Goal: Communication & Community: Answer question/provide support

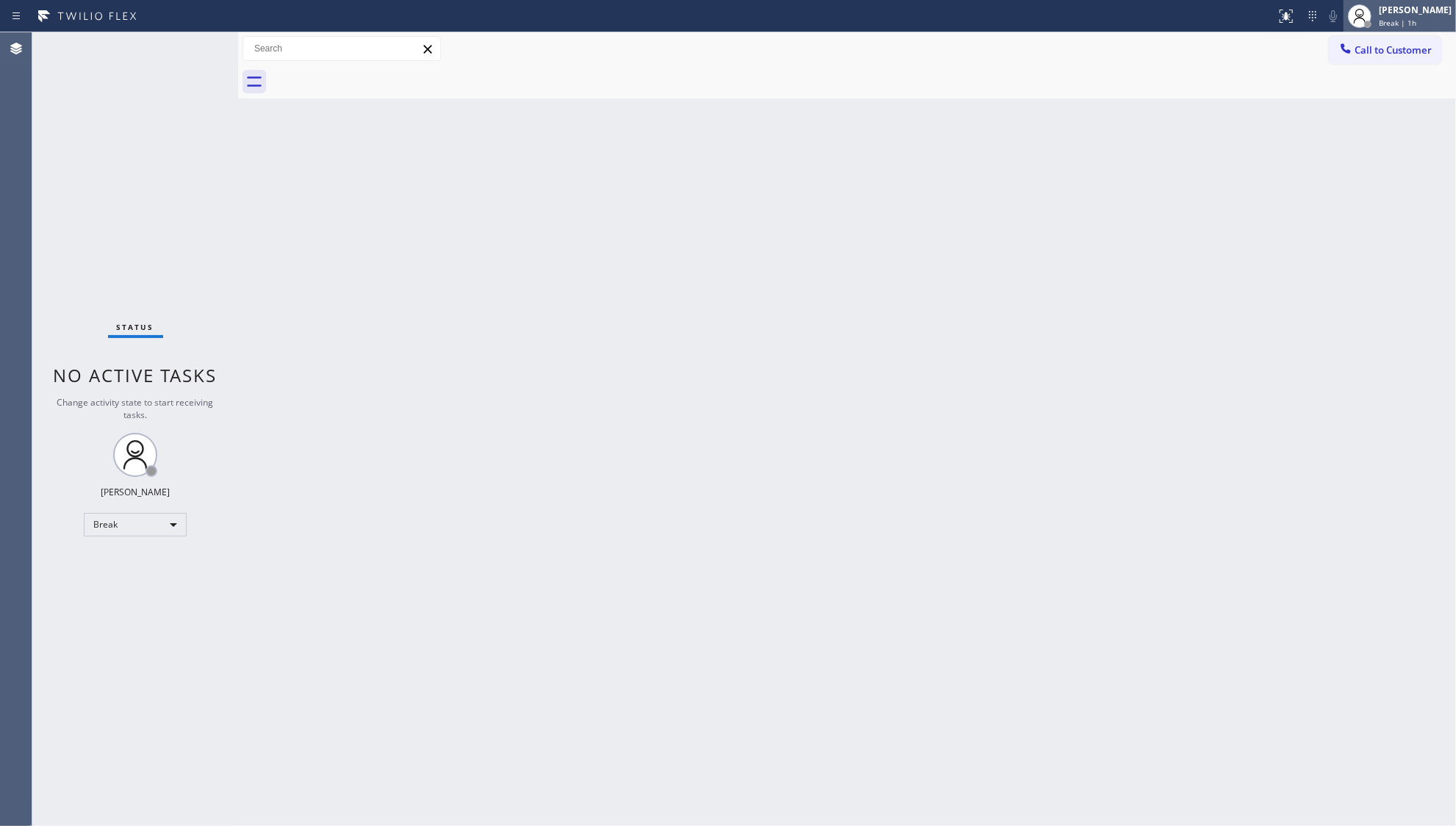
click at [1413, 7] on div "[PERSON_NAME]" at bounding box center [1415, 9] width 73 height 12
click at [1350, 91] on button "Unavailable" at bounding box center [1383, 97] width 147 height 19
click at [1351, 54] on icon at bounding box center [1346, 48] width 15 height 15
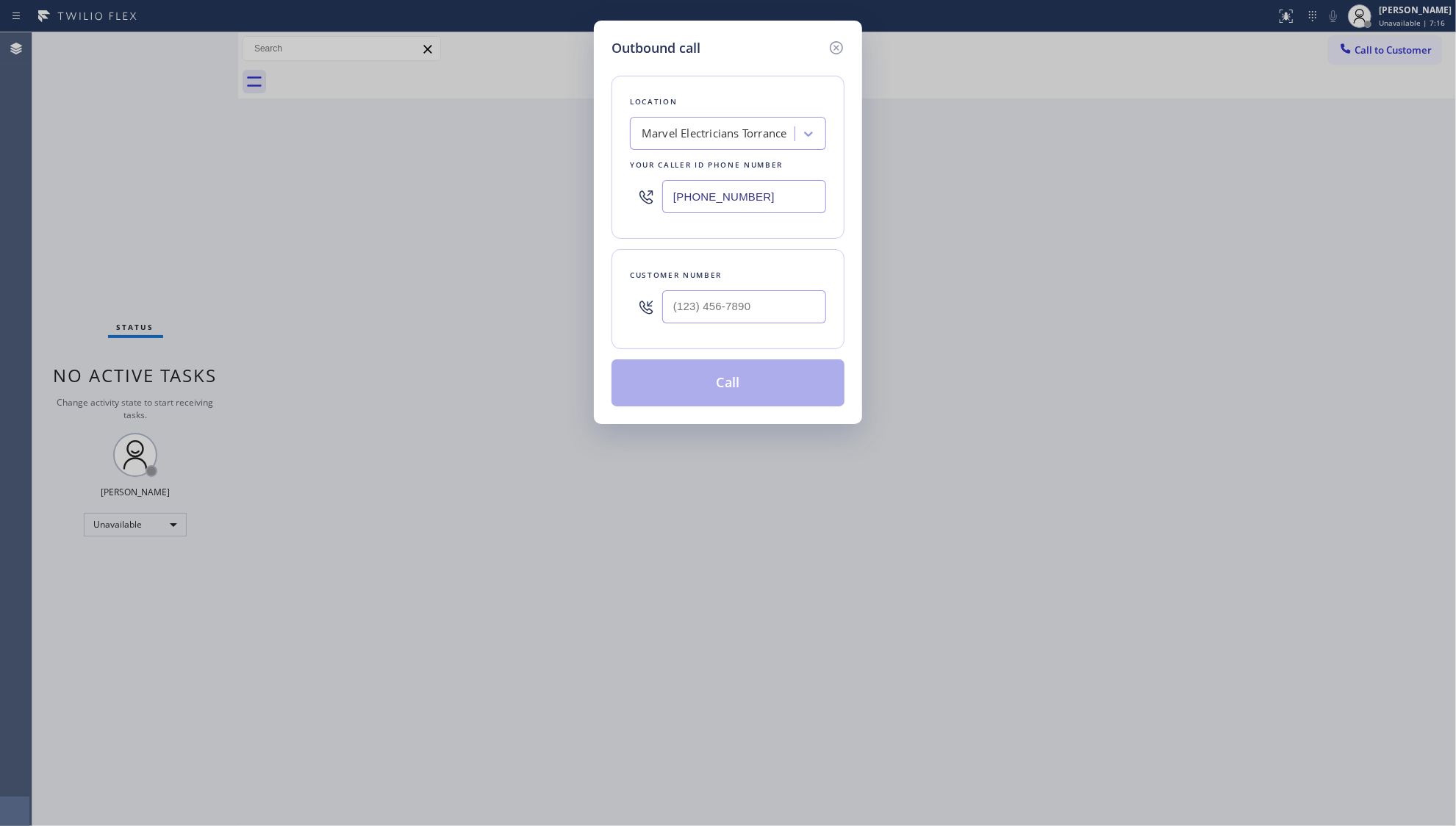
drag, startPoint x: 771, startPoint y: 196, endPoint x: 653, endPoint y: 207, distance: 118.5
click at [658, 209] on div "[PHONE_NUMBER]" at bounding box center [728, 196] width 197 height 47
paste input "424) 379-4293"
type input "[PHONE_NUMBER]"
click at [716, 298] on input "(___) ___-____" at bounding box center [744, 307] width 164 height 33
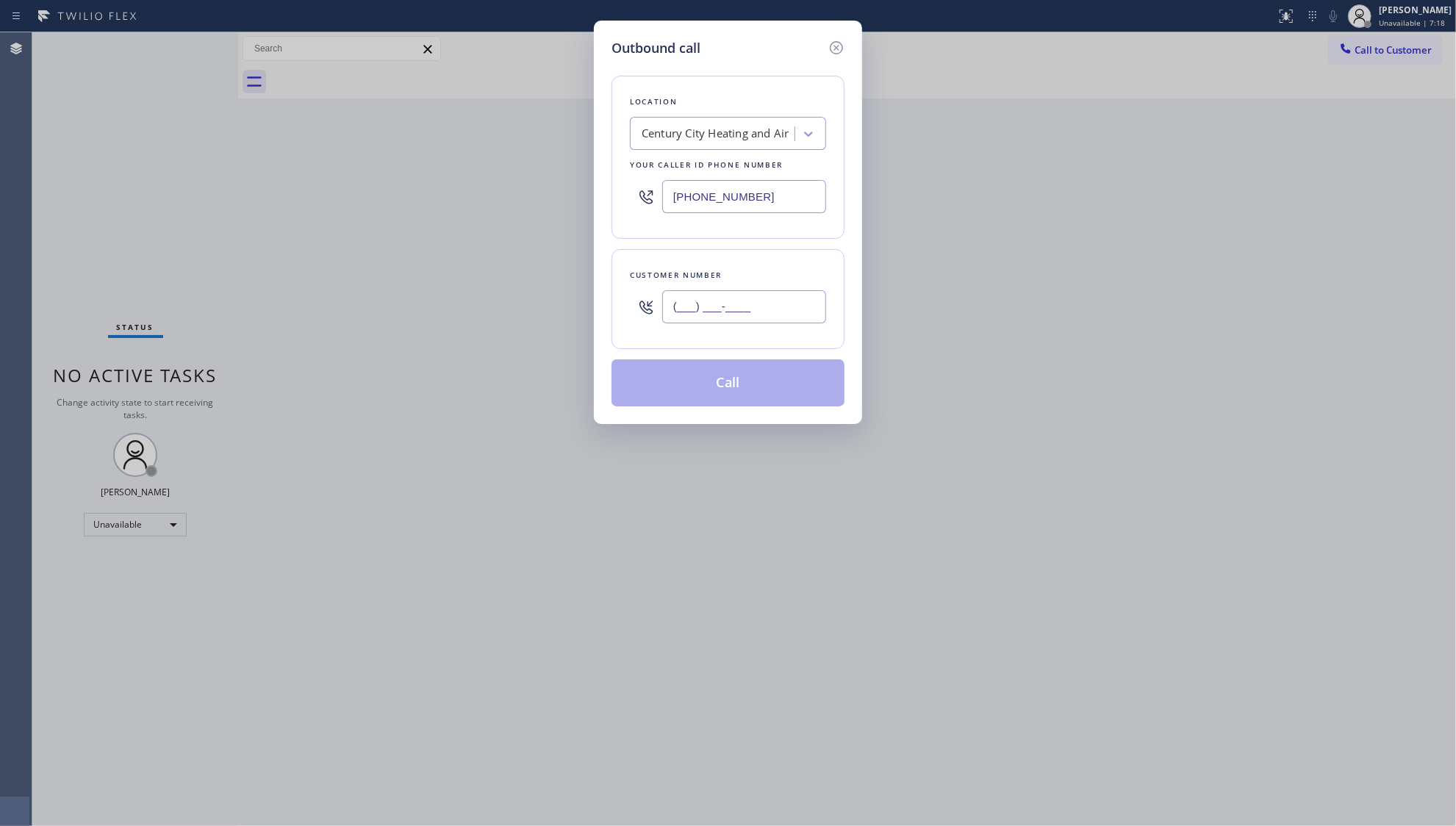
paste input "424) 497-9876"
type input "[PHONE_NUMBER]"
click at [725, 384] on button "Call" at bounding box center [728, 382] width 233 height 47
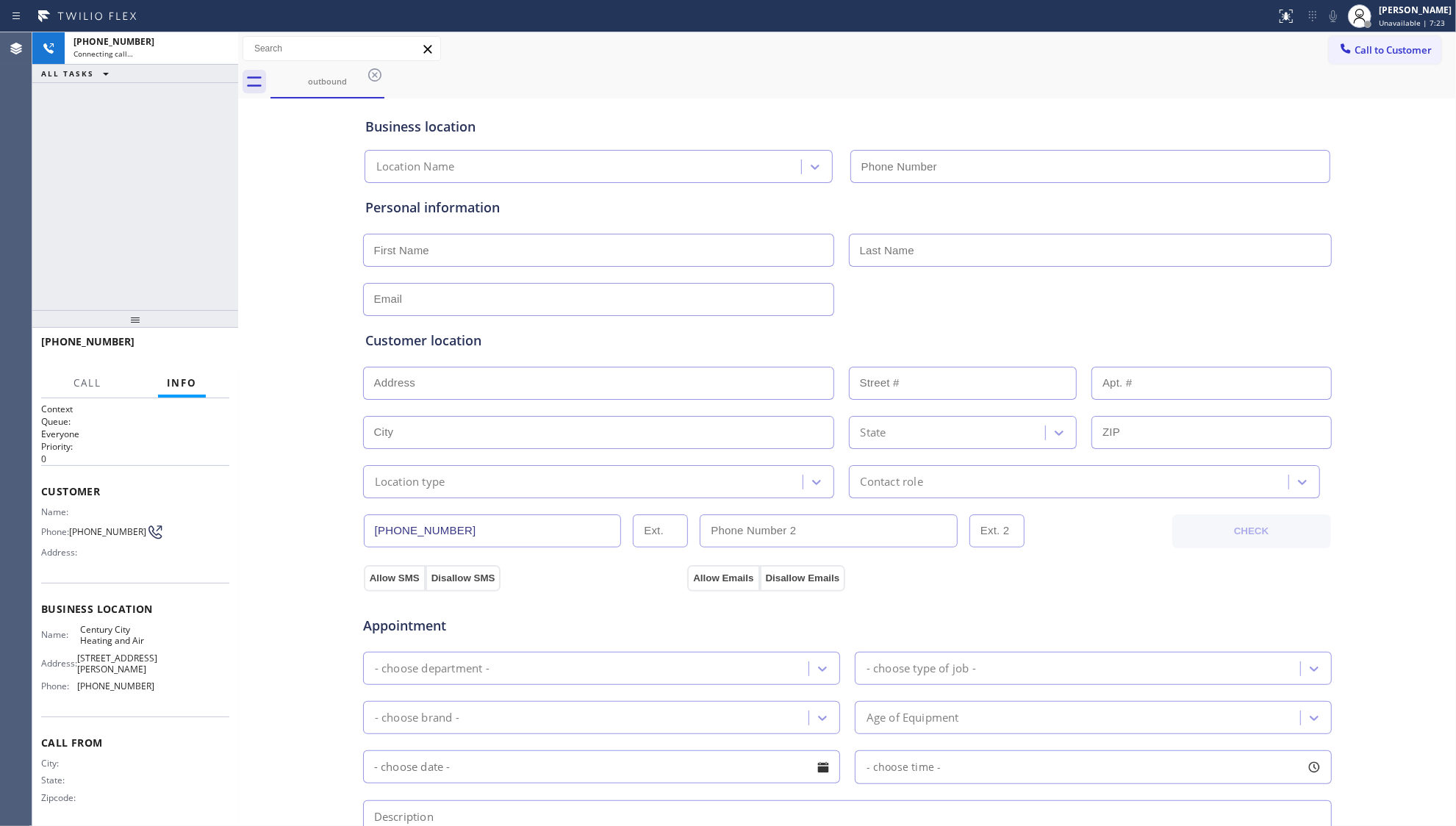
type input "[PHONE_NUMBER]"
click at [1048, 112] on div "Business location Century City Heating and Air [PHONE_NUMBER]" at bounding box center [848, 142] width 970 height 81
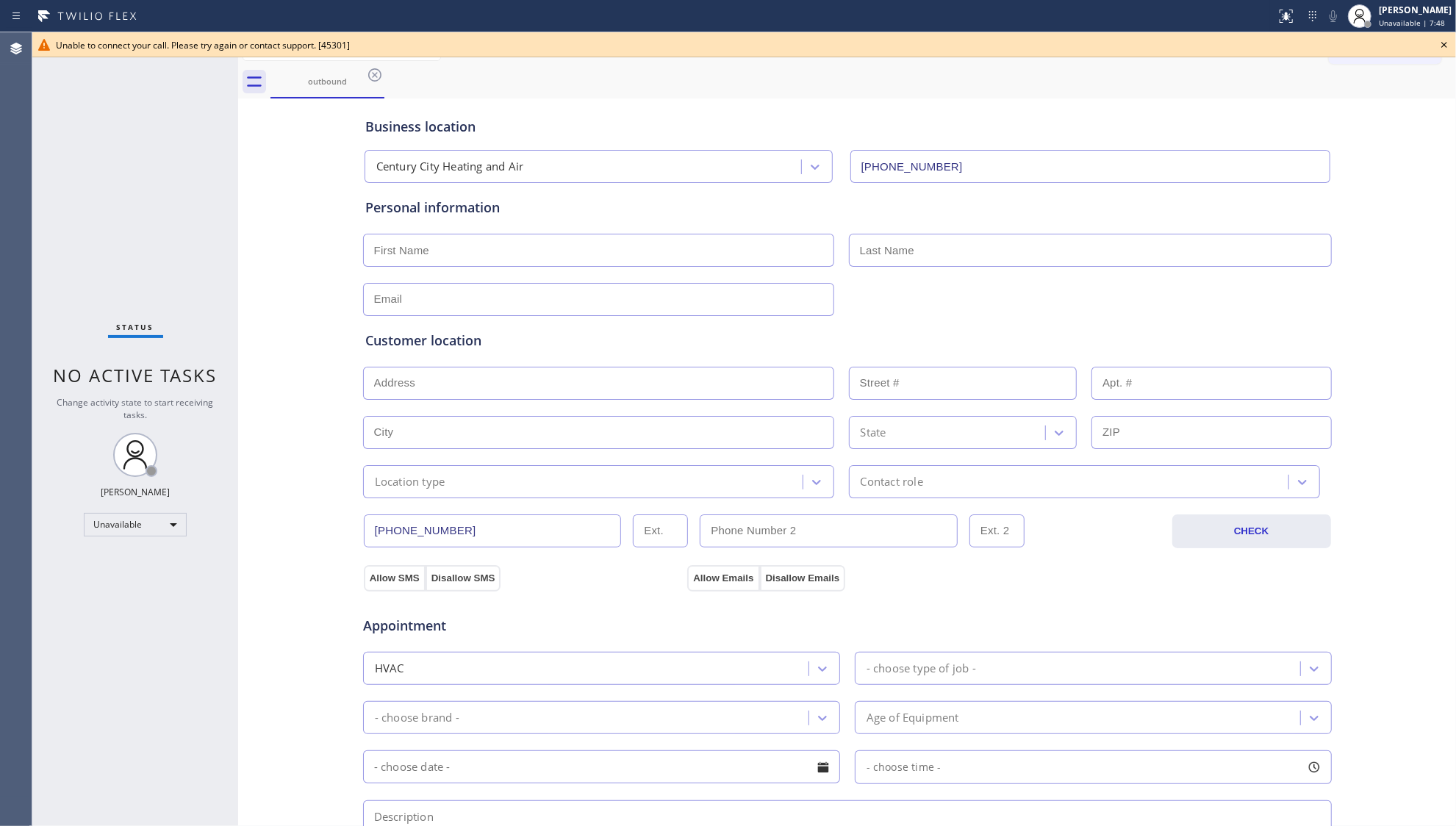
click at [1451, 45] on icon at bounding box center [1445, 45] width 18 height 18
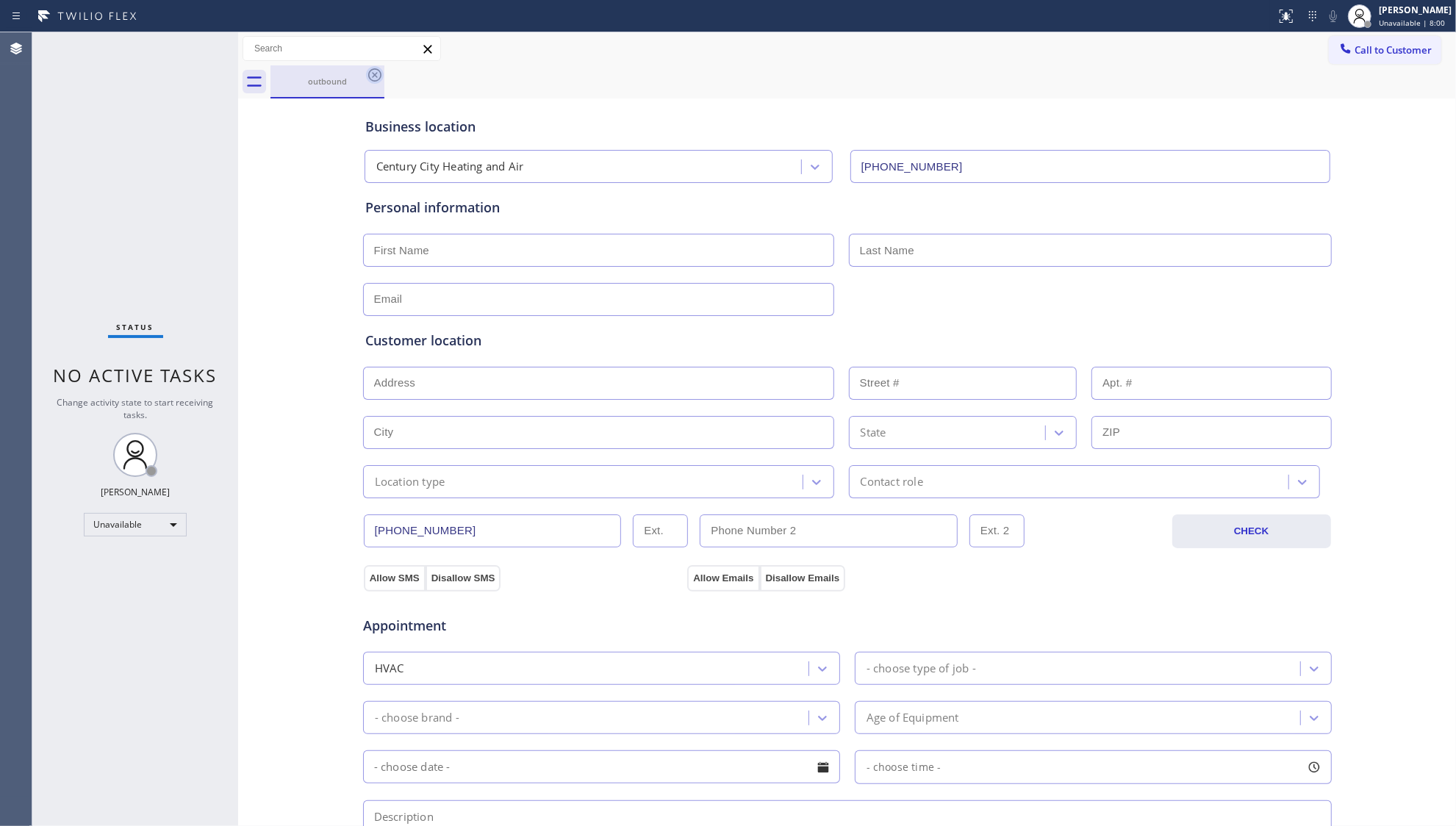
click at [374, 79] on icon at bounding box center [375, 75] width 18 height 18
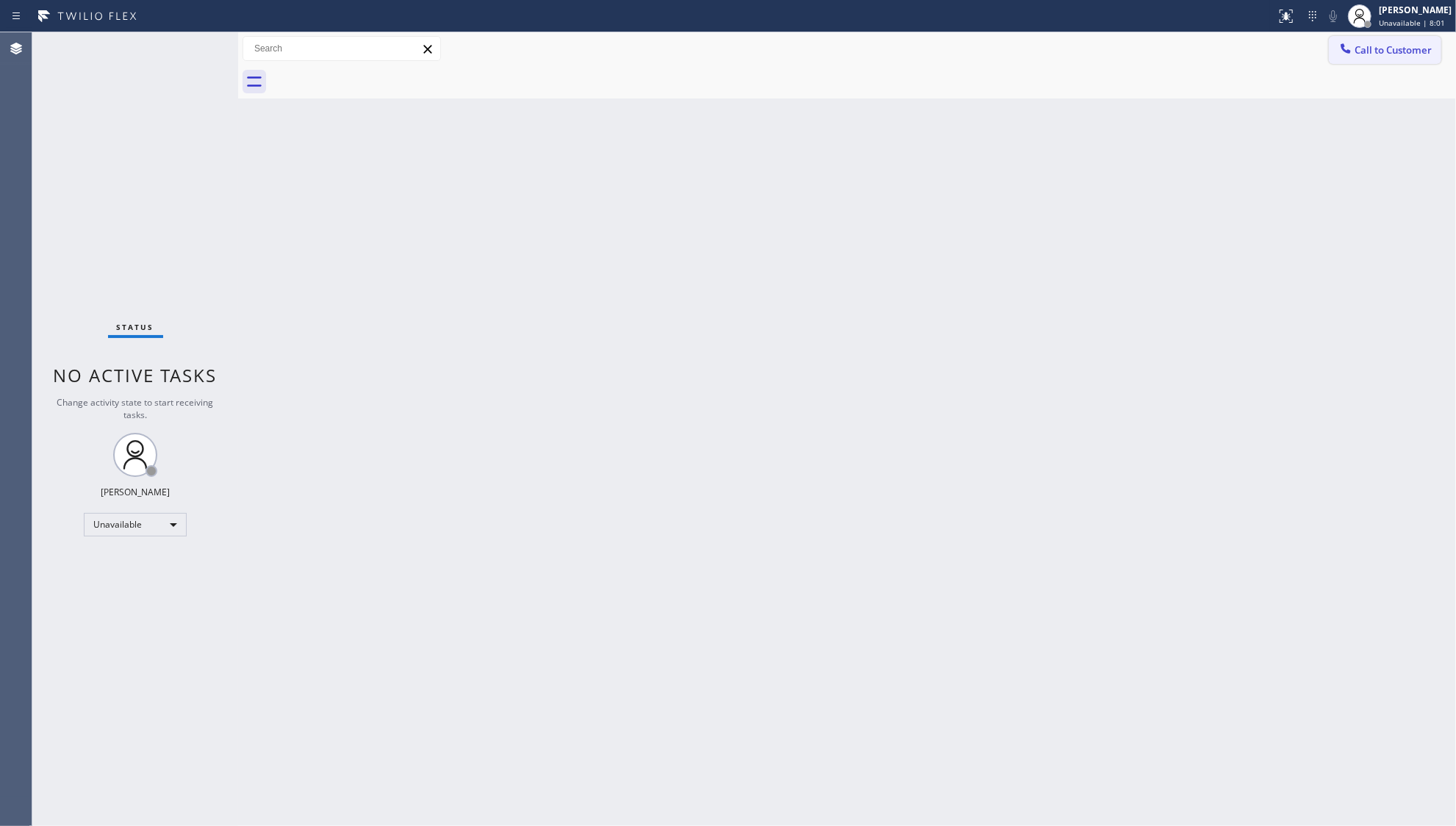
click at [1347, 50] on icon at bounding box center [1346, 48] width 15 height 15
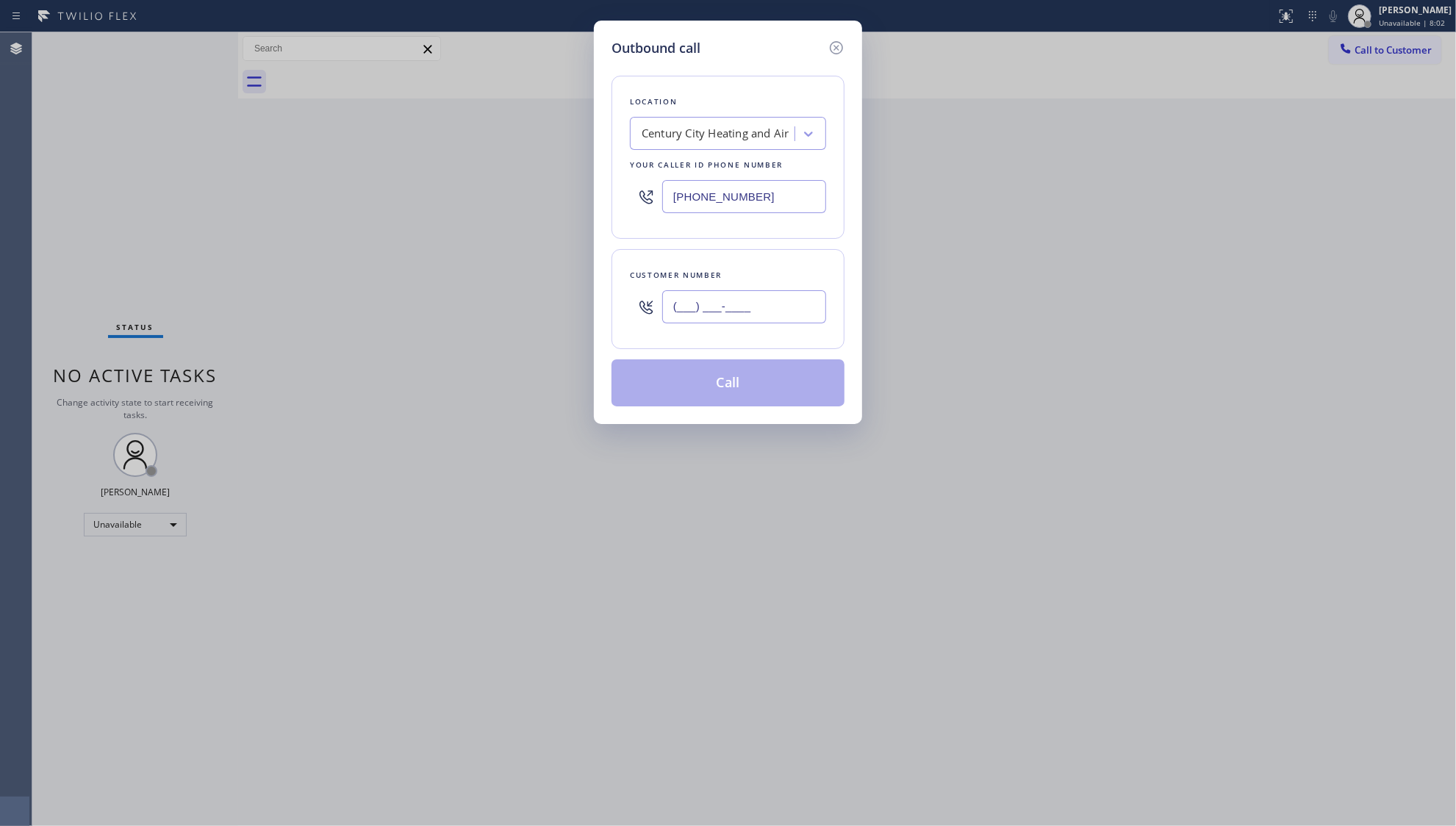
click at [782, 322] on input "(___) ___-____" at bounding box center [744, 307] width 164 height 33
paste input "626) 285-6987"
type input "[PHONE_NUMBER]"
drag, startPoint x: 766, startPoint y: 194, endPoint x: 634, endPoint y: 194, distance: 132.0
click at [636, 194] on div "[PHONE_NUMBER]" at bounding box center [728, 196] width 197 height 47
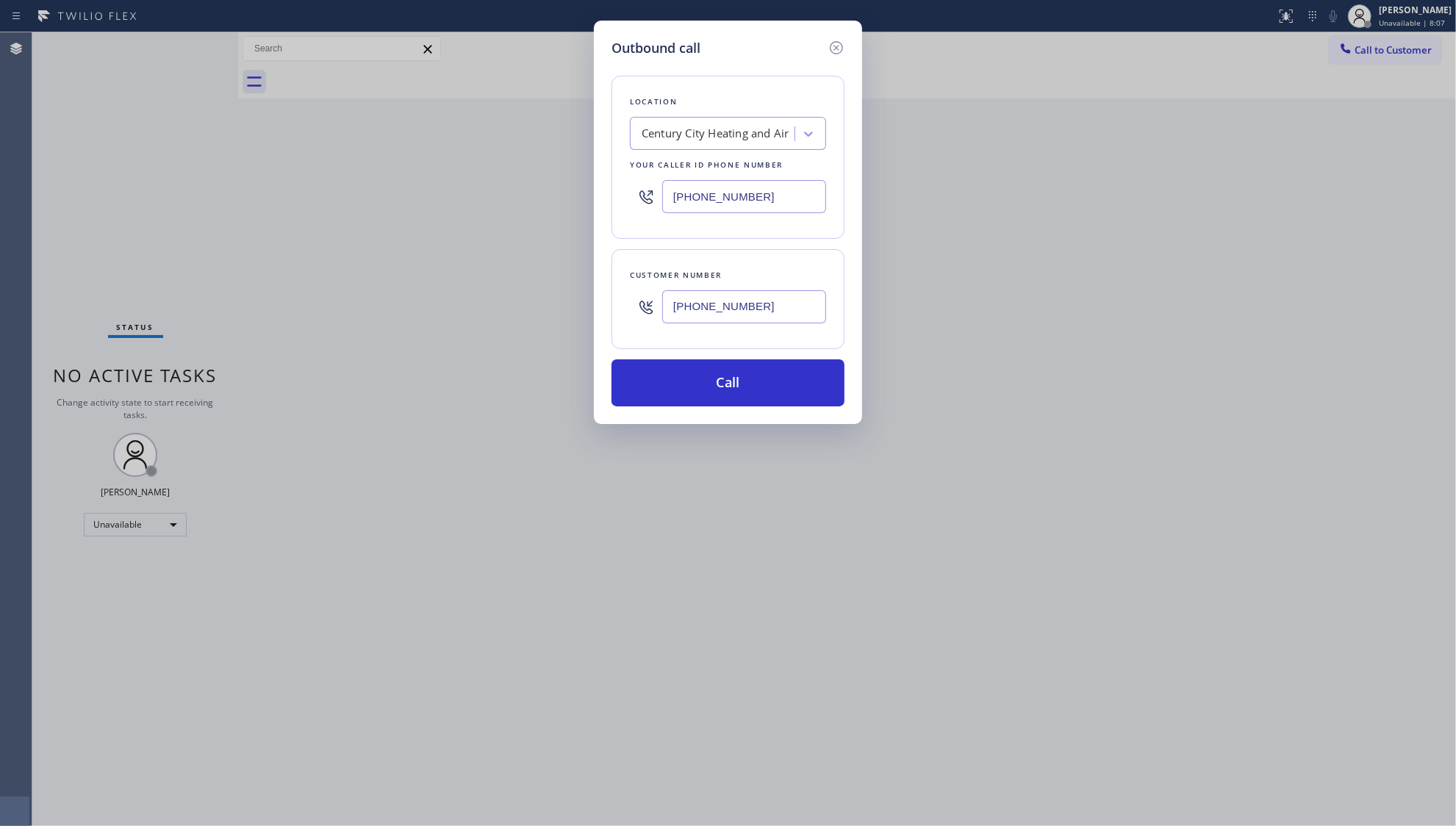
paste input "800) 568-8664"
type input "[PHONE_NUMBER]"
click at [730, 374] on button "Call" at bounding box center [728, 382] width 233 height 47
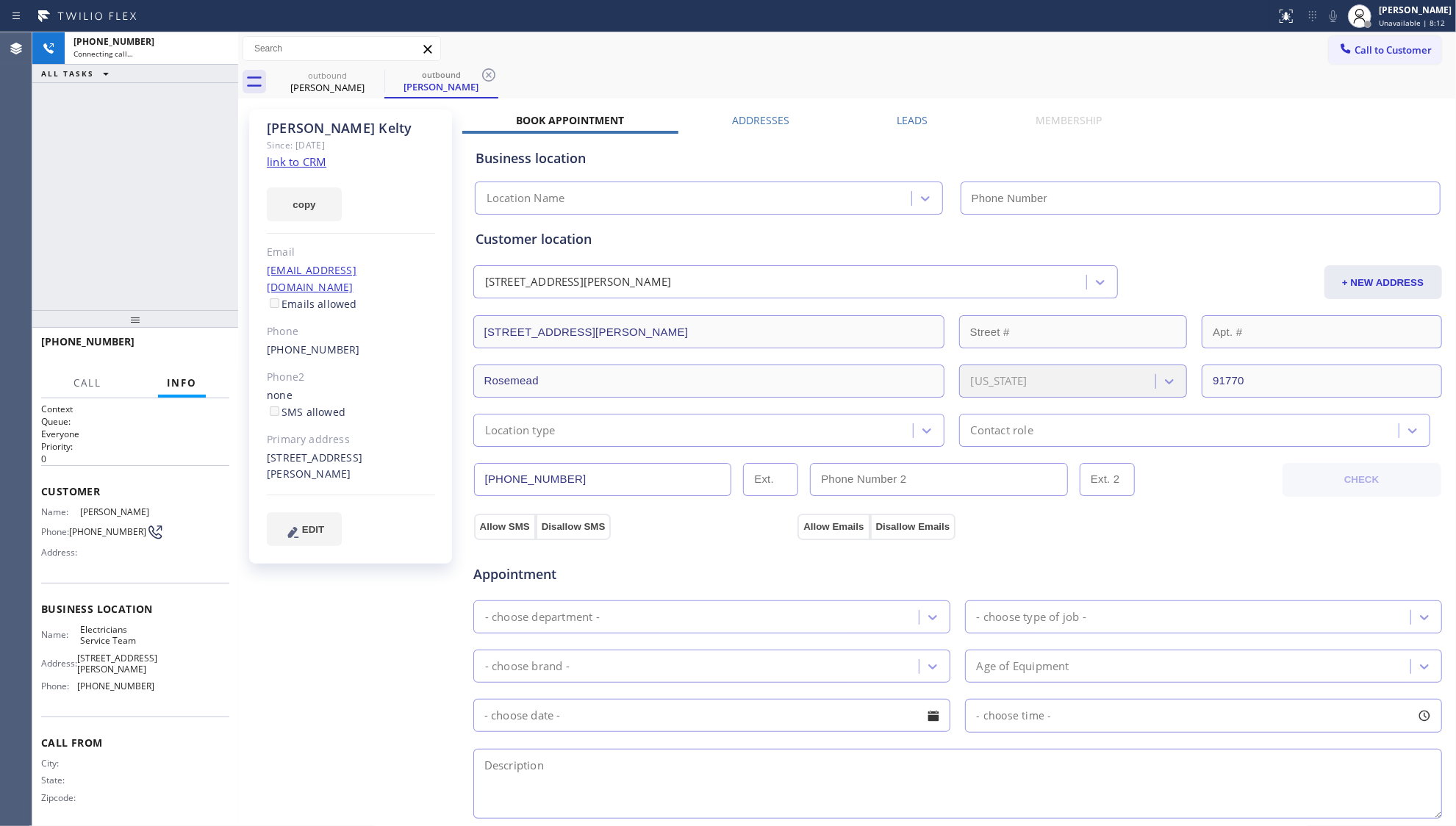
click at [897, 122] on label "Leads" at bounding box center [912, 120] width 31 height 14
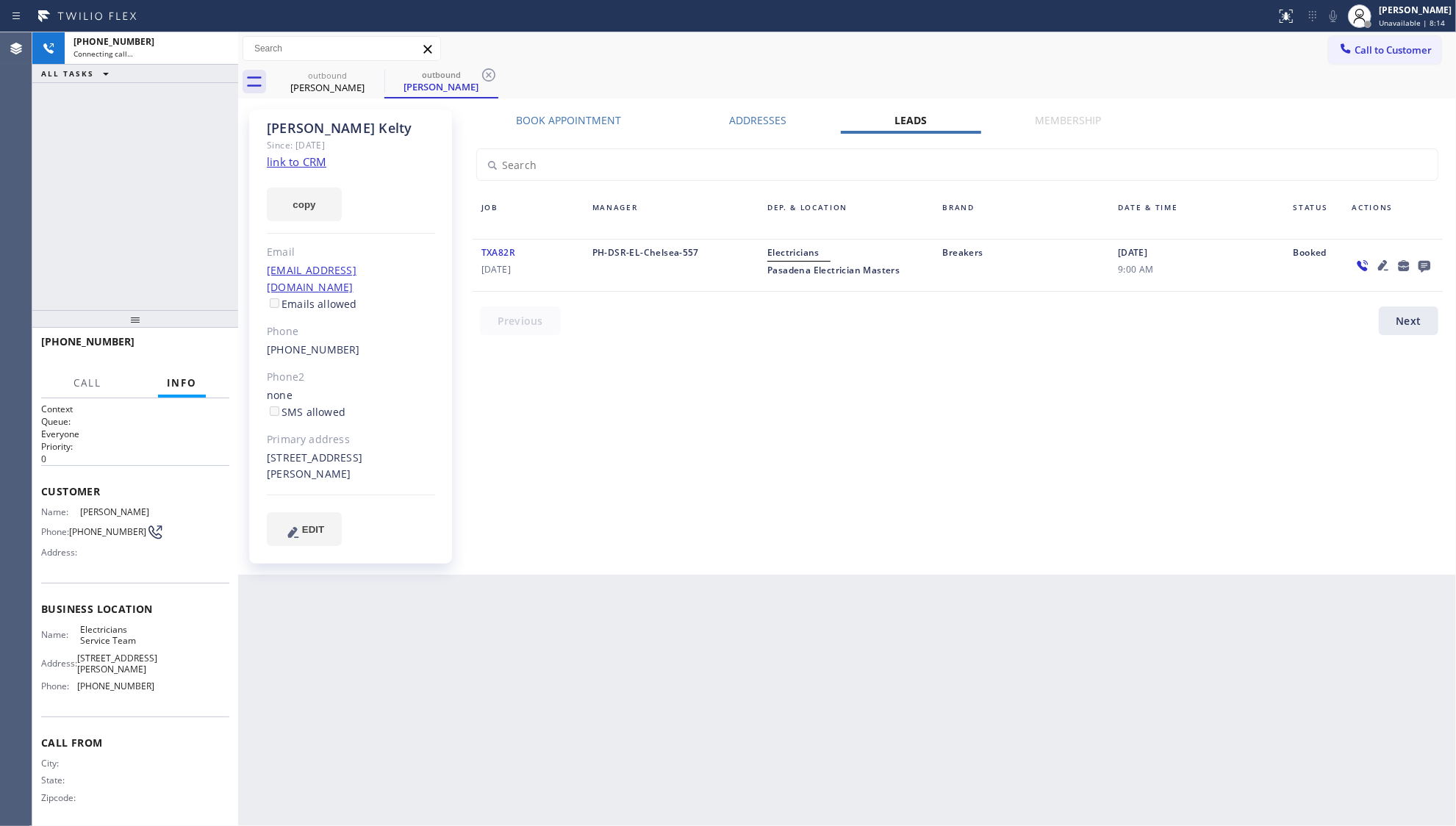
click at [1425, 263] on icon at bounding box center [1425, 267] width 11 height 11
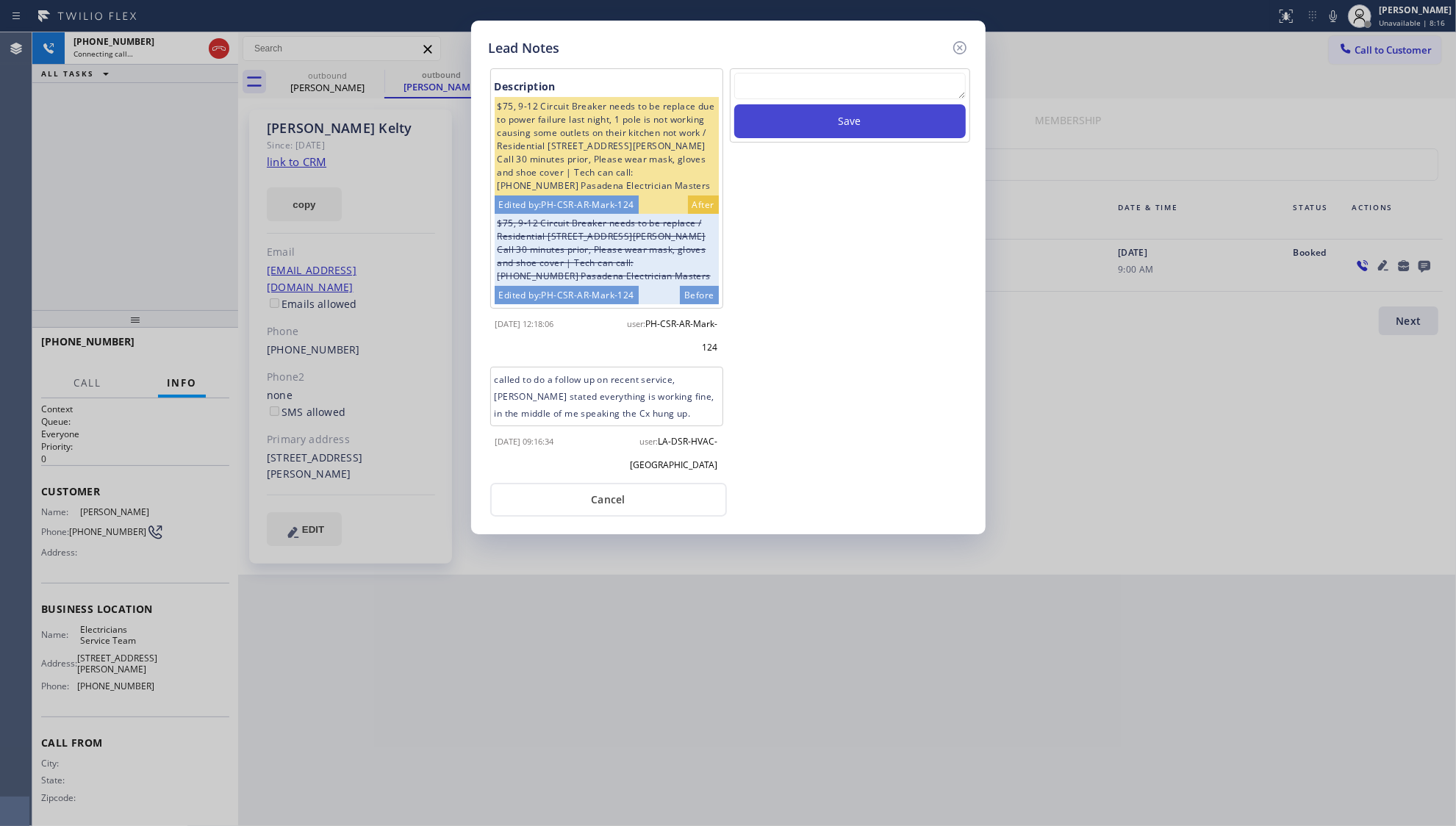
click at [777, 106] on button "Save" at bounding box center [850, 120] width 232 height 34
click at [778, 97] on textarea at bounding box center [850, 86] width 232 height 26
type textarea "ff"
click at [848, 129] on button "Save" at bounding box center [850, 120] width 232 height 34
click at [959, 46] on icon at bounding box center [960, 47] width 13 height 13
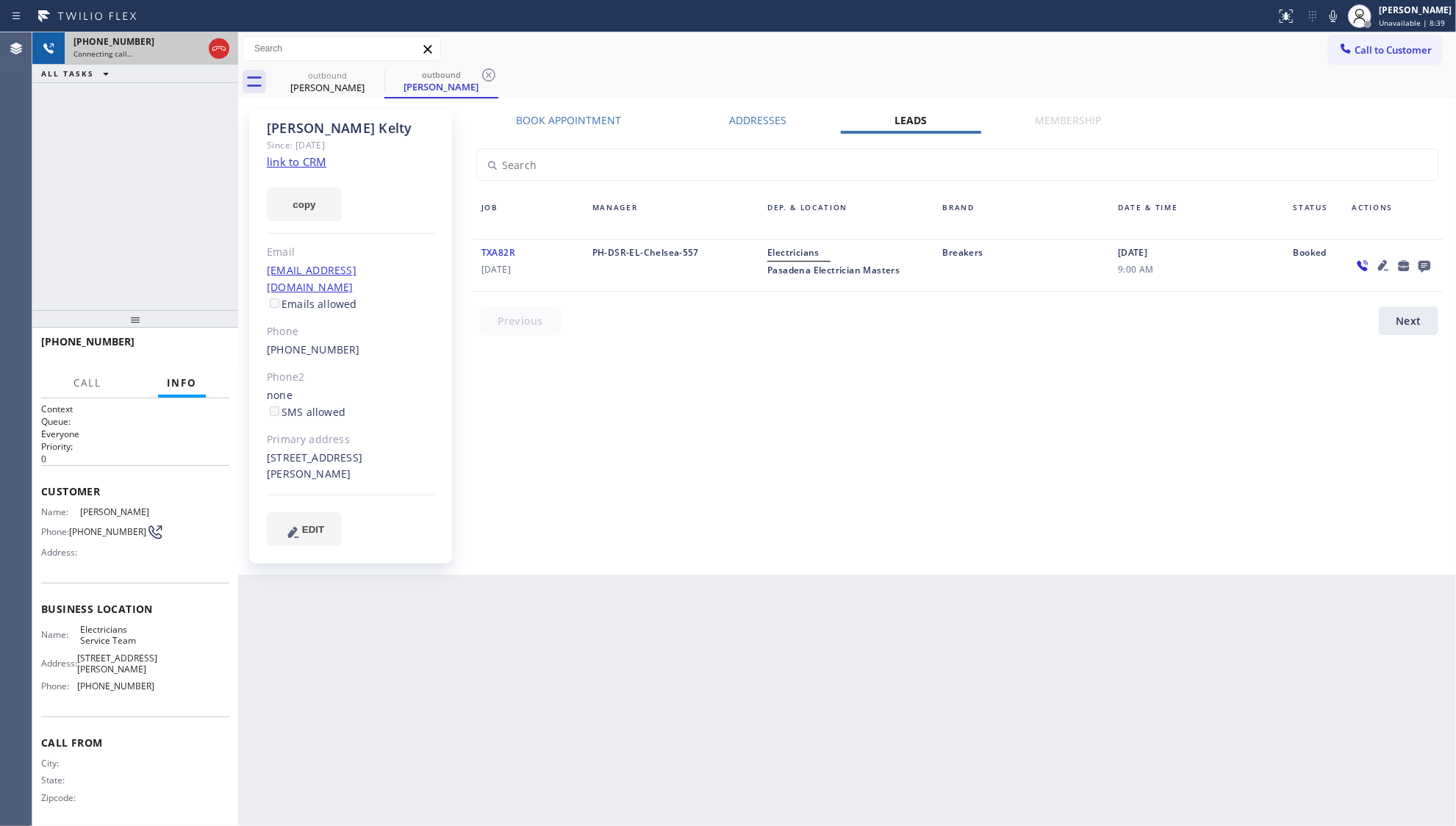
click at [213, 51] on icon at bounding box center [219, 48] width 18 height 18
drag, startPoint x: 341, startPoint y: 85, endPoint x: 368, endPoint y: 83, distance: 27.1
click at [354, 85] on div "[PERSON_NAME]" at bounding box center [328, 88] width 111 height 13
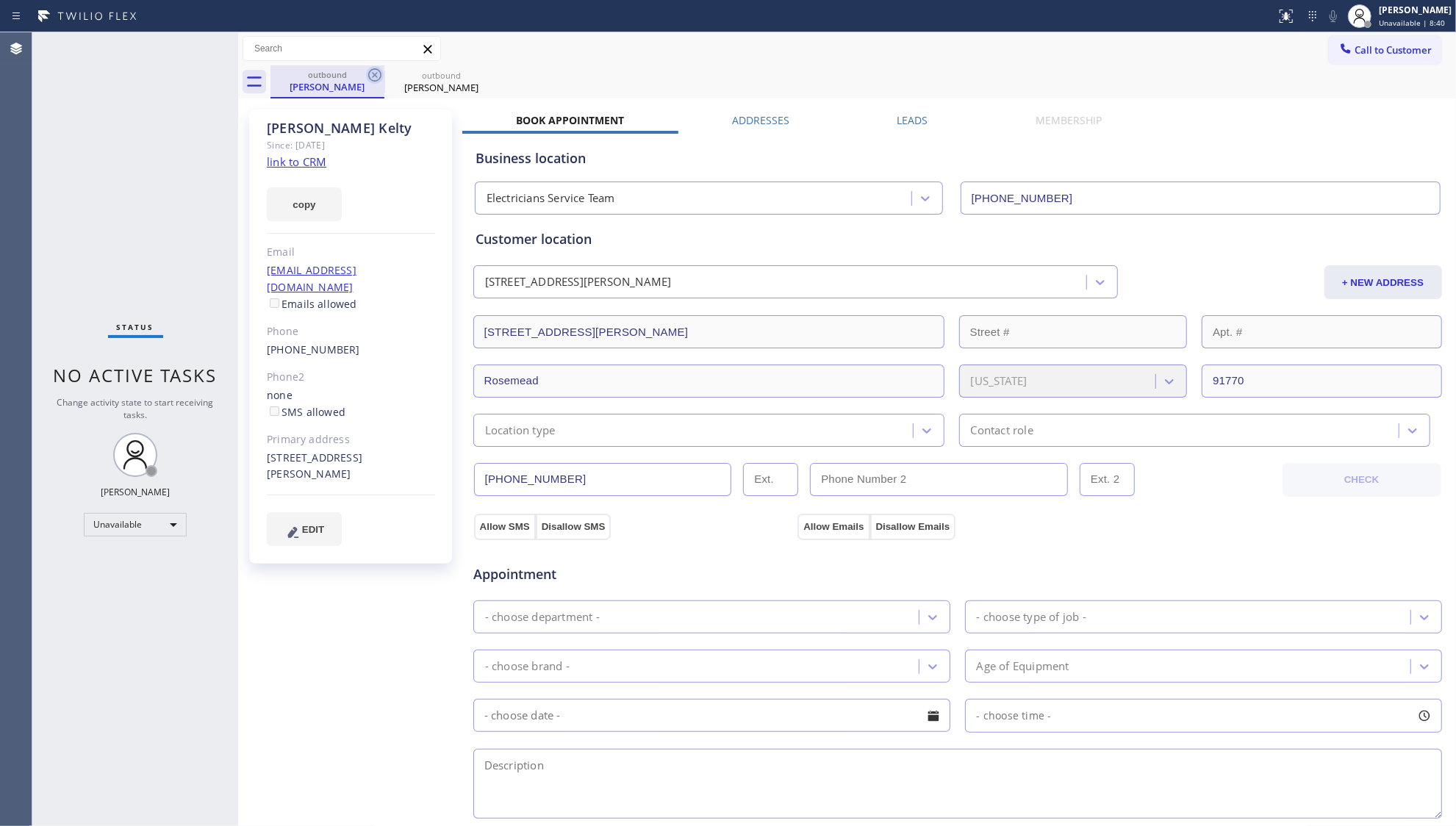
click at [371, 75] on icon at bounding box center [375, 75] width 18 height 18
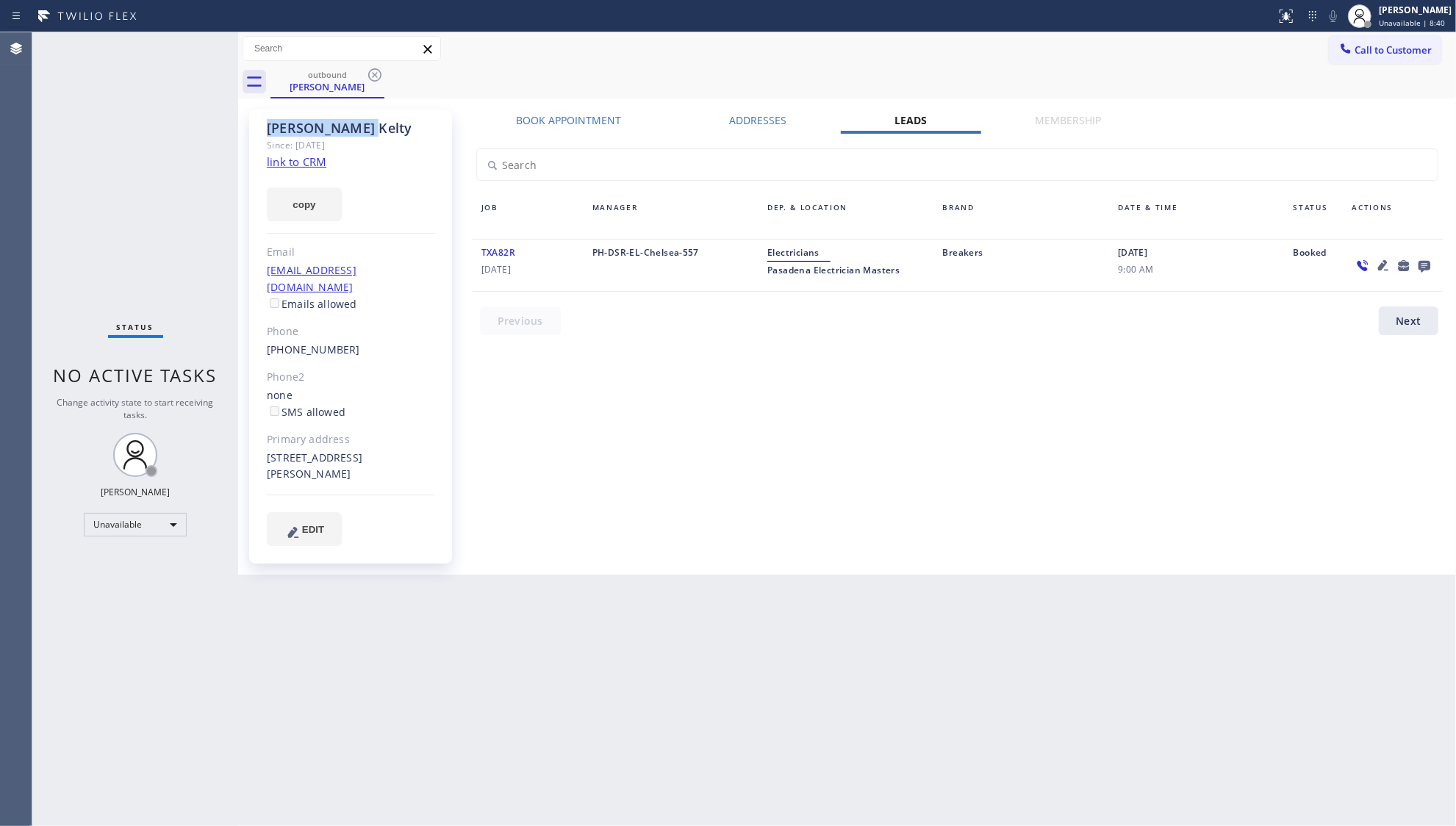
click at [371, 75] on icon at bounding box center [375, 75] width 18 height 18
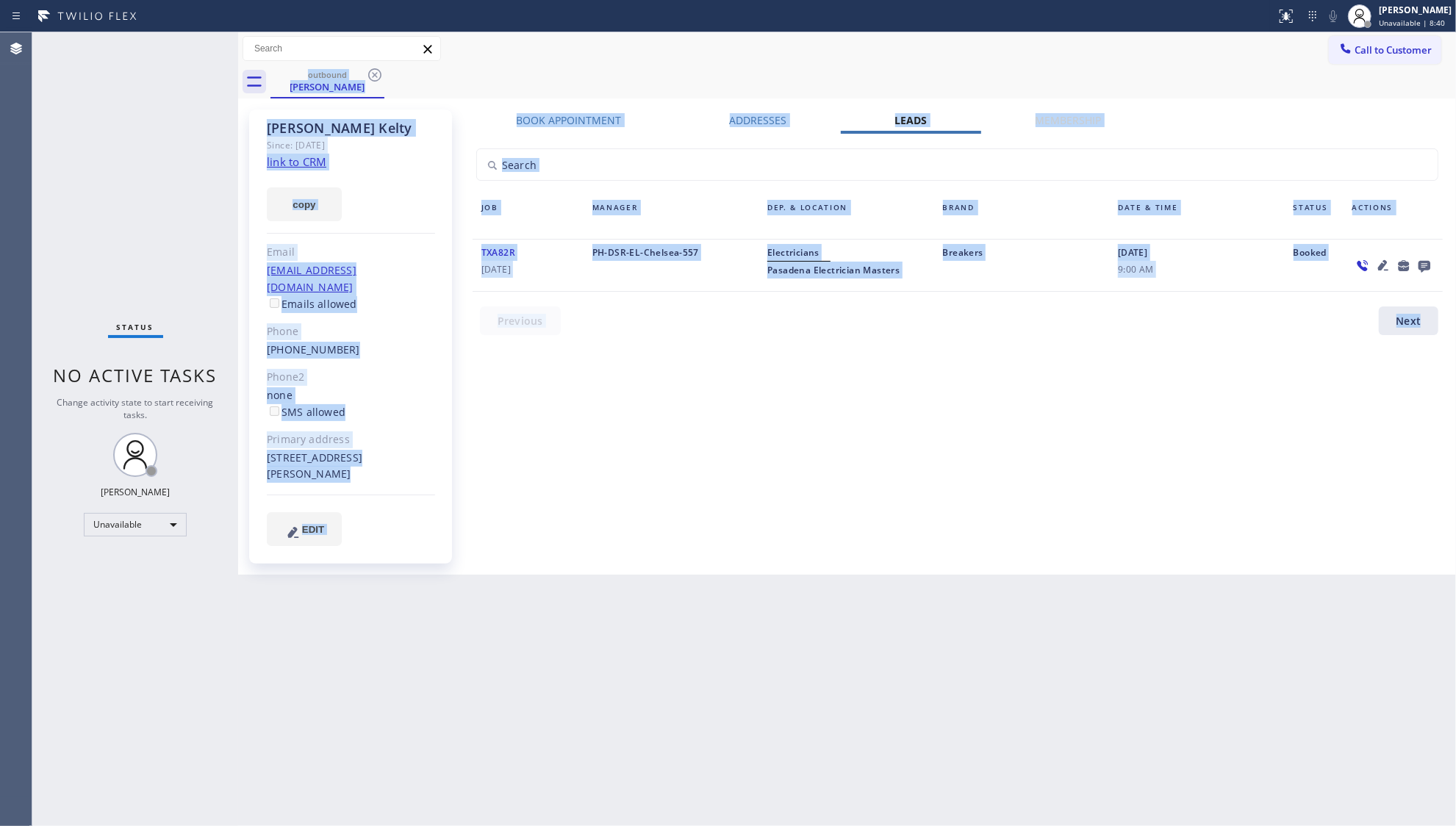
click at [371, 75] on div "outbound [PERSON_NAME]" at bounding box center [863, 82] width 1186 height 33
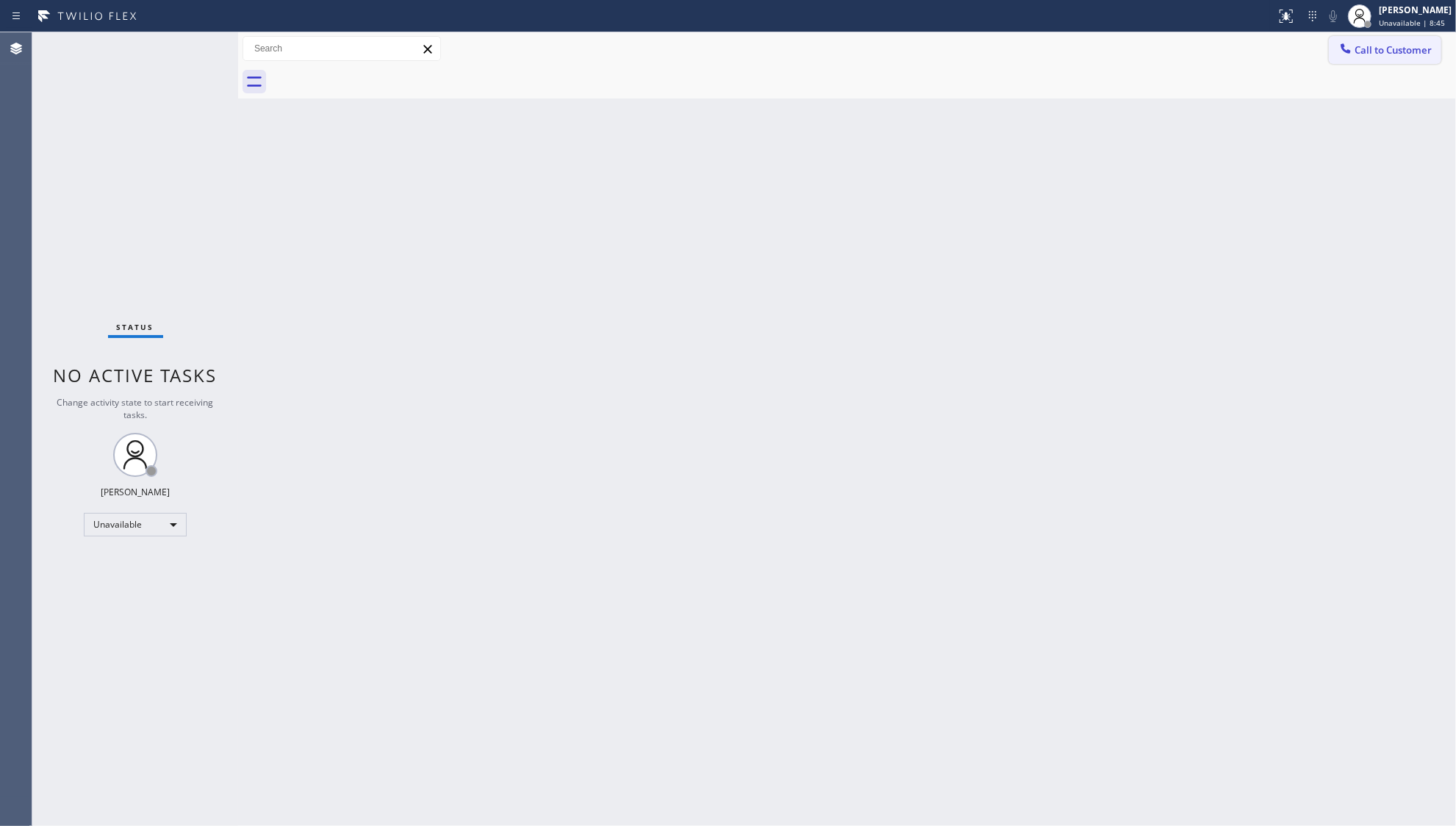
drag, startPoint x: 1363, startPoint y: 44, endPoint x: 1124, endPoint y: 191, distance: 280.6
click at [1360, 47] on span "Call to Customer" at bounding box center [1394, 50] width 77 height 13
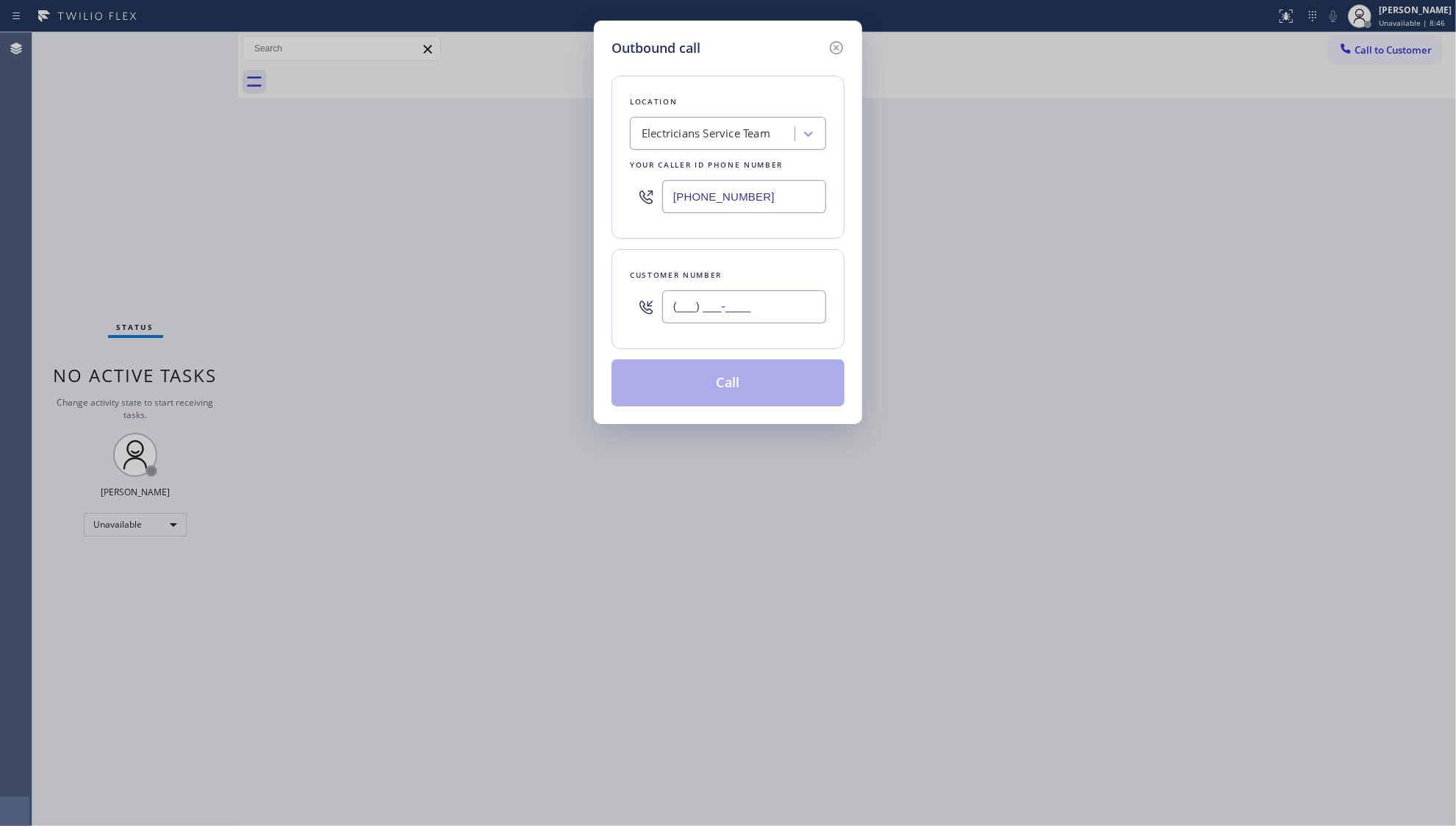
click at [789, 306] on input "(___) ___-____" at bounding box center [744, 307] width 164 height 33
paste input "424) 288-0976"
type input "[PHONE_NUMBER]"
click at [756, 399] on button "Call" at bounding box center [728, 382] width 233 height 47
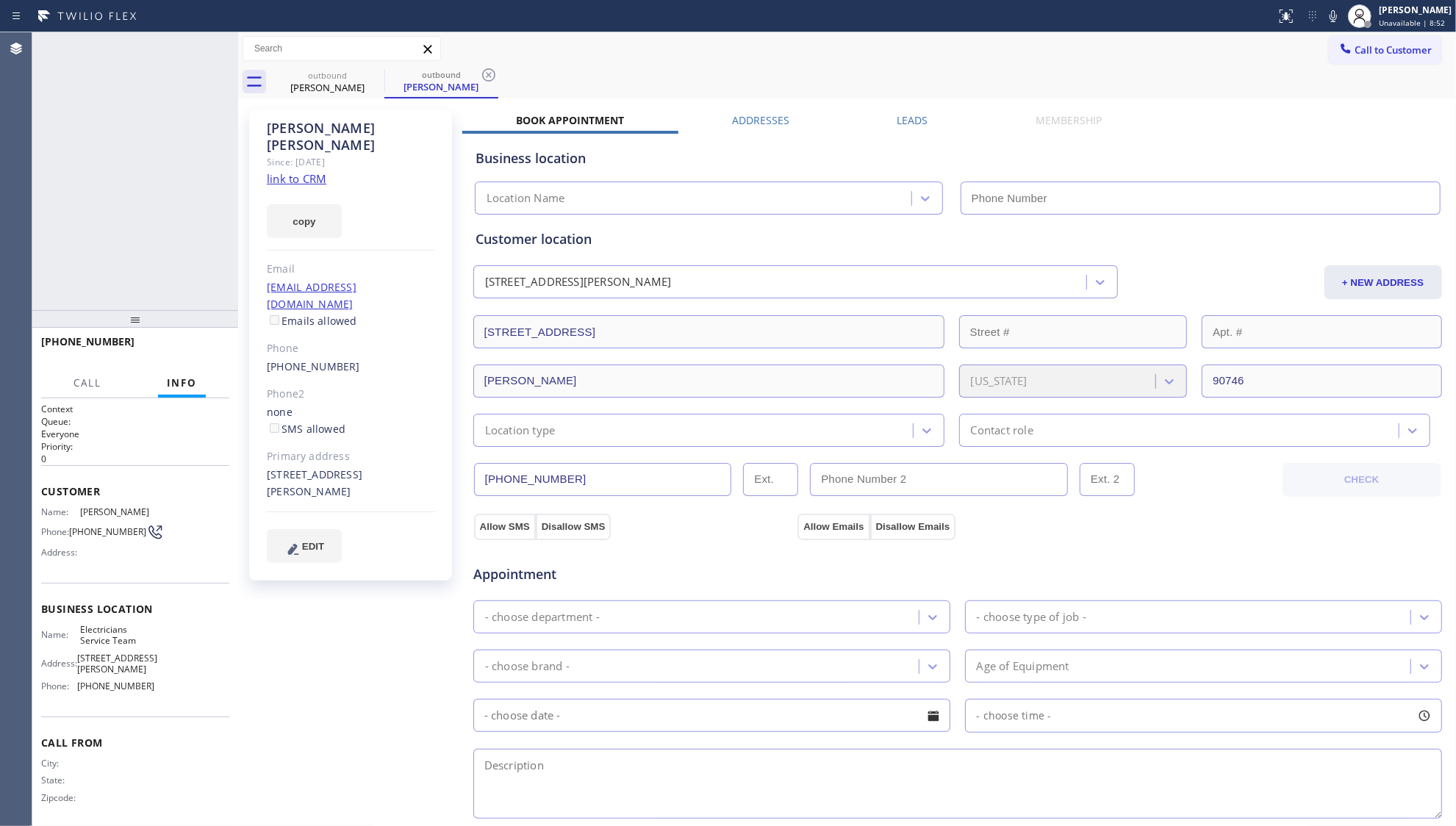
type input "[PHONE_NUMBER]"
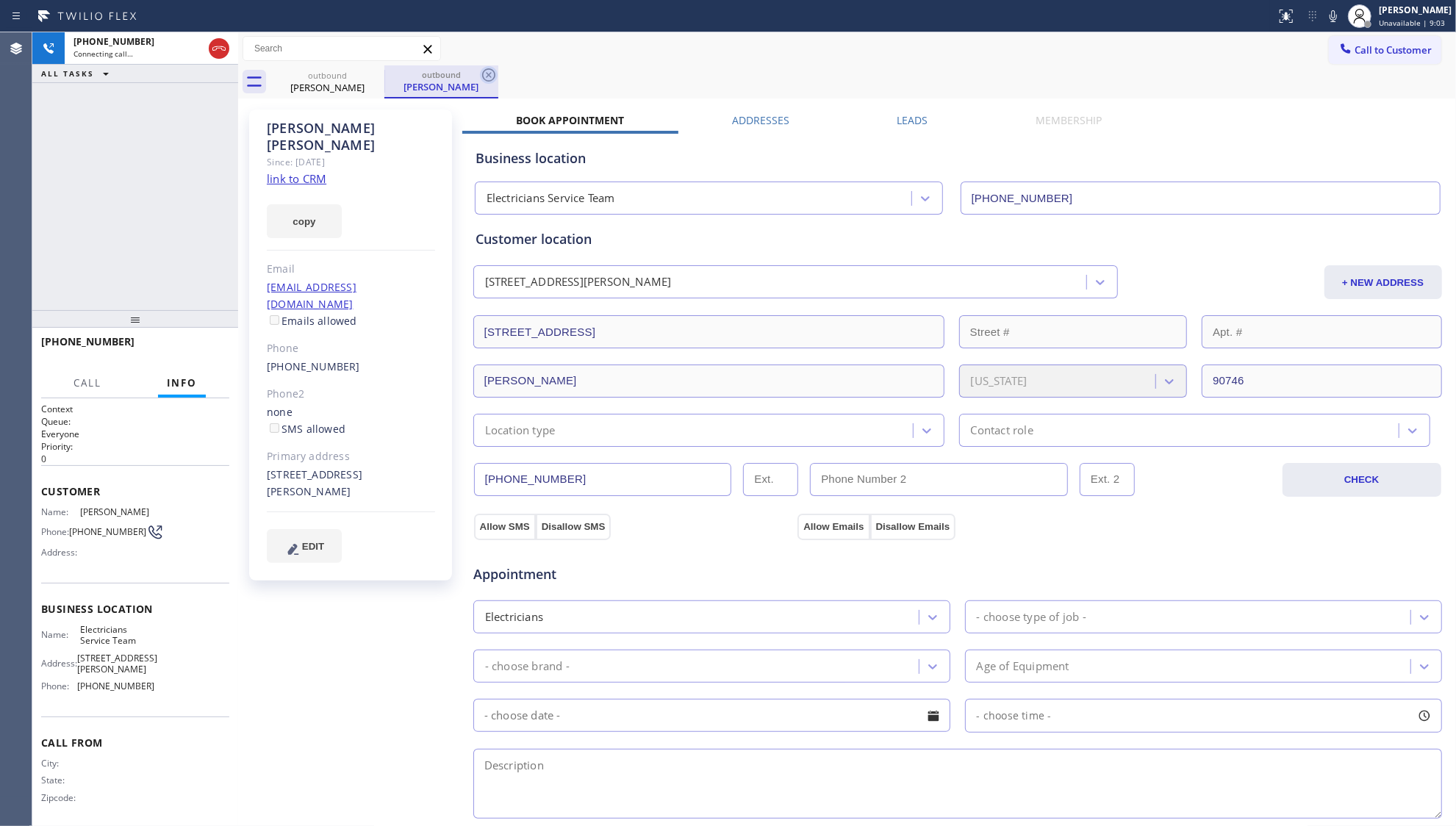
click at [490, 77] on icon at bounding box center [489, 75] width 18 height 18
click at [900, 119] on label "Leads" at bounding box center [912, 120] width 31 height 14
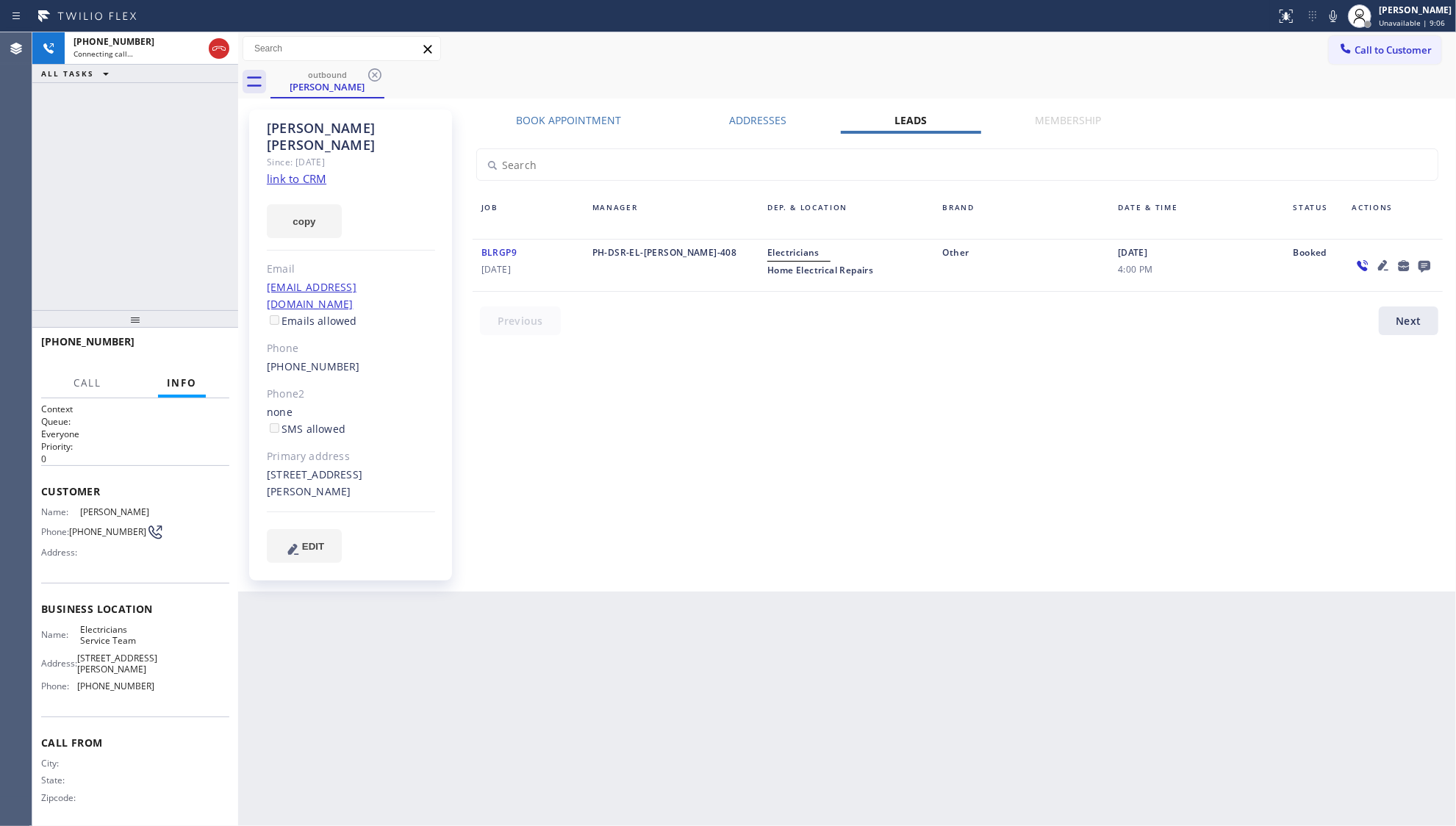
click at [1429, 266] on icon at bounding box center [1425, 267] width 11 height 11
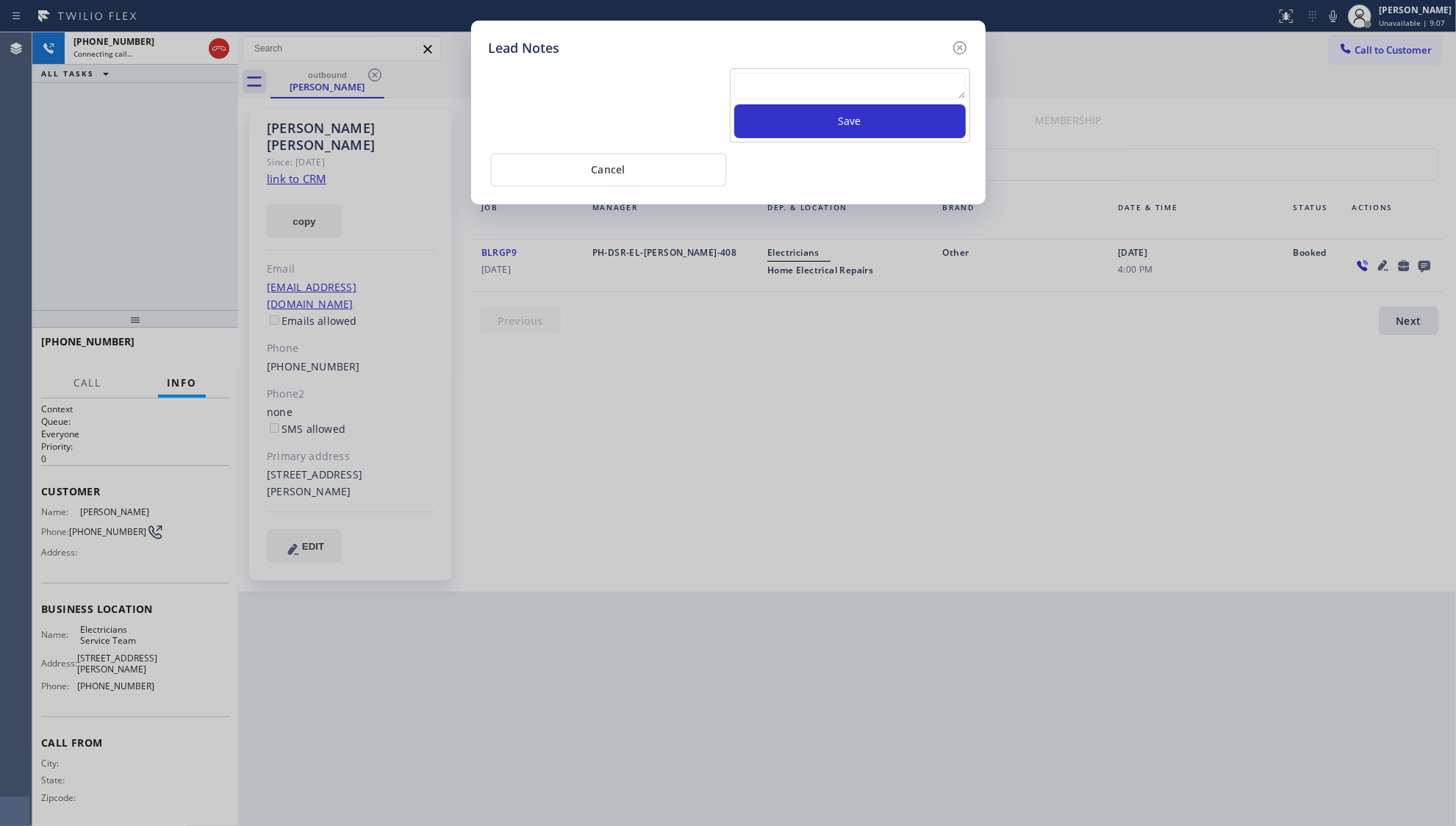
click at [854, 84] on textarea at bounding box center [850, 86] width 232 height 26
type textarea "ff"
click at [870, 135] on button "Save" at bounding box center [850, 120] width 232 height 34
click at [960, 50] on icon at bounding box center [961, 48] width 18 height 18
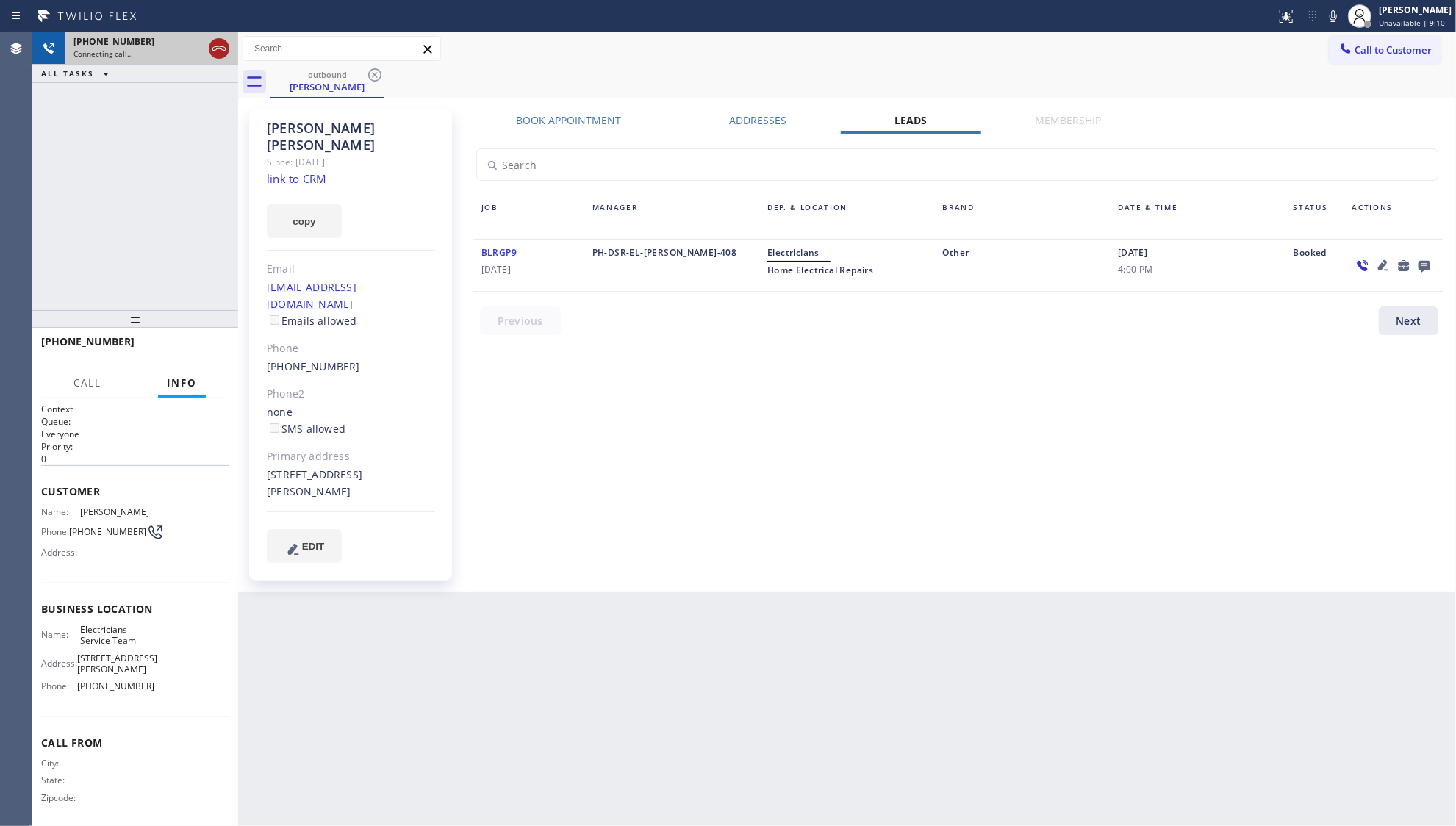
click at [221, 47] on icon at bounding box center [219, 48] width 18 height 18
drag, startPoint x: 314, startPoint y: 56, endPoint x: 329, endPoint y: 65, distance: 17.5
click at [319, 61] on div at bounding box center [341, 48] width 198 height 25
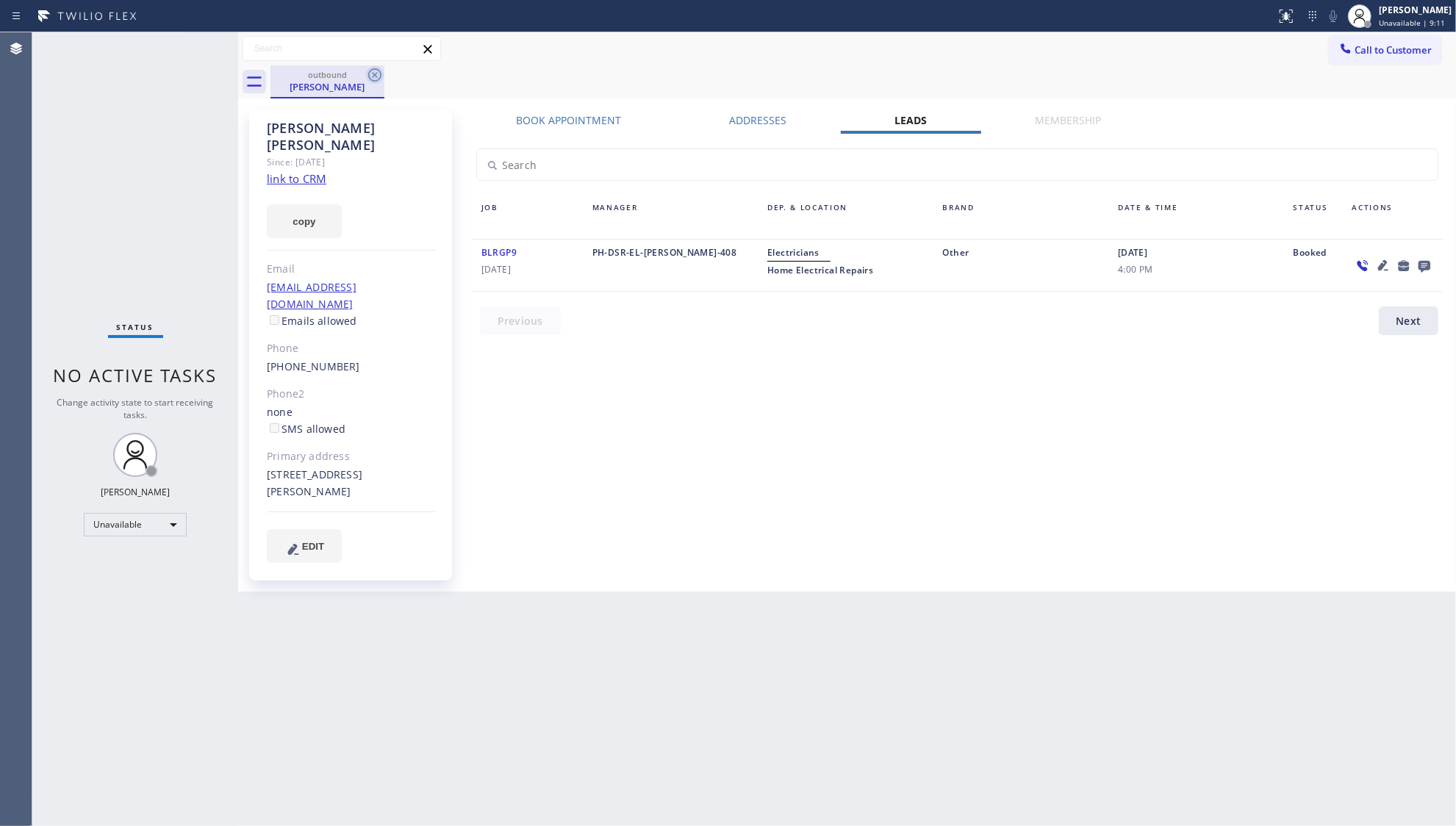
click at [370, 78] on icon at bounding box center [375, 74] width 13 height 13
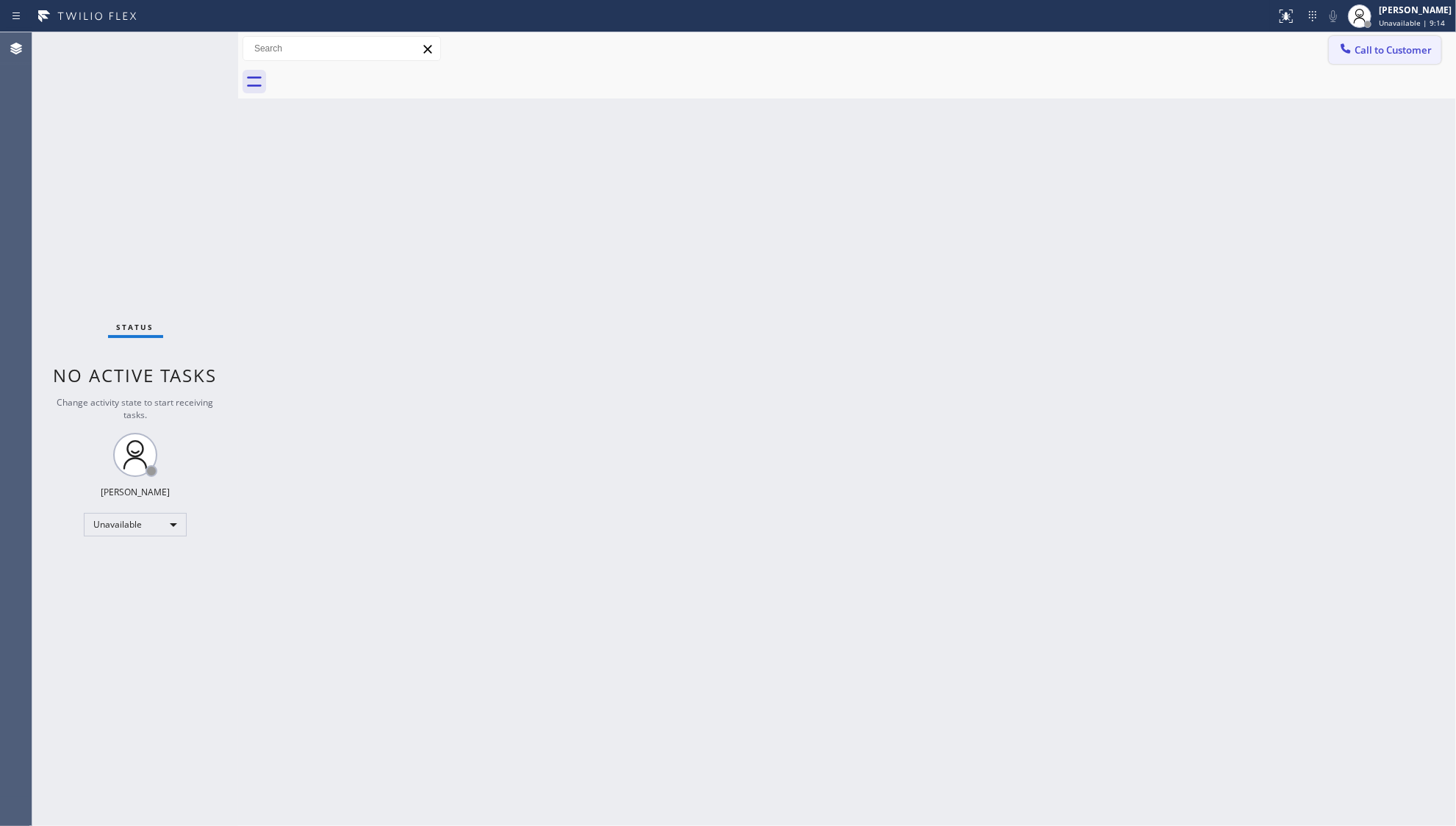
drag, startPoint x: 1355, startPoint y: 48, endPoint x: 982, endPoint y: 198, distance: 402.0
click at [1354, 50] on button "Call to Customer" at bounding box center [1385, 50] width 112 height 28
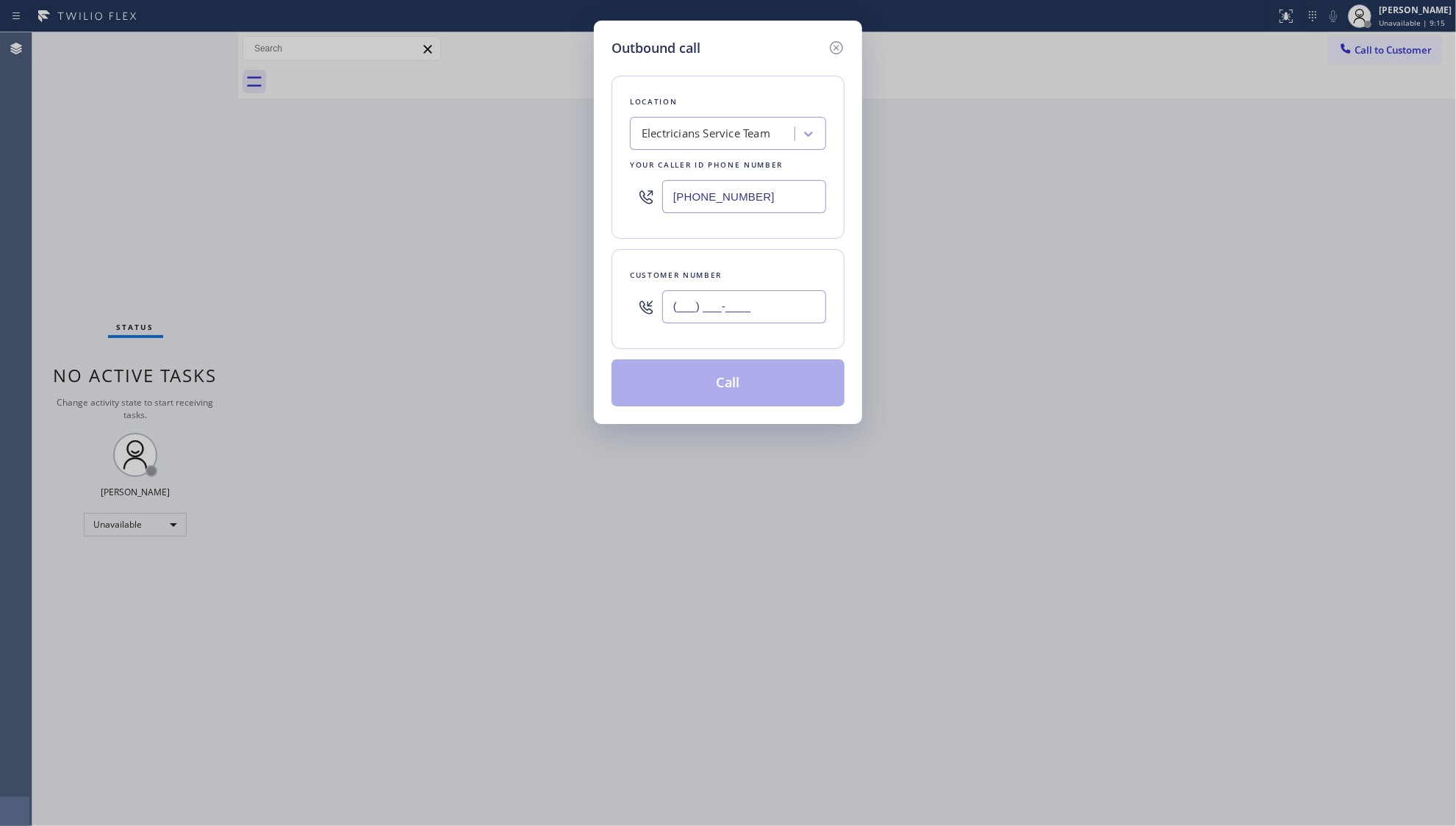
click at [758, 312] on input "(___) ___-____" at bounding box center [744, 307] width 164 height 33
paste input "323) 212-5246"
type input "[PHONE_NUMBER]"
click at [721, 383] on button "Call" at bounding box center [728, 382] width 233 height 47
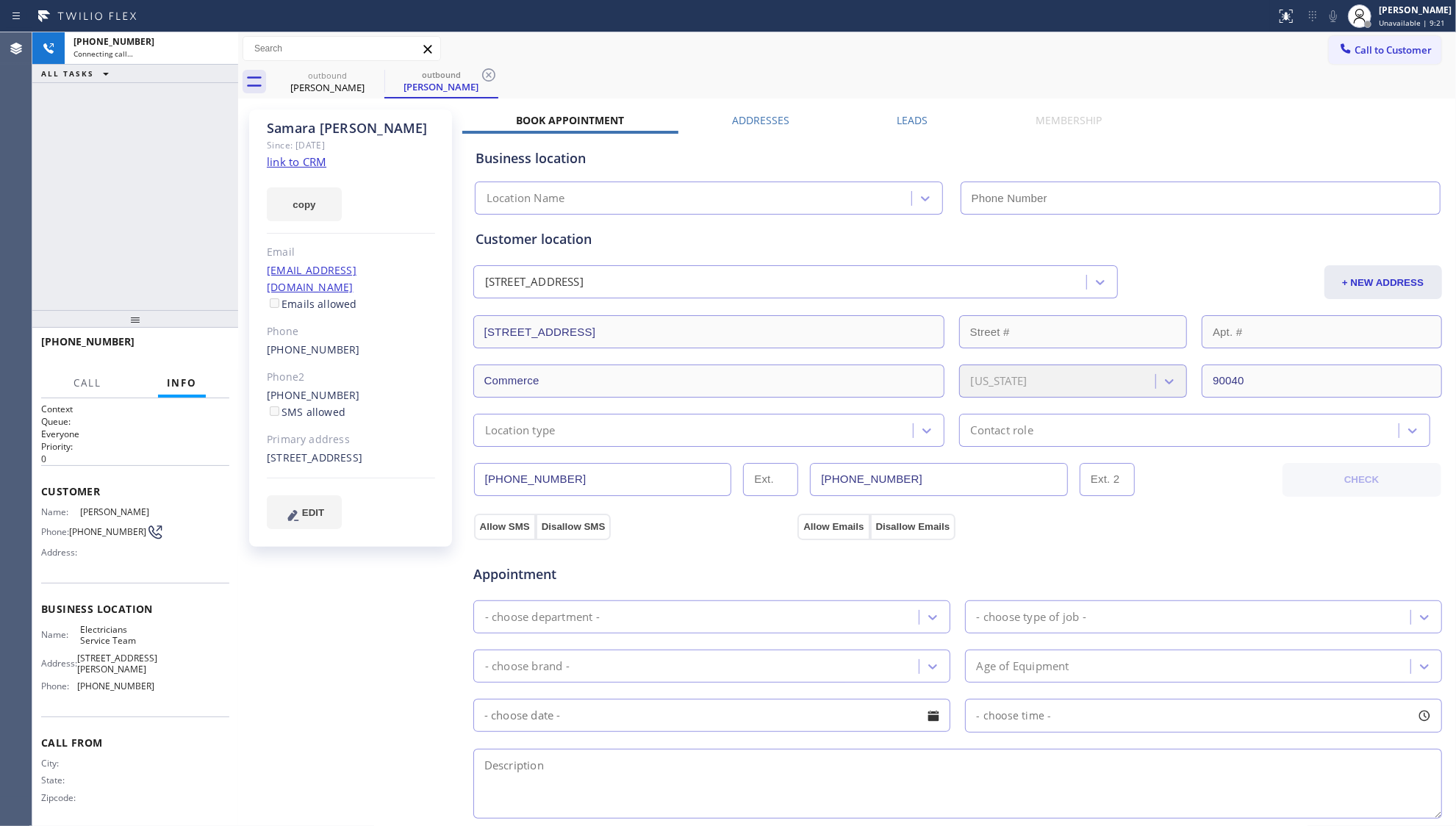
type input "[PHONE_NUMBER]"
drag, startPoint x: 947, startPoint y: 118, endPoint x: 938, endPoint y: 120, distance: 9.2
click at [947, 119] on div "Leads" at bounding box center [913, 123] width 139 height 20
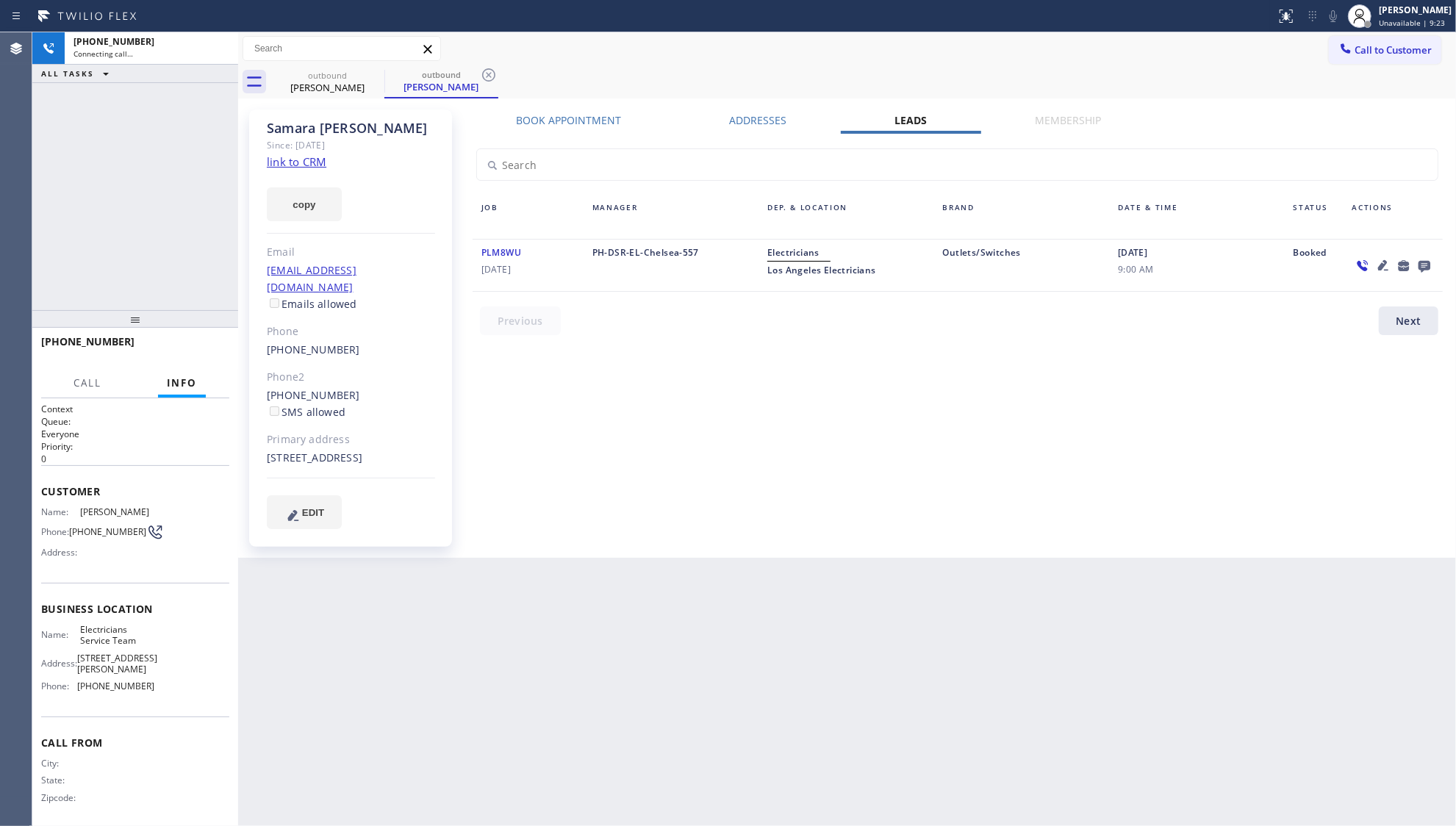
click at [910, 124] on label "Leads" at bounding box center [911, 120] width 33 height 14
click at [1427, 264] on icon at bounding box center [1425, 267] width 11 height 11
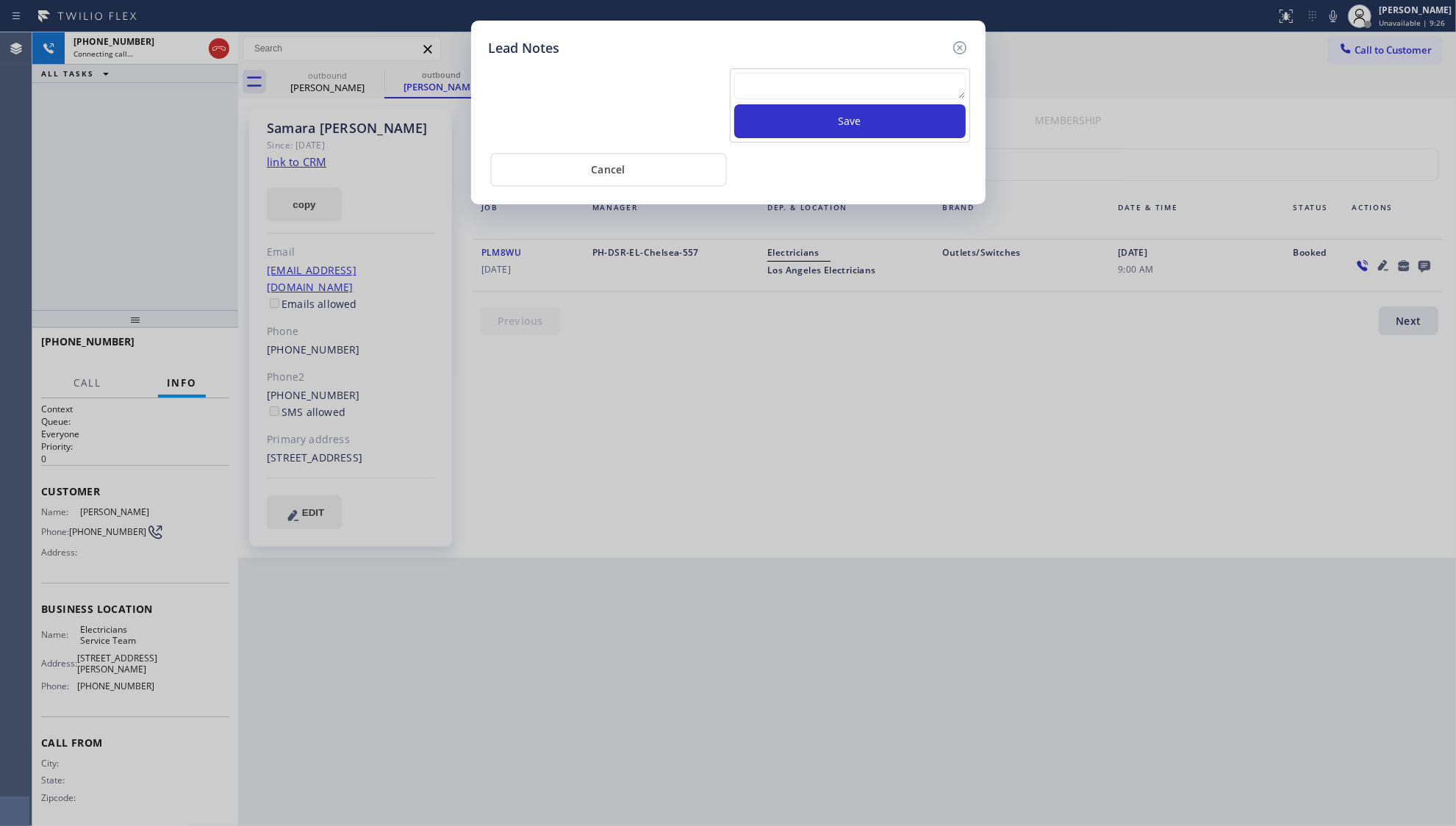
click at [922, 90] on textarea at bounding box center [850, 86] width 232 height 26
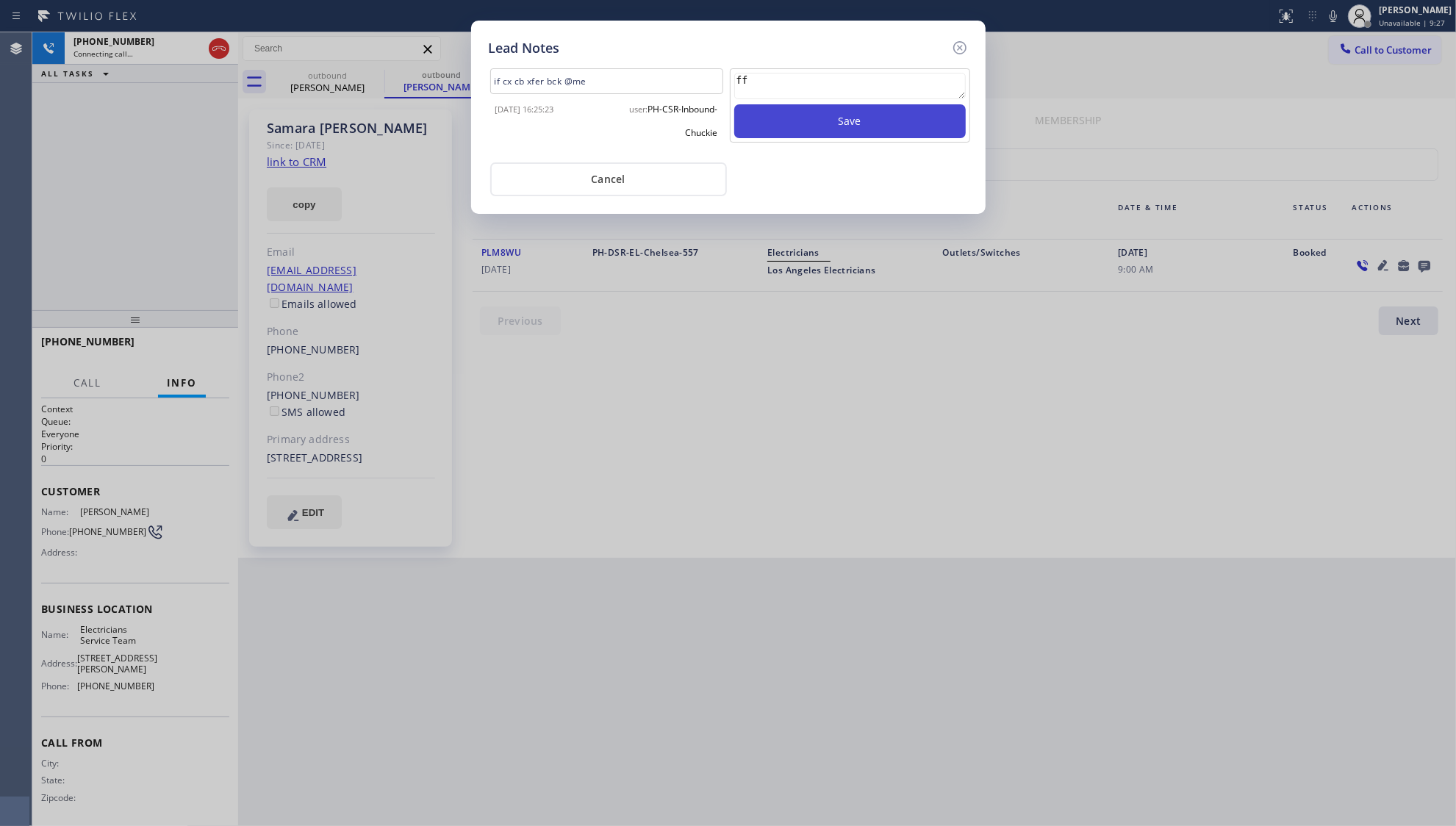
type textarea "ff"
click at [845, 130] on button "Save" at bounding box center [850, 120] width 232 height 34
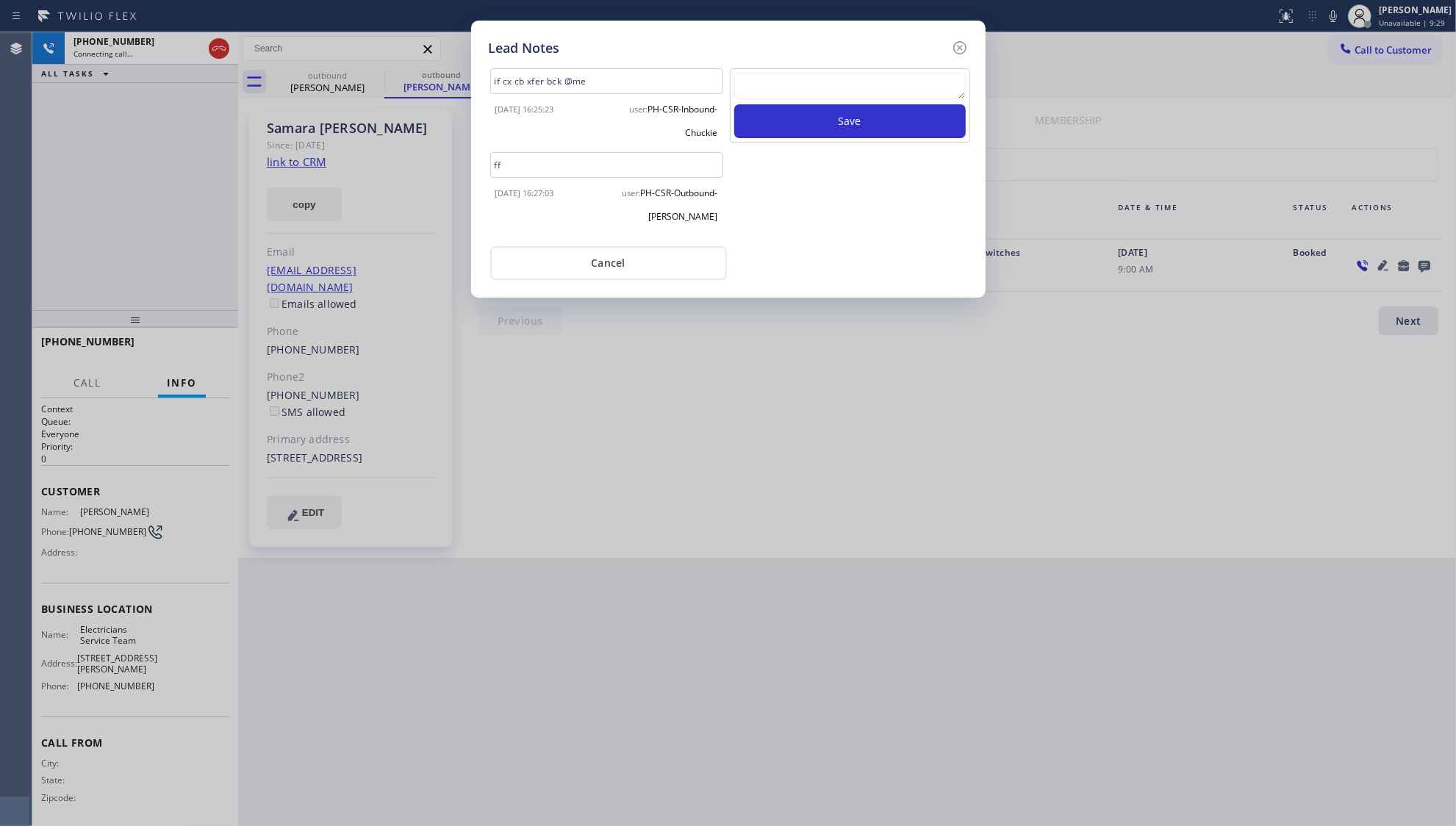
click at [960, 44] on icon at bounding box center [961, 48] width 18 height 18
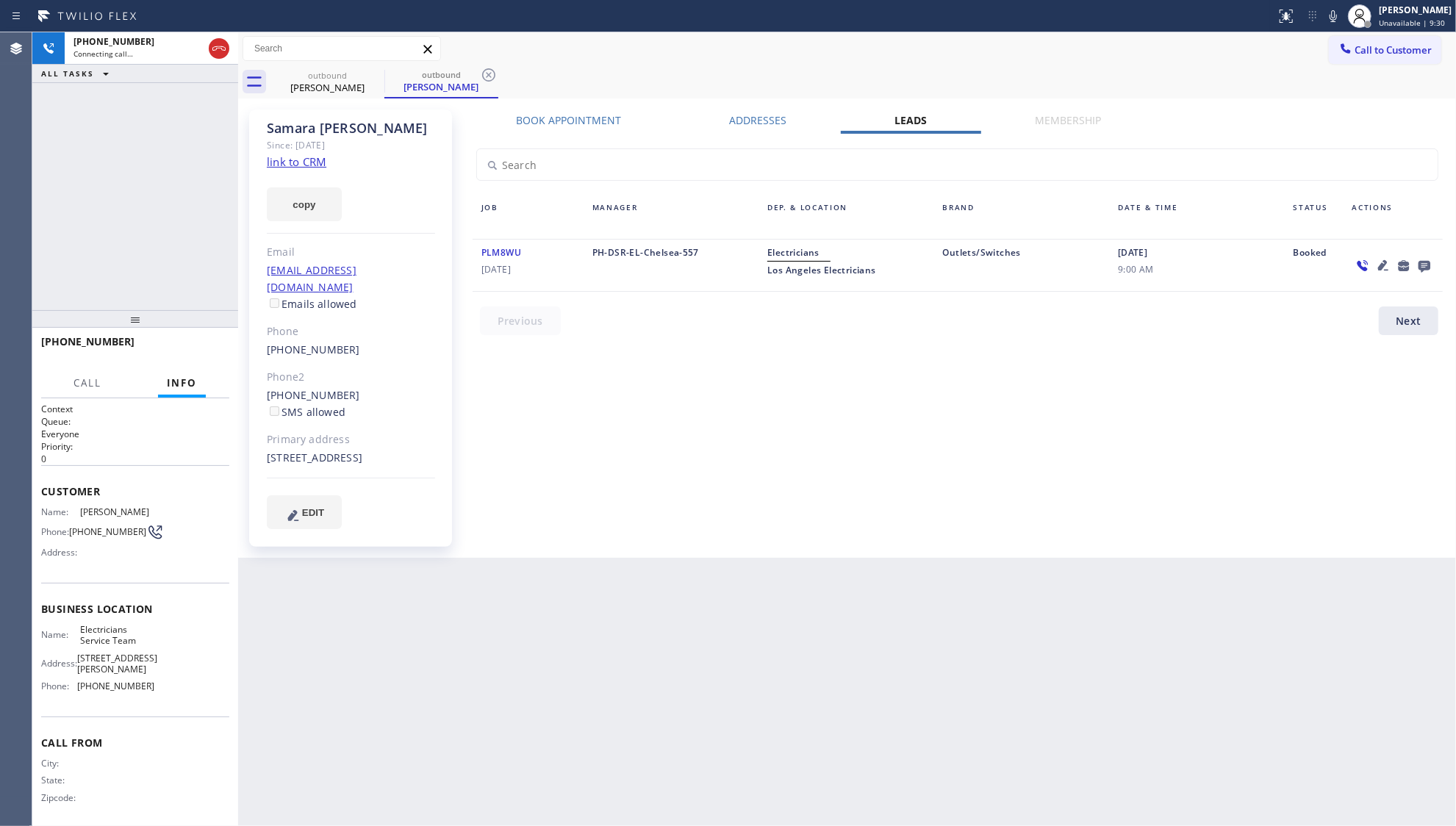
click at [200, 115] on div "[PHONE_NUMBER] Connecting call… ALL TASKS ALL TASKS ACTIVE TASKS TASKS IN WRAP …" at bounding box center [135, 171] width 206 height 278
click at [215, 35] on div at bounding box center [219, 49] width 26 height 33
click at [216, 52] on icon at bounding box center [219, 48] width 18 height 18
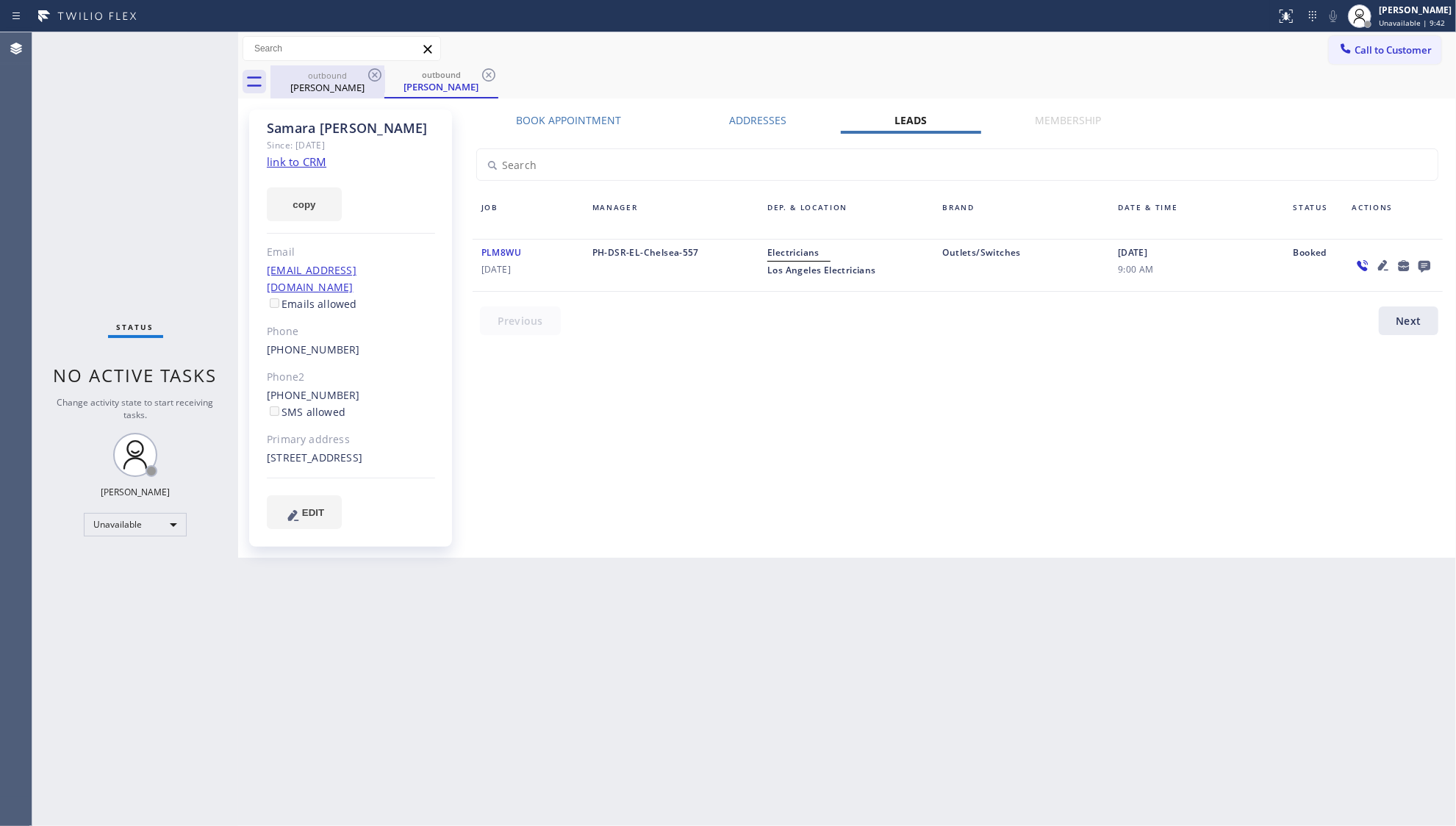
click at [320, 76] on div "outbound" at bounding box center [328, 74] width 111 height 11
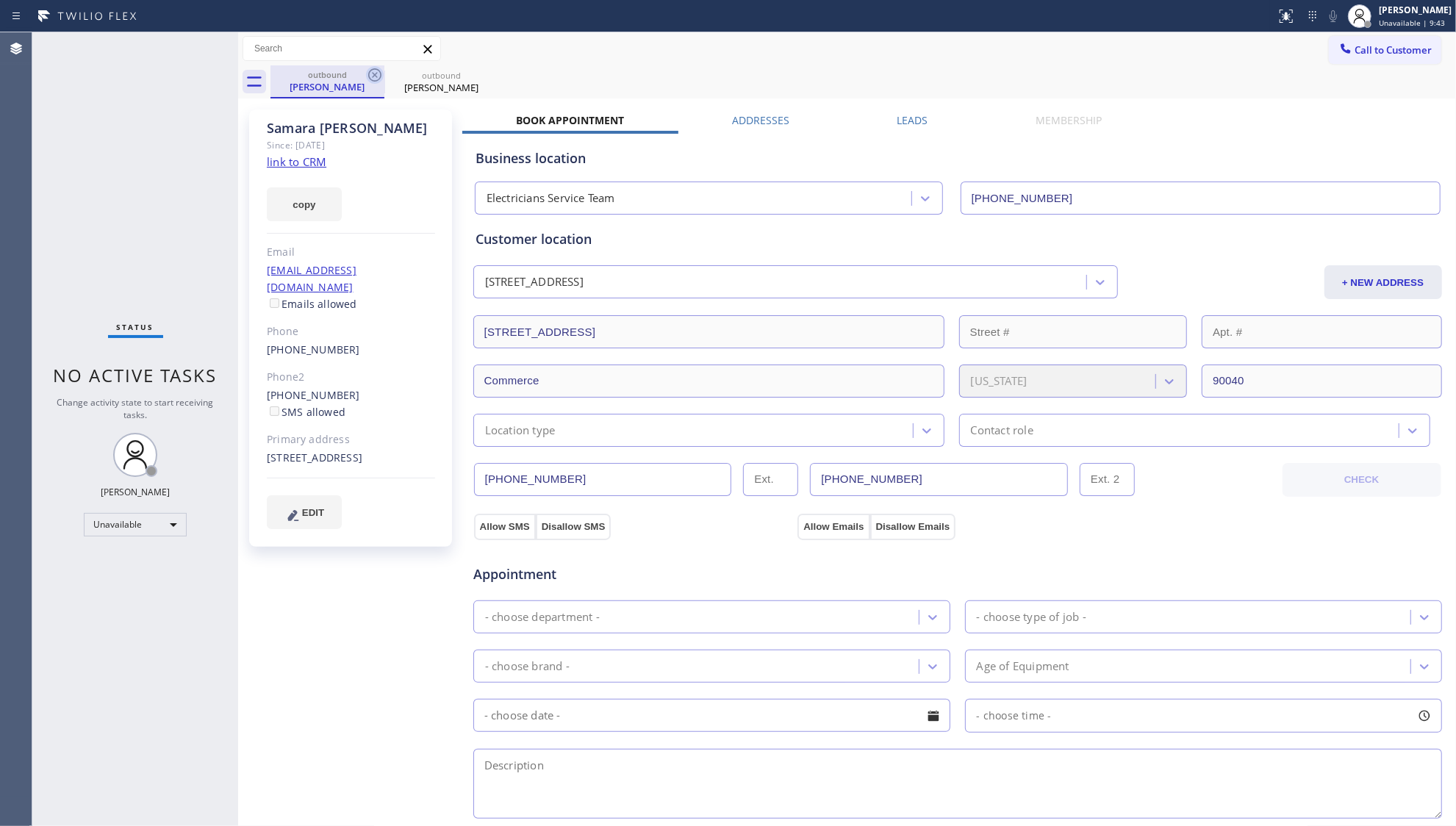
click at [372, 69] on icon at bounding box center [375, 74] width 13 height 13
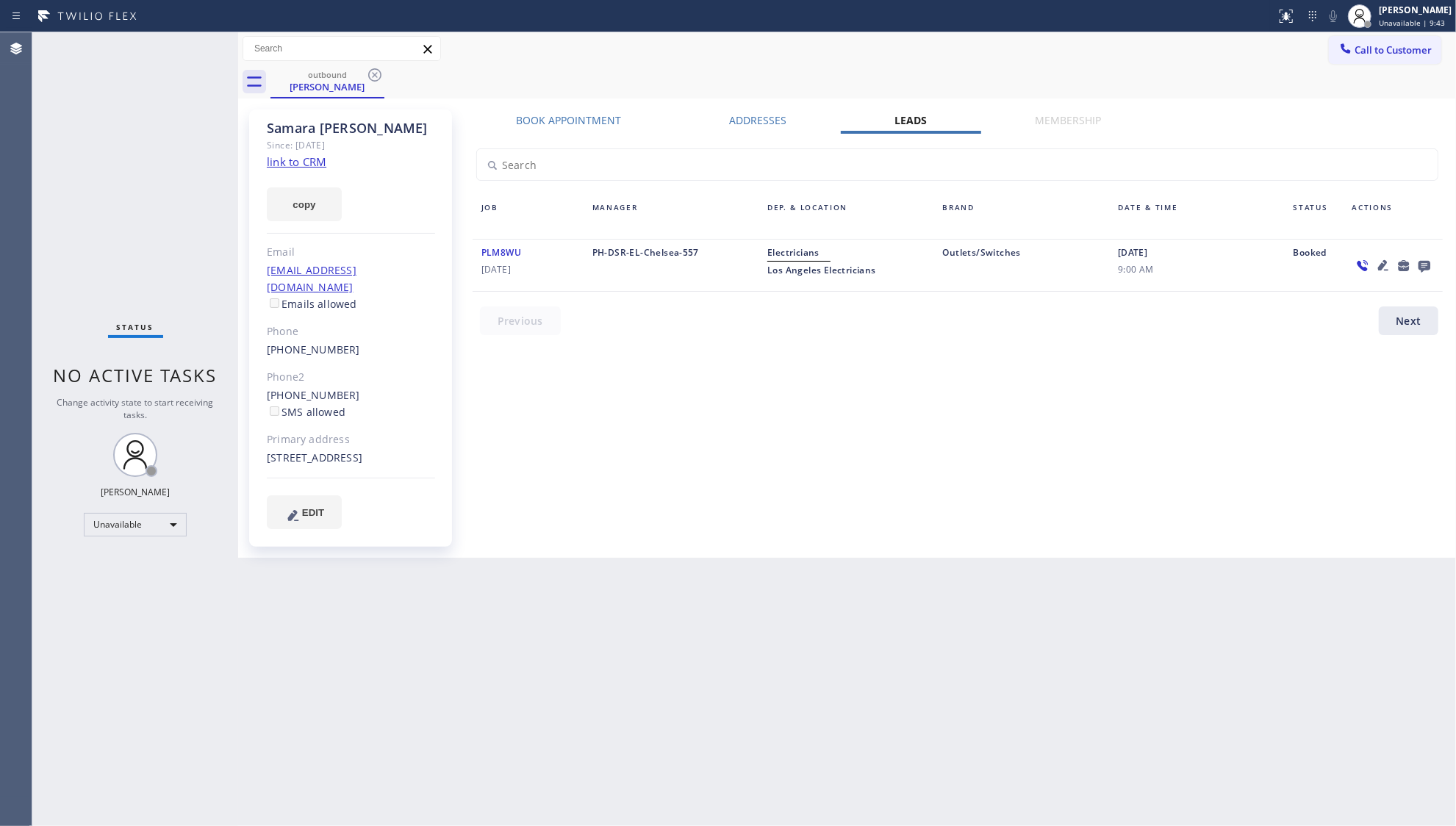
click at [372, 69] on icon at bounding box center [375, 74] width 13 height 13
click at [372, 69] on div "outbound [PERSON_NAME]" at bounding box center [863, 82] width 1186 height 33
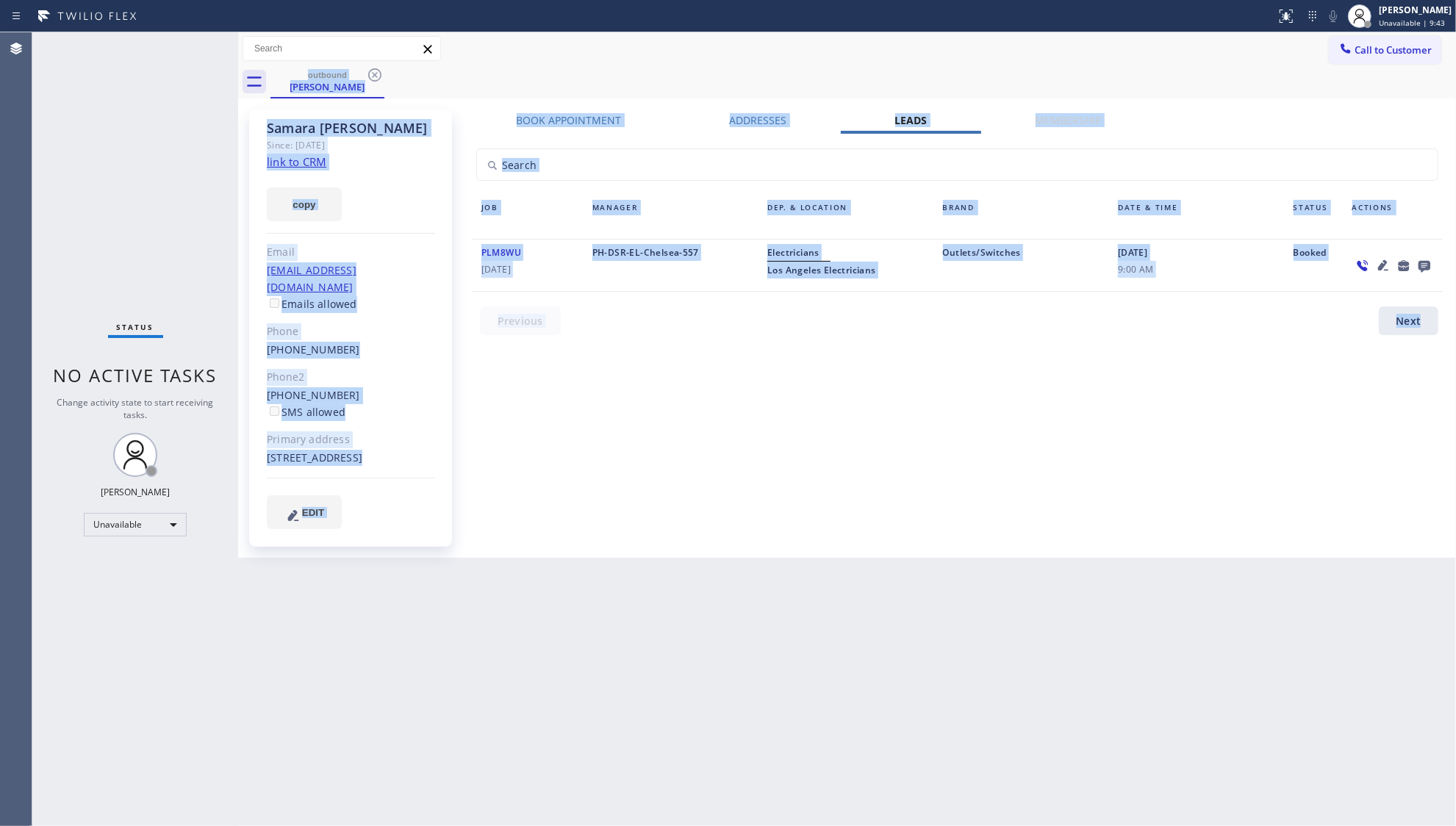
click at [372, 69] on div "outbound [PERSON_NAME]" at bounding box center [863, 82] width 1186 height 33
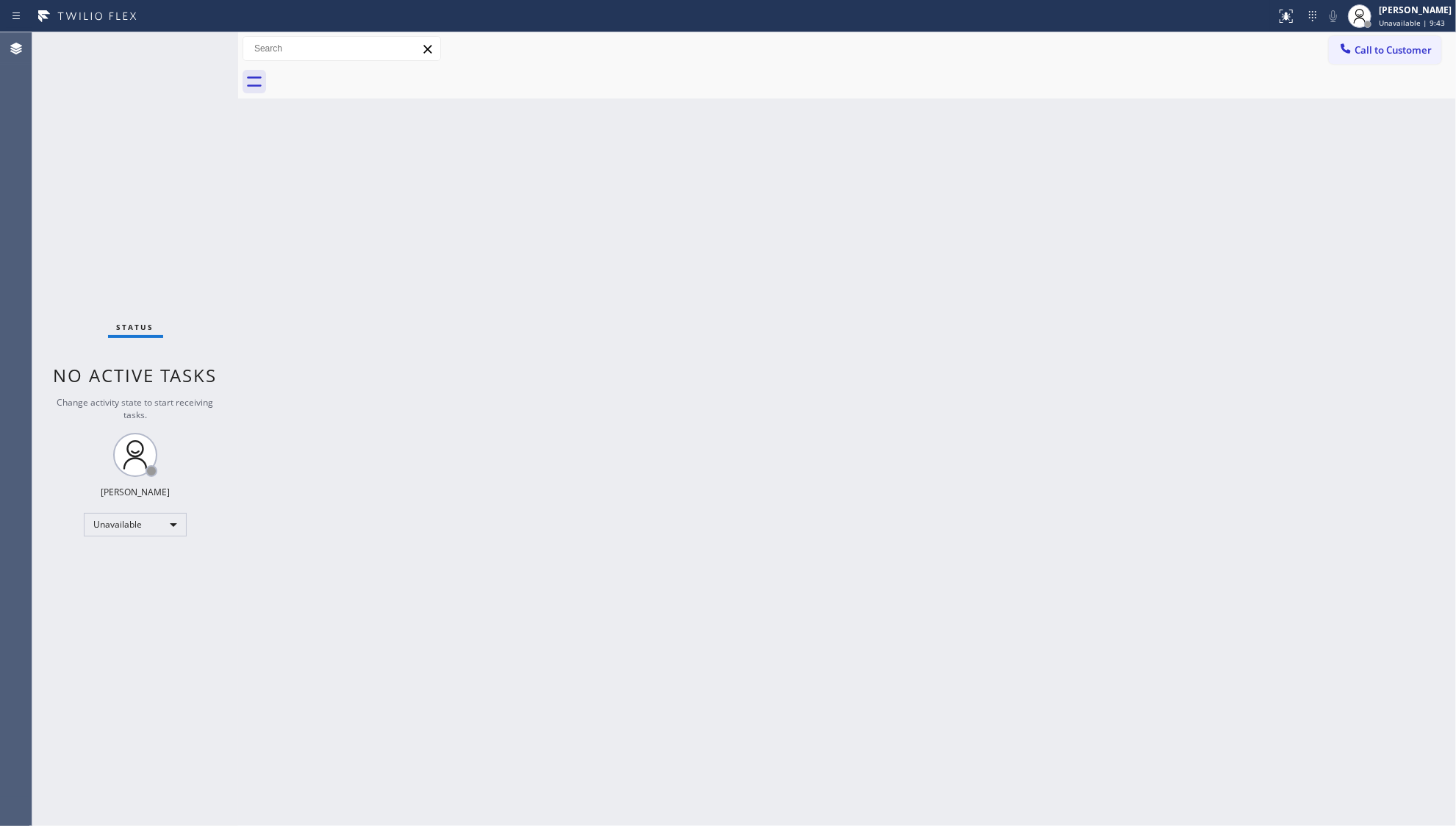
click at [328, 87] on div at bounding box center [863, 82] width 1186 height 33
click at [1381, 56] on button "Call to Customer" at bounding box center [1385, 50] width 112 height 28
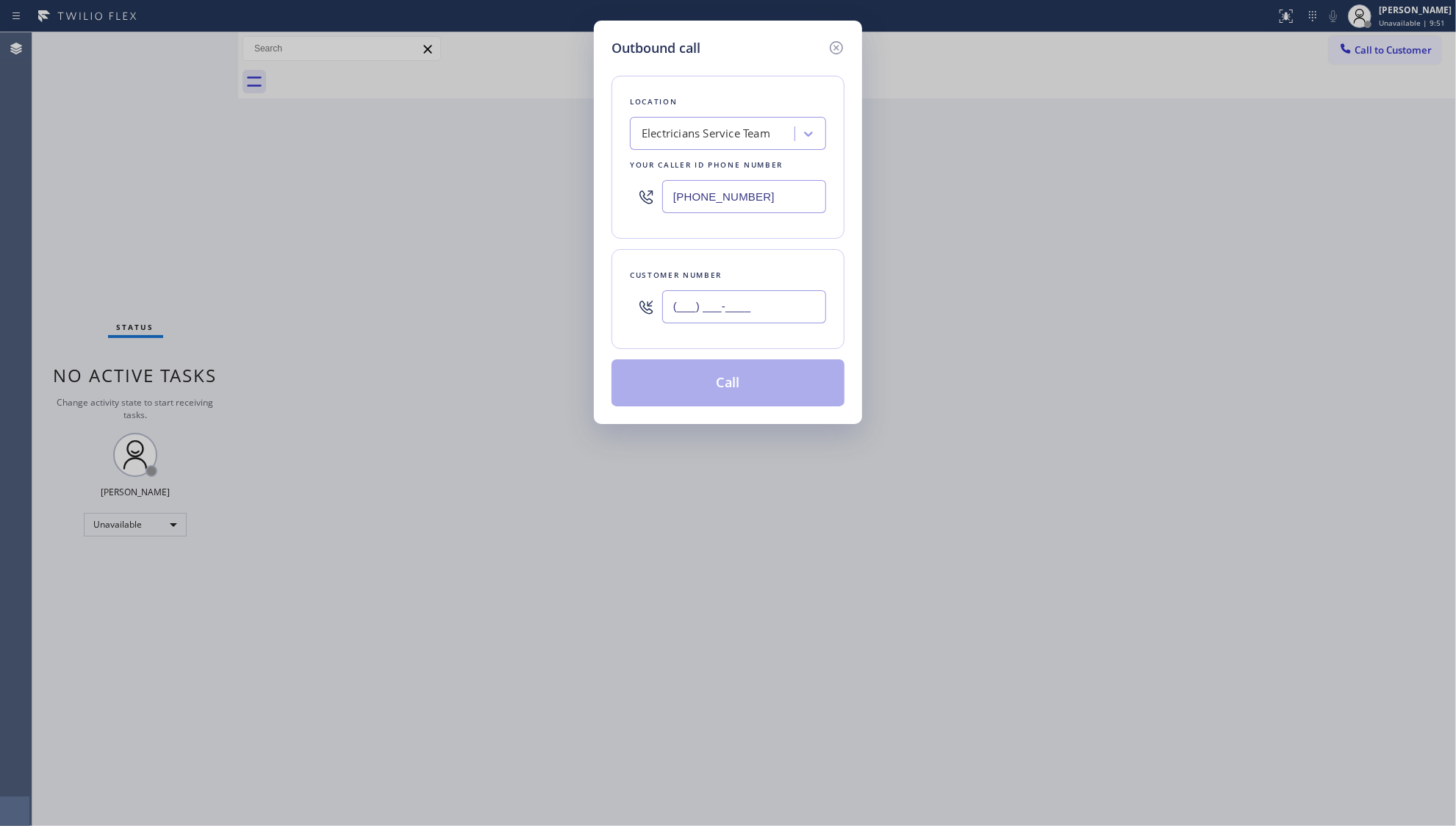
click at [798, 313] on input "(___) ___-____" at bounding box center [744, 307] width 164 height 33
paste input "818) 736-5513"
type input "[PHONE_NUMBER]"
click at [736, 392] on button "Call" at bounding box center [728, 382] width 233 height 47
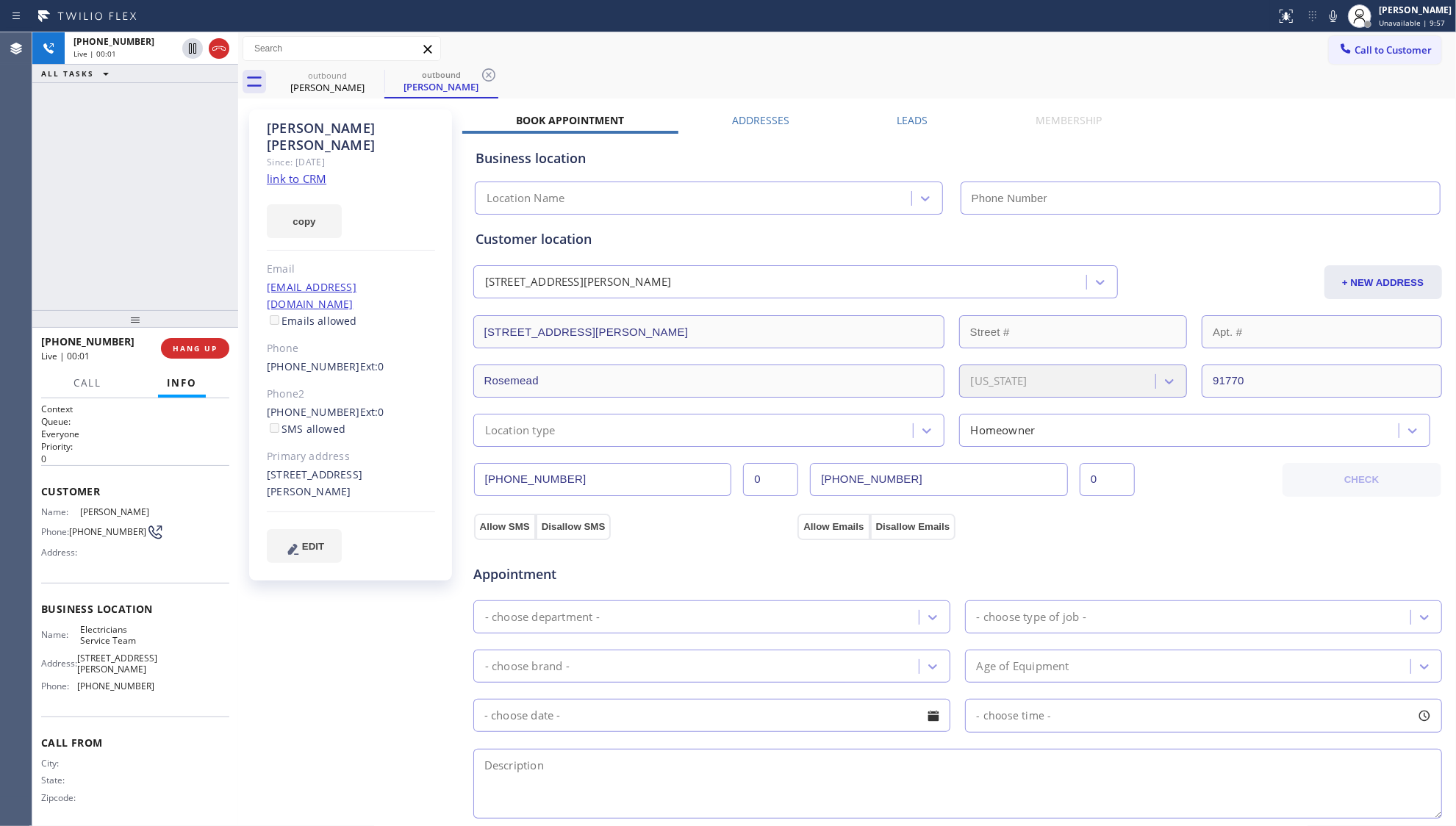
type input "[PHONE_NUMBER]"
click at [912, 129] on div "Business location Electricians Service Team [PHONE_NUMBER]" at bounding box center [957, 171] width 970 height 87
click at [901, 115] on label "Leads" at bounding box center [912, 120] width 31 height 14
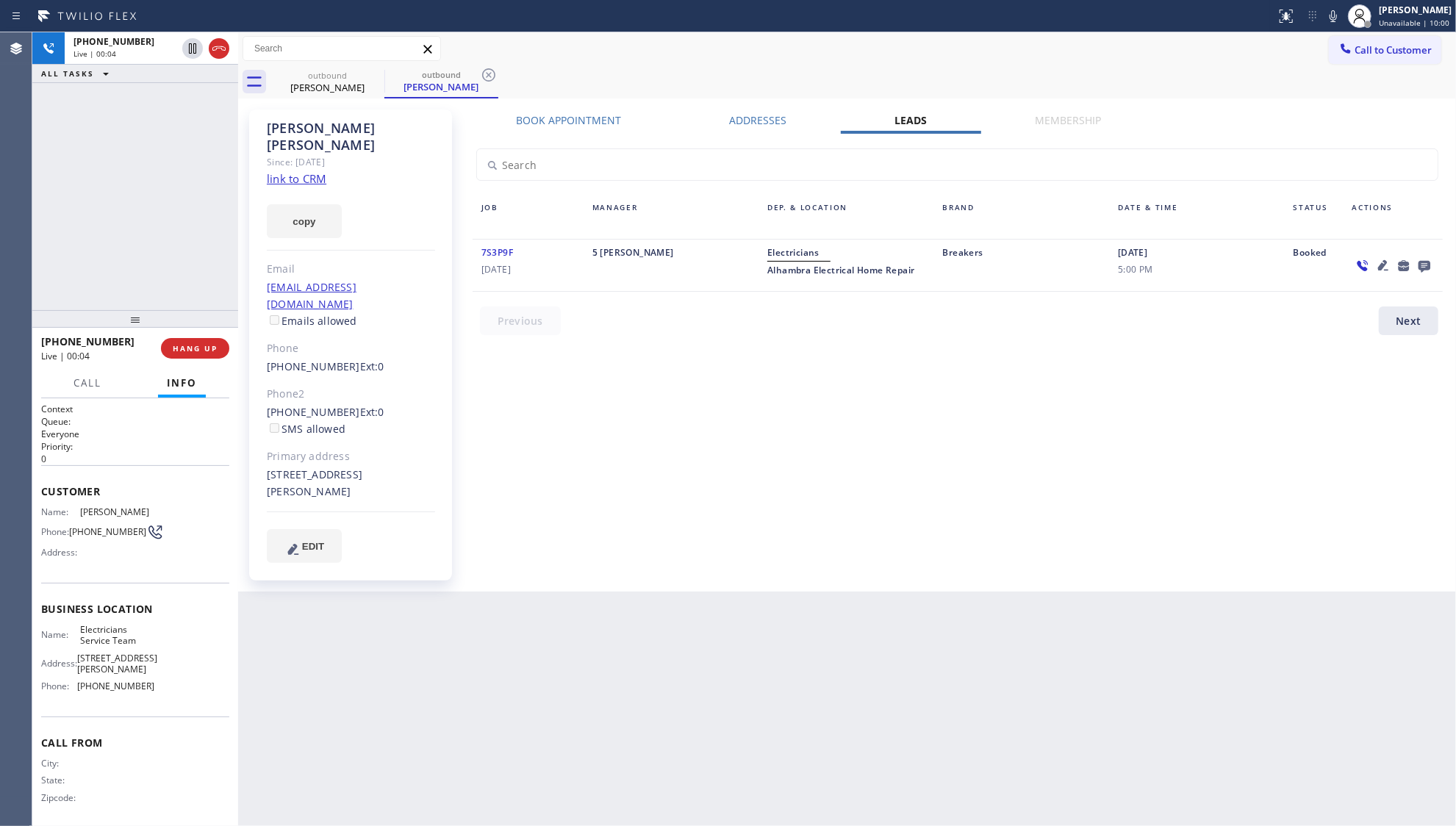
click at [1423, 269] on icon at bounding box center [1425, 267] width 11 height 11
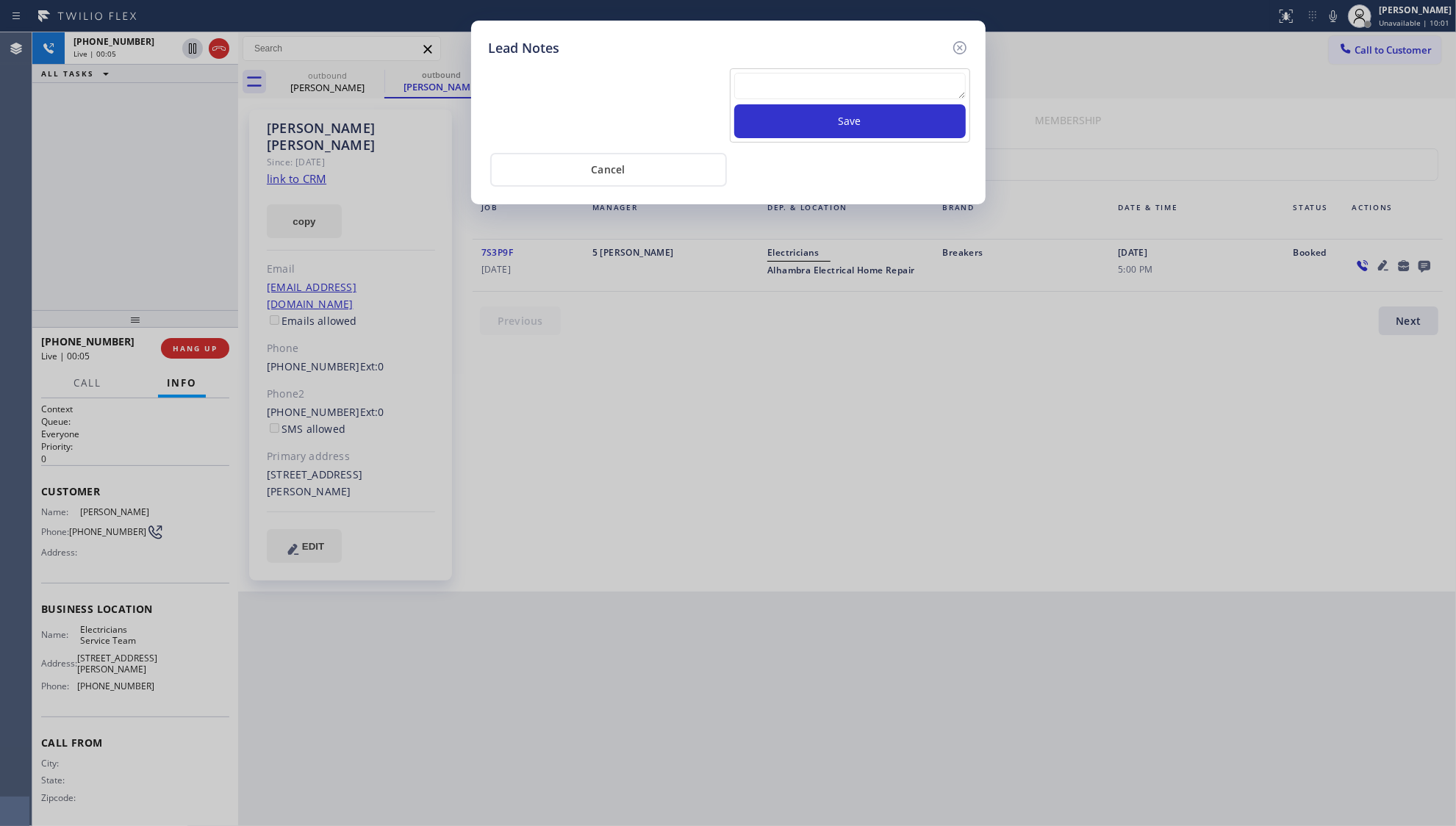
click at [807, 76] on textarea at bounding box center [850, 86] width 232 height 26
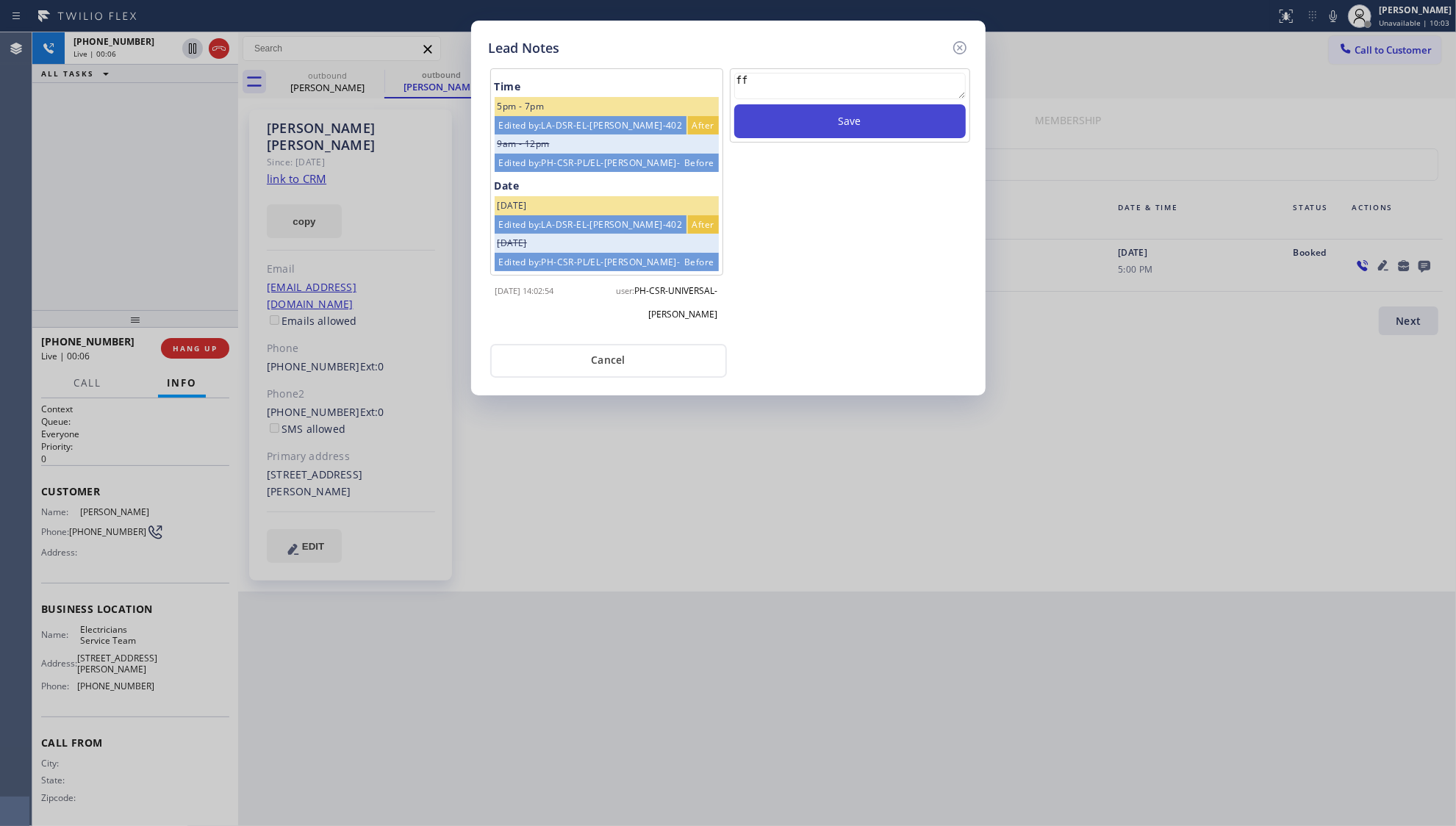
type textarea "ff"
click at [832, 135] on button "Save" at bounding box center [850, 120] width 232 height 34
click at [962, 53] on icon at bounding box center [960, 47] width 13 height 13
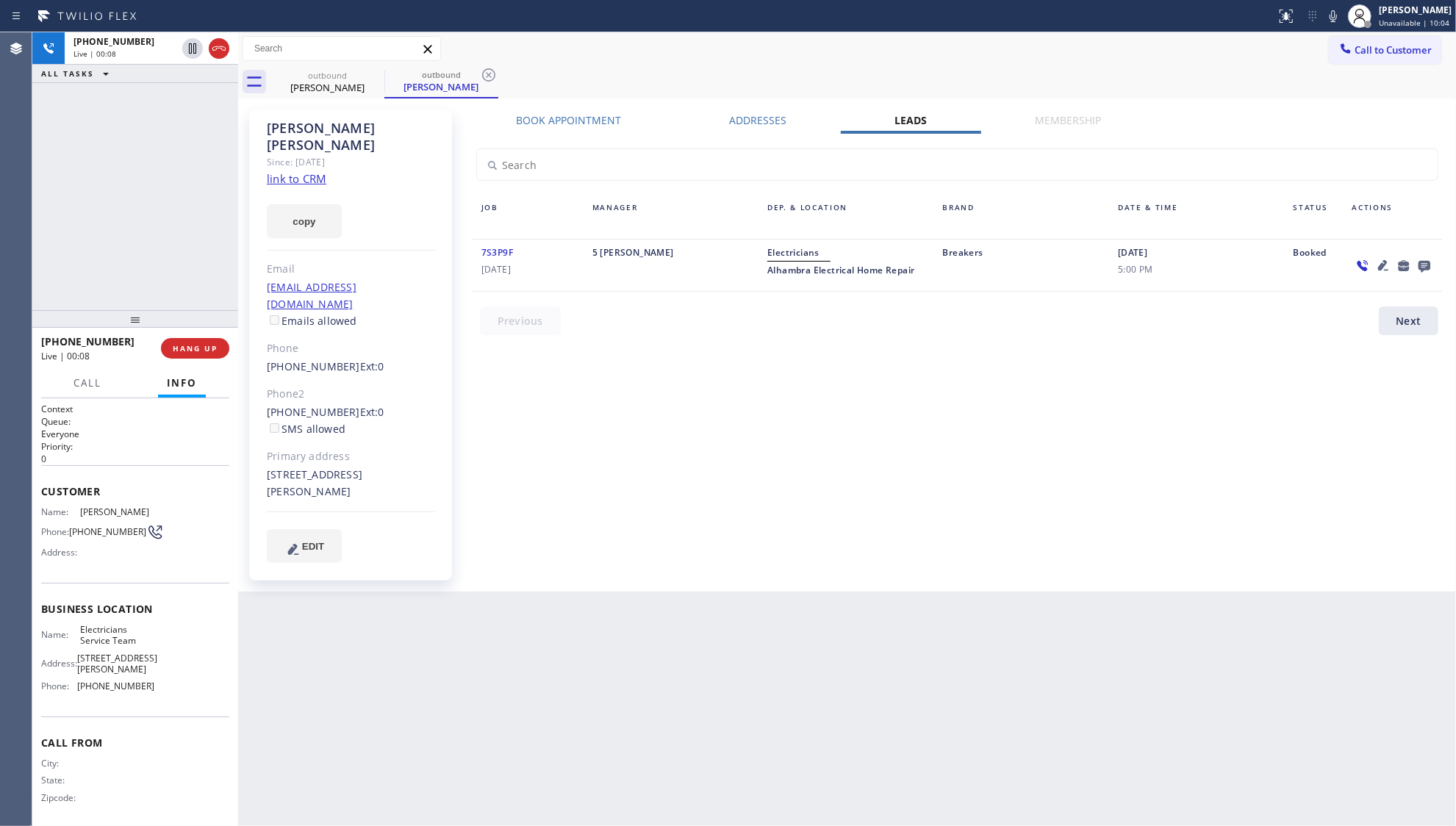
click at [865, 371] on div "Book Appointment Addresses Leads Membership Business location Electricians Serv…" at bounding box center [957, 350] width 990 height 475
click at [741, 44] on div "Call to Customer Outbound call Location Electricians Service Team Your caller i…" at bounding box center [848, 48] width 1219 height 25
drag, startPoint x: 486, startPoint y: 74, endPoint x: 518, endPoint y: 74, distance: 32.0
click at [486, 74] on icon at bounding box center [489, 75] width 18 height 18
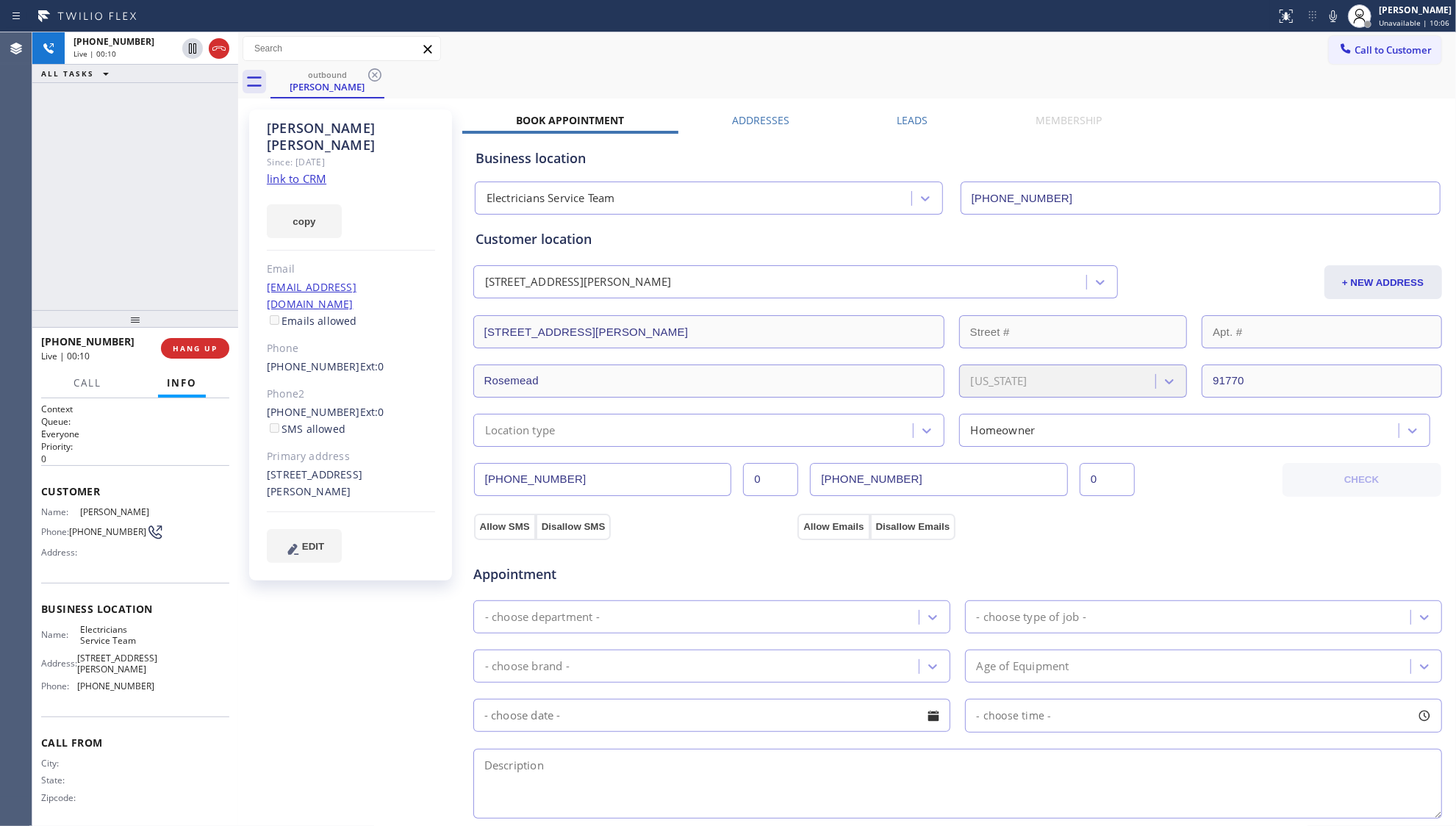
click at [518, 74] on div "outbound [PERSON_NAME]" at bounding box center [863, 82] width 1186 height 33
click at [125, 166] on div "[PHONE_NUMBER] Live | 00:10 ALL TASKS ALL TASKS ACTIVE TASKS TASKS IN WRAP UP" at bounding box center [135, 171] width 206 height 278
click at [216, 348] on span "HANG UP" at bounding box center [195, 348] width 45 height 11
click at [215, 348] on span "HANG UP" at bounding box center [195, 348] width 45 height 11
click at [215, 345] on span "COMPLETE" at bounding box center [192, 348] width 51 height 11
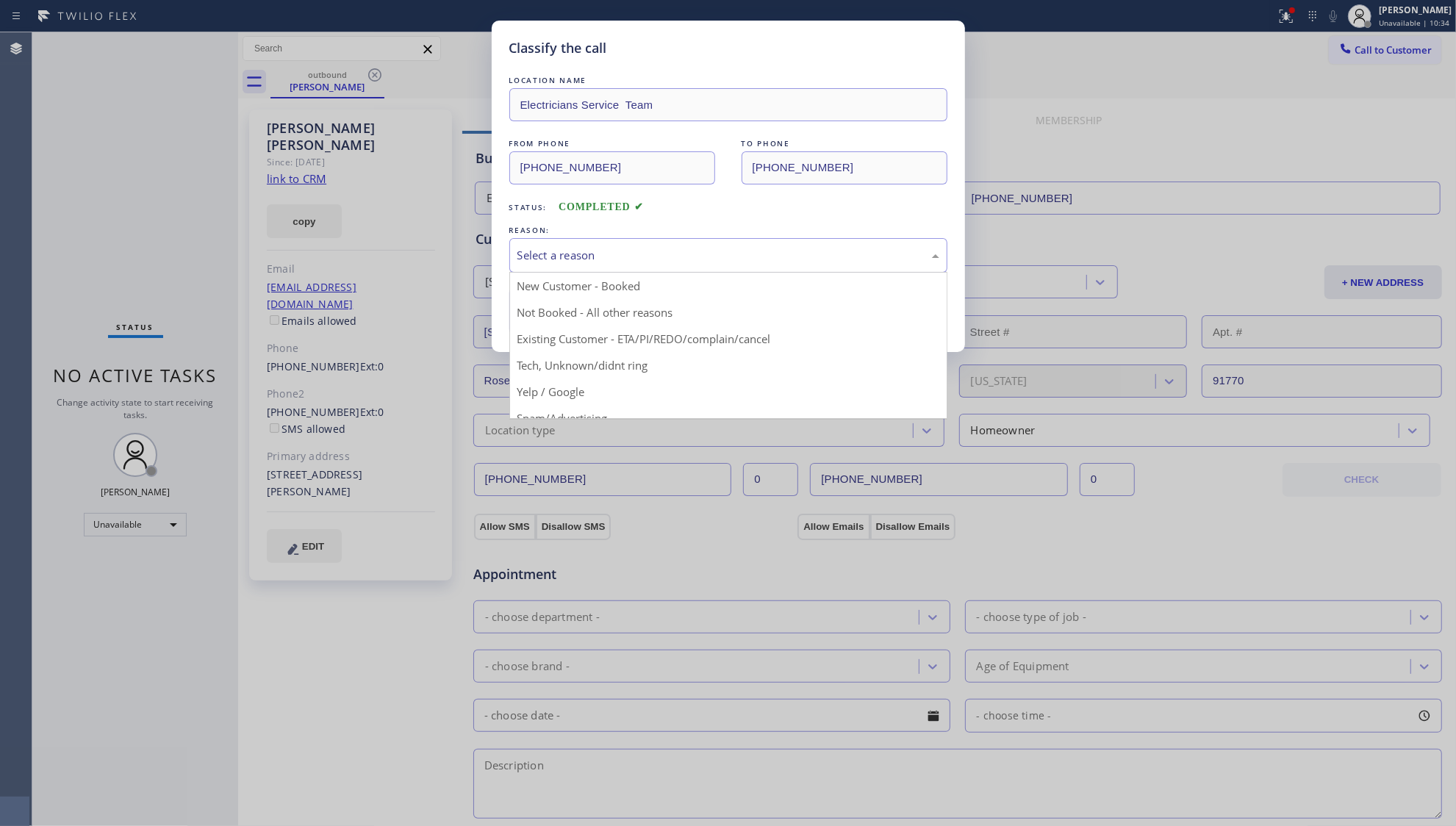
click at [572, 244] on div "Select a reason" at bounding box center [728, 255] width 438 height 34
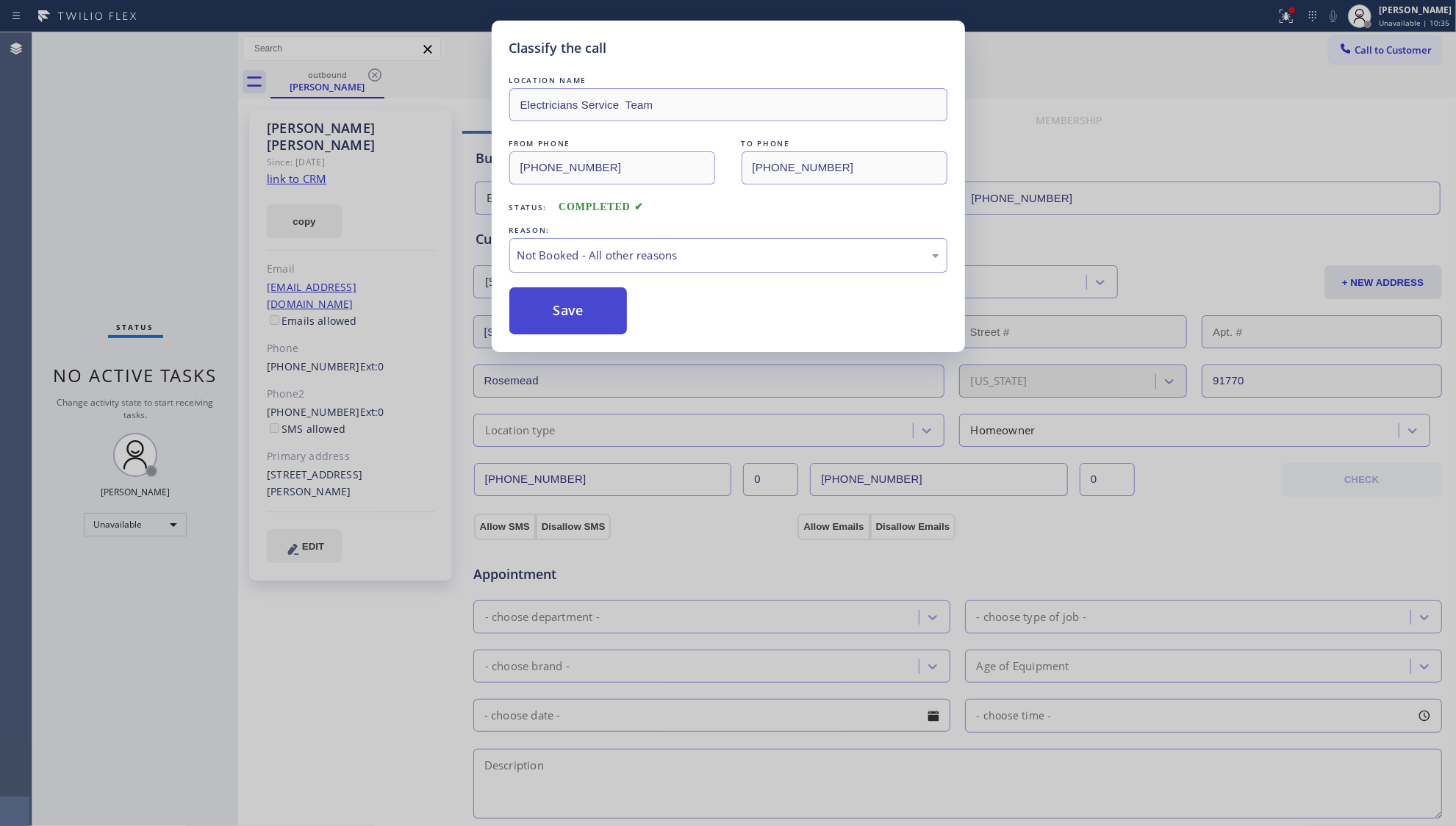
click at [572, 306] on button "Save" at bounding box center [568, 310] width 119 height 47
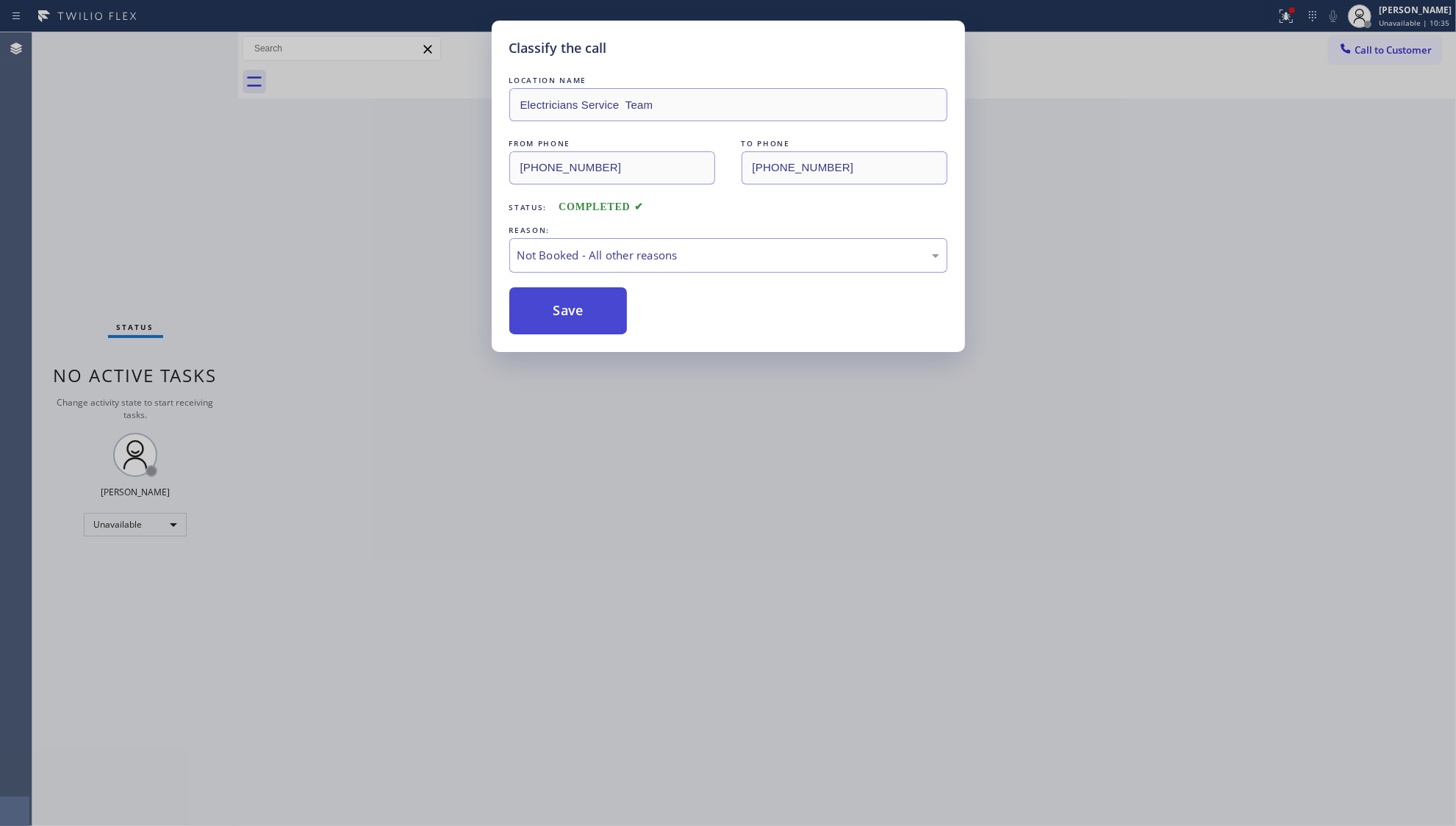
click at [572, 306] on button "Save" at bounding box center [568, 310] width 119 height 47
click at [412, 230] on div "Classify the call LOCATION NAME Electricians Service Team FROM PHONE [PHONE_NUM…" at bounding box center [728, 413] width 1456 height 826
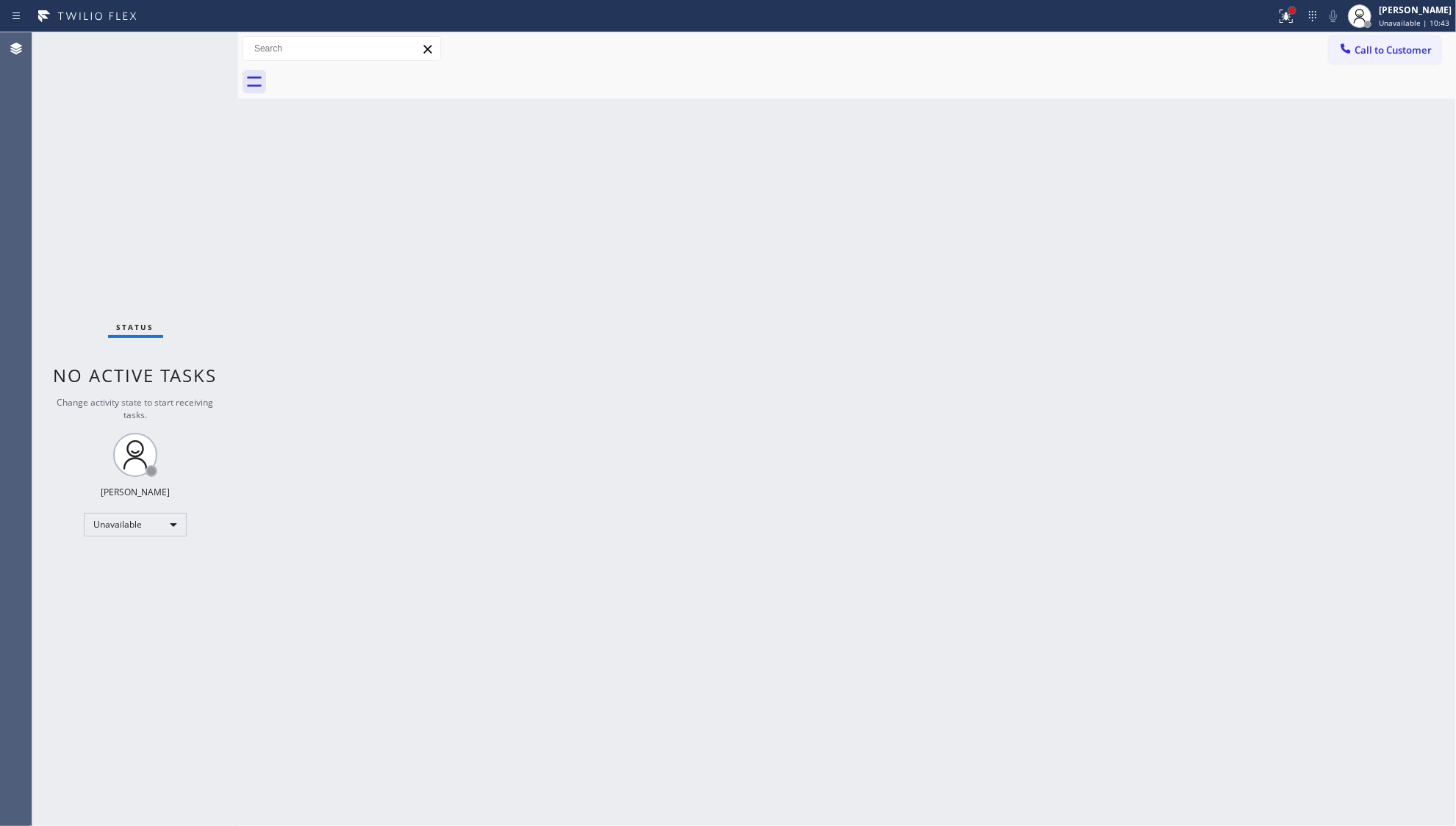
click at [1294, 6] on div at bounding box center [1292, 10] width 9 height 9
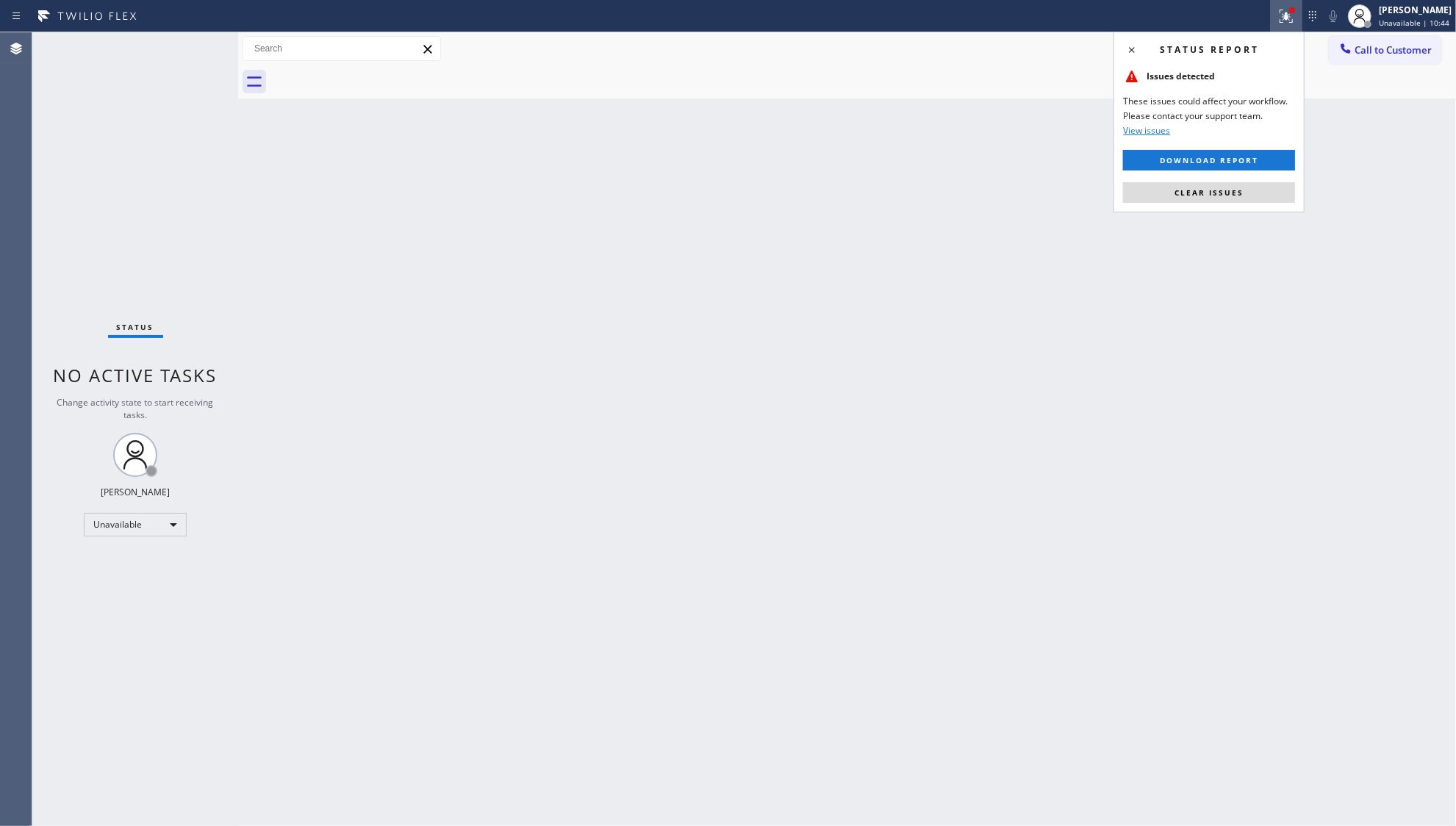
click at [1151, 205] on div "Status report Issues detected These issues could affect your workflow. Please c…" at bounding box center [1209, 122] width 191 height 181
click at [1155, 201] on button "Clear issues" at bounding box center [1210, 192] width 172 height 20
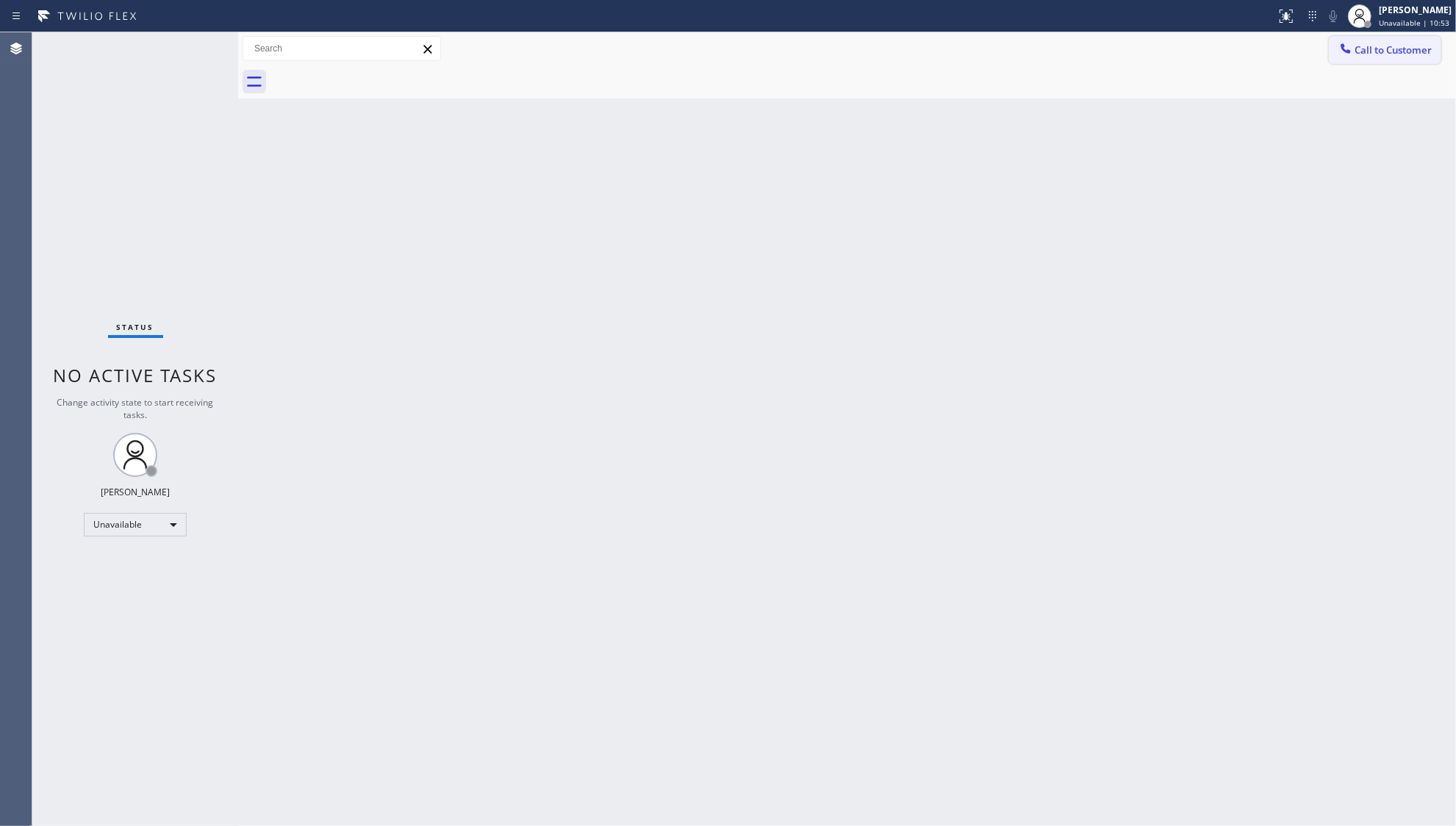
click at [1349, 47] on icon at bounding box center [1346, 48] width 15 height 15
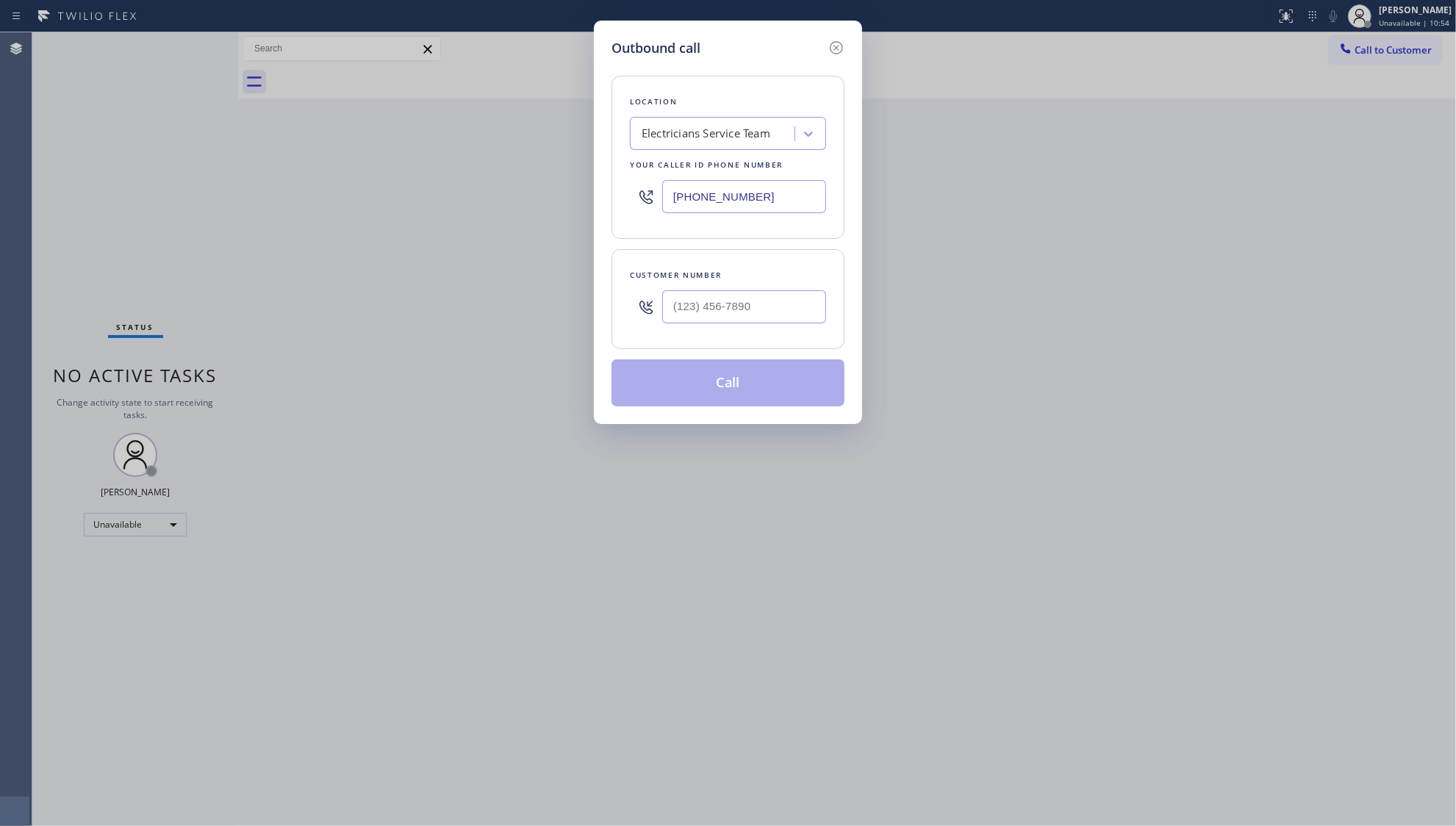
drag, startPoint x: 807, startPoint y: 285, endPoint x: 801, endPoint y: 300, distance: 16.2
click at [802, 298] on div "Customer number" at bounding box center [728, 299] width 233 height 100
click at [785, 322] on input "(___) ___-____" at bounding box center [744, 307] width 164 height 33
paste input "615) 584-8185"
type input "[PHONE_NUMBER]"
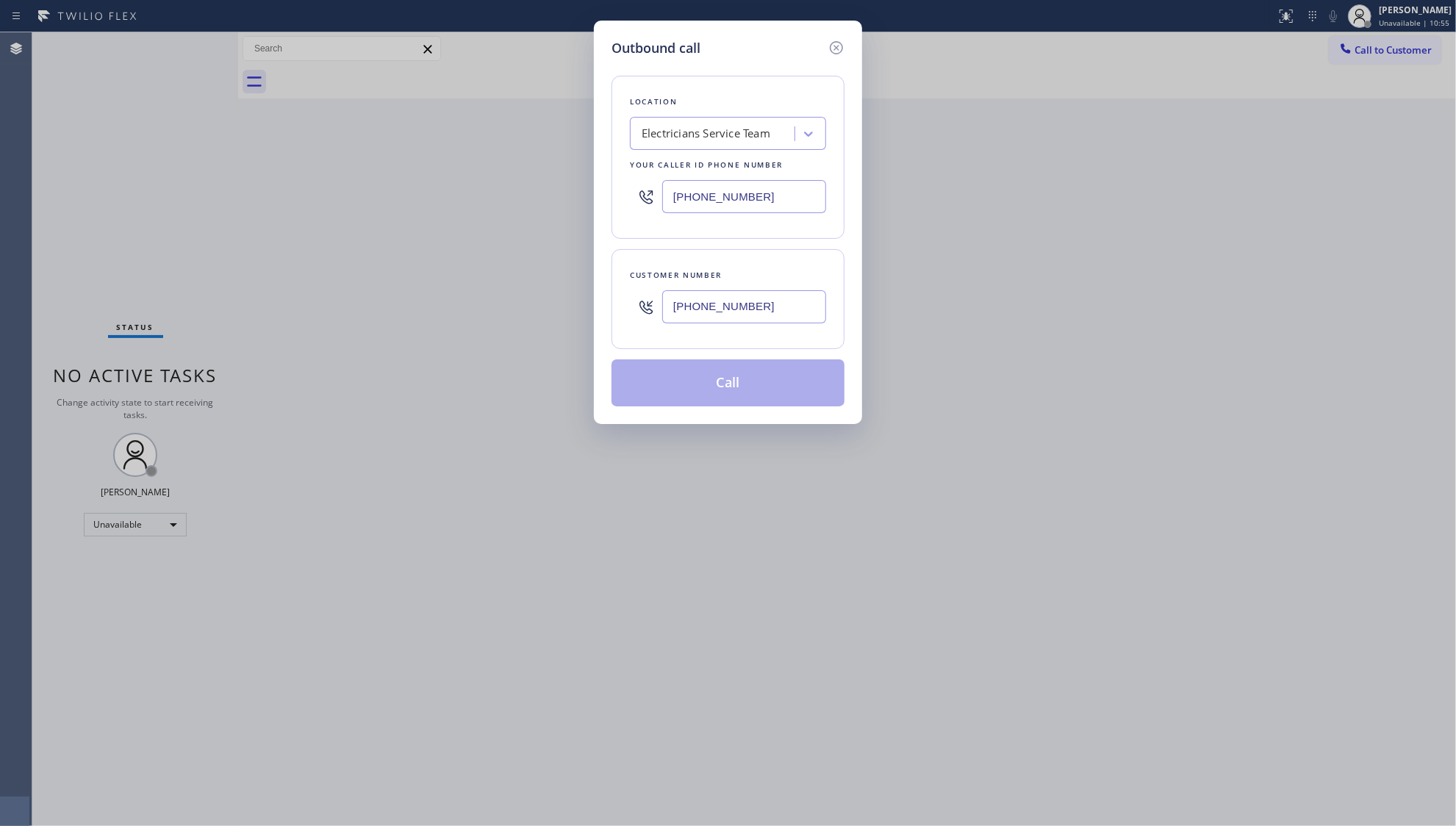
click at [735, 381] on button "Call" at bounding box center [728, 382] width 233 height 47
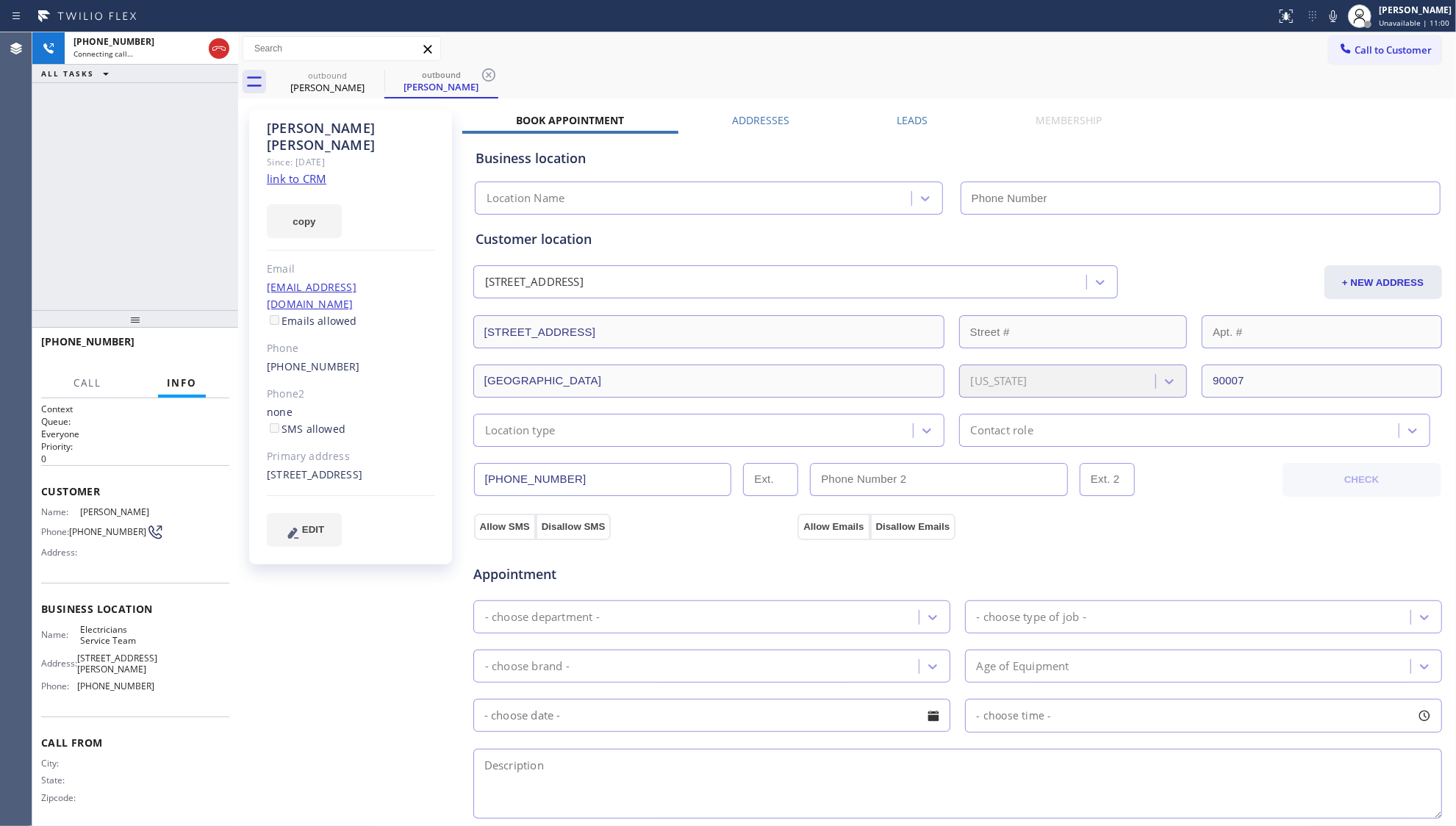
type input "[PHONE_NUMBER]"
click at [892, 113] on div "Leads" at bounding box center [913, 123] width 139 height 20
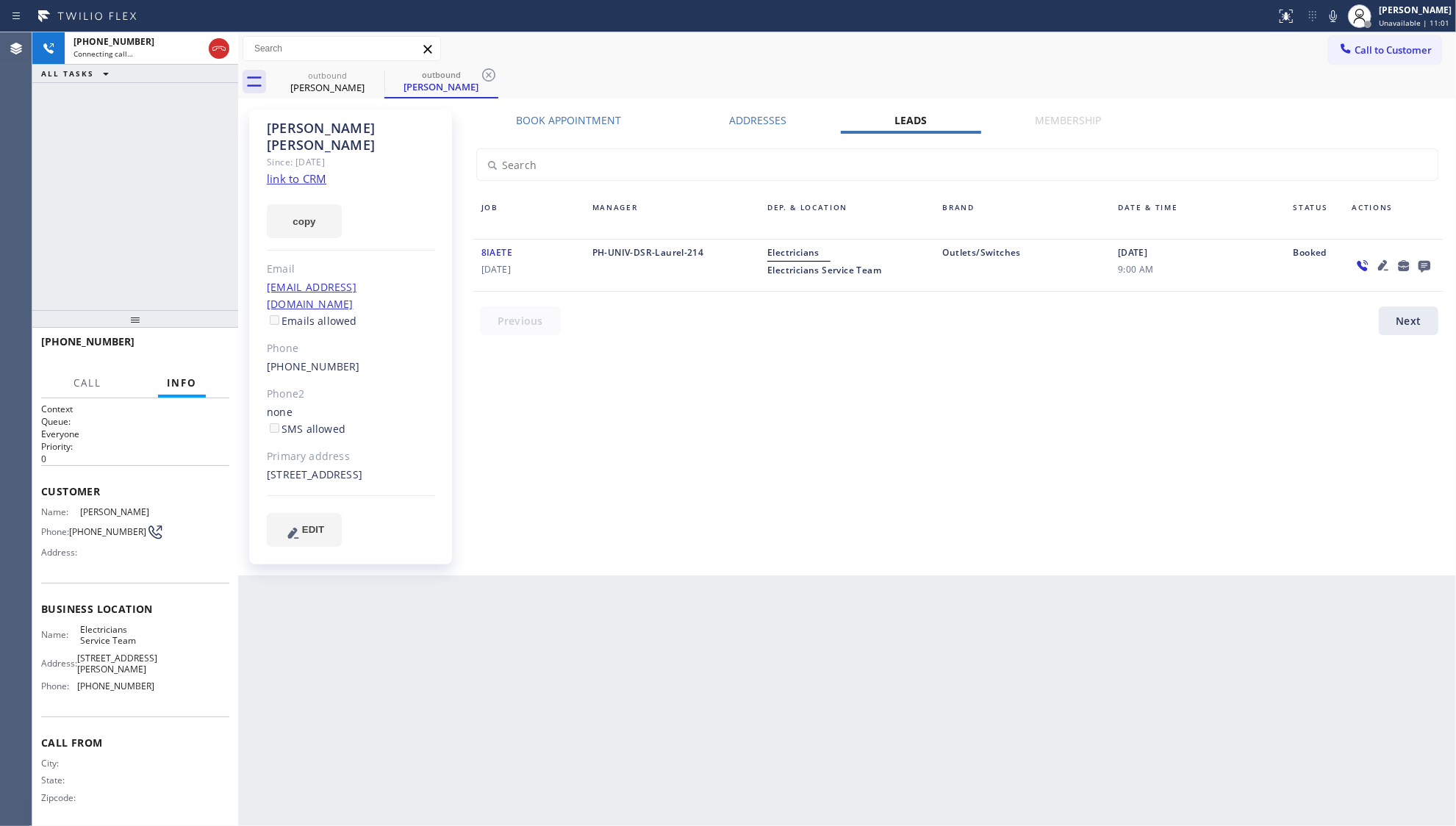
click at [1423, 263] on icon at bounding box center [1425, 265] width 18 height 18
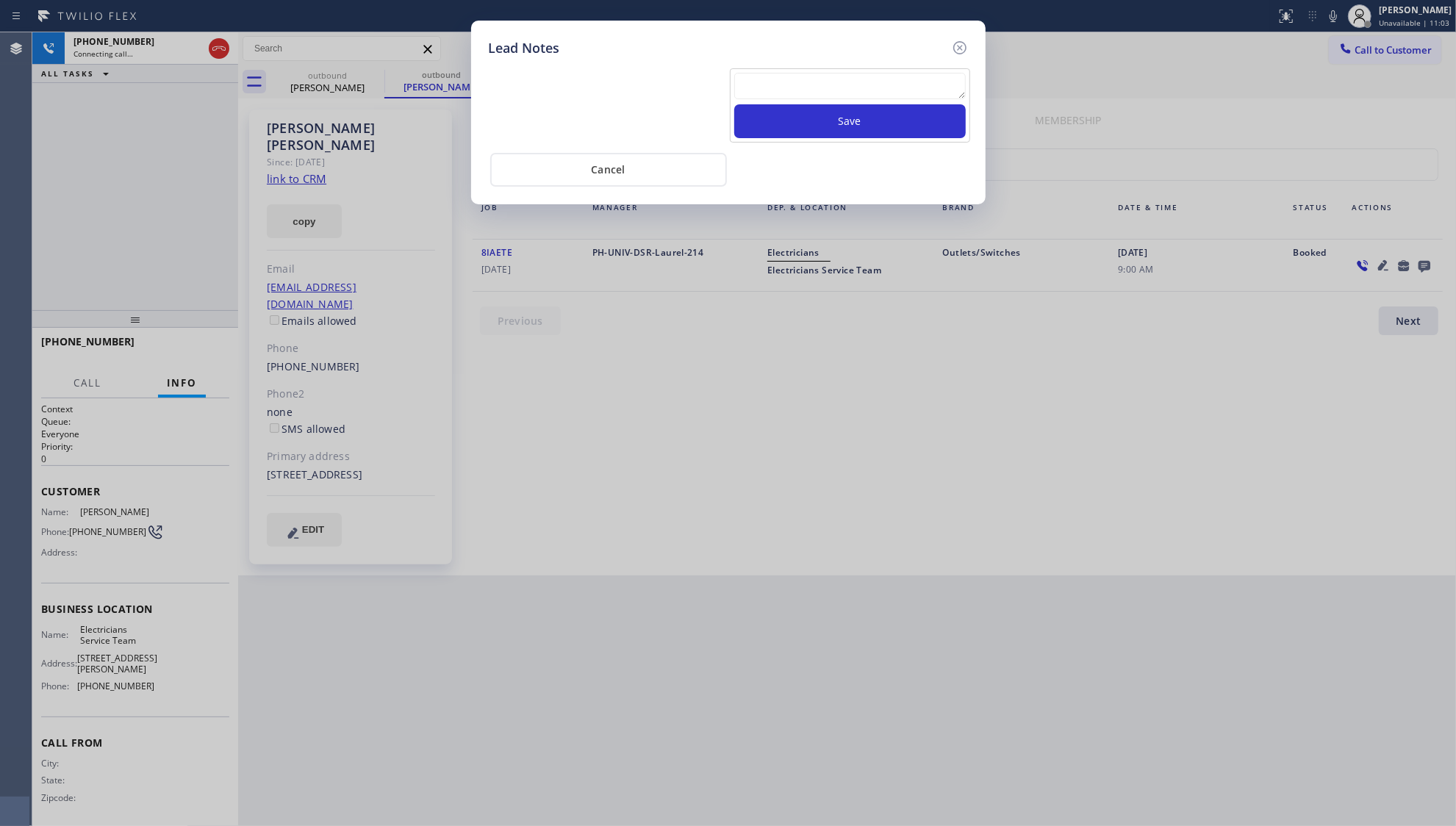
click at [760, 99] on textarea at bounding box center [850, 86] width 232 height 26
type textarea "ff"
click at [830, 128] on button "Save" at bounding box center [850, 120] width 232 height 34
click at [961, 51] on icon at bounding box center [961, 48] width 18 height 18
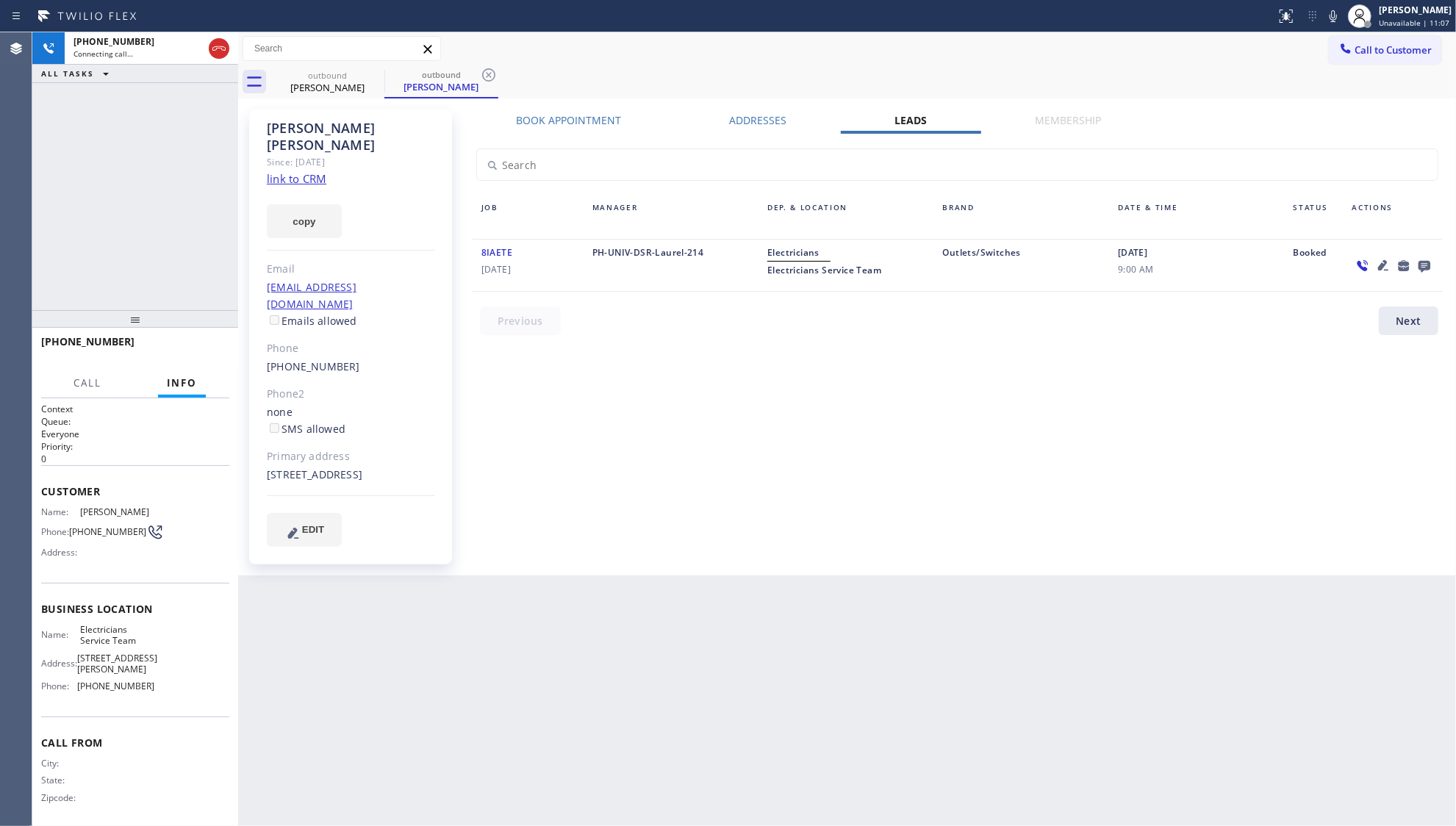
click at [927, 56] on div "Call to Customer Outbound call Location Electricians Service Team Your caller i…" at bounding box center [848, 48] width 1219 height 25
click at [685, 50] on div "Call to Customer Outbound call Location Electricians Service Team Your caller i…" at bounding box center [848, 48] width 1219 height 25
click at [495, 76] on icon at bounding box center [489, 74] width 13 height 13
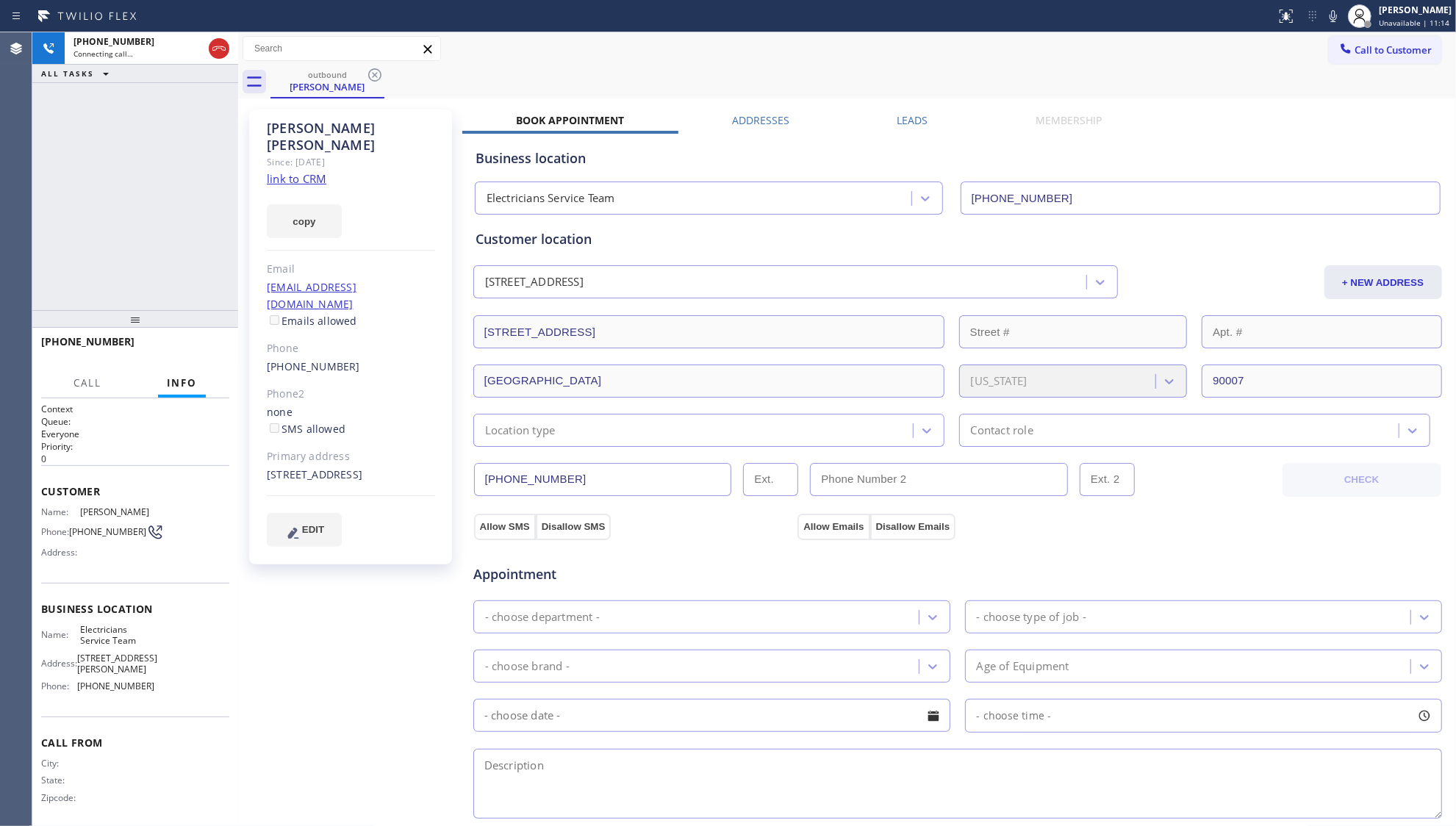
click at [190, 186] on div "[PHONE_NUMBER] Connecting call… ALL TASKS ALL TASKS ACTIVE TASKS TASKS IN WRAP …" at bounding box center [135, 171] width 206 height 278
click at [219, 47] on icon at bounding box center [219, 48] width 13 height 4
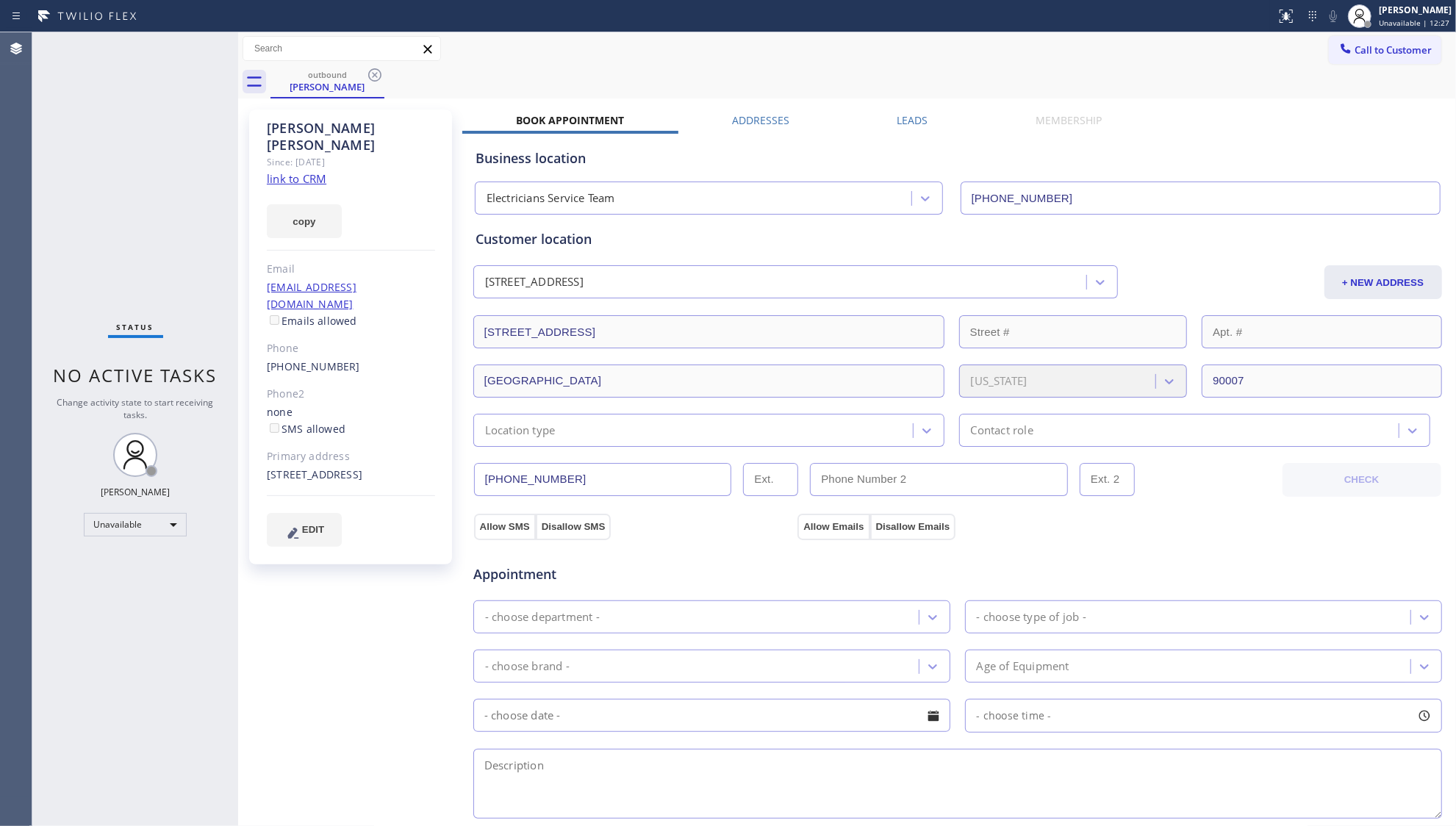
click at [369, 75] on icon at bounding box center [375, 74] width 13 height 13
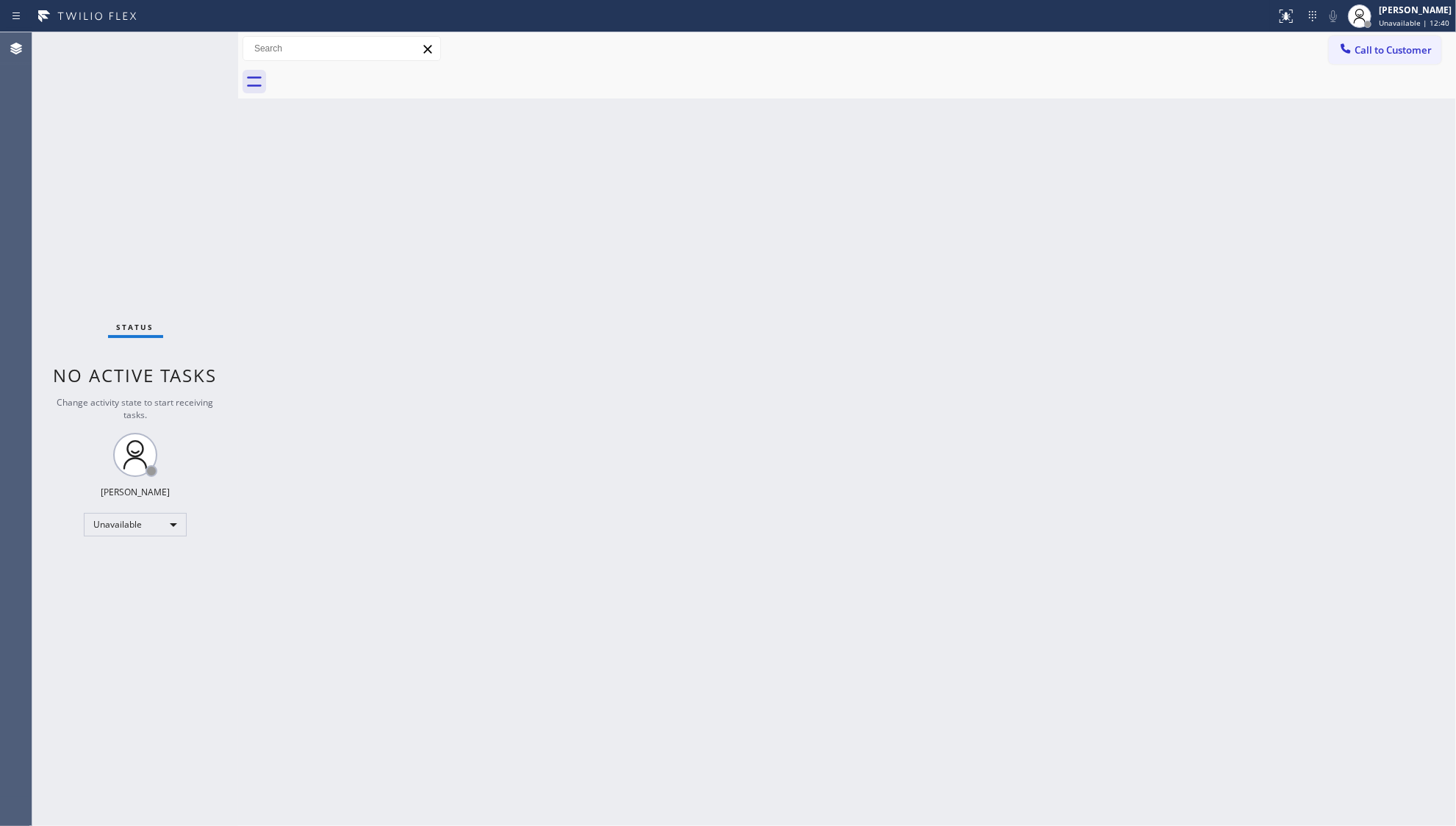
drag, startPoint x: 1371, startPoint y: 45, endPoint x: 1279, endPoint y: 63, distance: 93.7
click at [1370, 46] on span "Call to Customer" at bounding box center [1394, 50] width 77 height 13
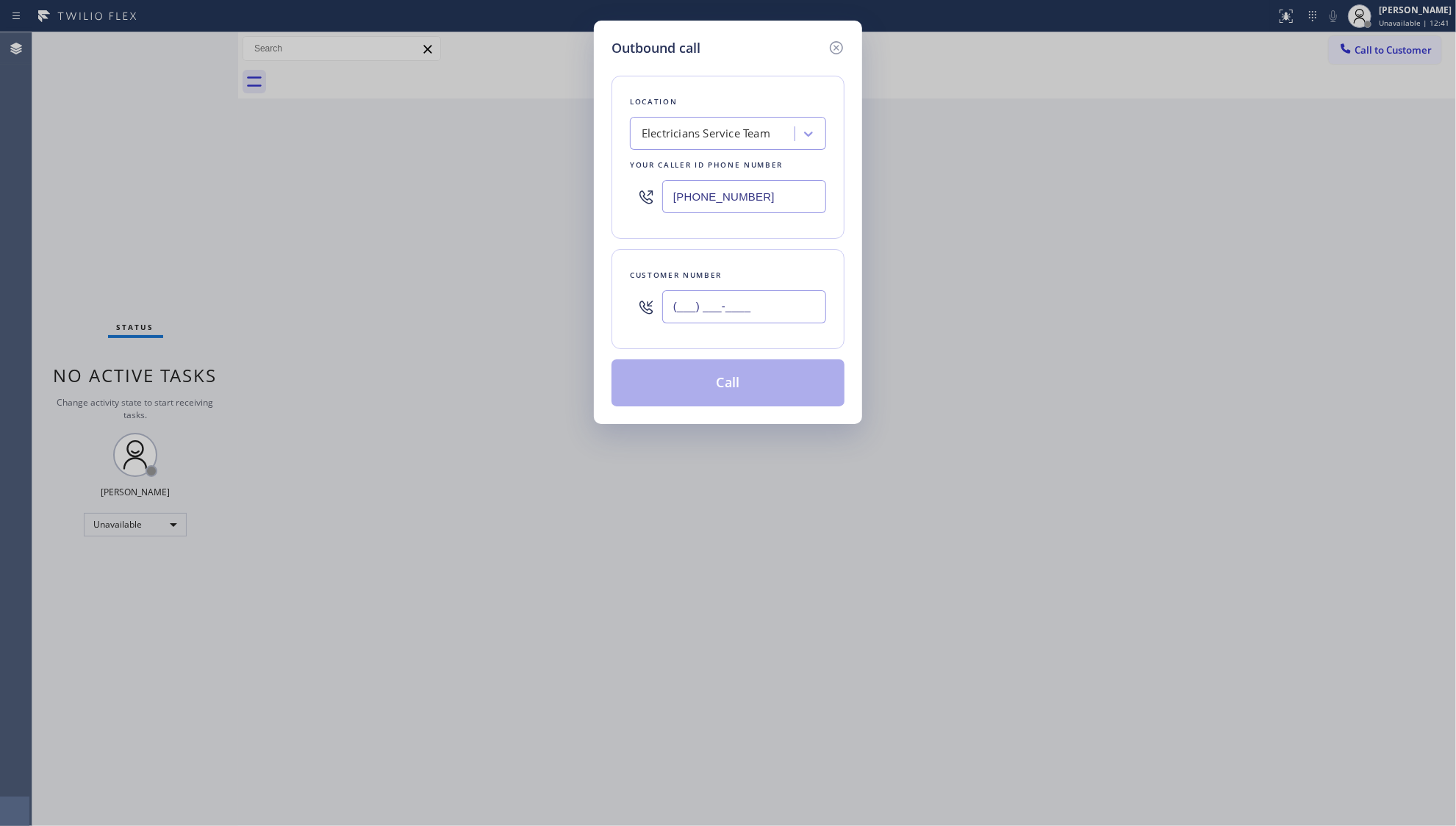
drag, startPoint x: 784, startPoint y: 297, endPoint x: 794, endPoint y: 275, distance: 24.2
click at [783, 297] on input "(___) ___-____" at bounding box center [744, 307] width 164 height 33
paste input "818) 272-4811"
type input "[PHONE_NUMBER]"
click at [730, 384] on button "Call" at bounding box center [728, 382] width 233 height 47
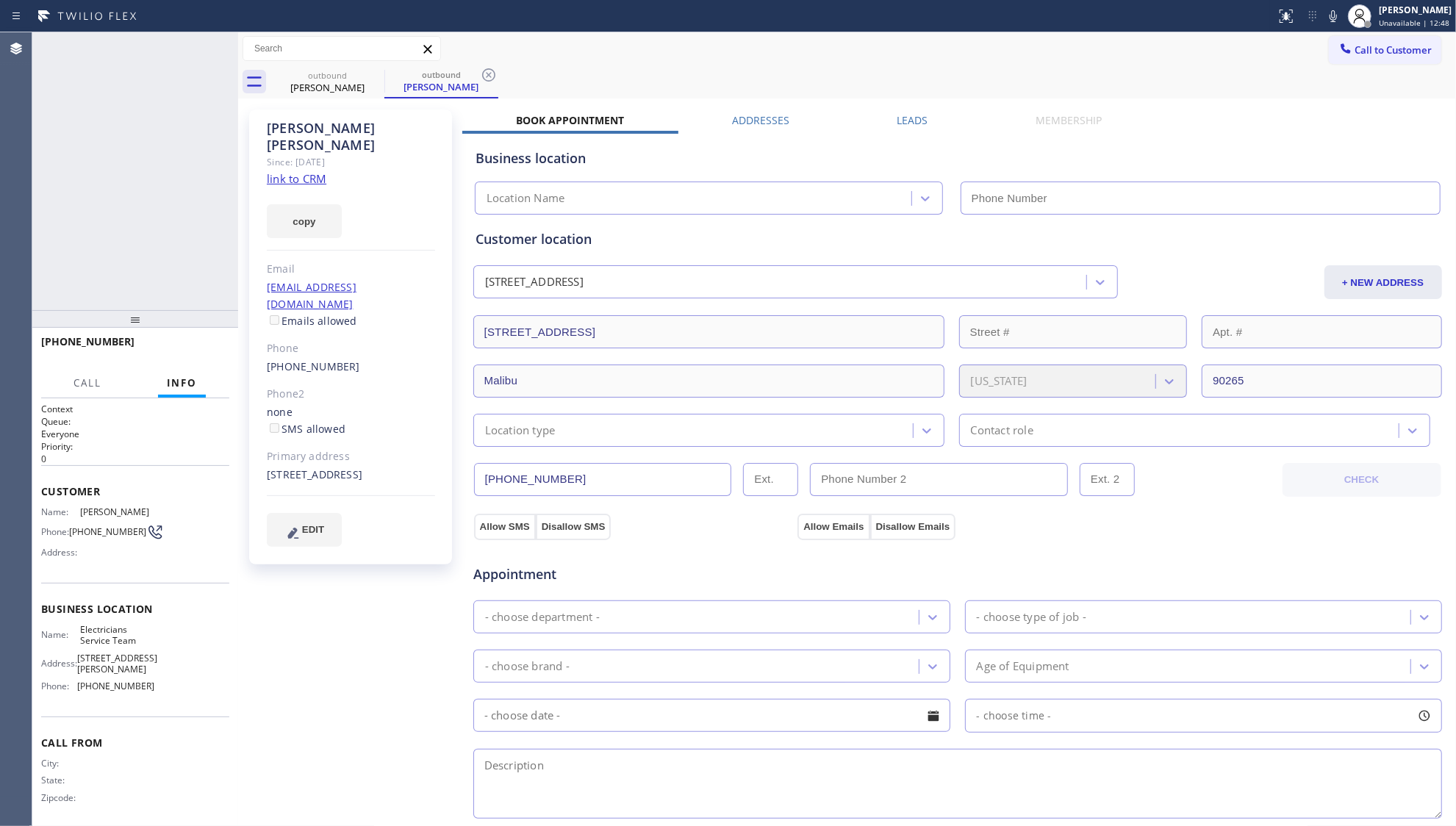
type input "[PHONE_NUMBER]"
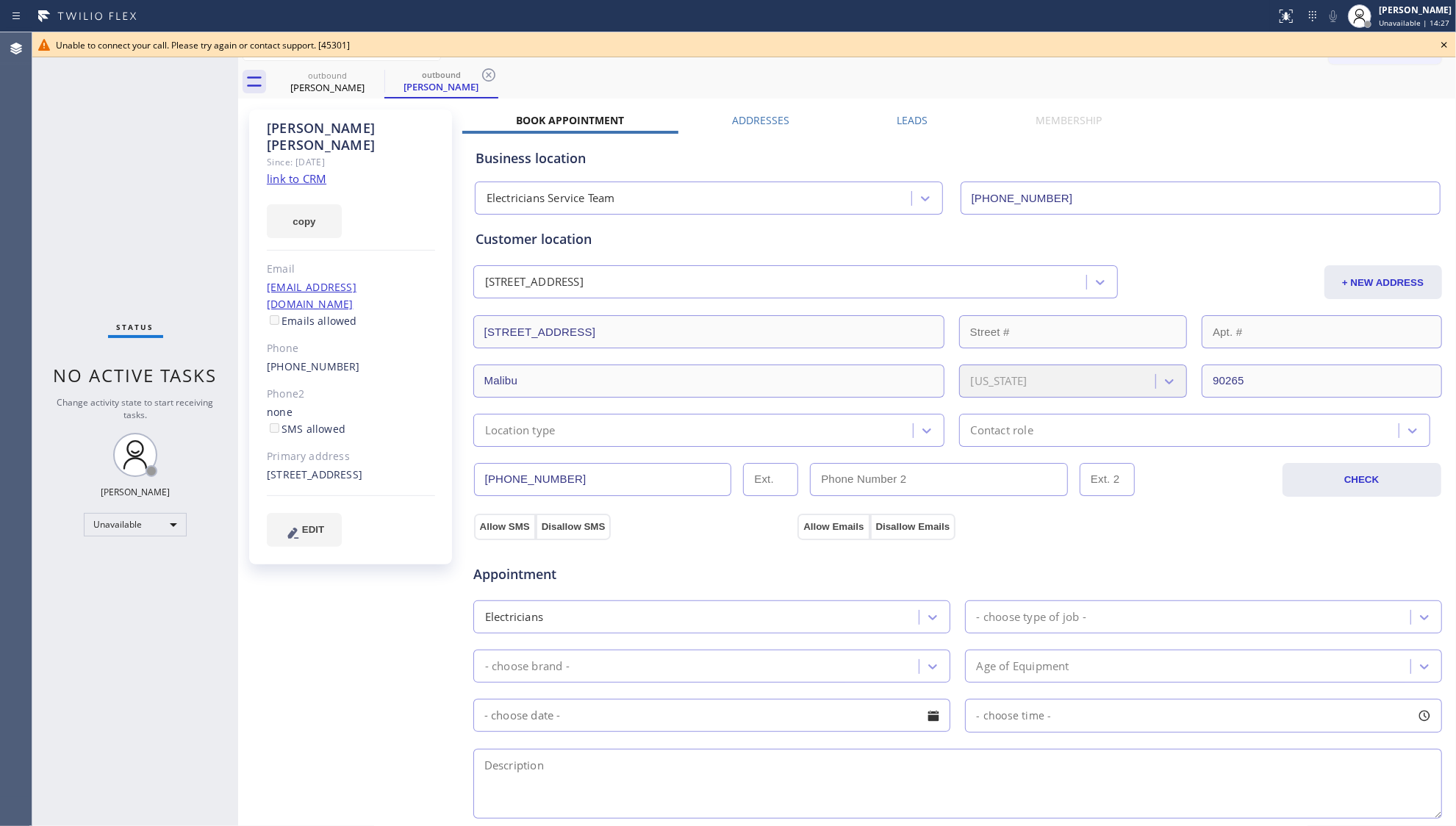
drag, startPoint x: 495, startPoint y: 71, endPoint x: 415, endPoint y: 76, distance: 80.2
click at [491, 71] on icon at bounding box center [489, 75] width 18 height 18
click at [351, 76] on div "outbound" at bounding box center [328, 74] width 111 height 11
click at [371, 72] on icon at bounding box center [375, 75] width 18 height 18
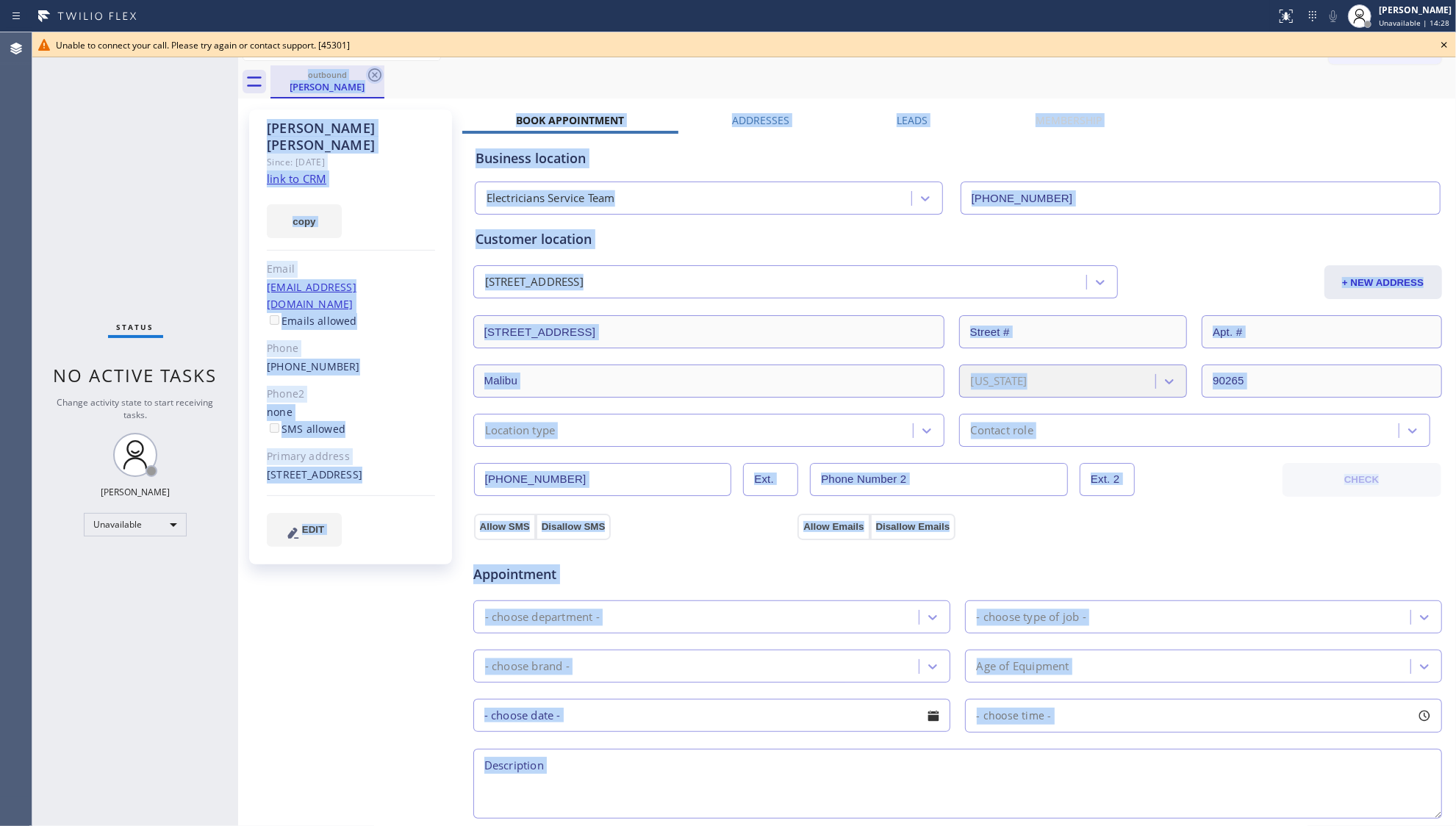
click at [371, 72] on div "outbound [PERSON_NAME]" at bounding box center [863, 82] width 1186 height 33
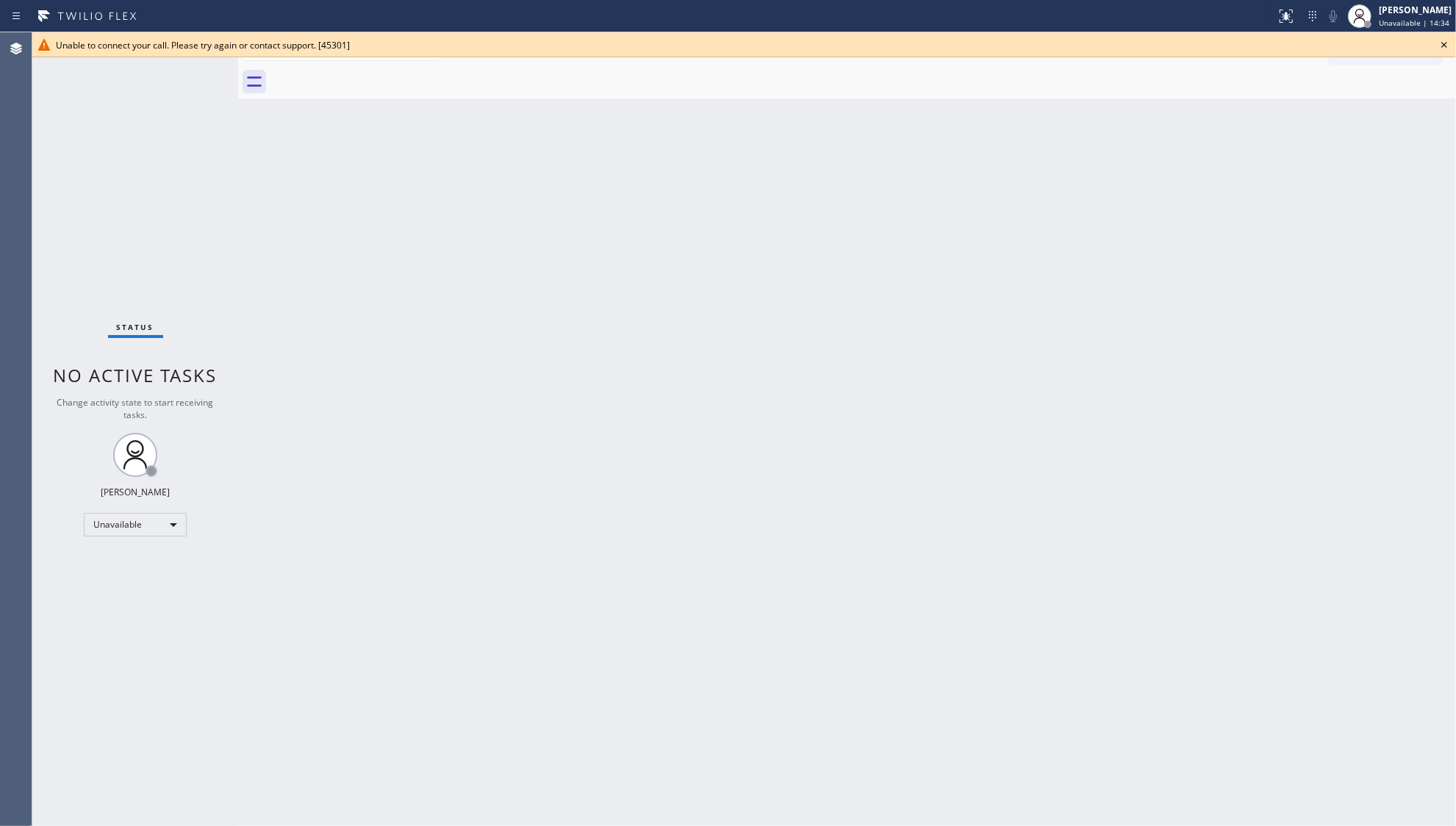
click at [1444, 46] on icon at bounding box center [1445, 44] width 6 height 6
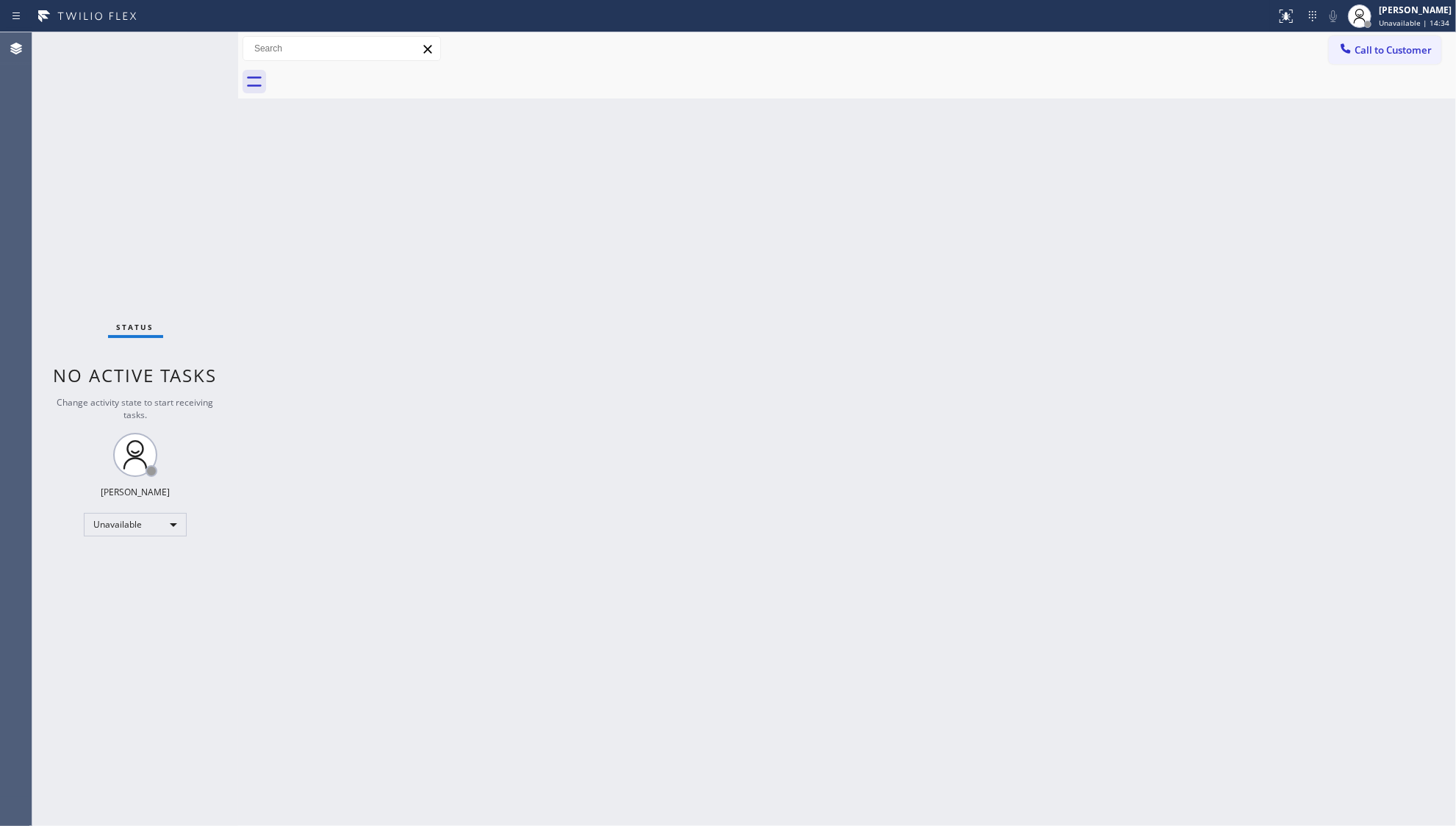
drag, startPoint x: 1399, startPoint y: 50, endPoint x: 1369, endPoint y: 56, distance: 30.6
click at [1399, 51] on span "Call to Customer" at bounding box center [1394, 50] width 77 height 13
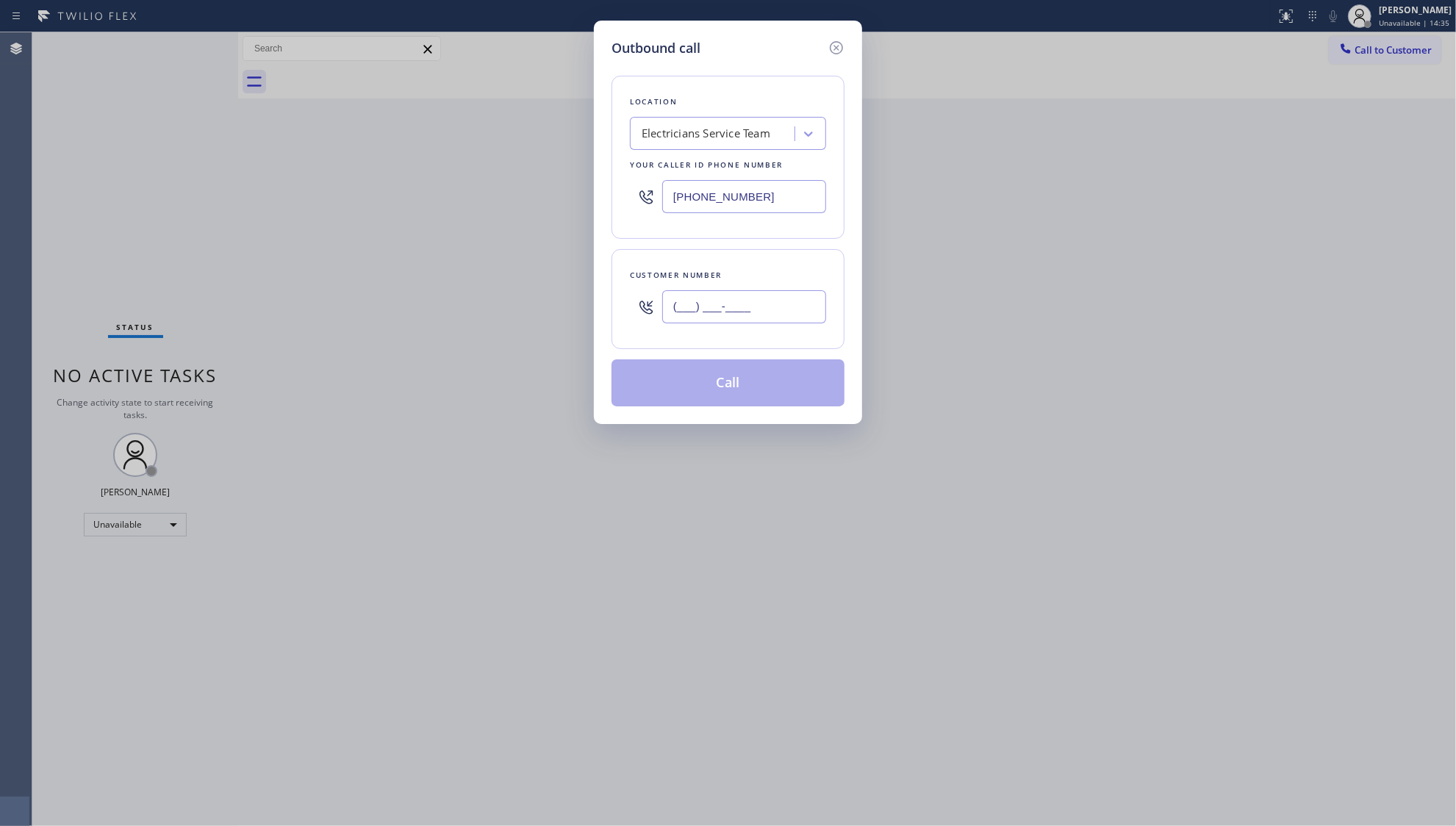
click at [798, 312] on input "(___) ___-____" at bounding box center [744, 307] width 164 height 33
paste input "818) 624-0818"
type input "[PHONE_NUMBER]"
click at [744, 381] on button "Call" at bounding box center [728, 382] width 233 height 47
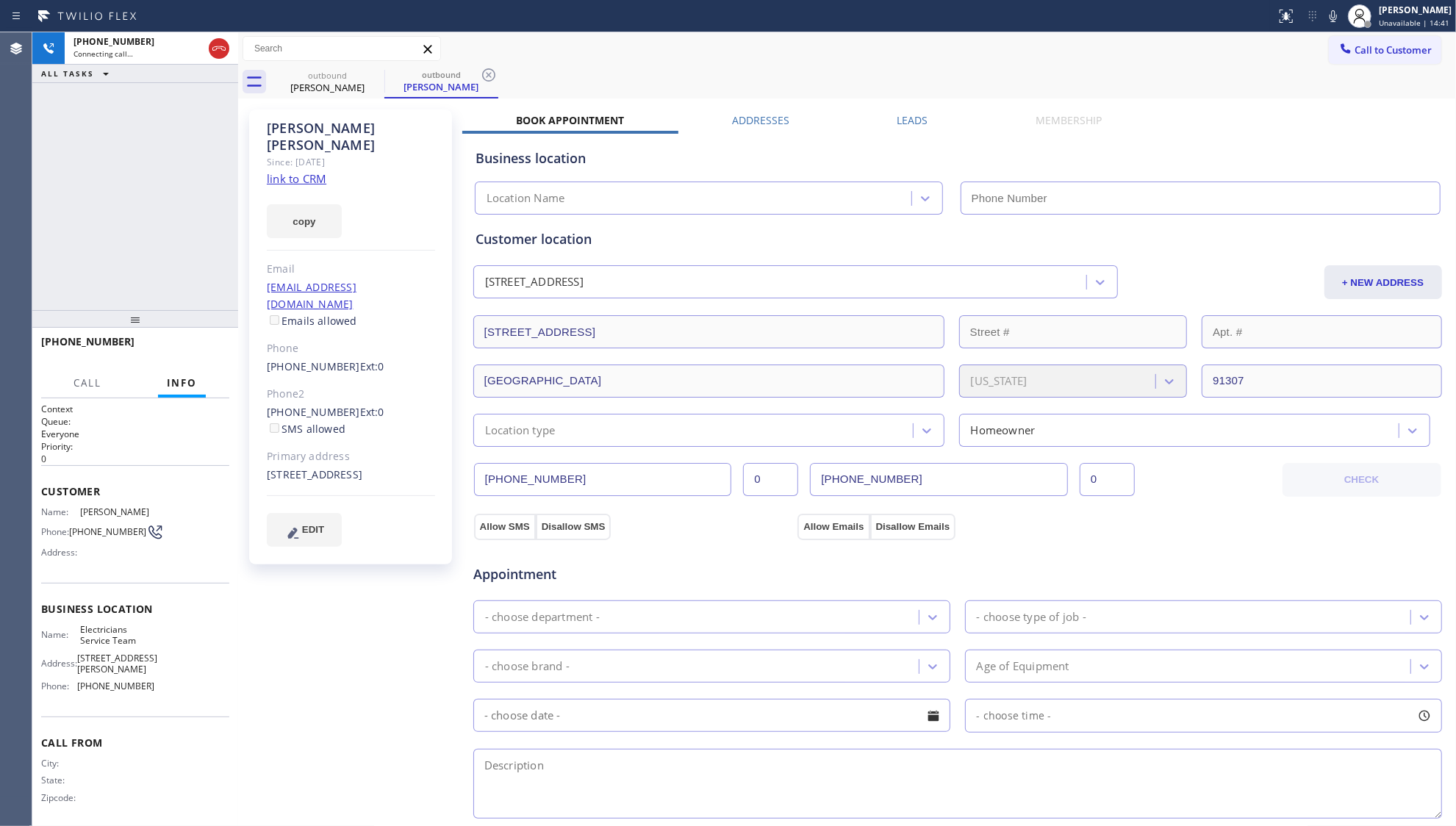
click at [881, 119] on div "Leads" at bounding box center [913, 123] width 139 height 20
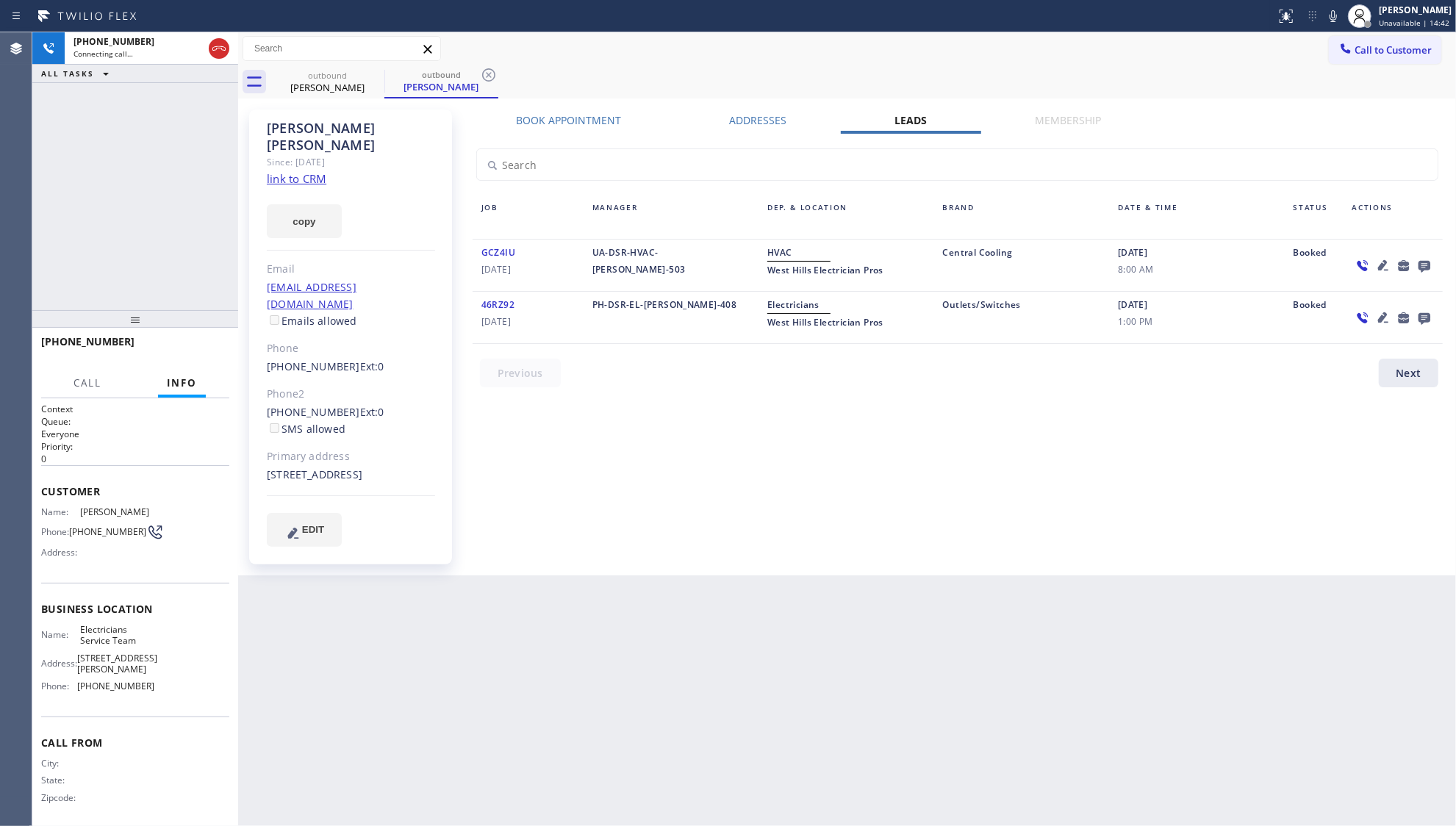
click at [1422, 264] on icon at bounding box center [1425, 267] width 11 height 11
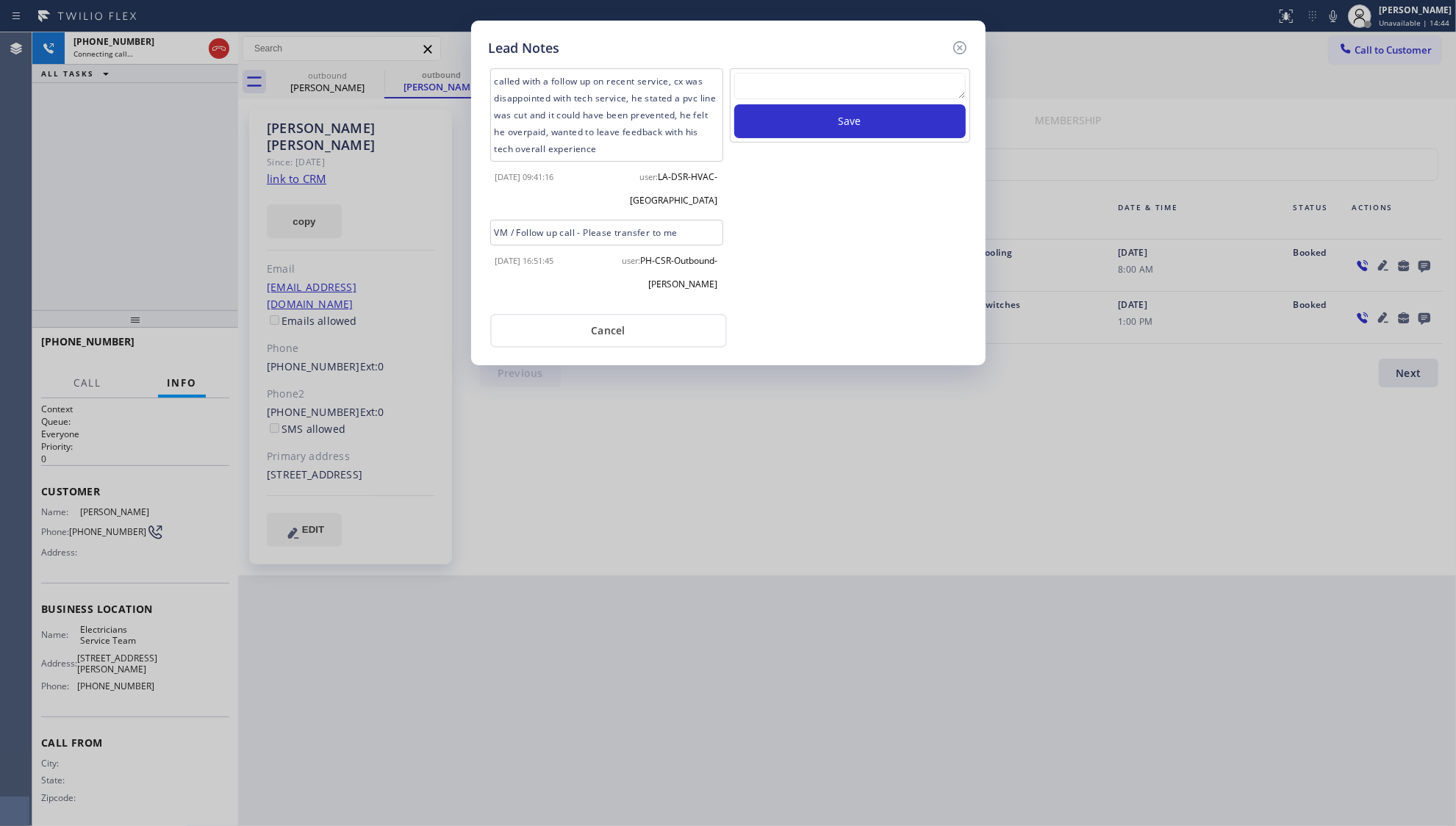
click at [882, 92] on textarea at bounding box center [850, 86] width 232 height 26
type textarea "ff"
click at [881, 119] on button "Save" at bounding box center [850, 120] width 232 height 34
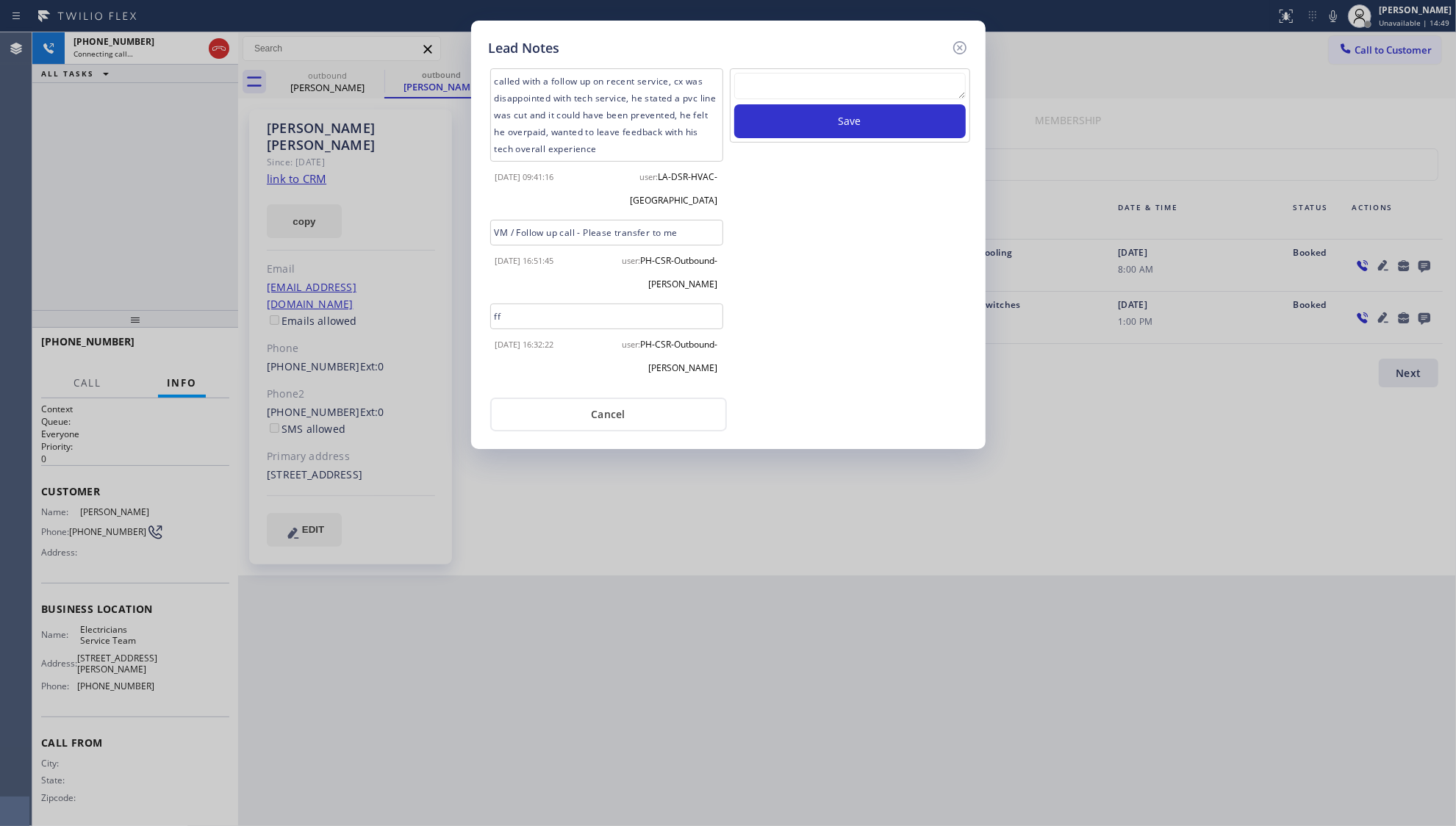
click at [956, 54] on div at bounding box center [960, 47] width 18 height 18
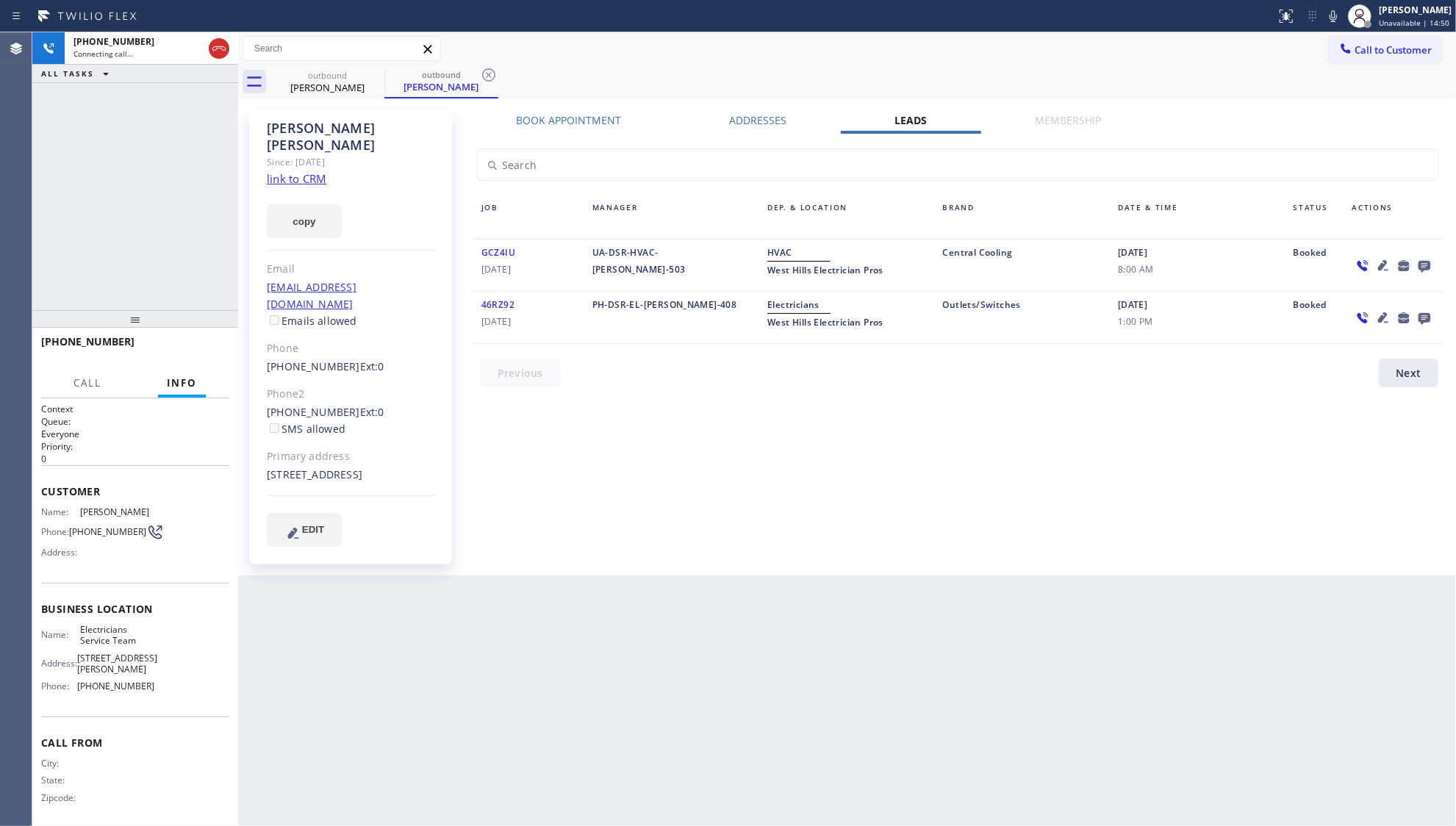
click at [938, 70] on div "outbound [PERSON_NAME] outbound [PERSON_NAME]" at bounding box center [863, 82] width 1186 height 33
click at [1379, 259] on icon at bounding box center [1384, 265] width 18 height 18
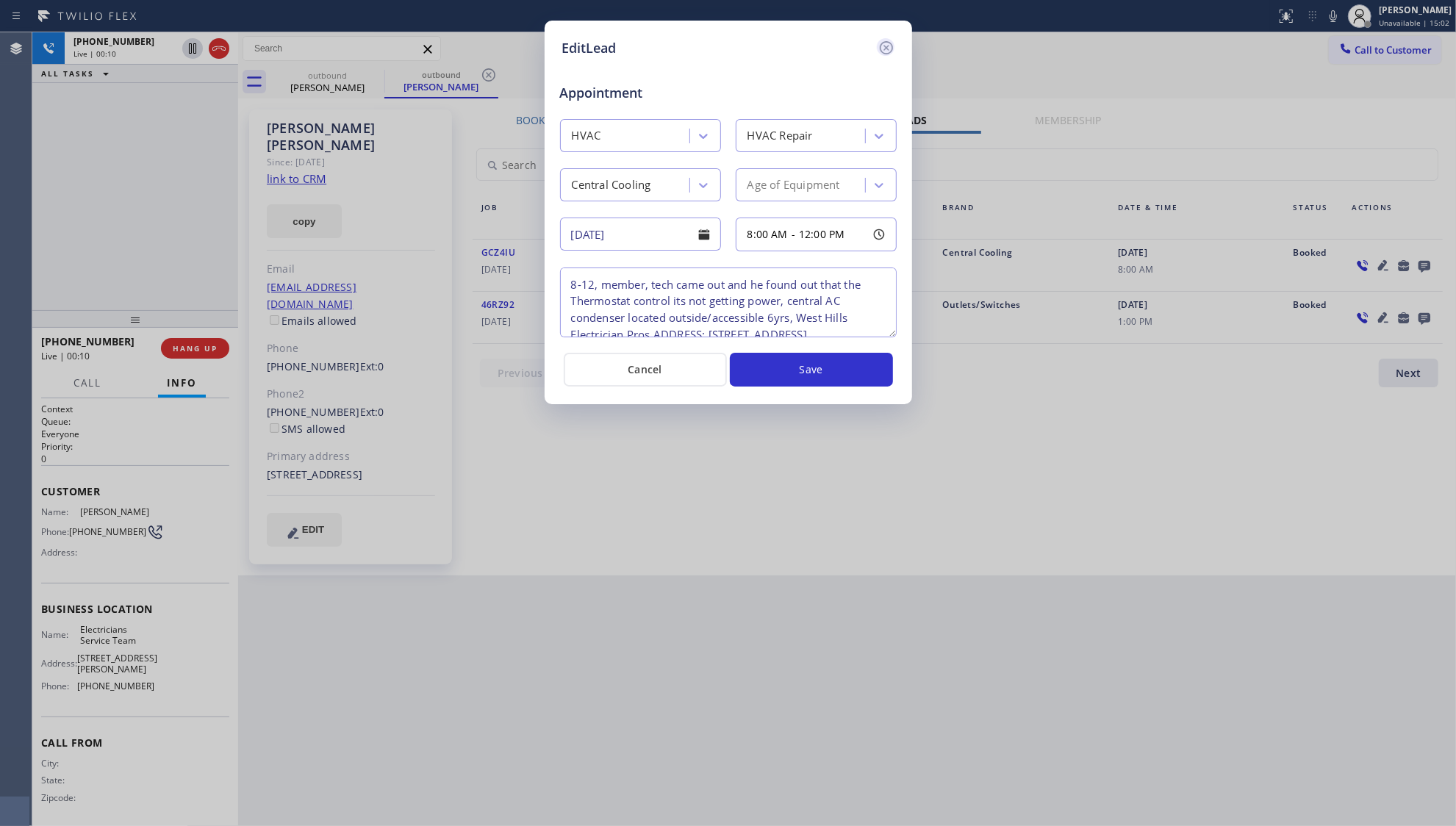
click at [889, 43] on icon at bounding box center [887, 48] width 18 height 18
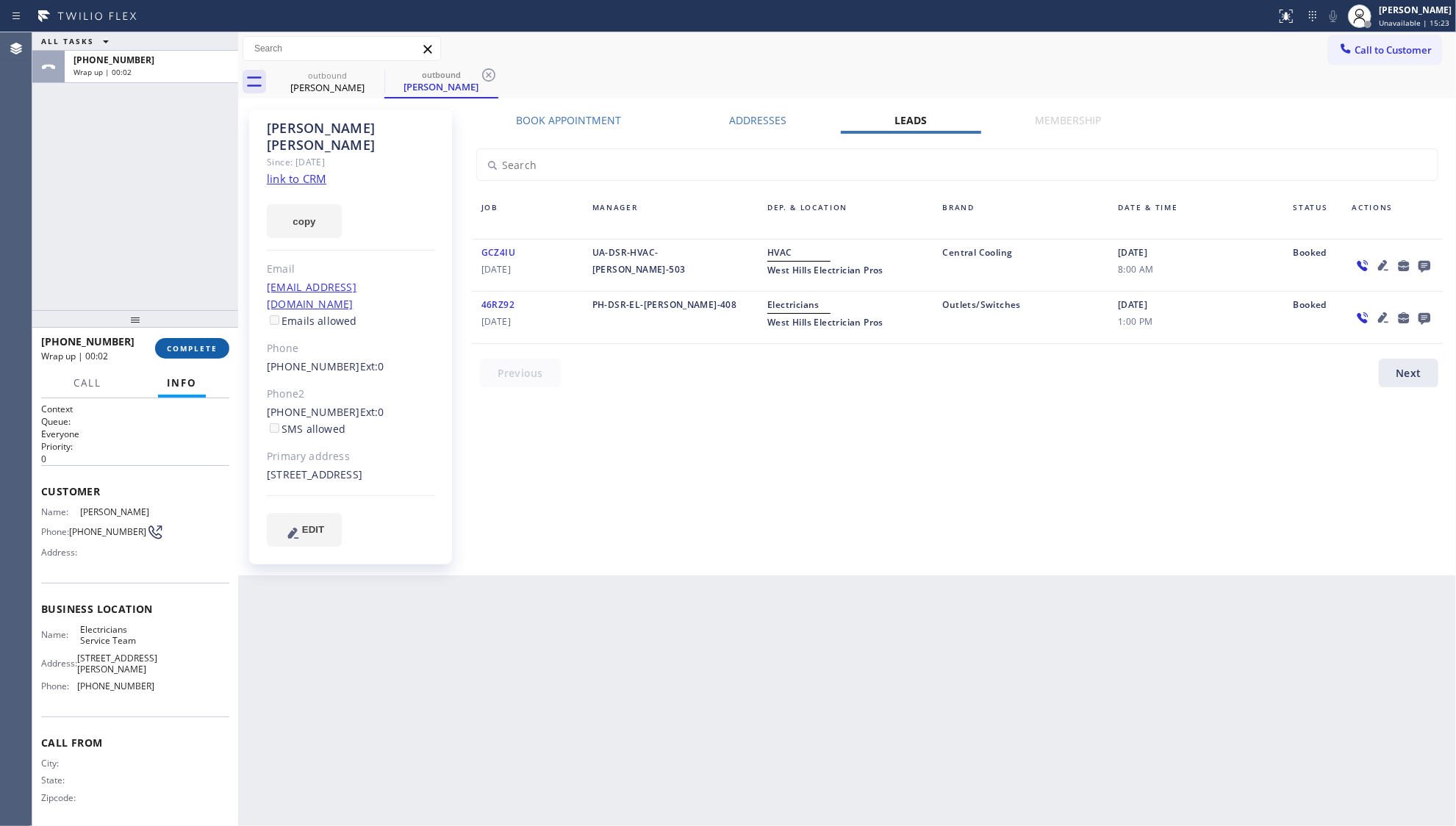
click at [219, 342] on button "COMPLETE" at bounding box center [192, 348] width 75 height 20
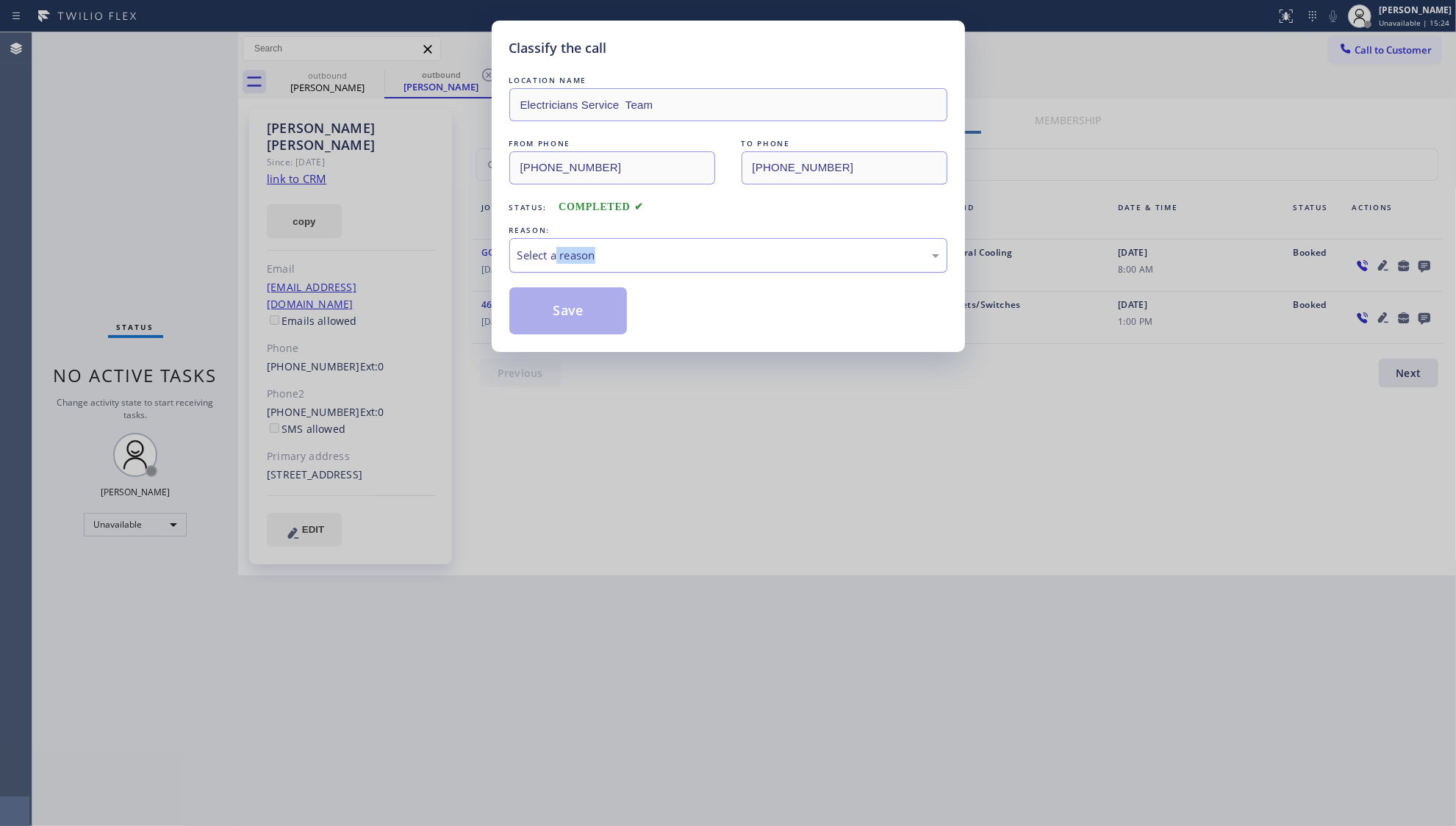
click at [558, 272] on div "LOCATION NAME Electricians Service Team FROM PHONE [PHONE_NUMBER] TO PHONE [PHO…" at bounding box center [728, 204] width 438 height 262
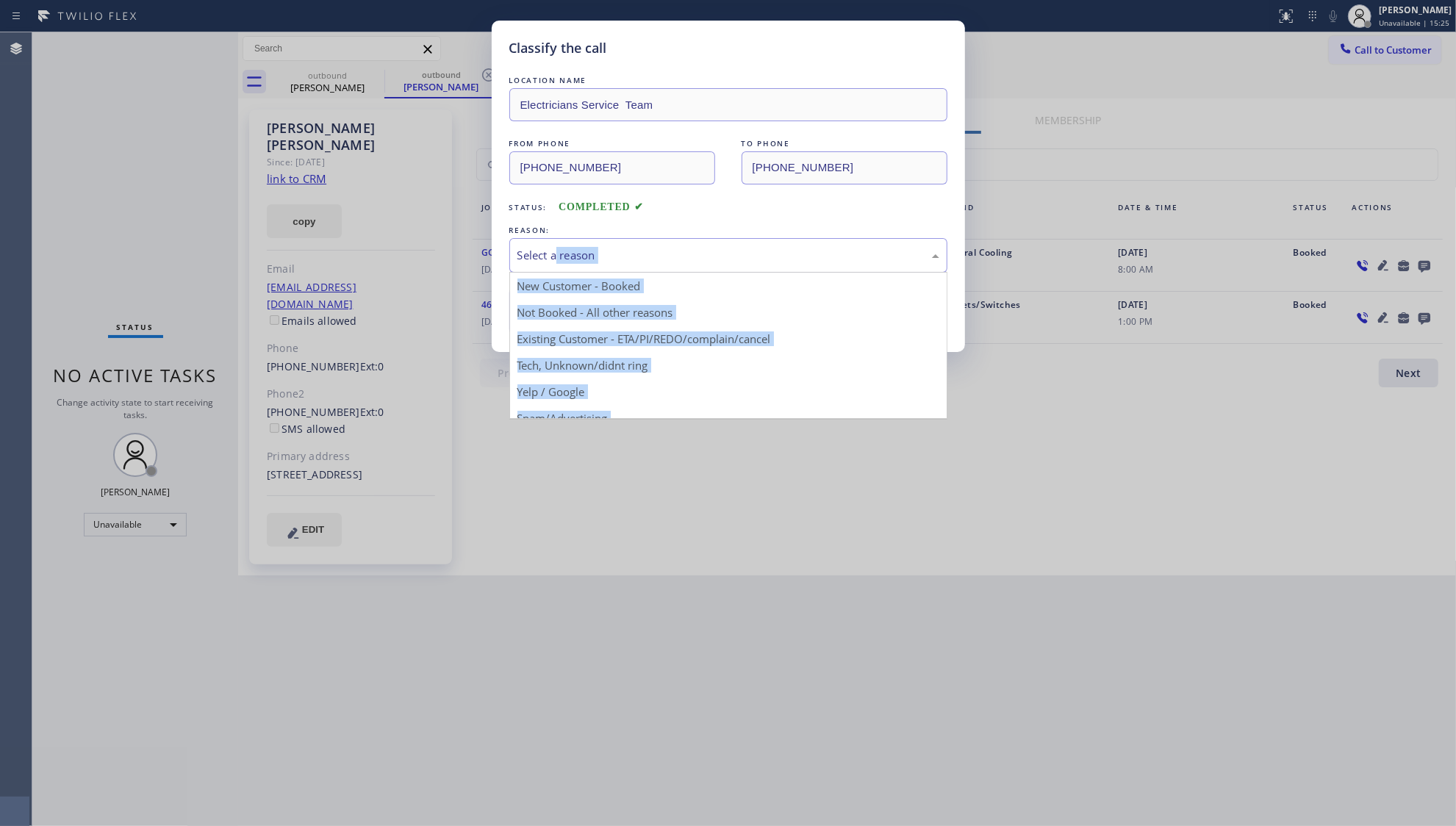
click at [568, 254] on div "Select a reason" at bounding box center [728, 255] width 422 height 17
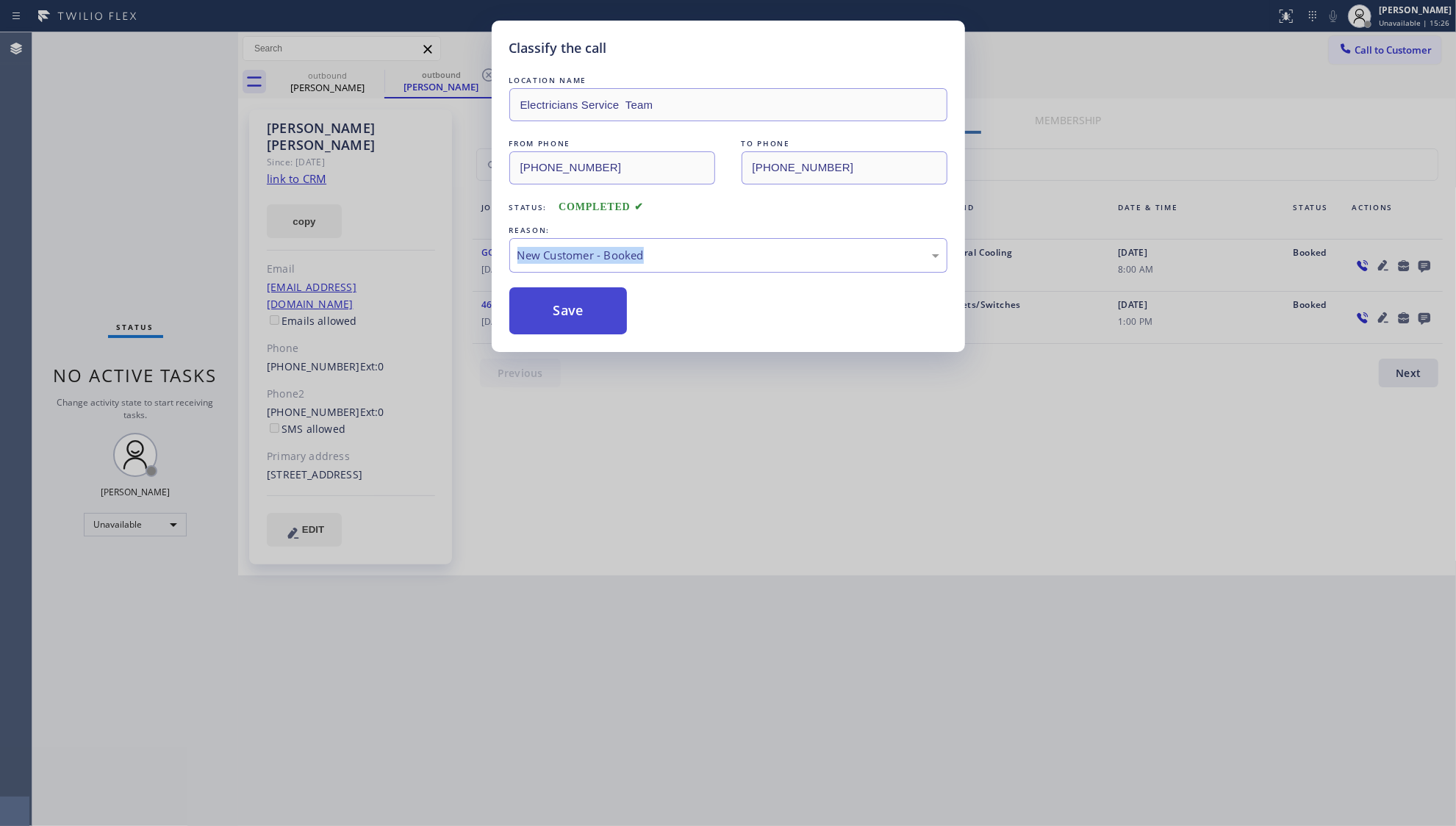
click at [549, 307] on button "Save" at bounding box center [568, 310] width 119 height 47
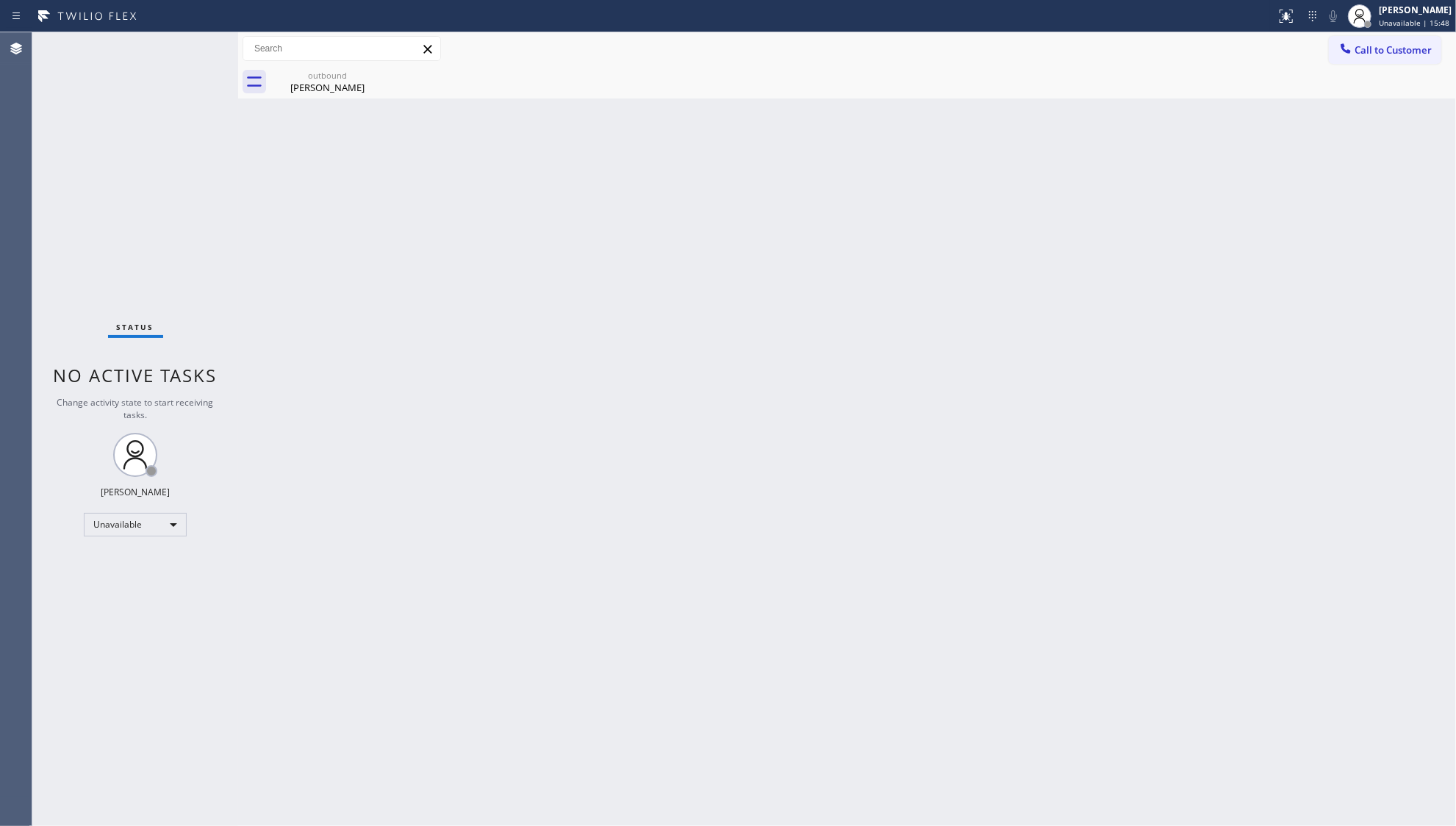
click at [1354, 53] on div at bounding box center [1346, 50] width 18 height 18
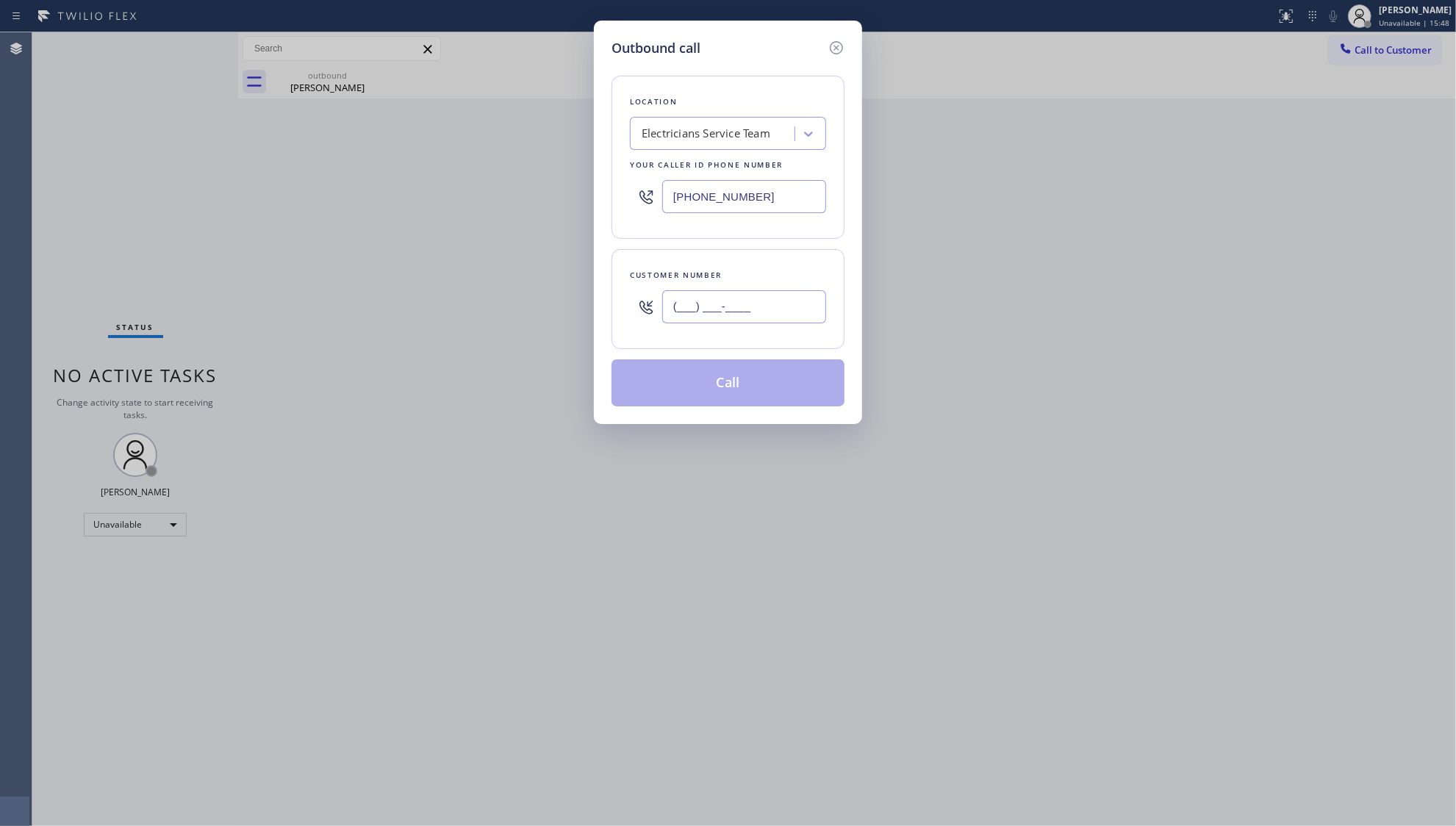
click at [716, 320] on input "(___) ___-____" at bounding box center [744, 307] width 164 height 33
paste input "818) 602-1578"
type input "[PHONE_NUMBER]"
click at [719, 390] on button "Call" at bounding box center [728, 382] width 233 height 47
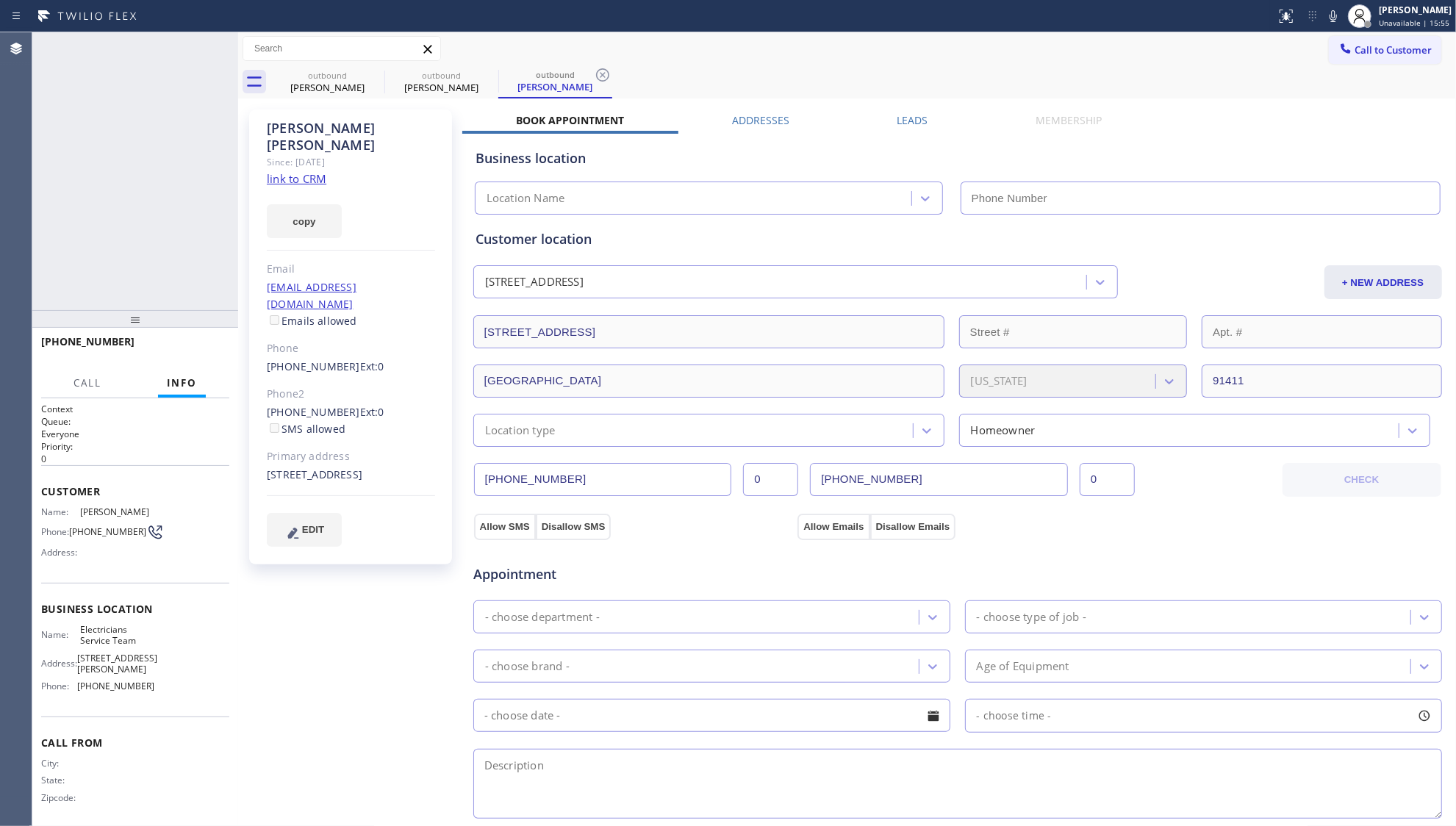
type input "[PHONE_NUMBER]"
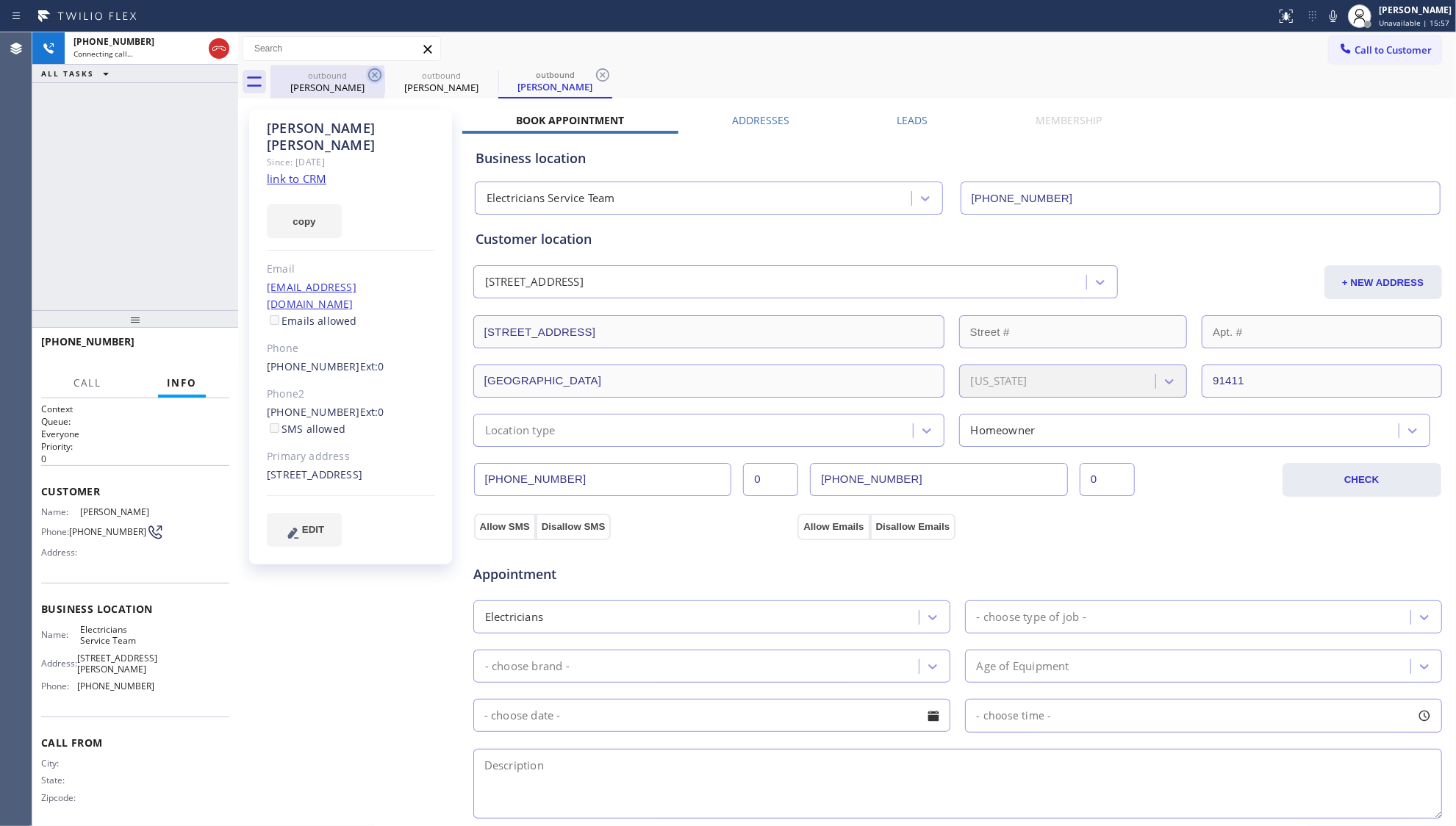
drag, startPoint x: 359, startPoint y: 86, endPoint x: 378, endPoint y: 70, distance: 24.8
click at [359, 86] on div "[PERSON_NAME]" at bounding box center [328, 88] width 111 height 13
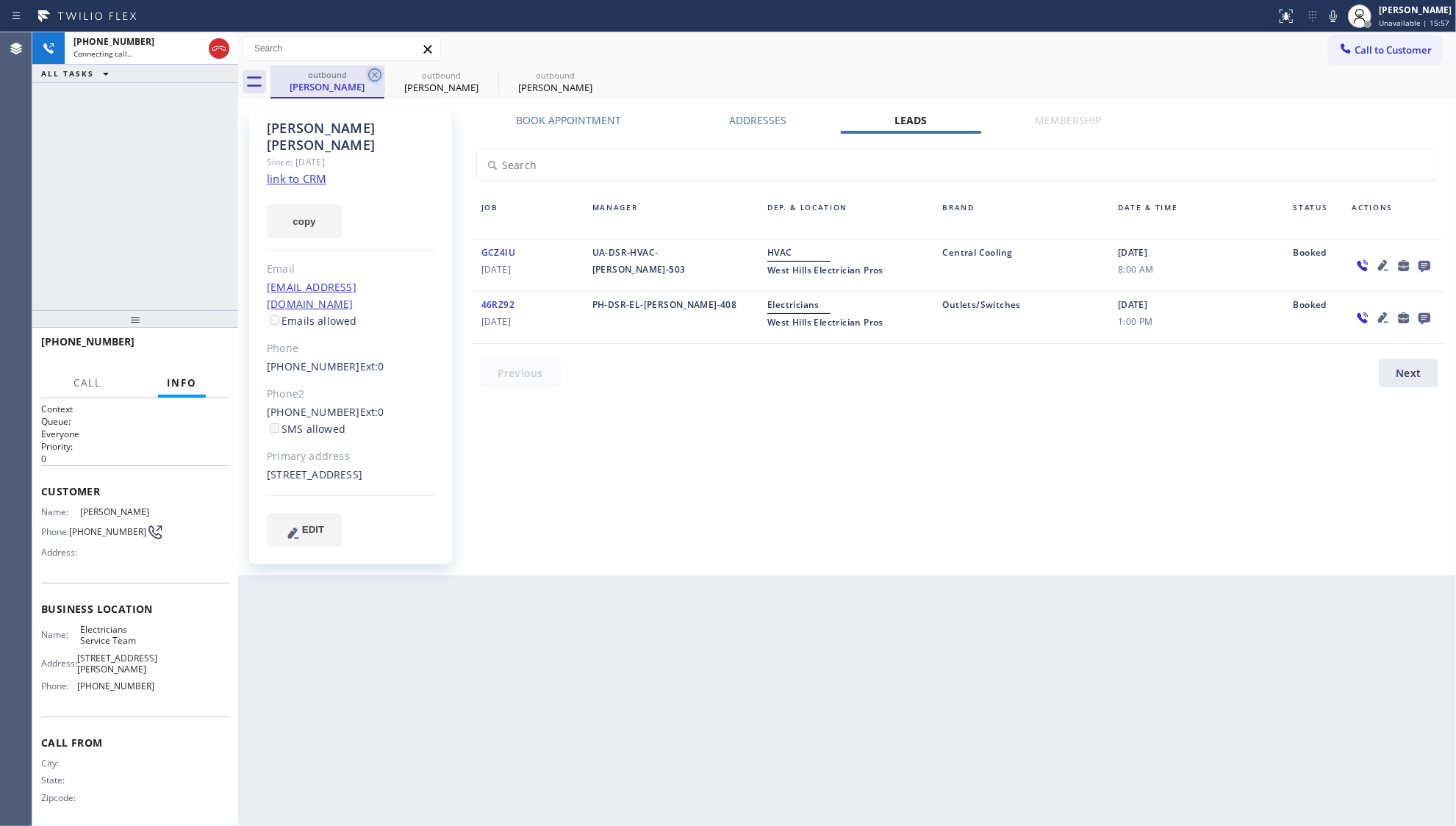
click at [378, 70] on icon at bounding box center [375, 74] width 13 height 13
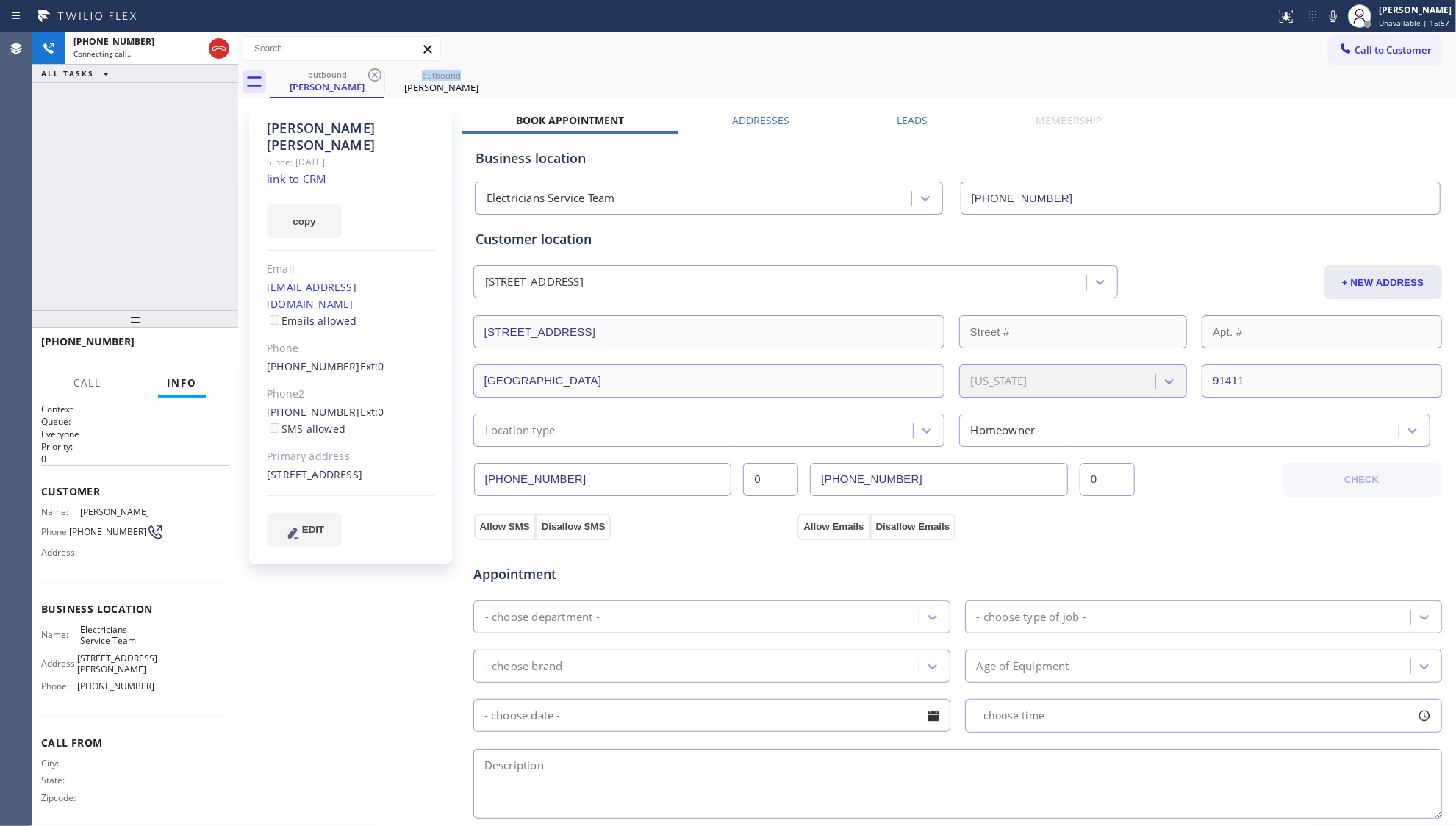
click at [378, 70] on icon at bounding box center [375, 74] width 13 height 13
click at [0, 0] on icon at bounding box center [0, 0] width 0 height 0
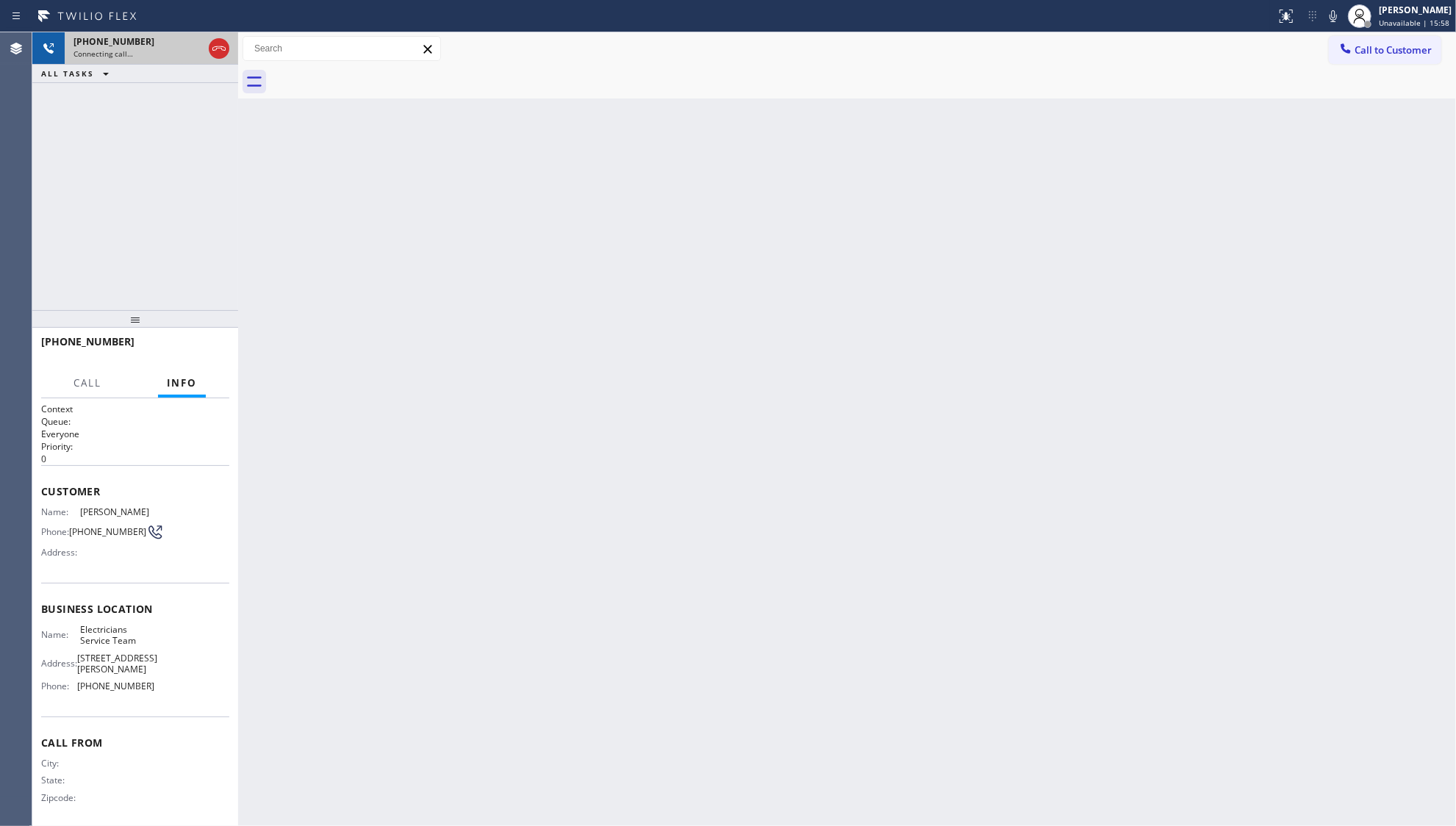
click at [126, 48] on span "Connecting call…" at bounding box center [103, 53] width 60 height 11
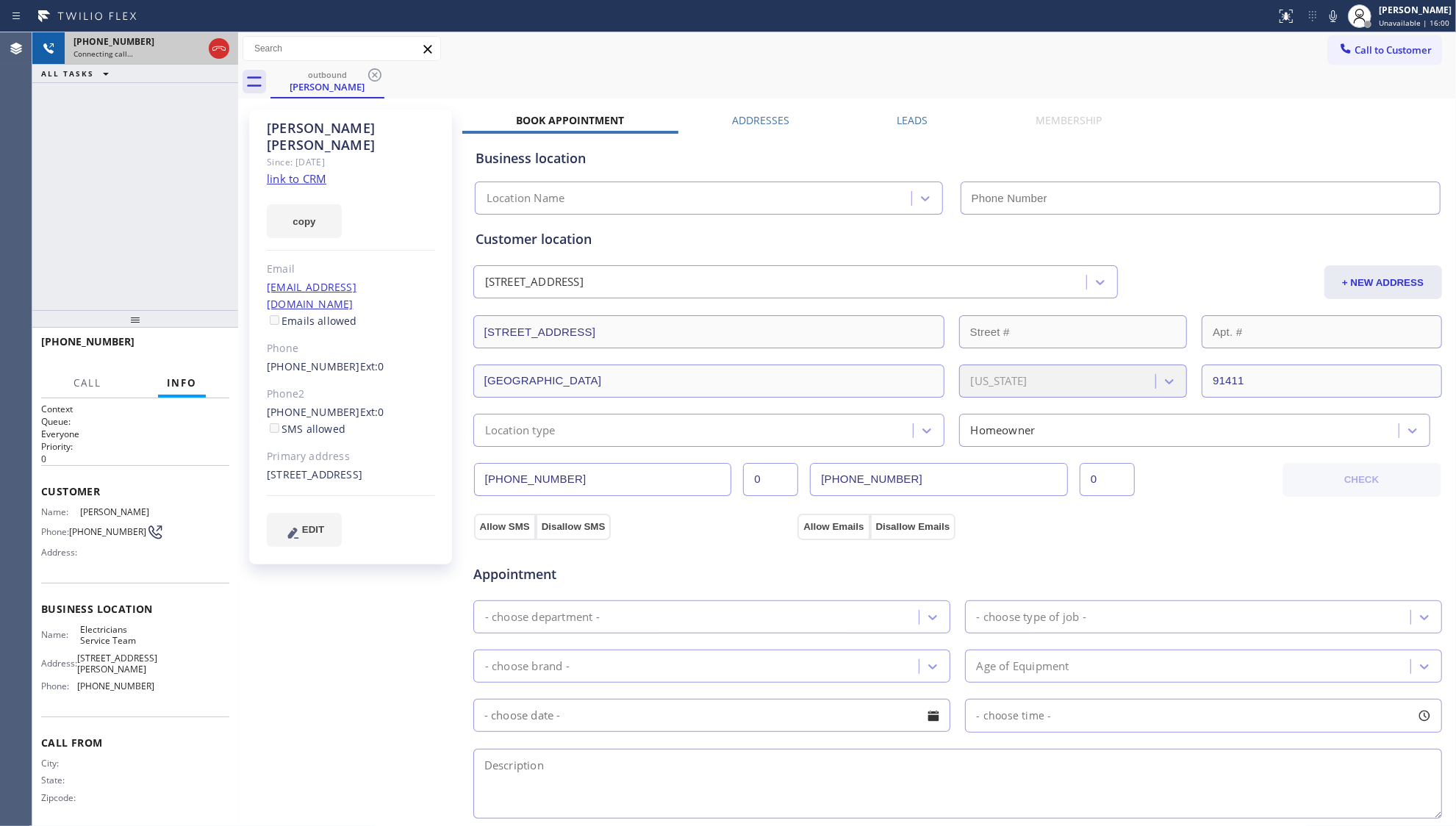
type input "[PHONE_NUMBER]"
click at [889, 106] on div "[PERSON_NAME] Since: [DATE] link to CRM copy Email [EMAIL_ADDRESS][DOMAIN_NAME]…" at bounding box center [847, 593] width 1211 height 982
click at [891, 111] on div "[PERSON_NAME] Since: [DATE] link to CRM copy Email [EMAIL_ADDRESS][DOMAIN_NAME]…" at bounding box center [847, 593] width 1211 height 982
click at [913, 121] on label "Leads" at bounding box center [912, 120] width 31 height 14
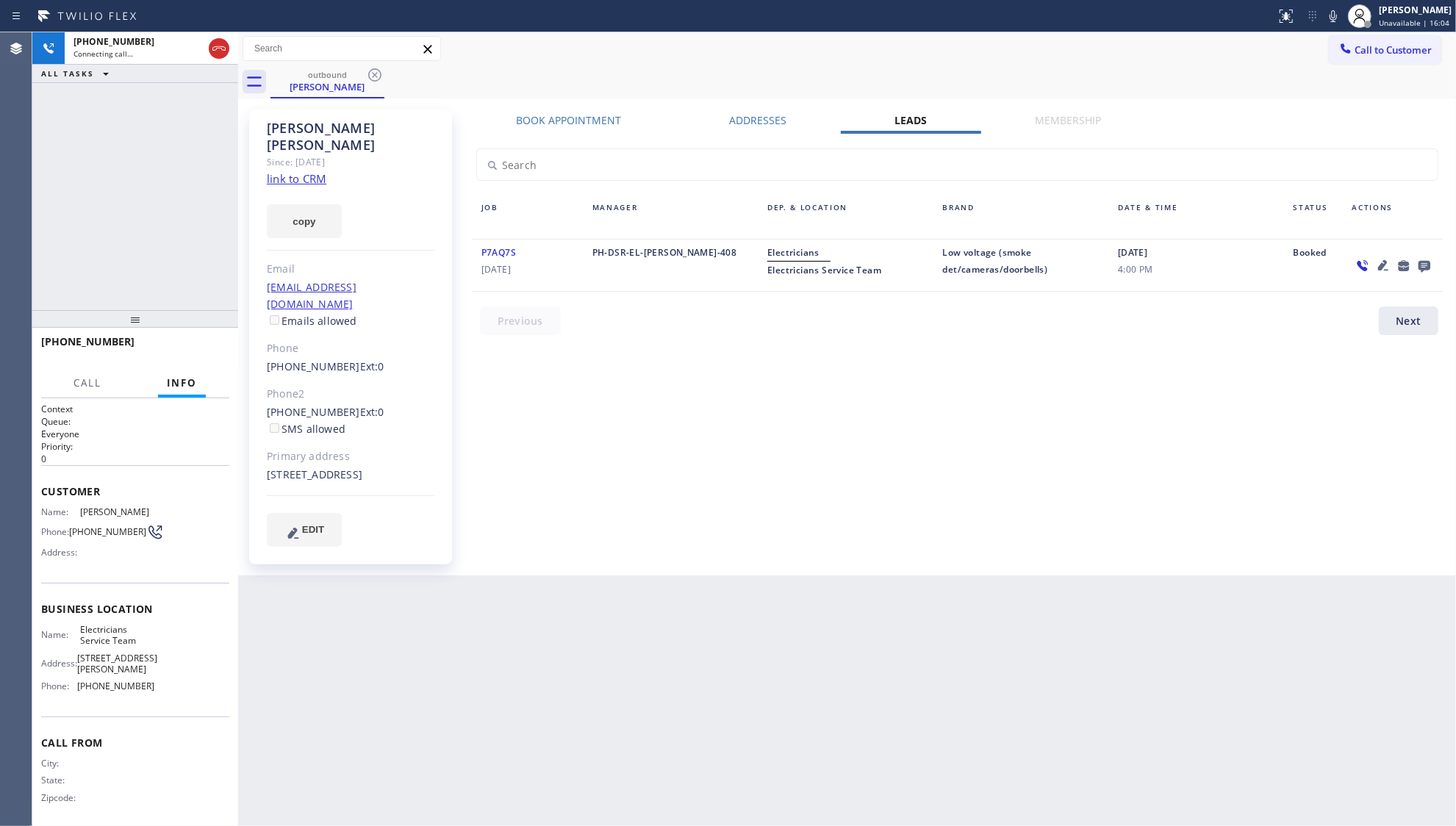
click at [1425, 263] on icon at bounding box center [1425, 265] width 18 height 18
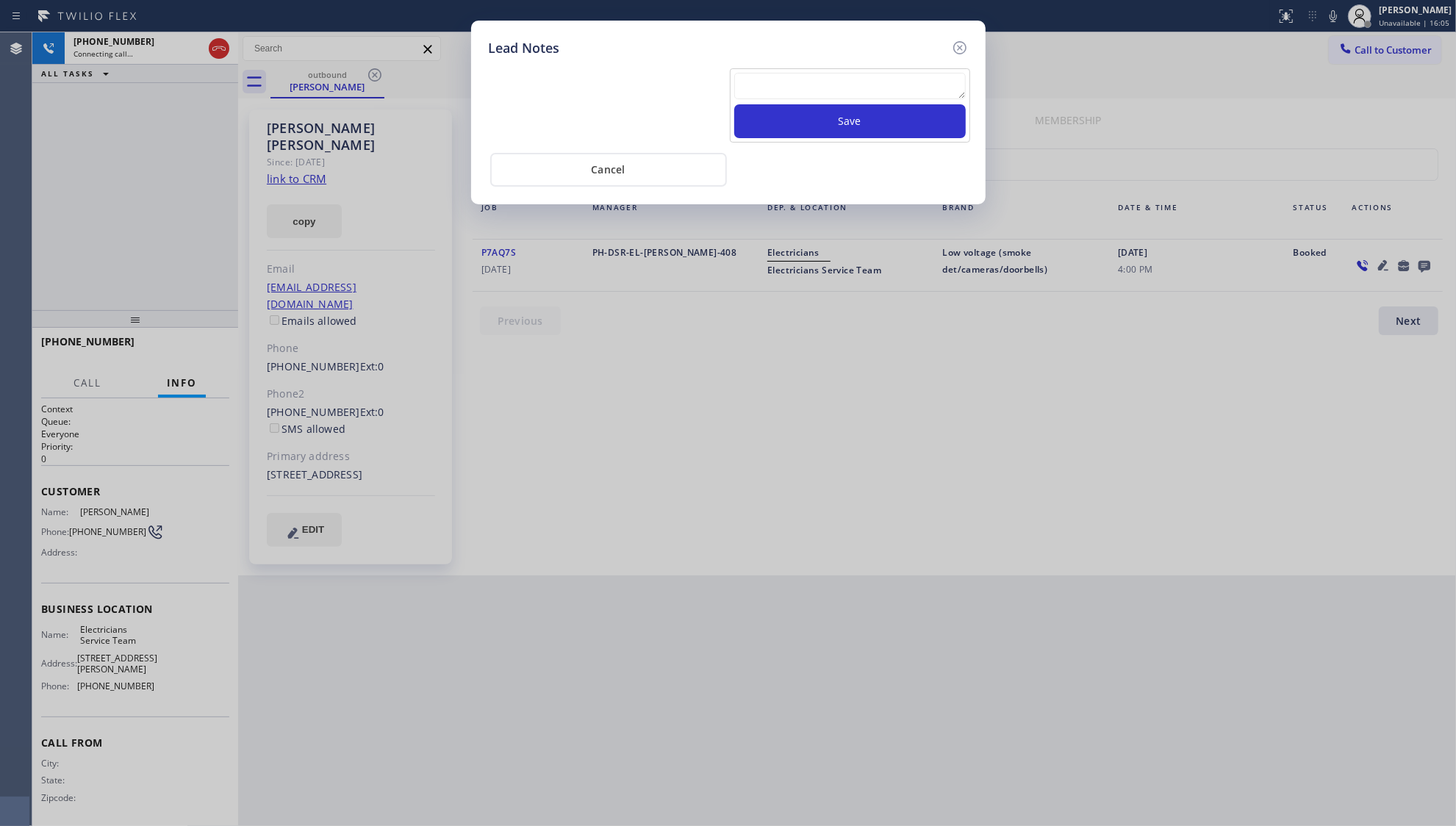
click at [839, 90] on textarea at bounding box center [850, 86] width 232 height 26
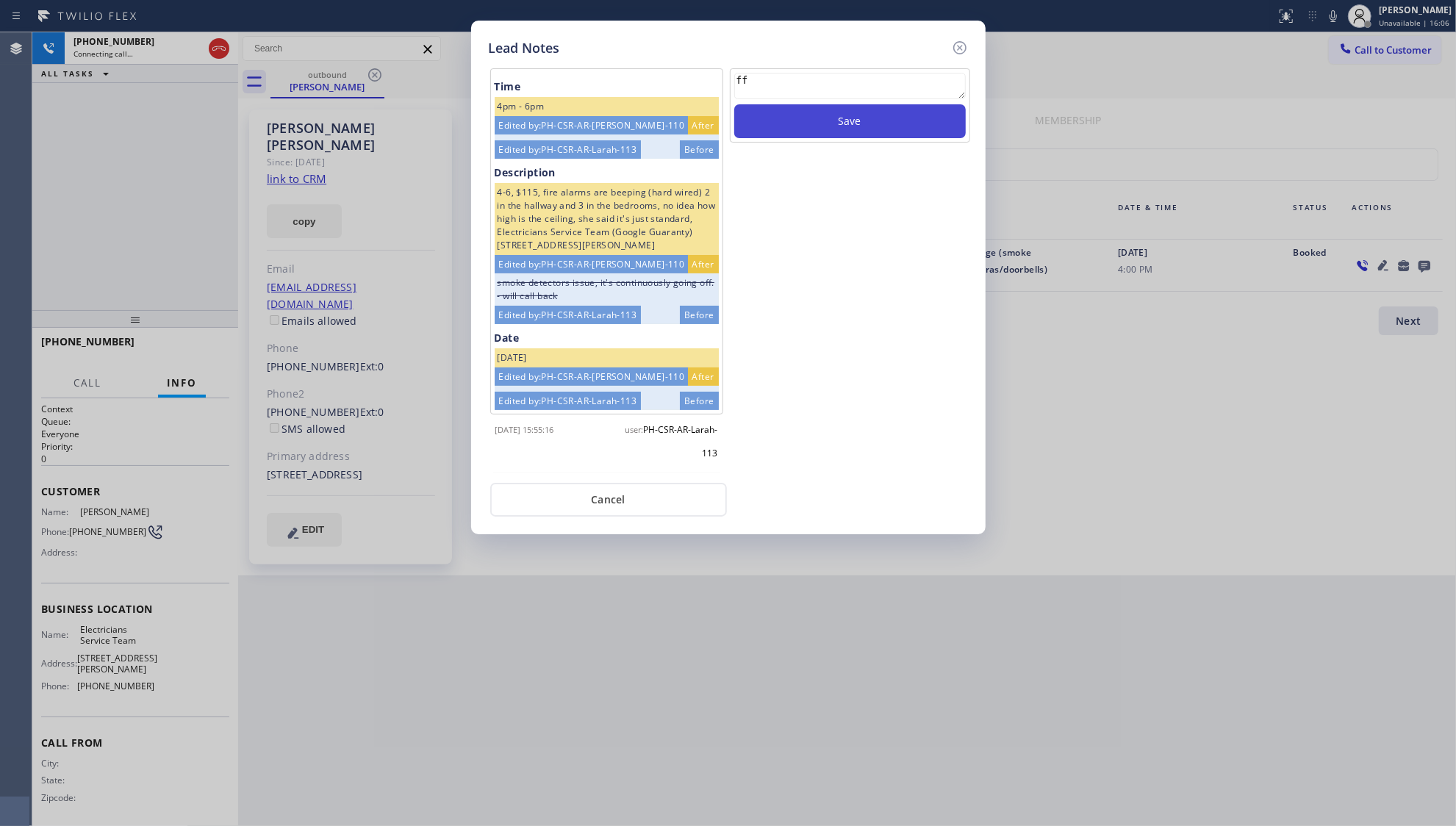
type textarea "ff"
click at [847, 115] on button "Save" at bounding box center [850, 120] width 232 height 34
click at [960, 46] on icon at bounding box center [960, 47] width 13 height 13
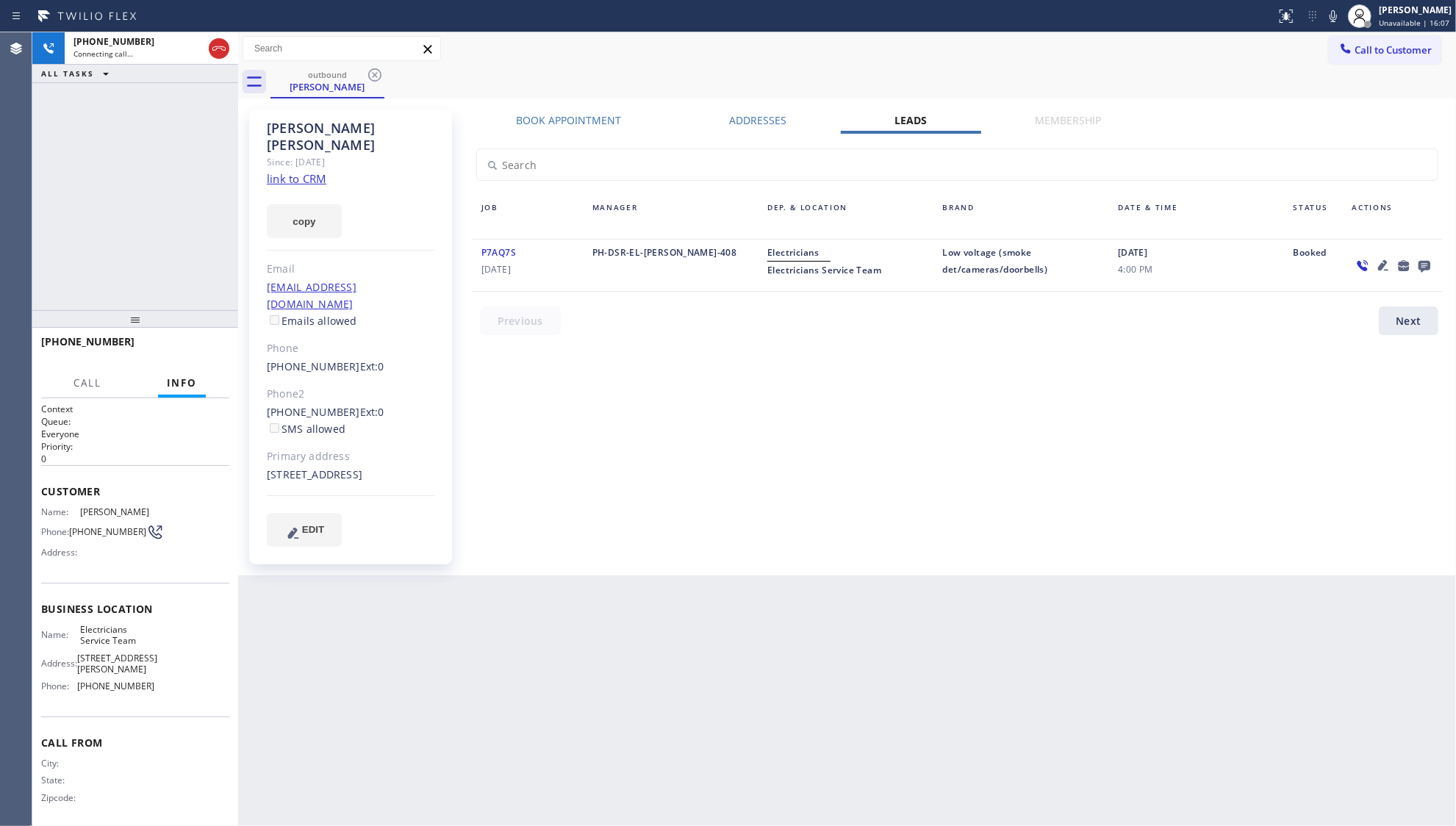
click at [954, 47] on div "Call to Customer Outbound call Location Electricians Service Team Your caller i…" at bounding box center [848, 48] width 1219 height 25
click at [737, 72] on div "outbound [PERSON_NAME]" at bounding box center [863, 82] width 1186 height 33
click at [222, 53] on icon at bounding box center [219, 48] width 18 height 18
click at [215, 344] on span "COMPLETE" at bounding box center [192, 348] width 51 height 11
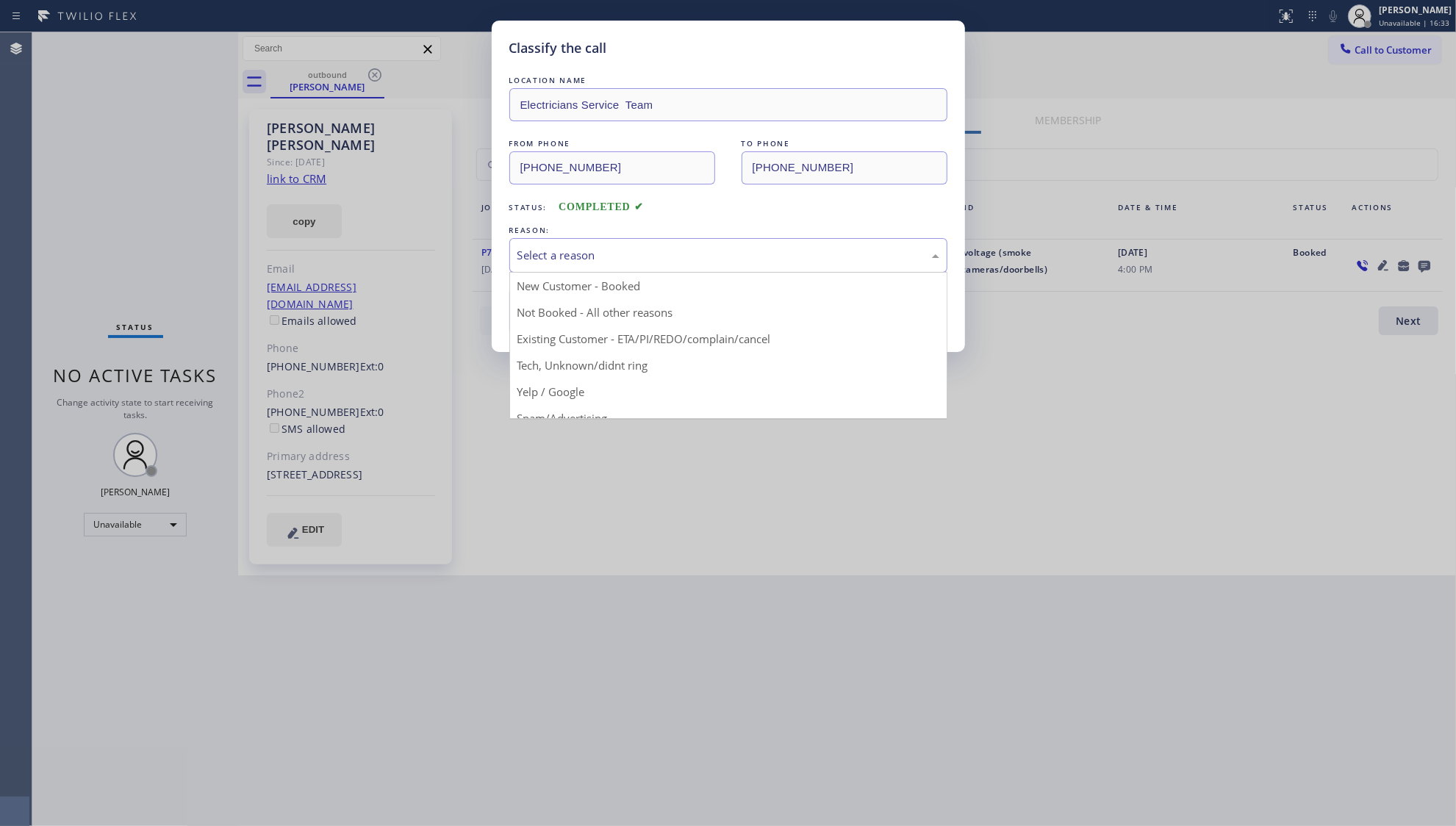
click at [592, 246] on div "Select a reason" at bounding box center [728, 255] width 438 height 34
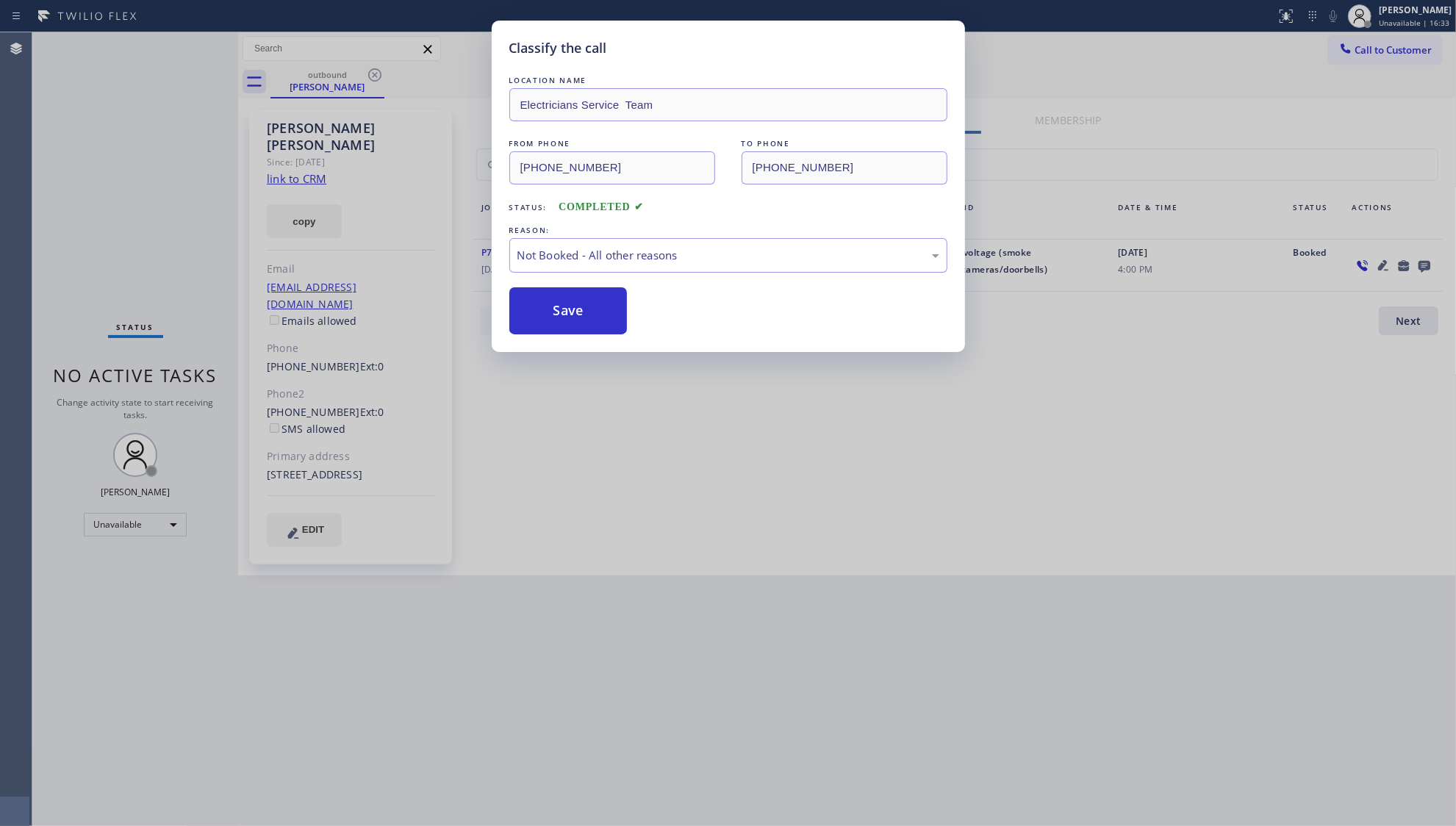
drag, startPoint x: 567, startPoint y: 305, endPoint x: 575, endPoint y: 281, distance: 25.3
click at [568, 305] on button "Save" at bounding box center [568, 310] width 119 height 47
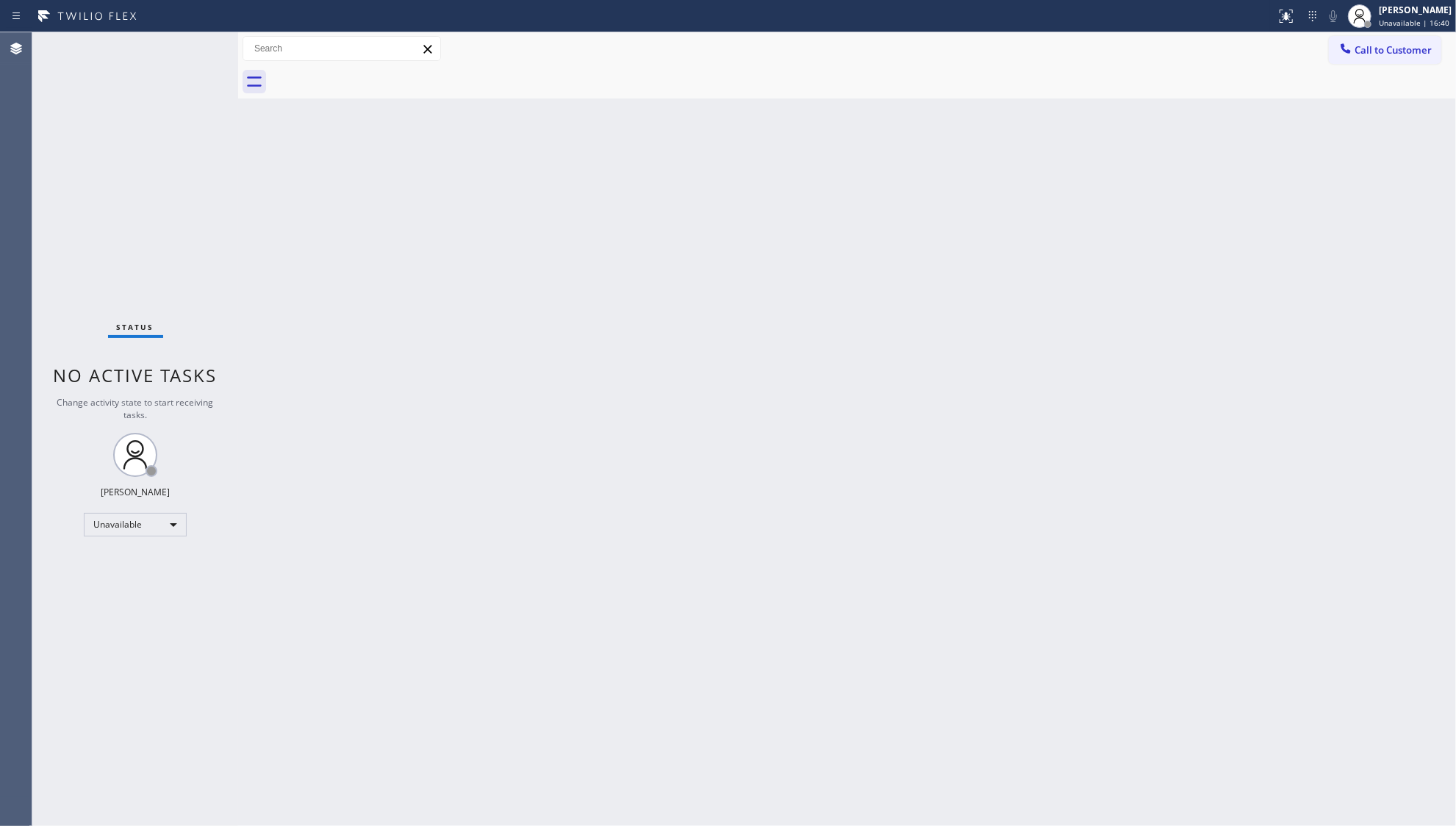
click at [1336, 31] on div "Status report No issues detected If you experience an issue, please download th…" at bounding box center [728, 16] width 1456 height 33
click at [1345, 52] on icon at bounding box center [1346, 48] width 15 height 15
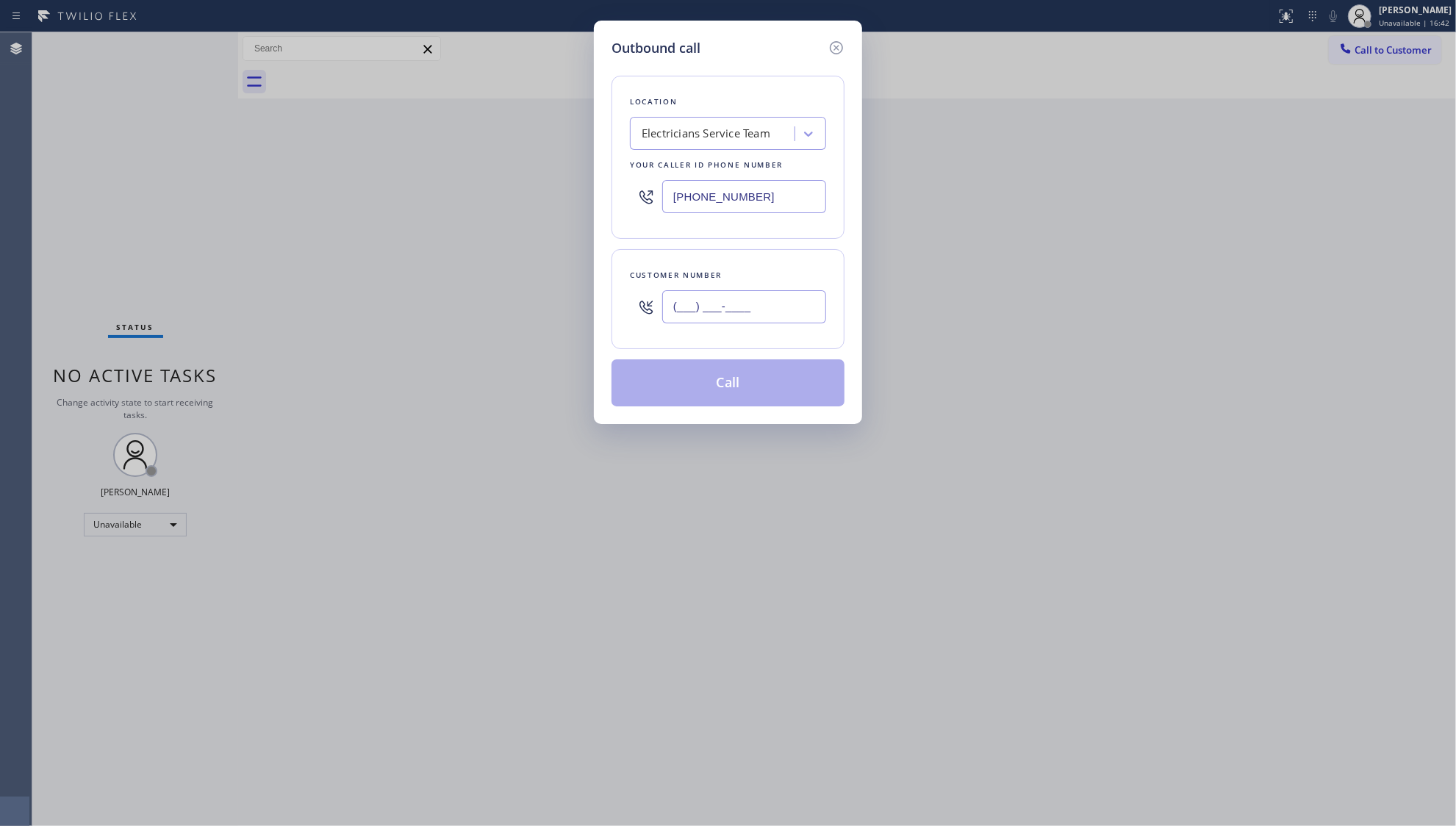
click at [751, 301] on input "(___) ___-____" at bounding box center [744, 307] width 164 height 33
paste input "626) 993-8923"
type input "[PHONE_NUMBER]"
click at [743, 391] on button "Call" at bounding box center [728, 382] width 233 height 47
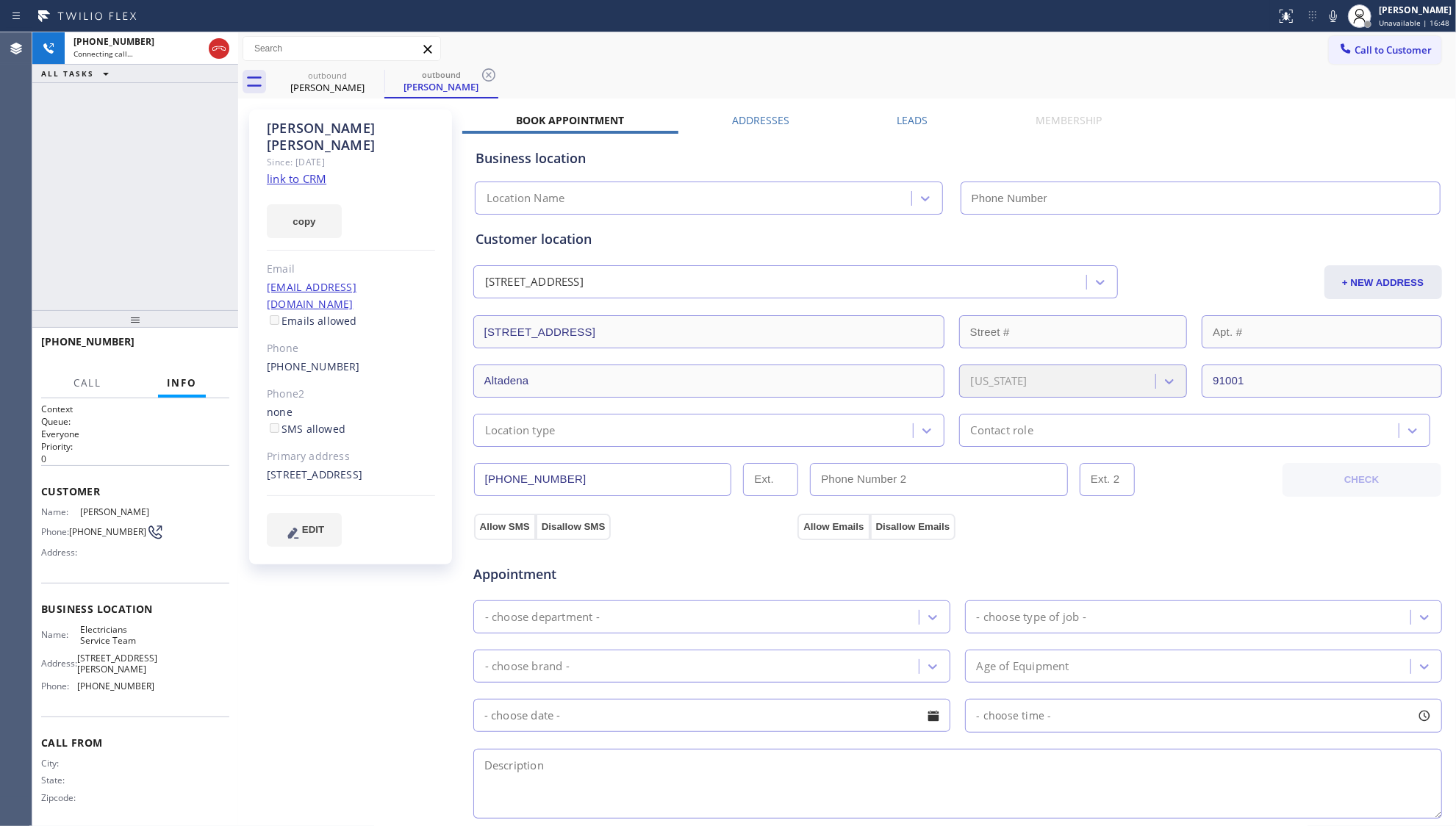
click at [911, 124] on label "Leads" at bounding box center [912, 120] width 31 height 14
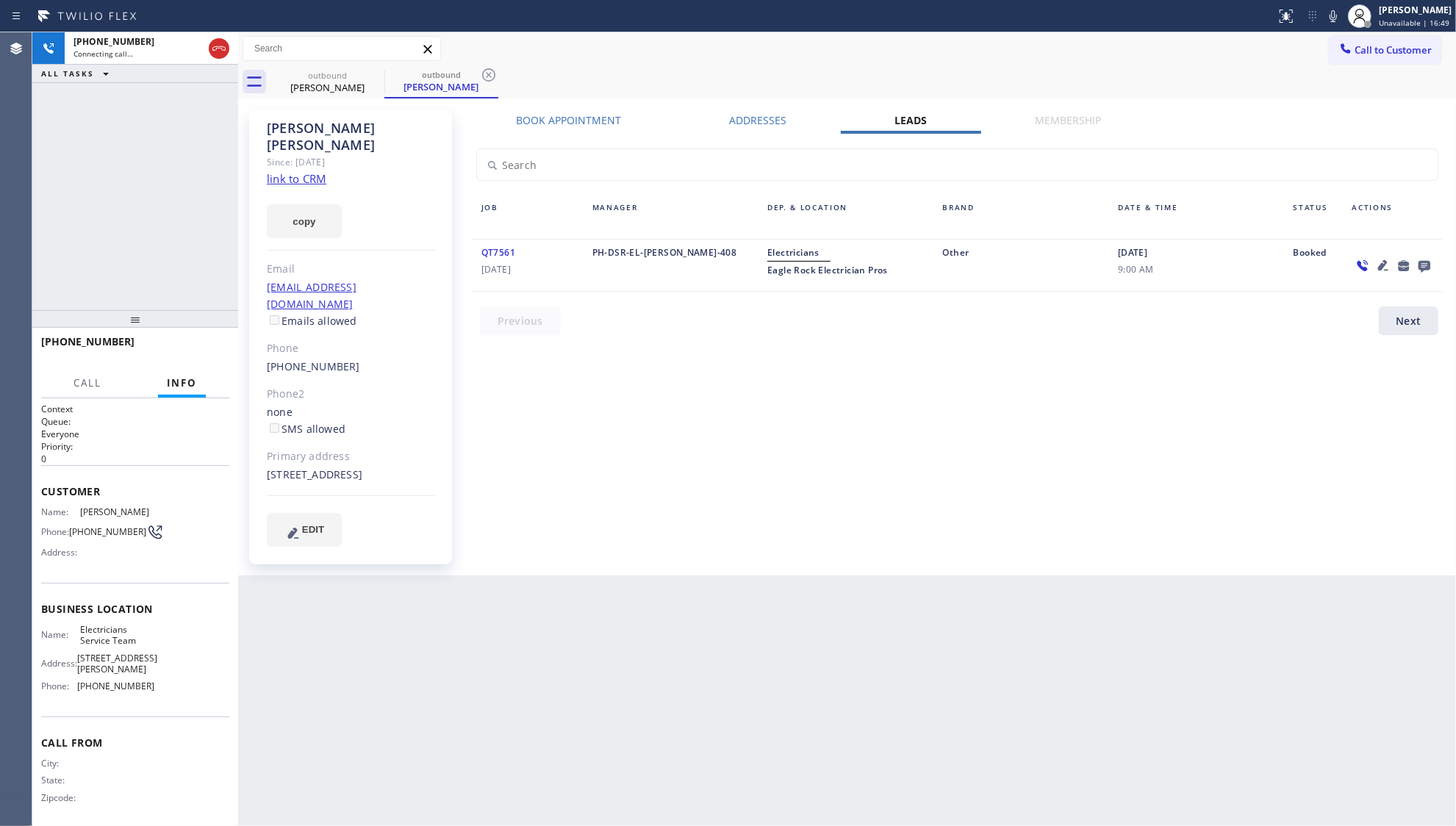
click at [1421, 268] on icon at bounding box center [1425, 267] width 11 height 11
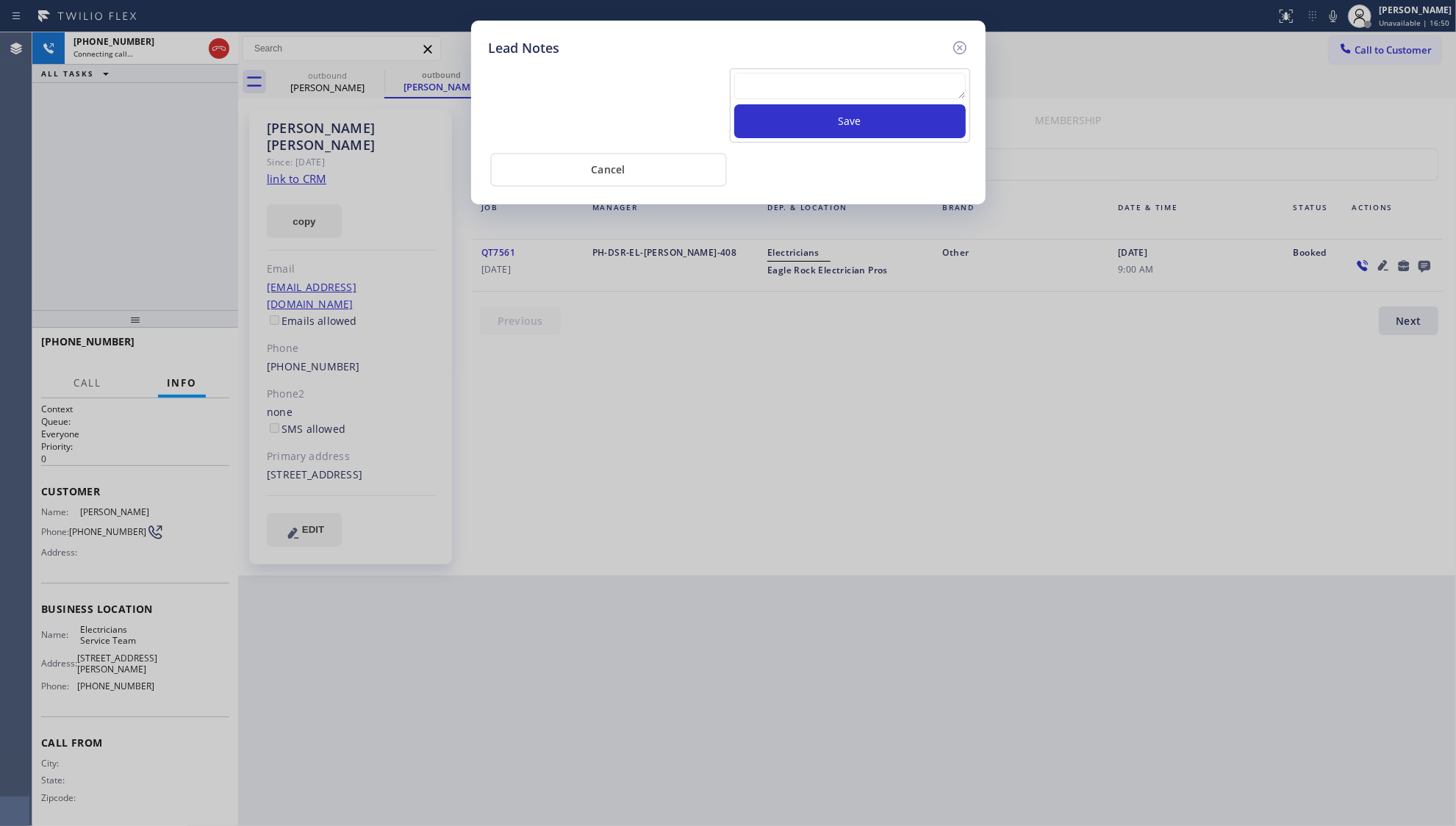
click at [845, 92] on textarea at bounding box center [850, 86] width 232 height 26
type textarea "ff"
click at [839, 141] on div "ff Save" at bounding box center [850, 105] width 241 height 74
click at [833, 118] on button "Save" at bounding box center [850, 120] width 232 height 34
click at [956, 47] on icon at bounding box center [961, 48] width 18 height 18
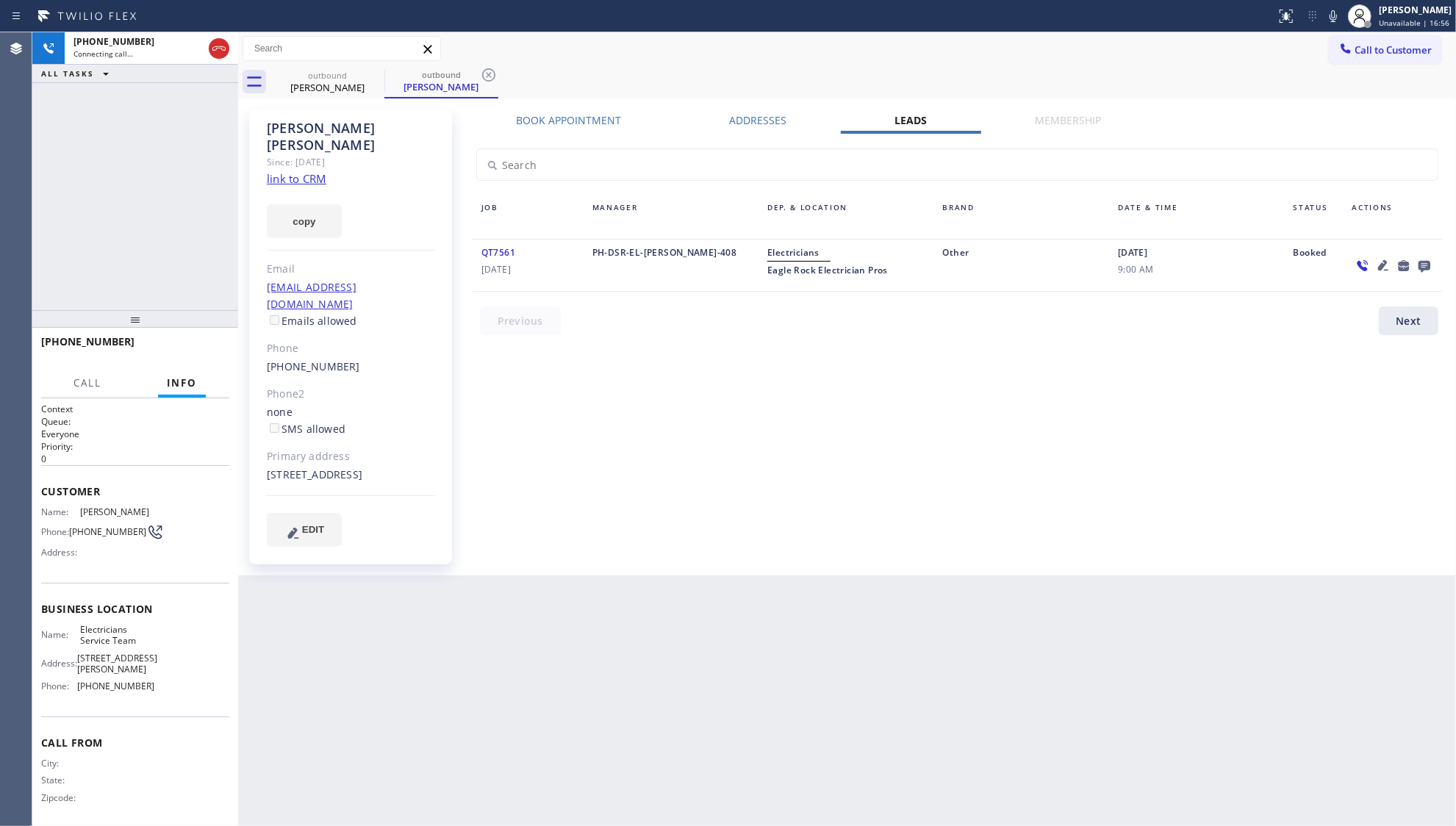
click at [910, 79] on div "outbound [PERSON_NAME] outbound [PERSON_NAME]" at bounding box center [863, 82] width 1186 height 33
click at [219, 54] on icon at bounding box center [219, 48] width 18 height 18
click at [219, 54] on div "Live | 00:05" at bounding box center [151, 53] width 156 height 11
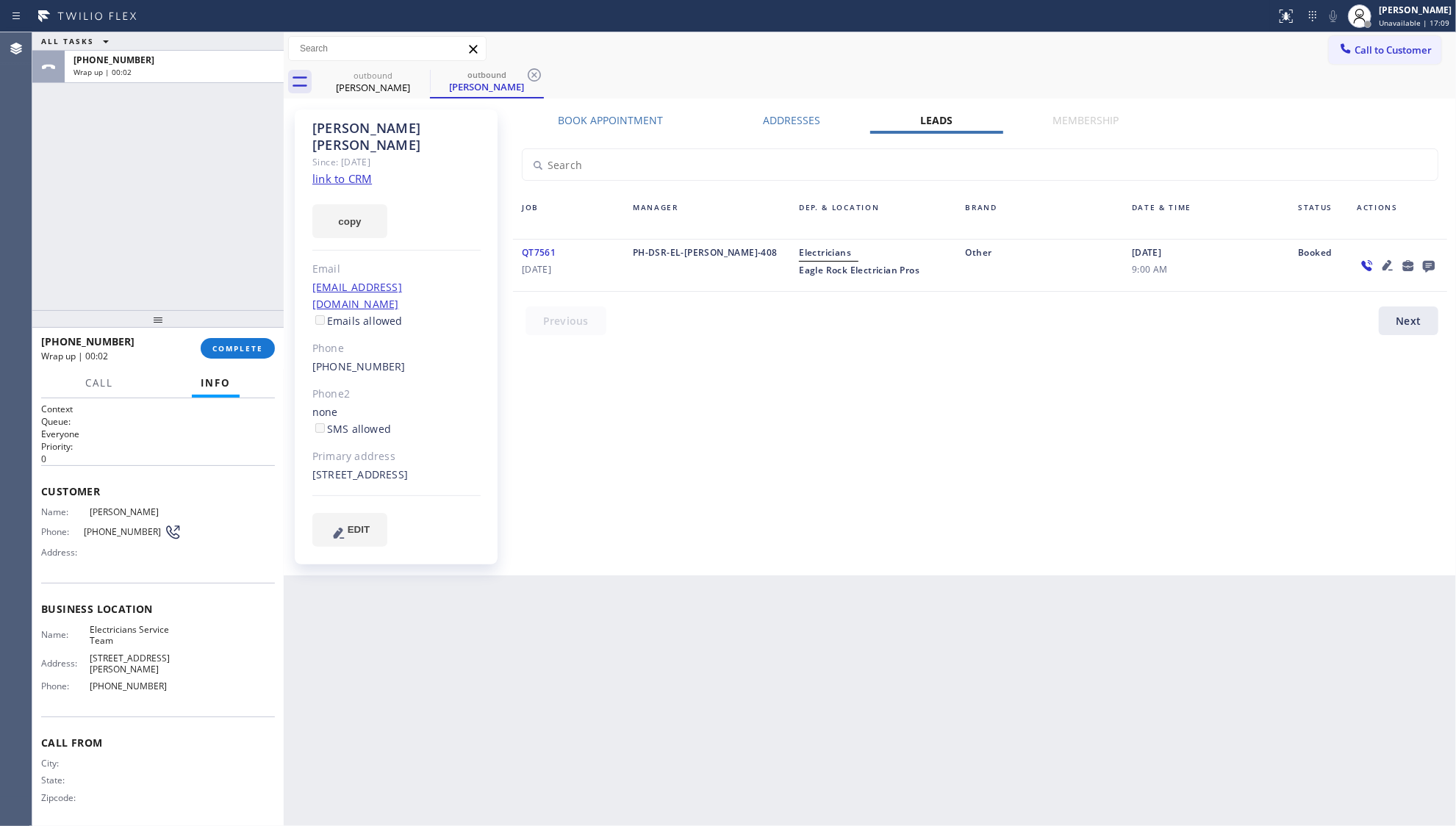
drag, startPoint x: 241, startPoint y: 185, endPoint x: 312, endPoint y: 190, distance: 71.2
click at [284, 190] on div at bounding box center [284, 430] width 0 height 794
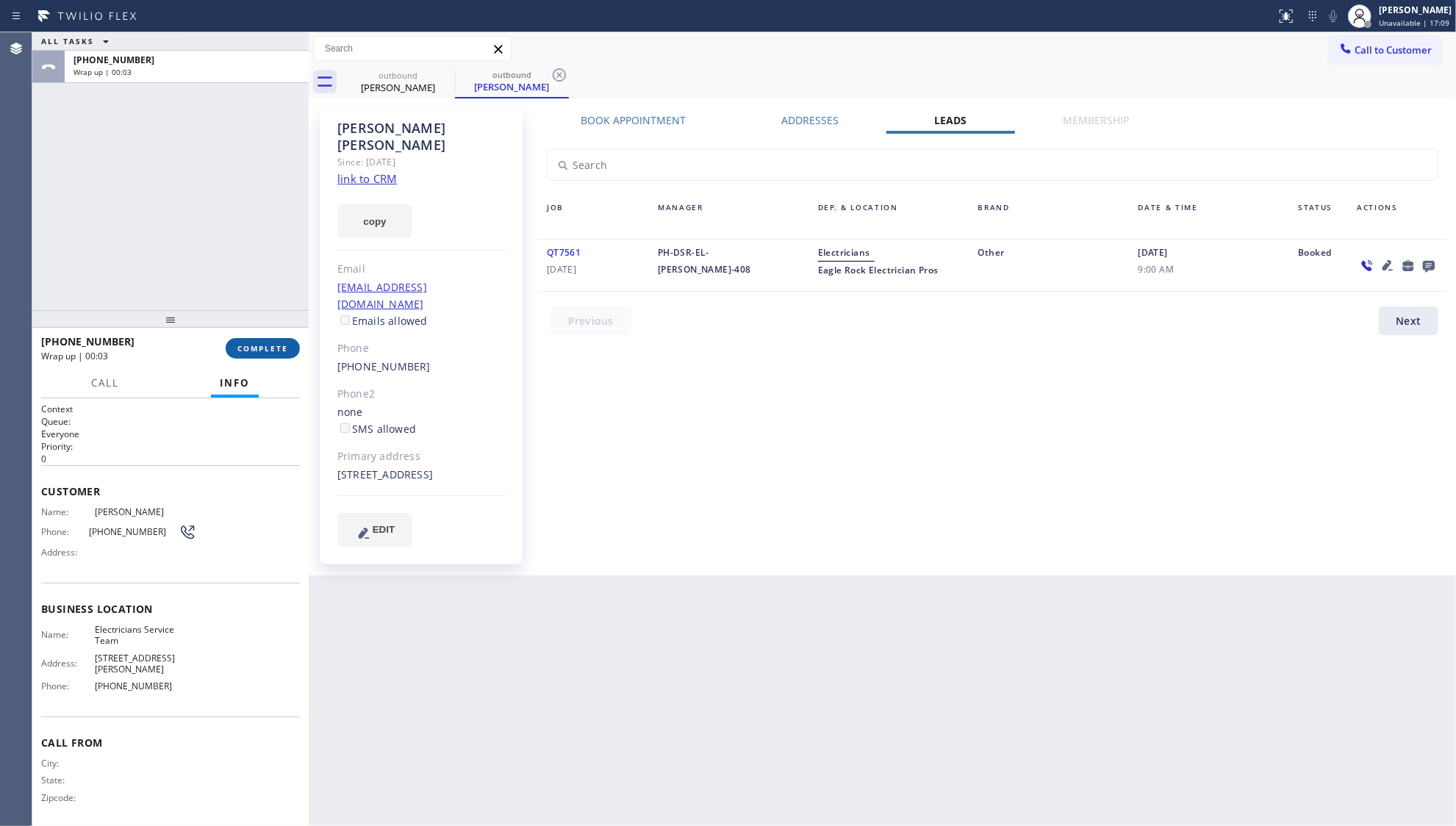
click at [255, 350] on span "COMPLETE" at bounding box center [263, 348] width 51 height 11
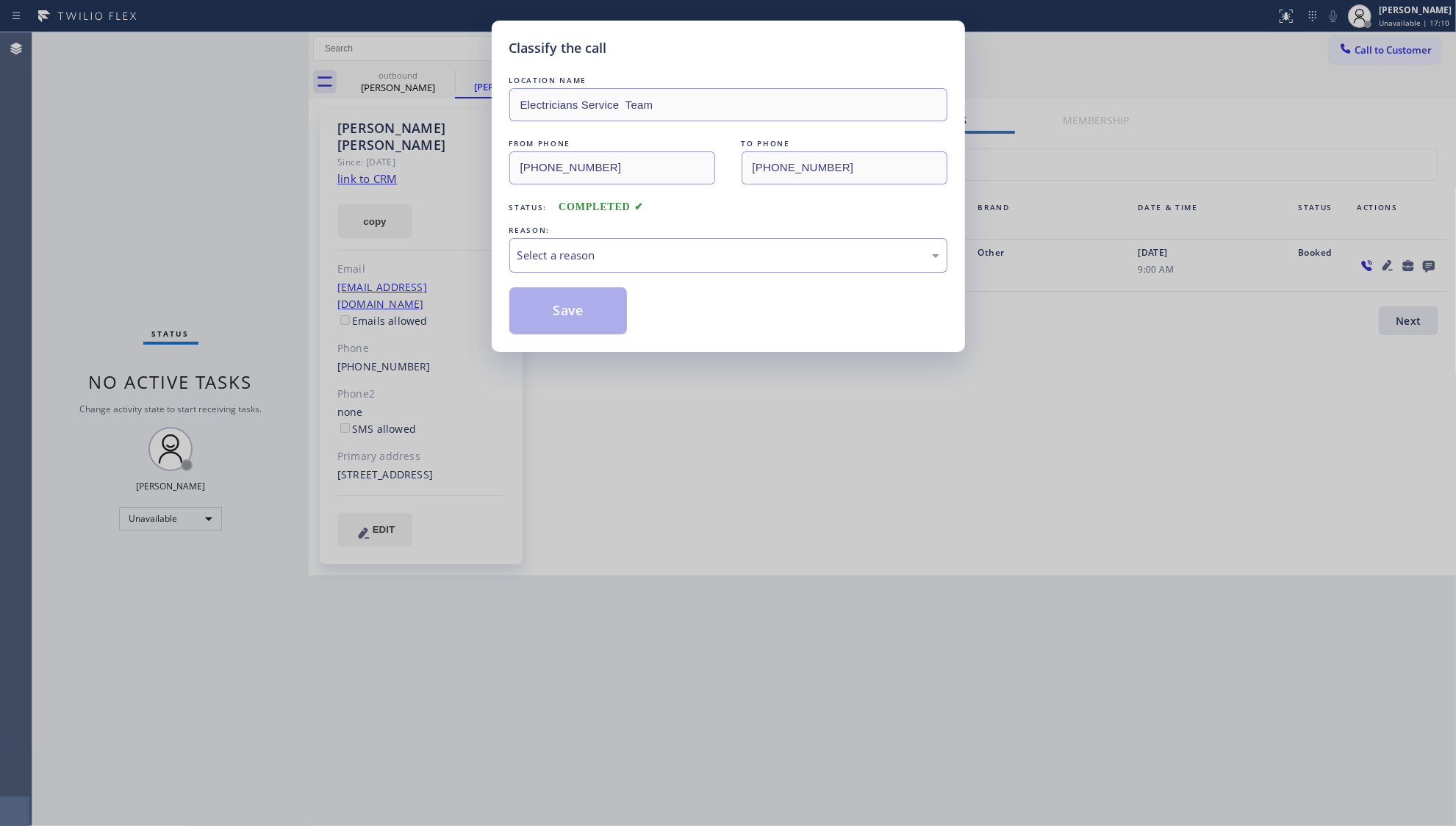
drag, startPoint x: 180, startPoint y: 322, endPoint x: 192, endPoint y: 251, distance: 72.0
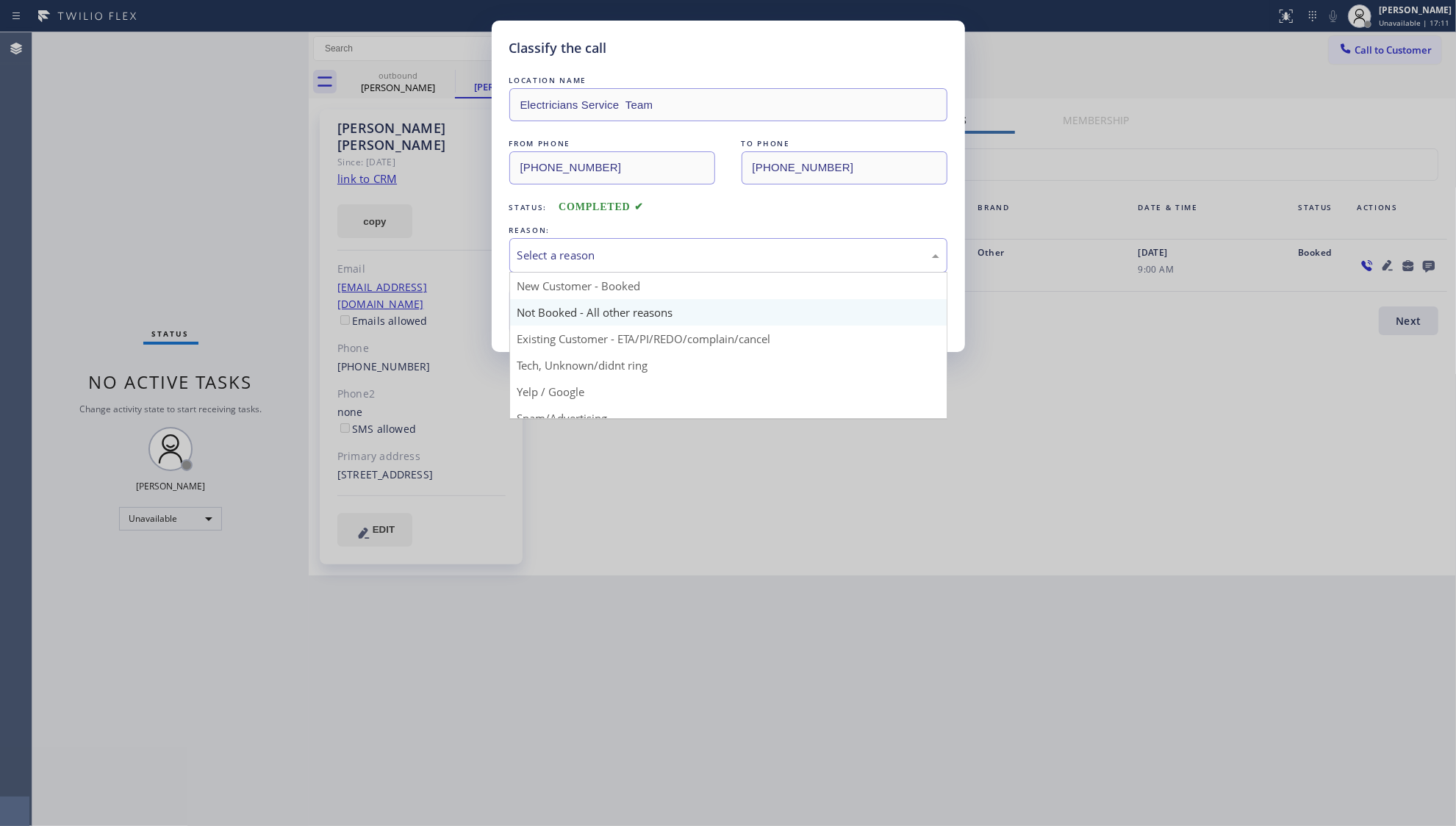
drag, startPoint x: 750, startPoint y: 260, endPoint x: 651, endPoint y: 321, distance: 116.3
click at [747, 262] on div "Select a reason" at bounding box center [728, 255] width 422 height 17
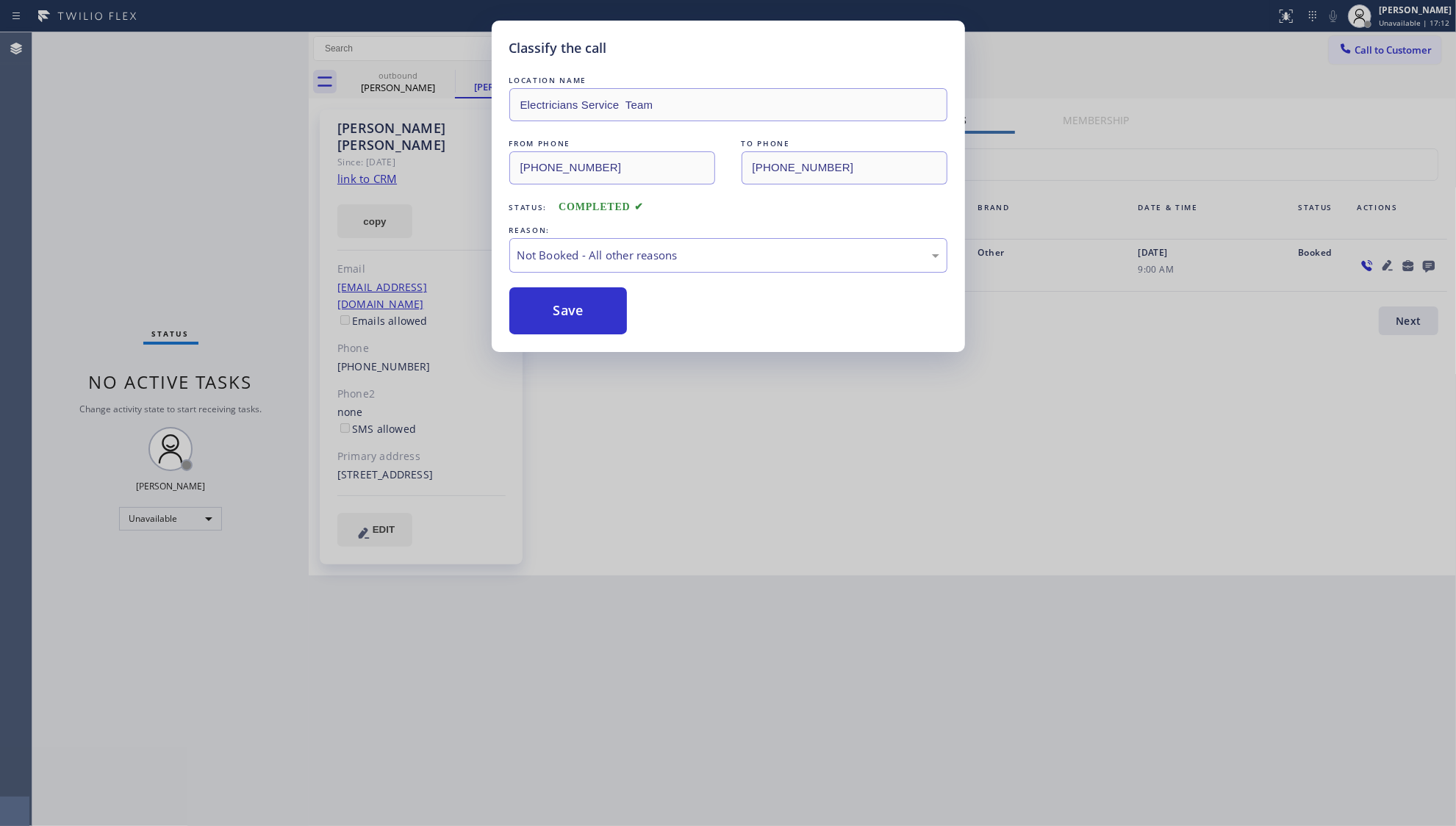
click at [586, 300] on button "Save" at bounding box center [568, 310] width 119 height 47
click at [590, 298] on button "Save" at bounding box center [568, 310] width 119 height 47
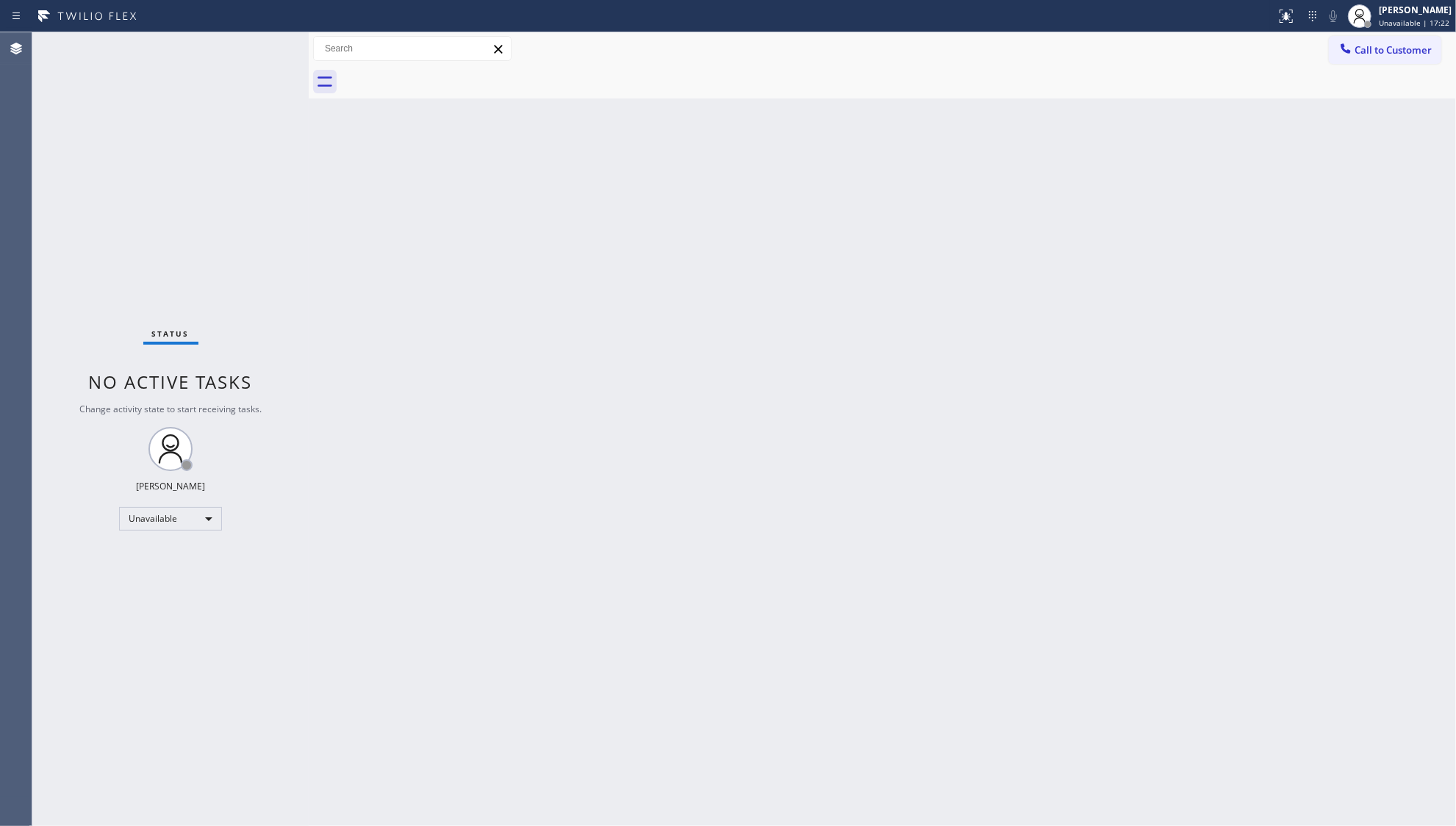
click at [1398, 51] on span "Call to Customer" at bounding box center [1394, 50] width 77 height 13
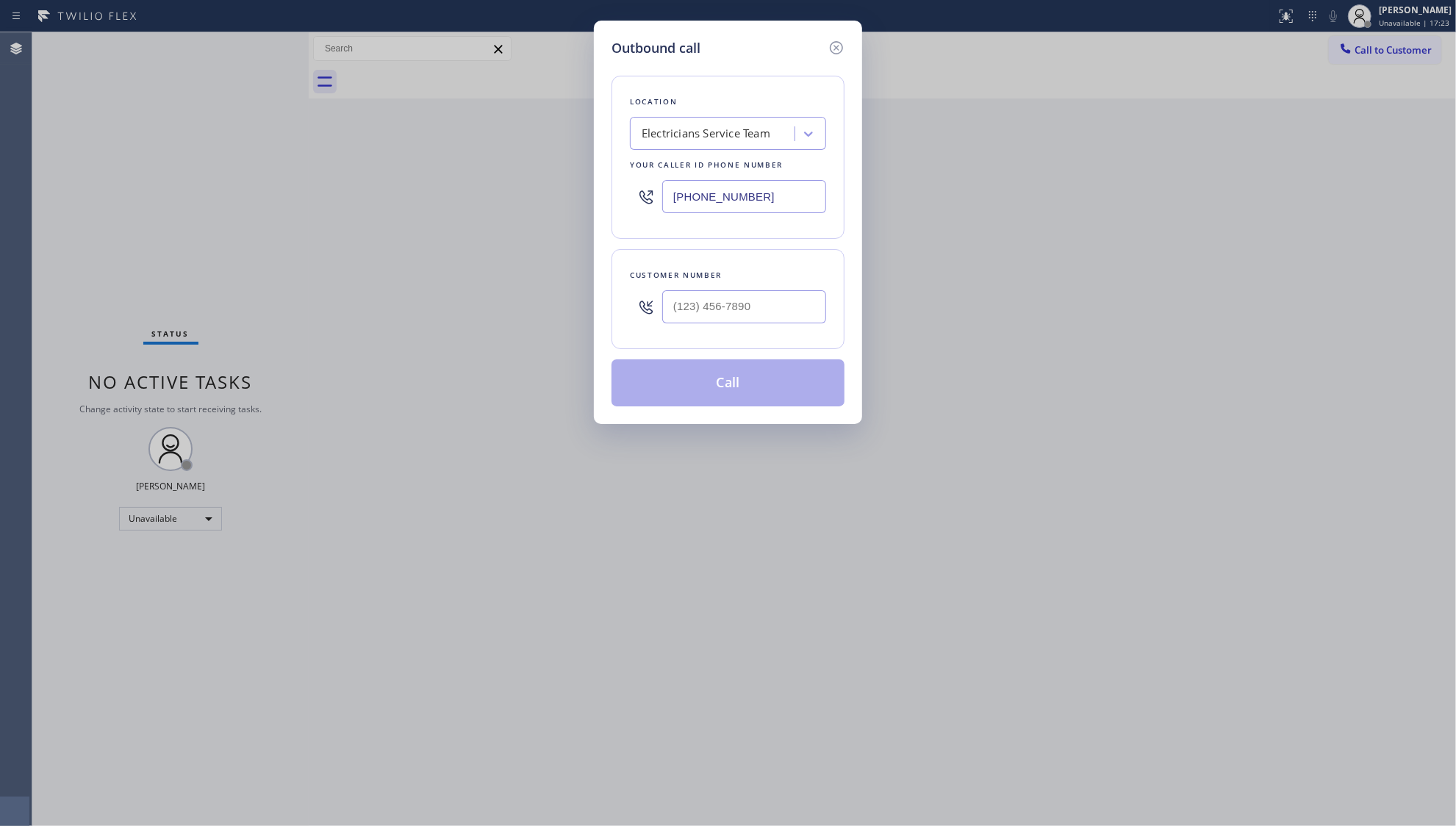
click at [787, 289] on div at bounding box center [744, 307] width 164 height 47
click at [757, 327] on div at bounding box center [744, 307] width 164 height 47
paste input "818) 930-4771"
click at [759, 318] on input "[PHONE_NUMBER]" at bounding box center [744, 307] width 164 height 33
type input "[PHONE_NUMBER]"
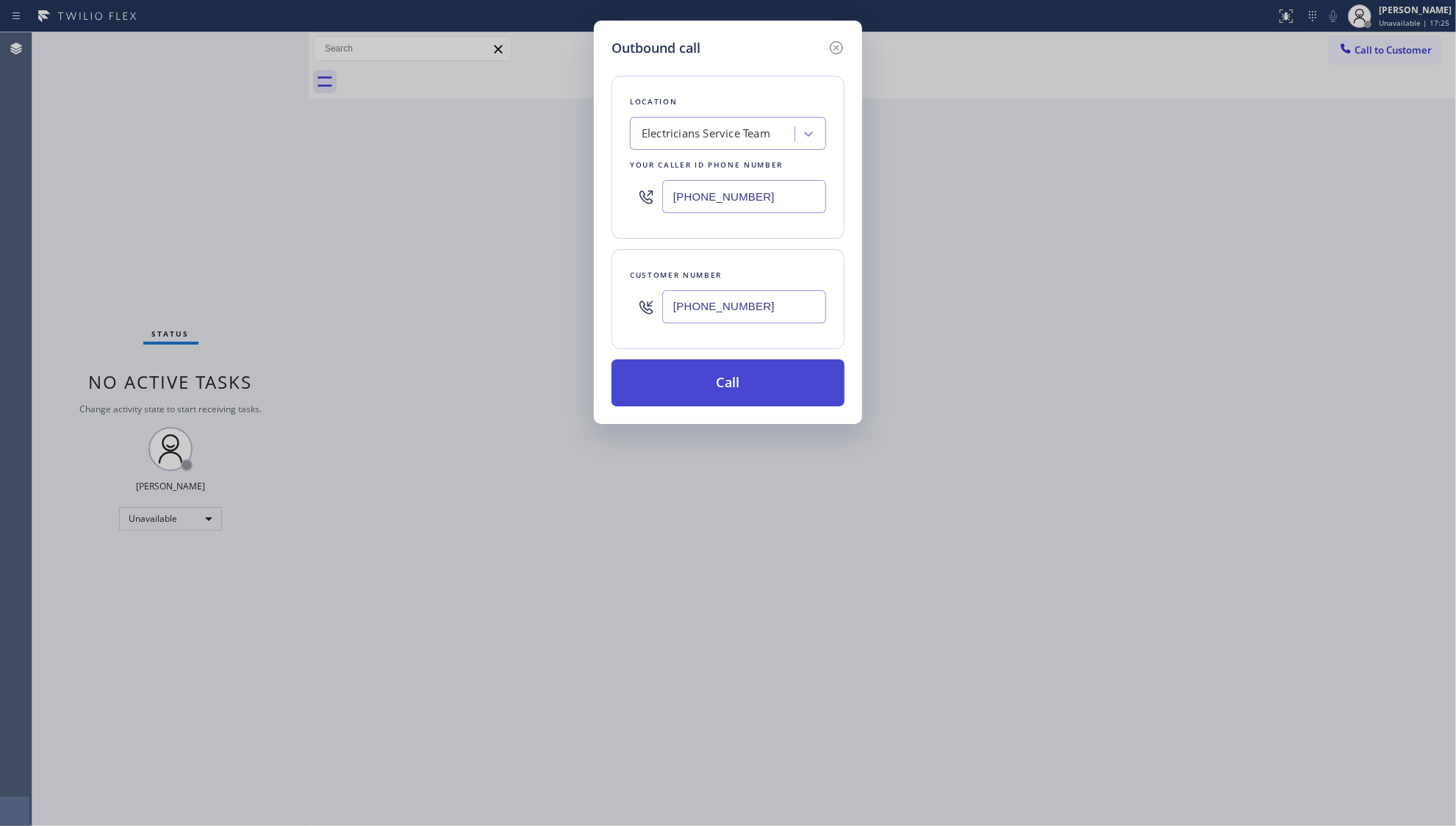
drag, startPoint x: 717, startPoint y: 391, endPoint x: 724, endPoint y: 385, distance: 9.2
click at [717, 390] on button "Call" at bounding box center [728, 382] width 233 height 47
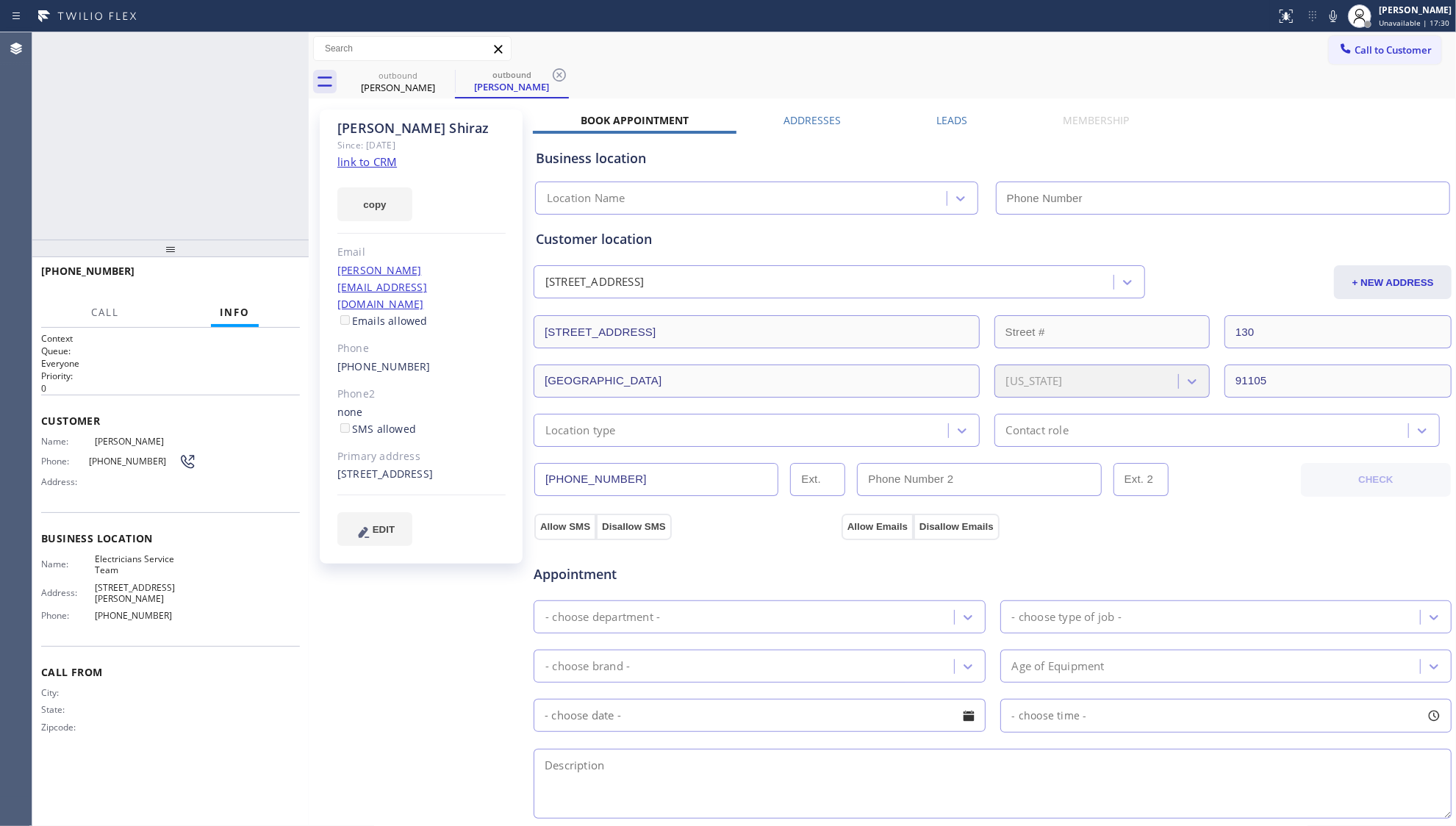
type input "[PHONE_NUMBER]"
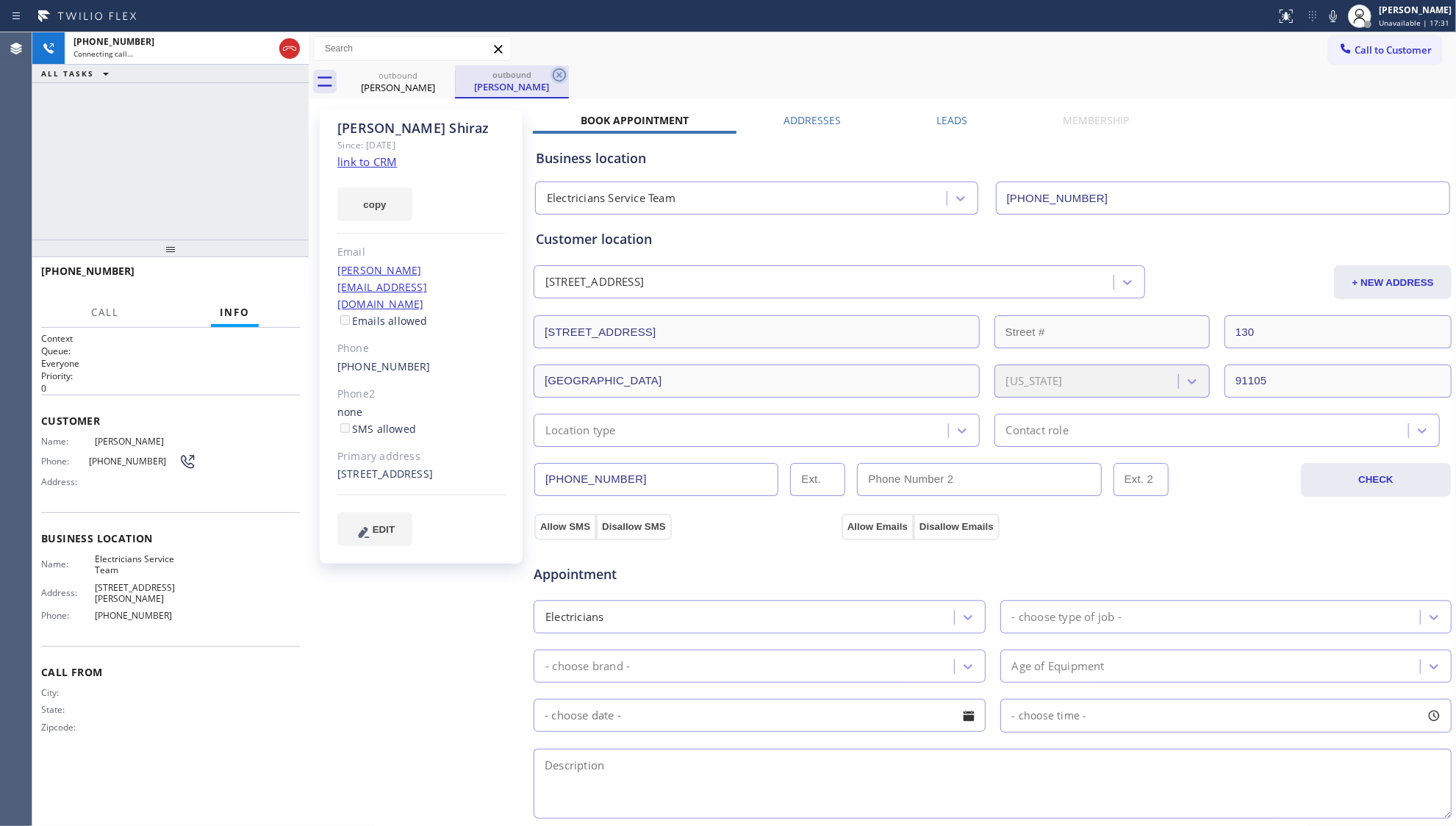
click at [550, 74] on icon at bounding box center [559, 75] width 18 height 18
click at [581, 70] on div "outbound [PERSON_NAME] outbound [PERSON_NAME]" at bounding box center [899, 82] width 1115 height 33
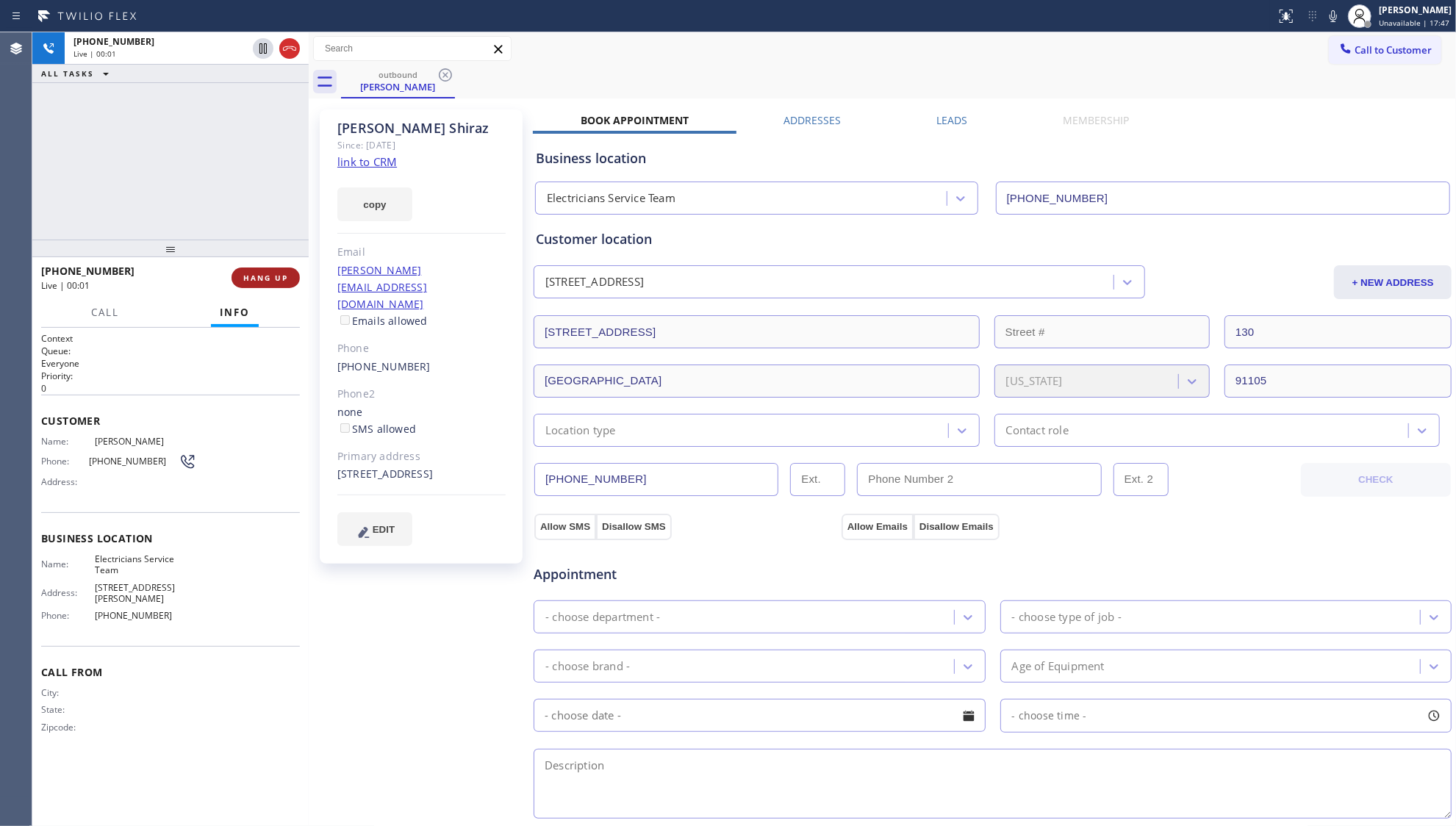
click at [262, 269] on button "HANG UP" at bounding box center [265, 278] width 68 height 20
click at [262, 280] on div "[PHONE_NUMBER] Wrap up | 00:01 COMPLETE" at bounding box center [170, 278] width 259 height 38
click at [240, 263] on div "[PHONE_NUMBER] Wrap up | 00:02 COMPLETE" at bounding box center [170, 278] width 259 height 38
click at [256, 269] on button "COMPLETE" at bounding box center [263, 278] width 75 height 20
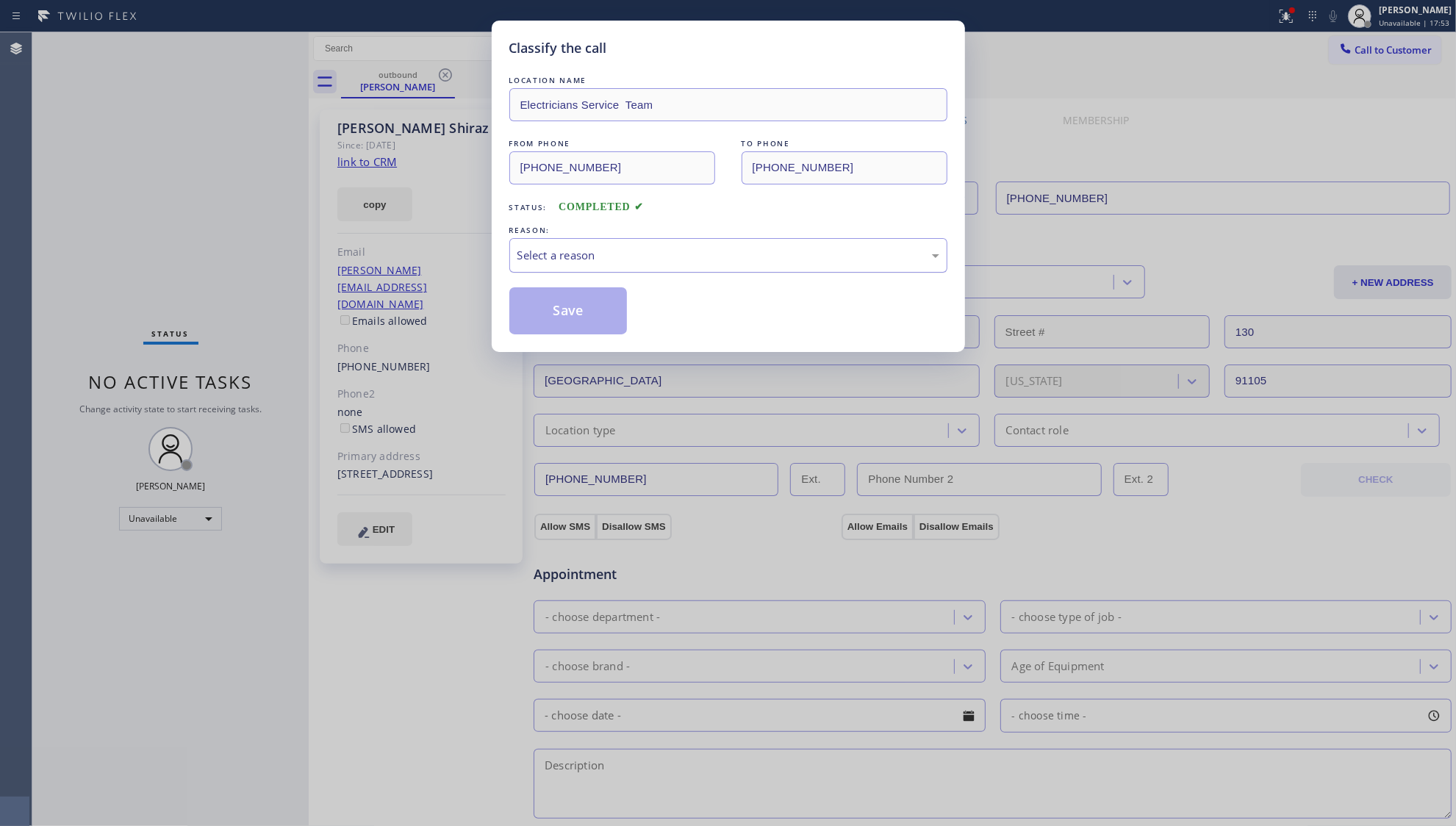
click at [550, 242] on div "Select a reason" at bounding box center [728, 255] width 438 height 34
click at [536, 312] on button "Save" at bounding box center [568, 310] width 119 height 47
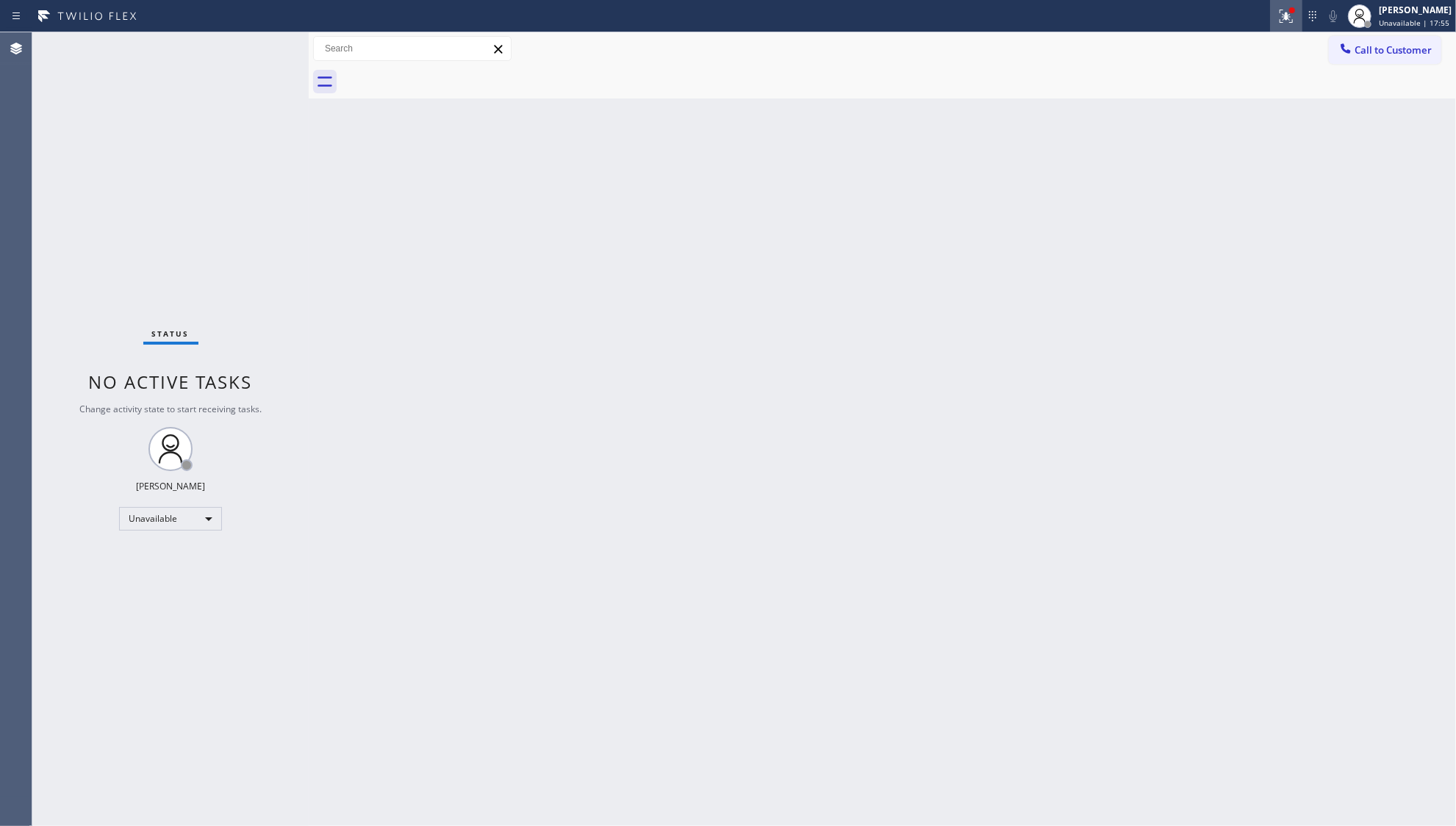
click at [1291, 21] on icon at bounding box center [1286, 16] width 18 height 18
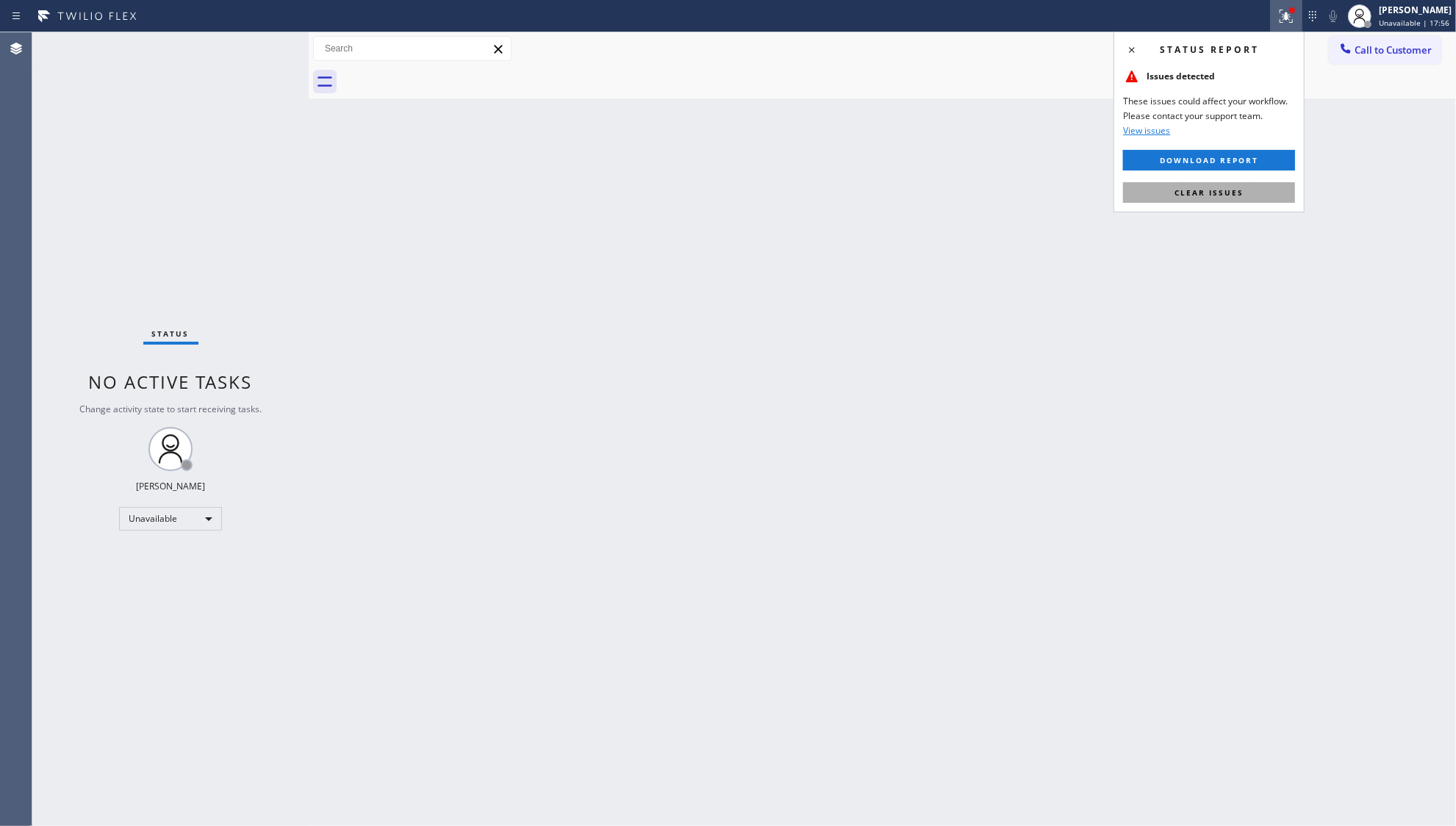
click at [1183, 196] on span "Clear issues" at bounding box center [1210, 192] width 69 height 11
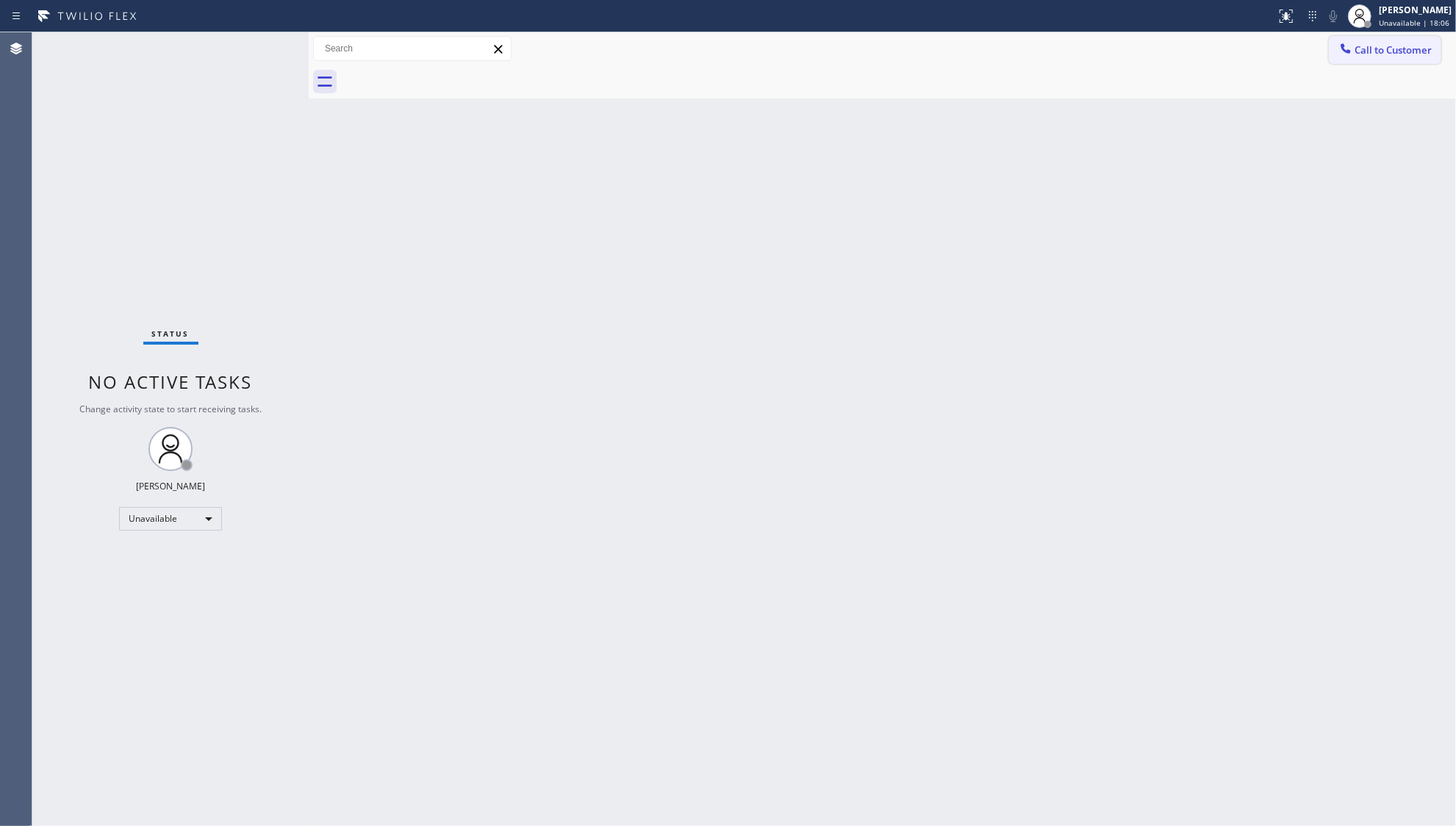
click at [1350, 54] on icon at bounding box center [1346, 48] width 15 height 15
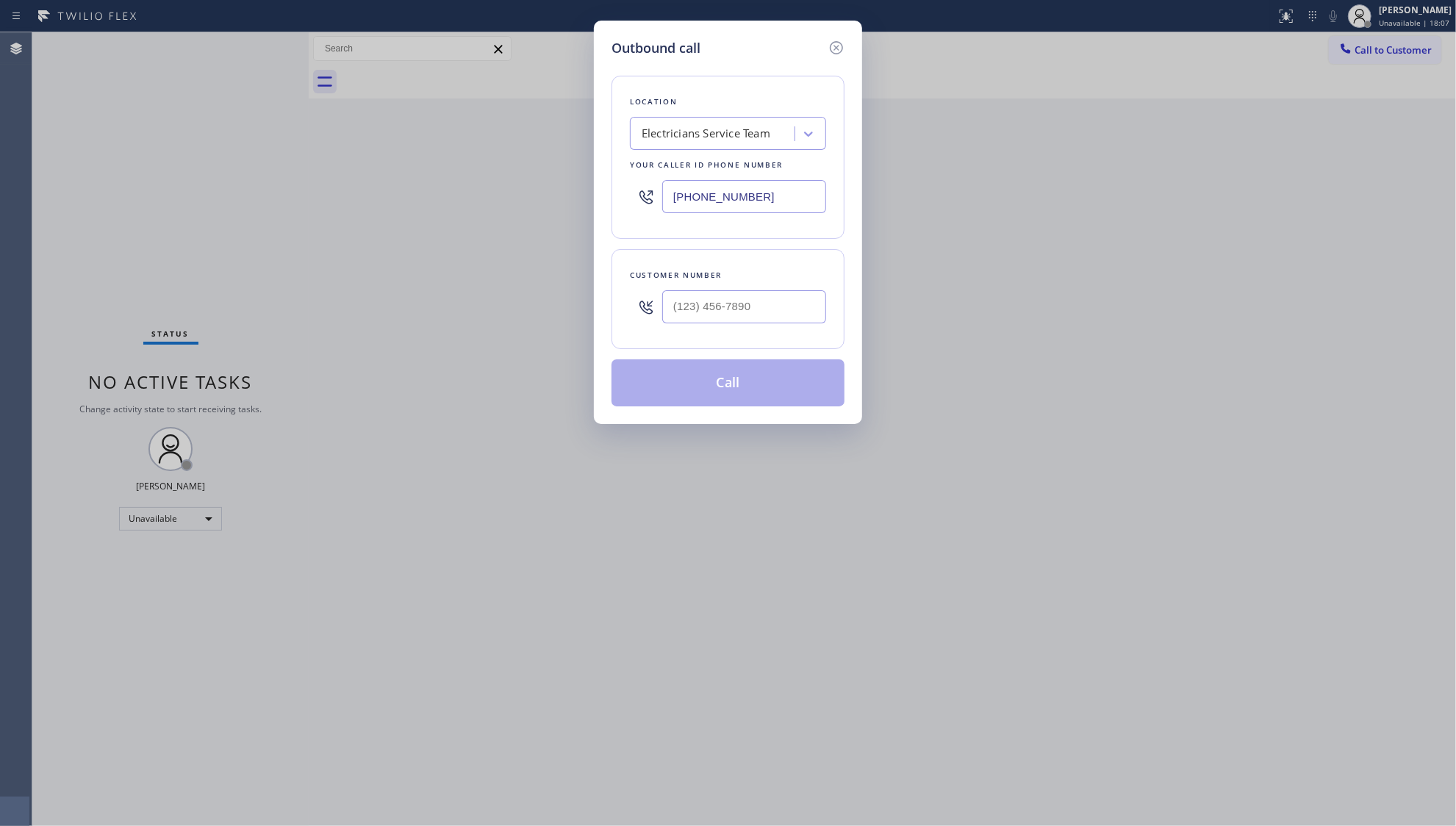
click at [791, 273] on div "Customer number" at bounding box center [728, 275] width 197 height 16
click at [789, 291] on div at bounding box center [744, 307] width 164 height 47
paste input "text"
click at [791, 305] on input "(___) ___-____" at bounding box center [744, 307] width 164 height 33
paste input "818) 201-8968"
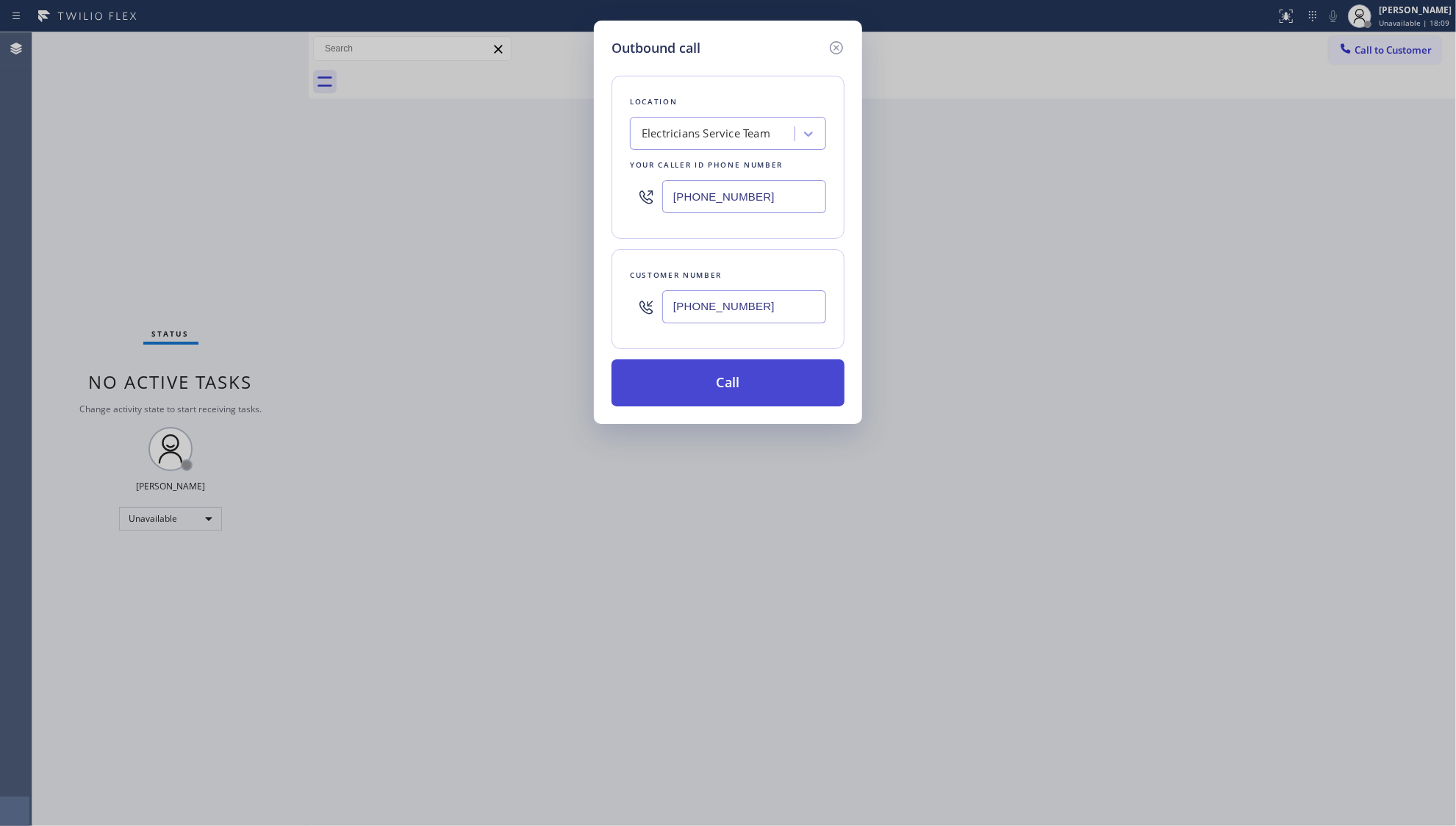
type input "[PHONE_NUMBER]"
click at [730, 386] on button "Call" at bounding box center [728, 382] width 233 height 47
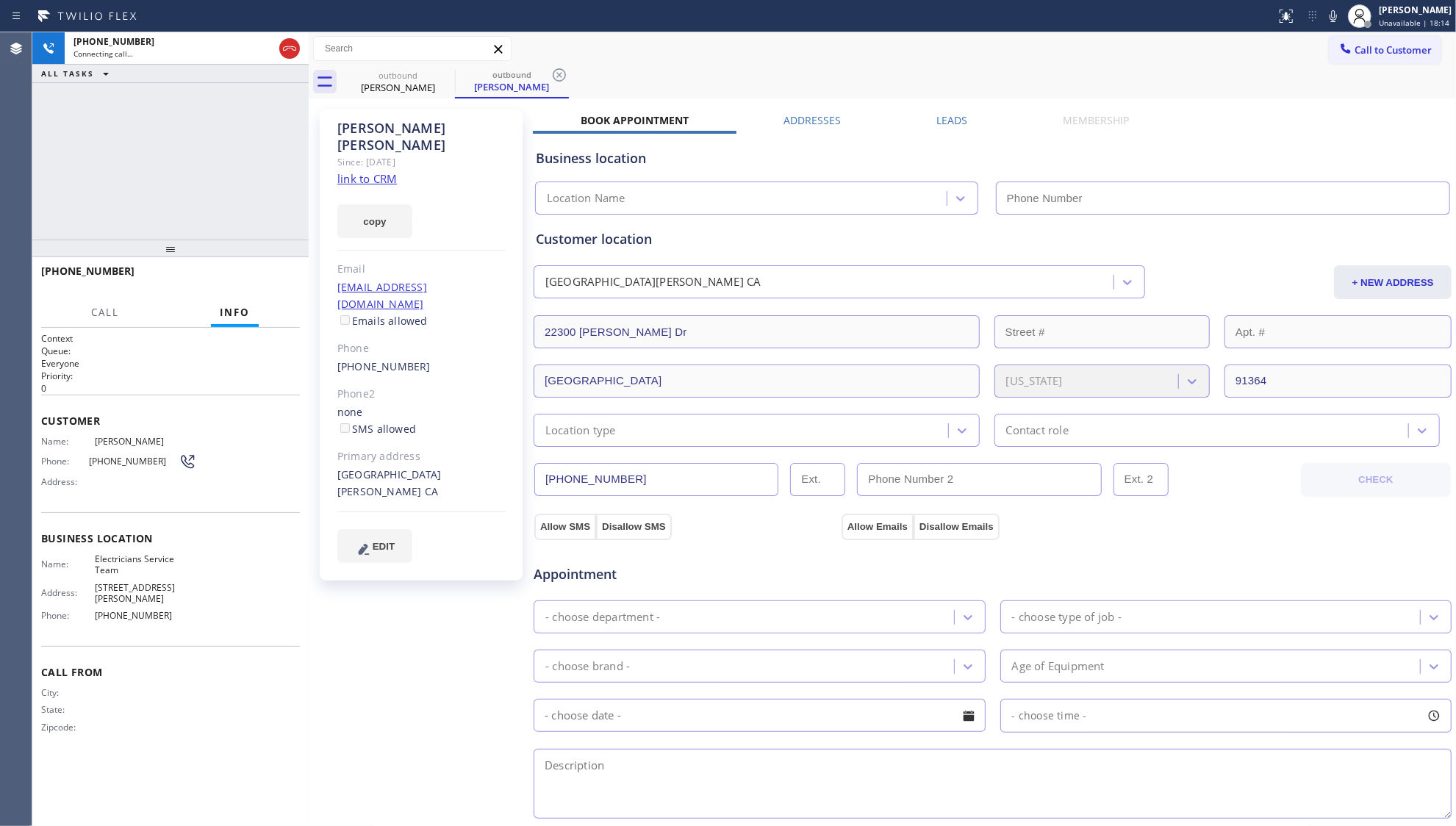
type input "[PHONE_NUMBER]"
click at [769, 78] on div "outbound [PERSON_NAME] outbound [PERSON_NAME]" at bounding box center [899, 82] width 1115 height 33
click at [938, 128] on div "Business location Electricians Service Team [PHONE_NUMBER]" at bounding box center [993, 171] width 920 height 87
click at [943, 119] on label "Leads" at bounding box center [952, 120] width 31 height 14
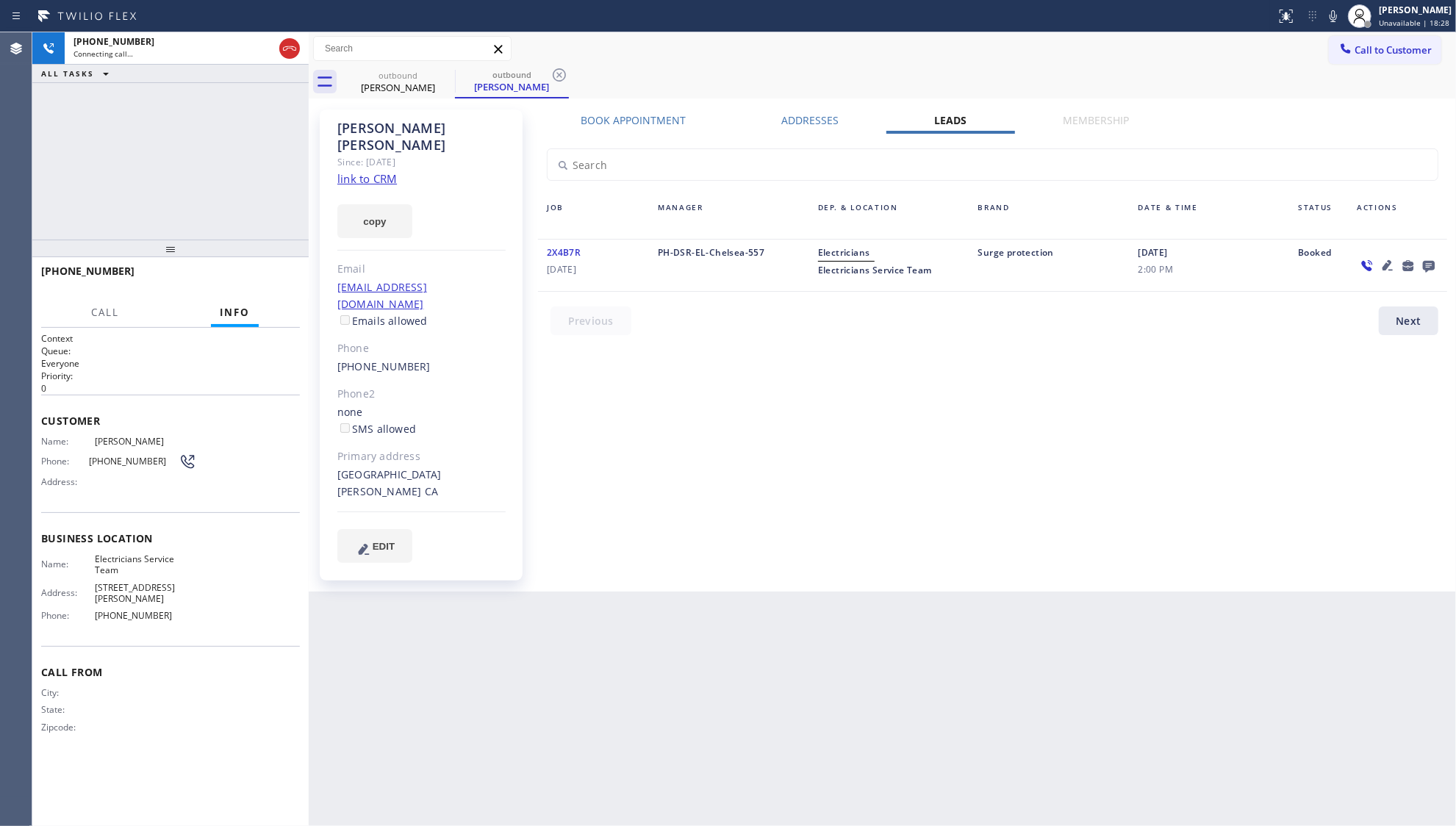
click at [1427, 264] on icon at bounding box center [1429, 267] width 11 height 11
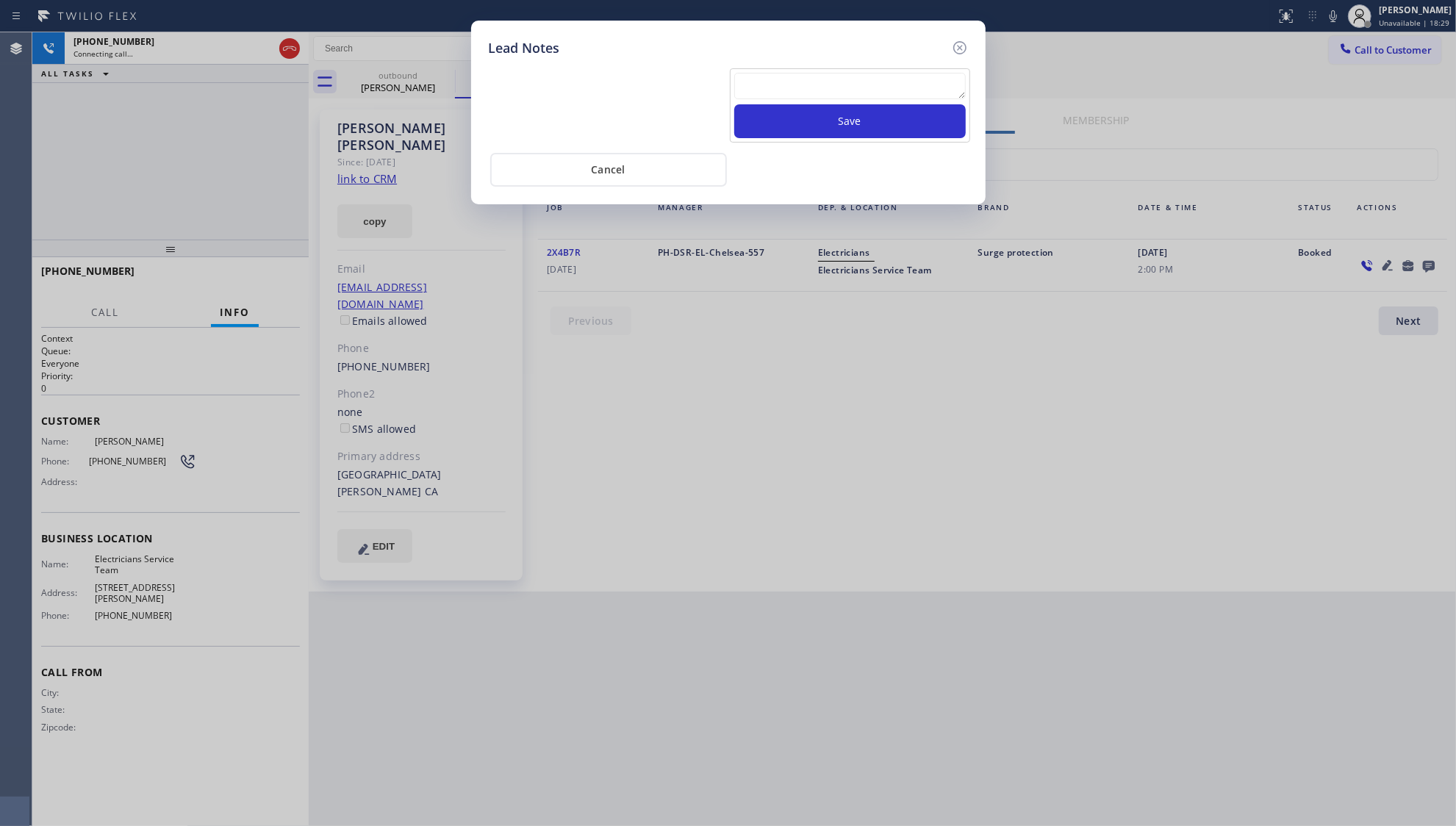
click at [881, 83] on textarea at bounding box center [850, 86] width 232 height 26
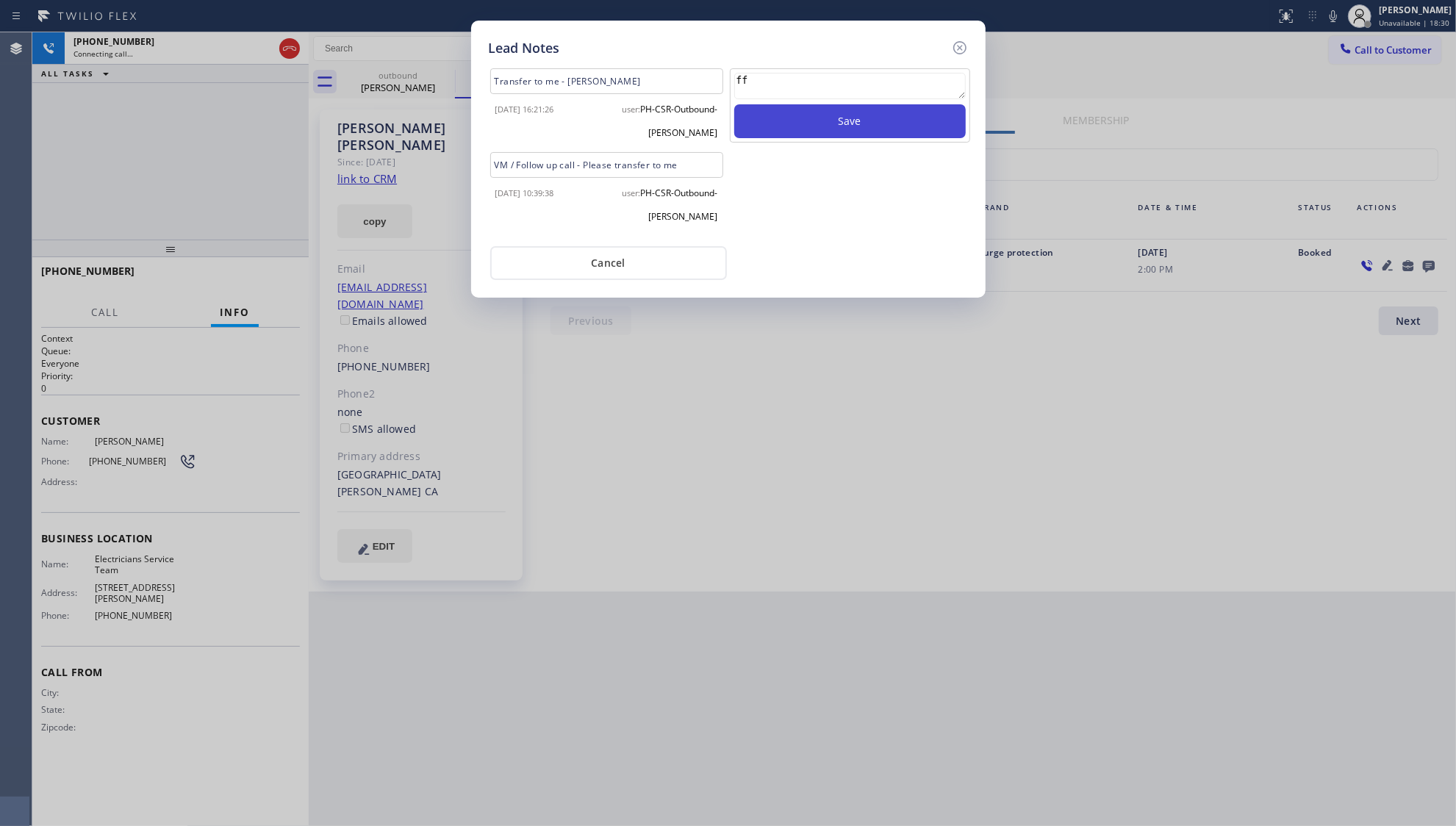
type textarea "ff"
click at [871, 115] on button "Save" at bounding box center [850, 120] width 232 height 34
click at [967, 46] on icon at bounding box center [961, 48] width 18 height 18
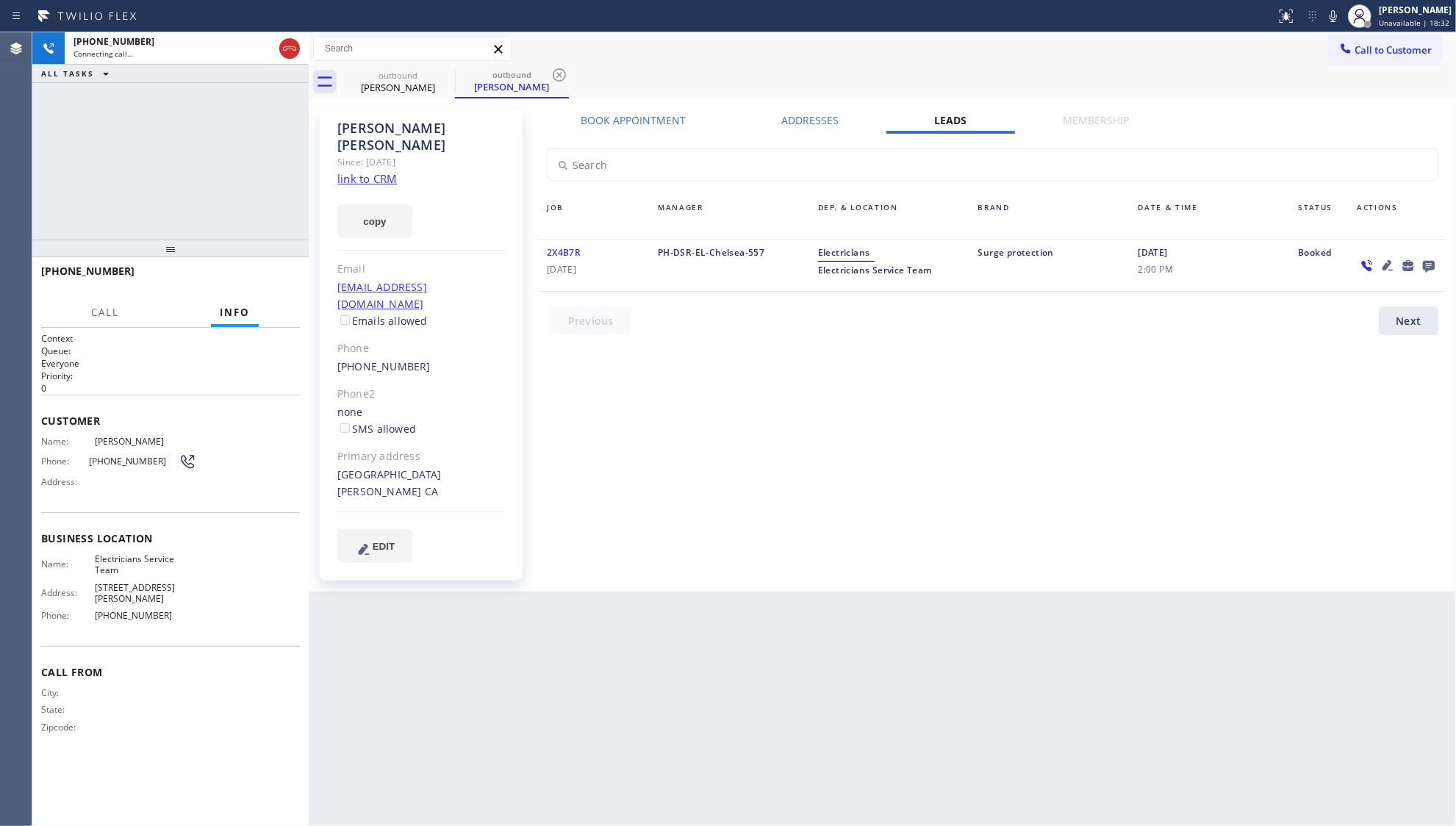
click at [844, 65] on div "outbound [PERSON_NAME] outbound [PERSON_NAME]" at bounding box center [899, 82] width 1115 height 33
click at [777, 47] on div "Call to Customer Outbound call Location Electricians Service Team Your caller i…" at bounding box center [882, 48] width 1147 height 25
click at [1386, 264] on icon at bounding box center [1388, 265] width 11 height 11
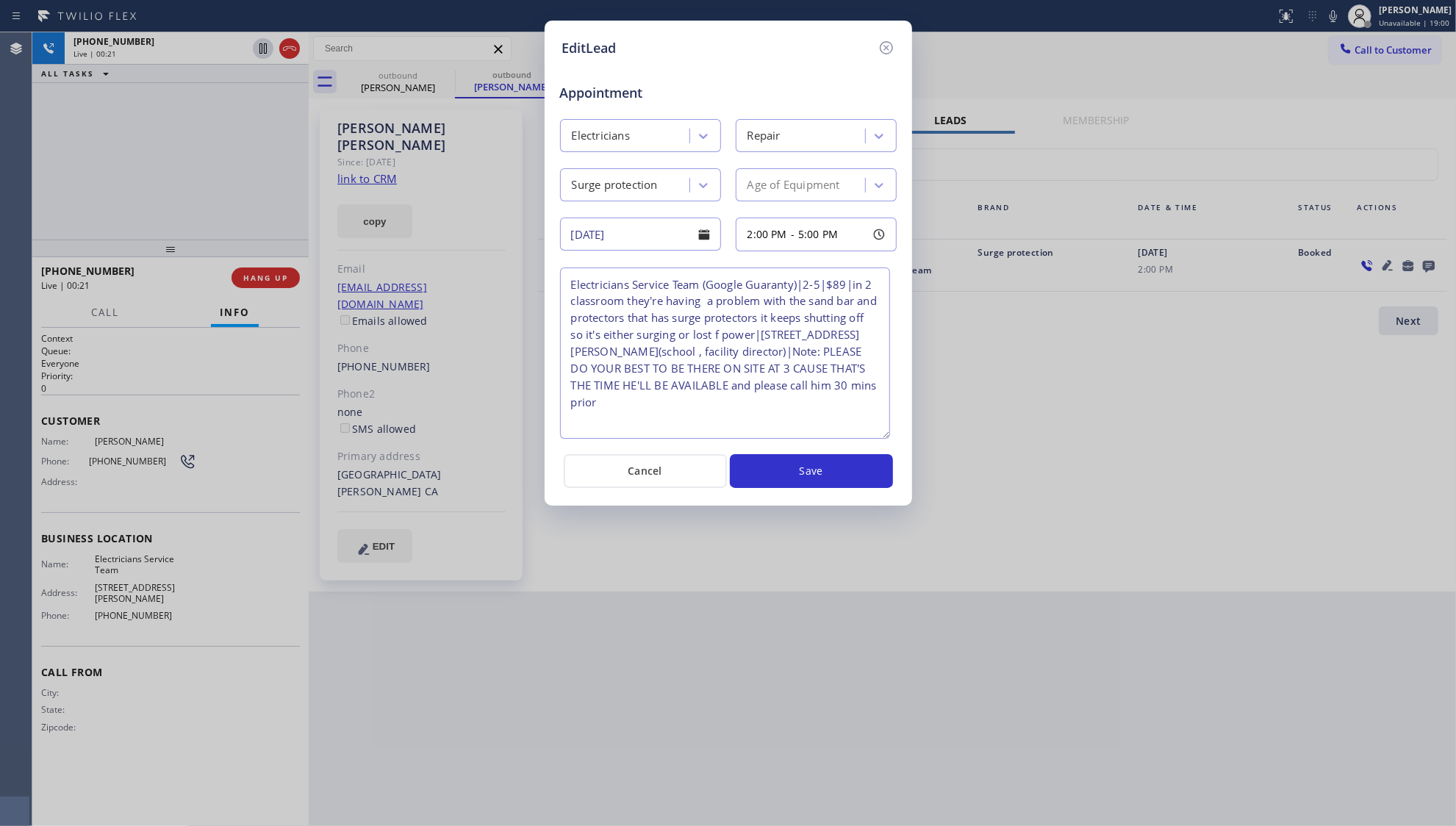
drag, startPoint x: 887, startPoint y: 332, endPoint x: 883, endPoint y: 438, distance: 106.1
click at [883, 438] on textarea "Electricians Service Team (Google Guaranty)|2-5|$89|in 2 classroom they're havi…" at bounding box center [725, 353] width 330 height 171
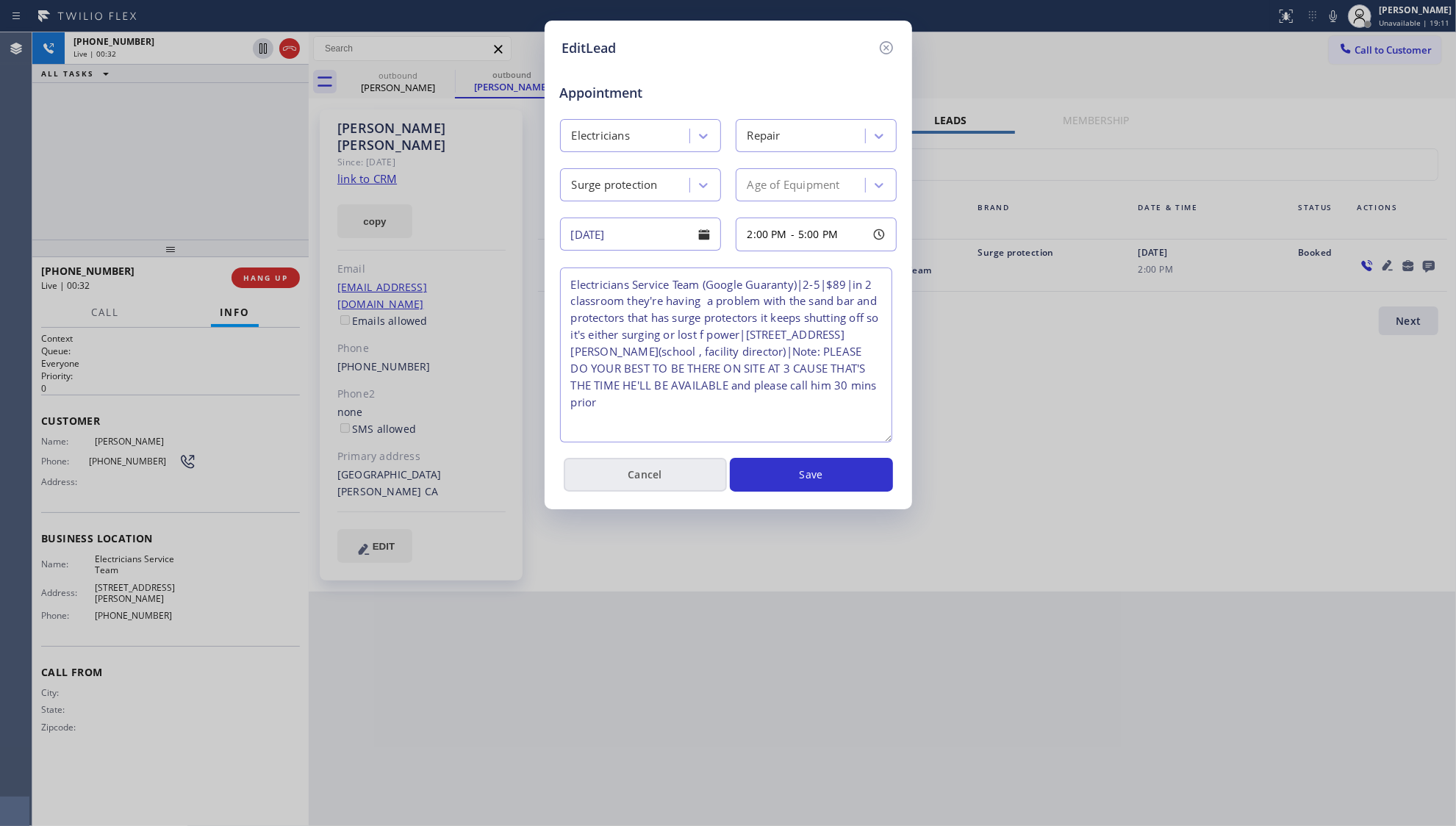
click at [672, 481] on button "Cancel" at bounding box center [645, 474] width 163 height 34
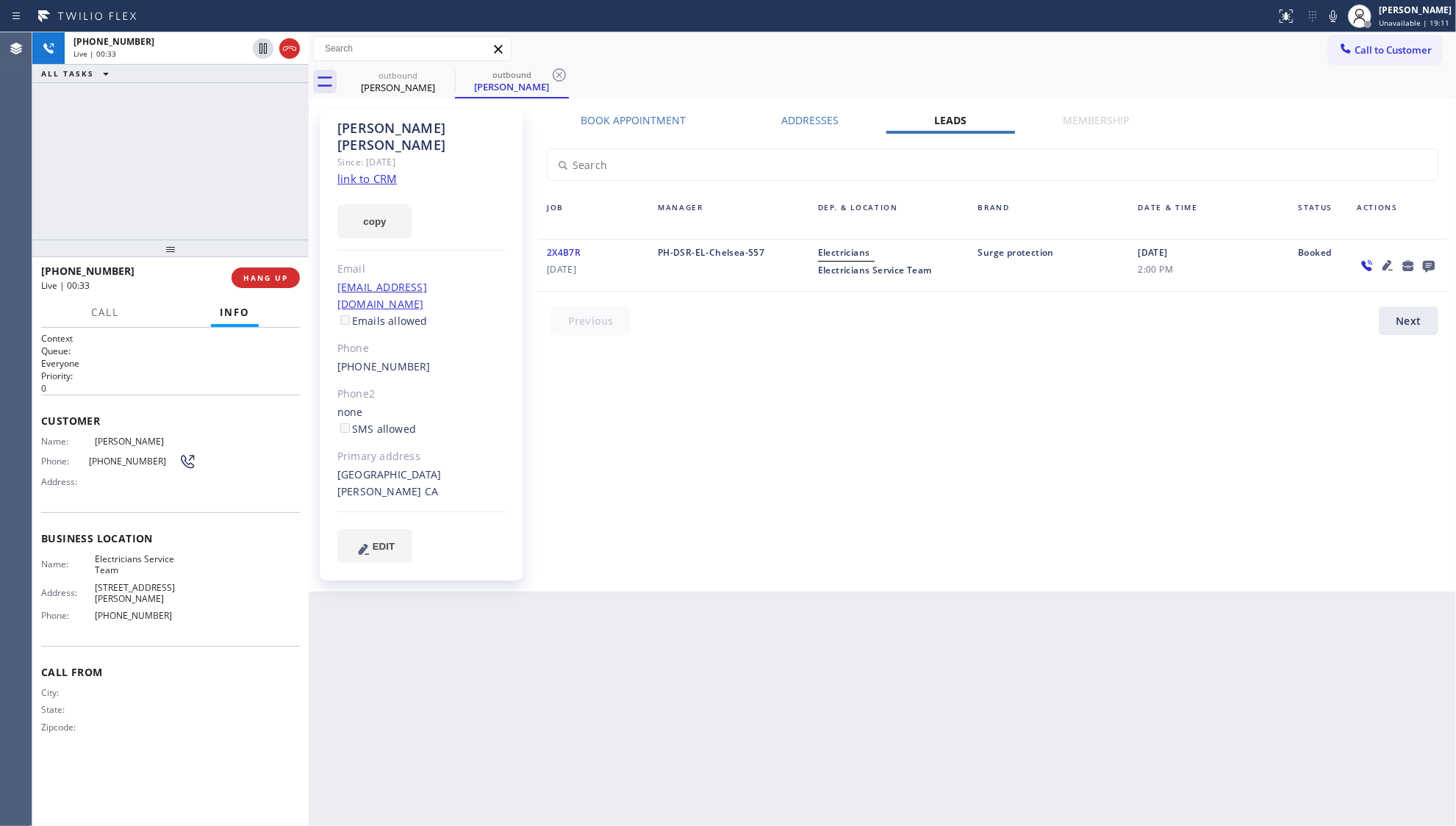
click at [631, 392] on div "Book Appointment Addresses Leads Membership Business location Electricians Serv…" at bounding box center [993, 350] width 920 height 475
click at [266, 273] on span "HANG UP" at bounding box center [265, 278] width 45 height 11
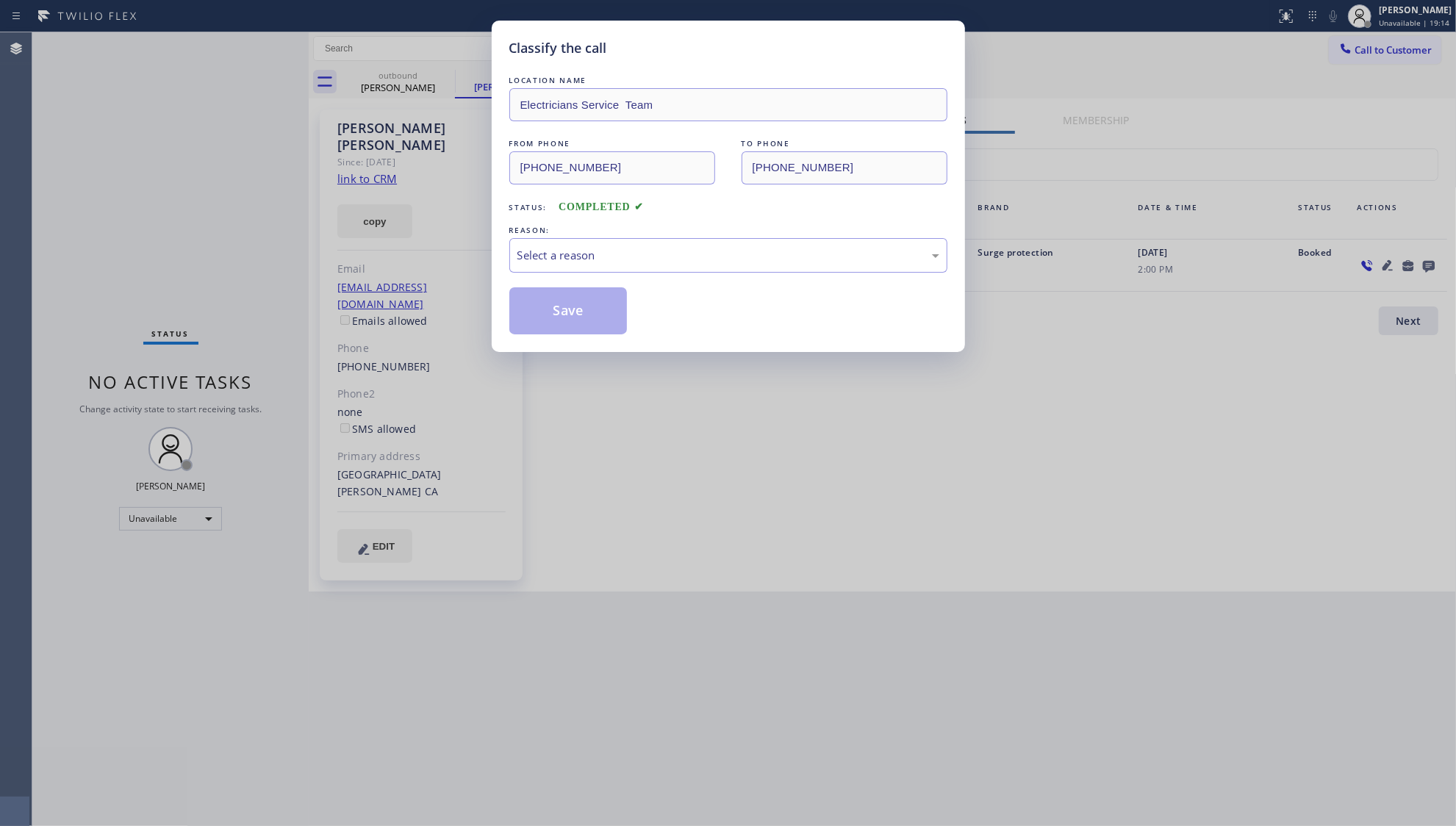
click at [632, 253] on div "Select a reason" at bounding box center [728, 255] width 422 height 17
click at [574, 316] on button "Save" at bounding box center [568, 310] width 119 height 47
click at [577, 312] on button "Save" at bounding box center [568, 310] width 119 height 47
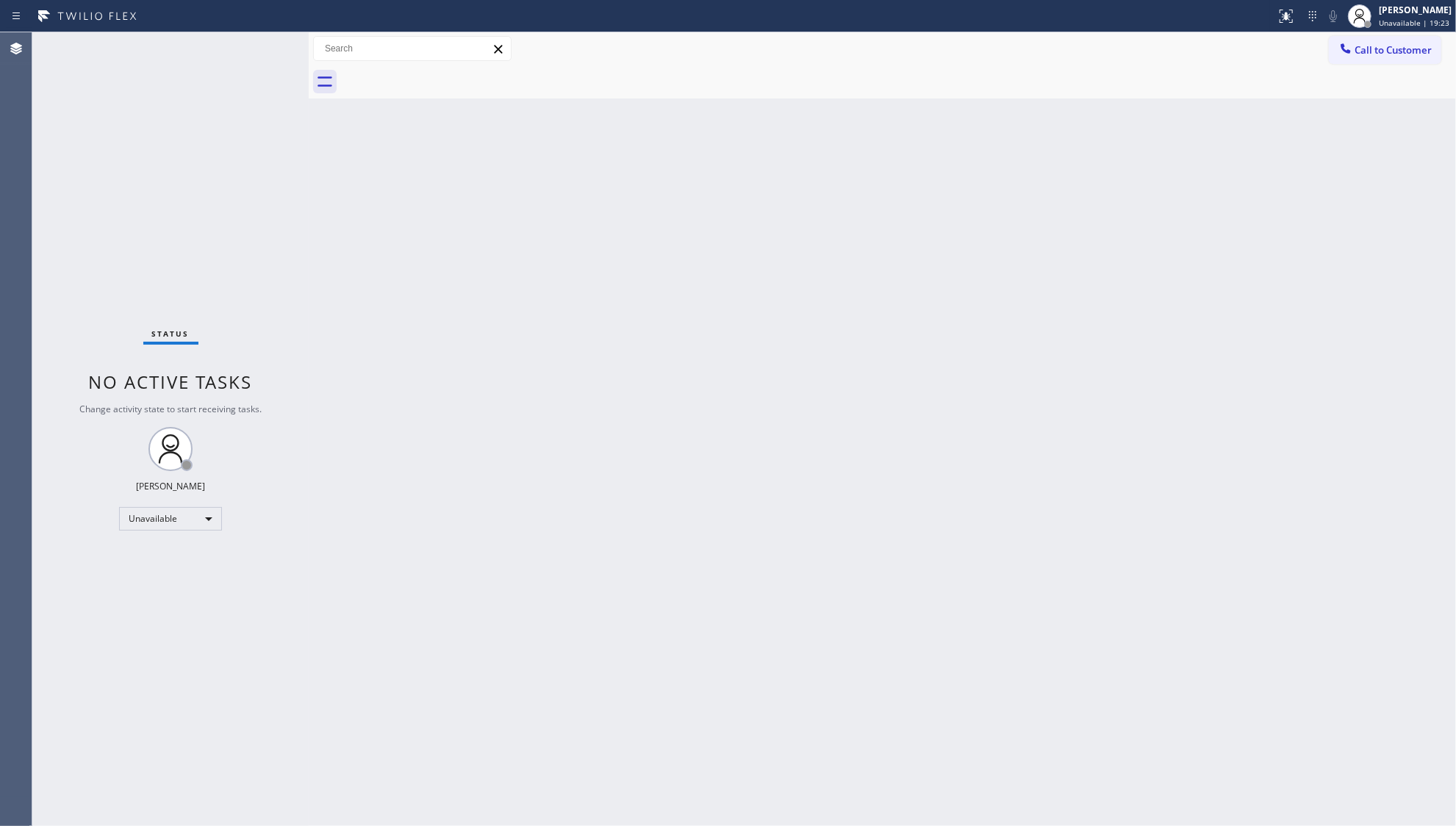
click at [1398, 41] on button "Call to Customer" at bounding box center [1385, 50] width 112 height 28
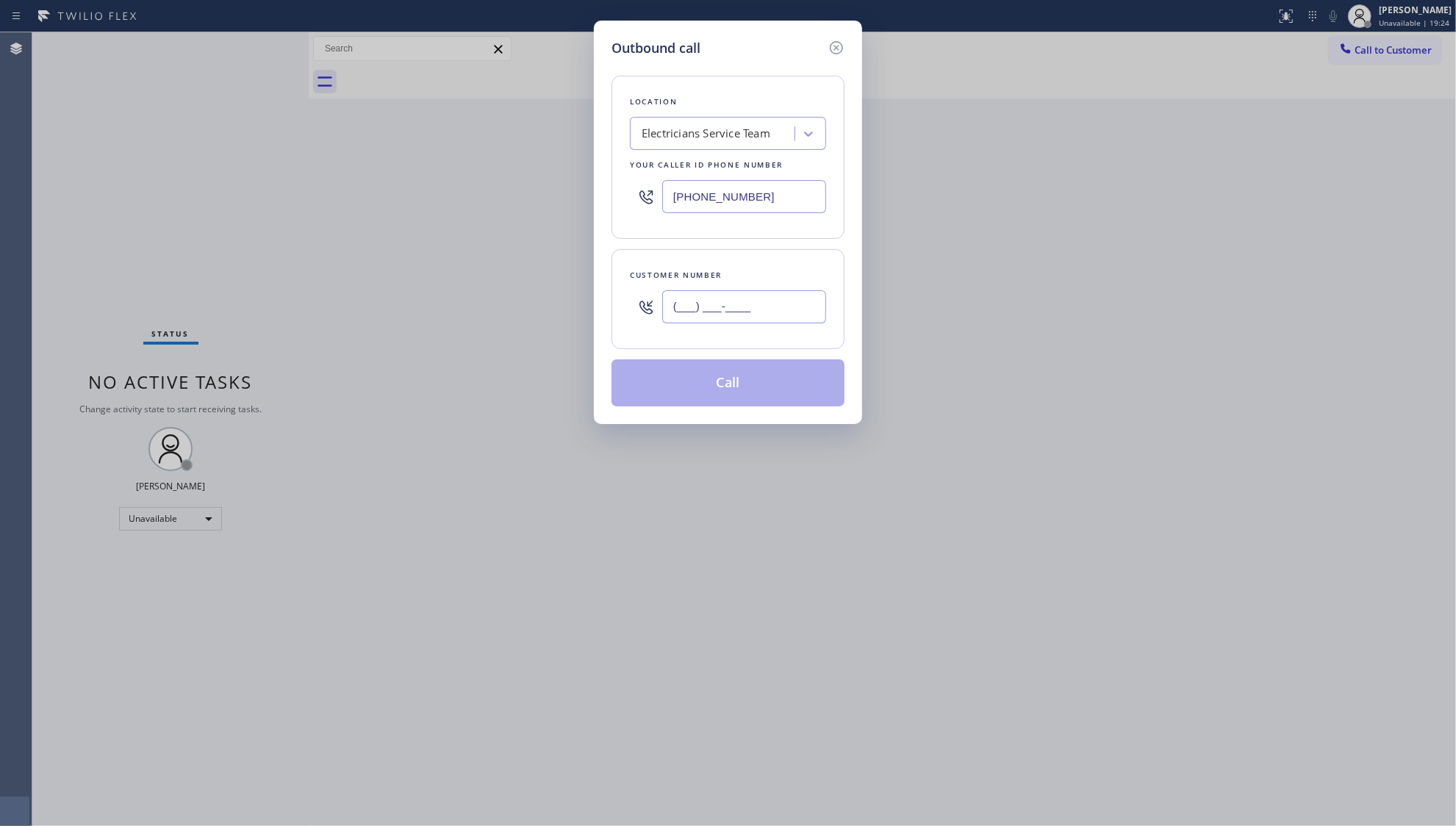
click at [739, 301] on input "(___) ___-____" at bounding box center [744, 307] width 164 height 33
paste input "323) 841-6582"
type input "[PHONE_NUMBER]"
click at [722, 392] on button "Call" at bounding box center [728, 382] width 233 height 47
drag, startPoint x: 707, startPoint y: 344, endPoint x: 721, endPoint y: 392, distance: 50.0
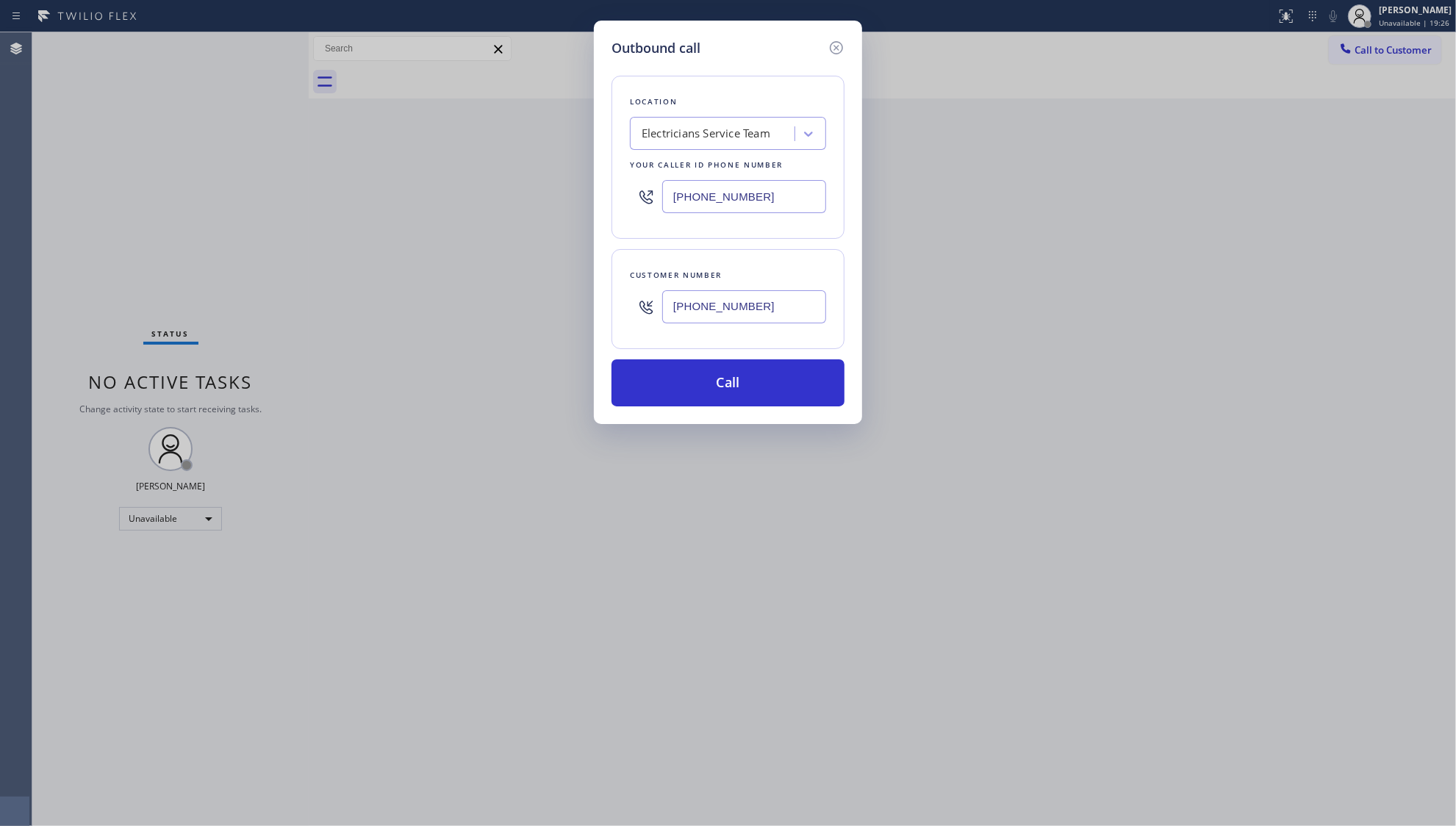
click at [707, 345] on div "Customer number [PHONE_NUMBER]" at bounding box center [728, 299] width 233 height 100
drag, startPoint x: 722, startPoint y: 395, endPoint x: 898, endPoint y: 97, distance: 346.1
click at [723, 395] on button "Call" at bounding box center [728, 382] width 233 height 47
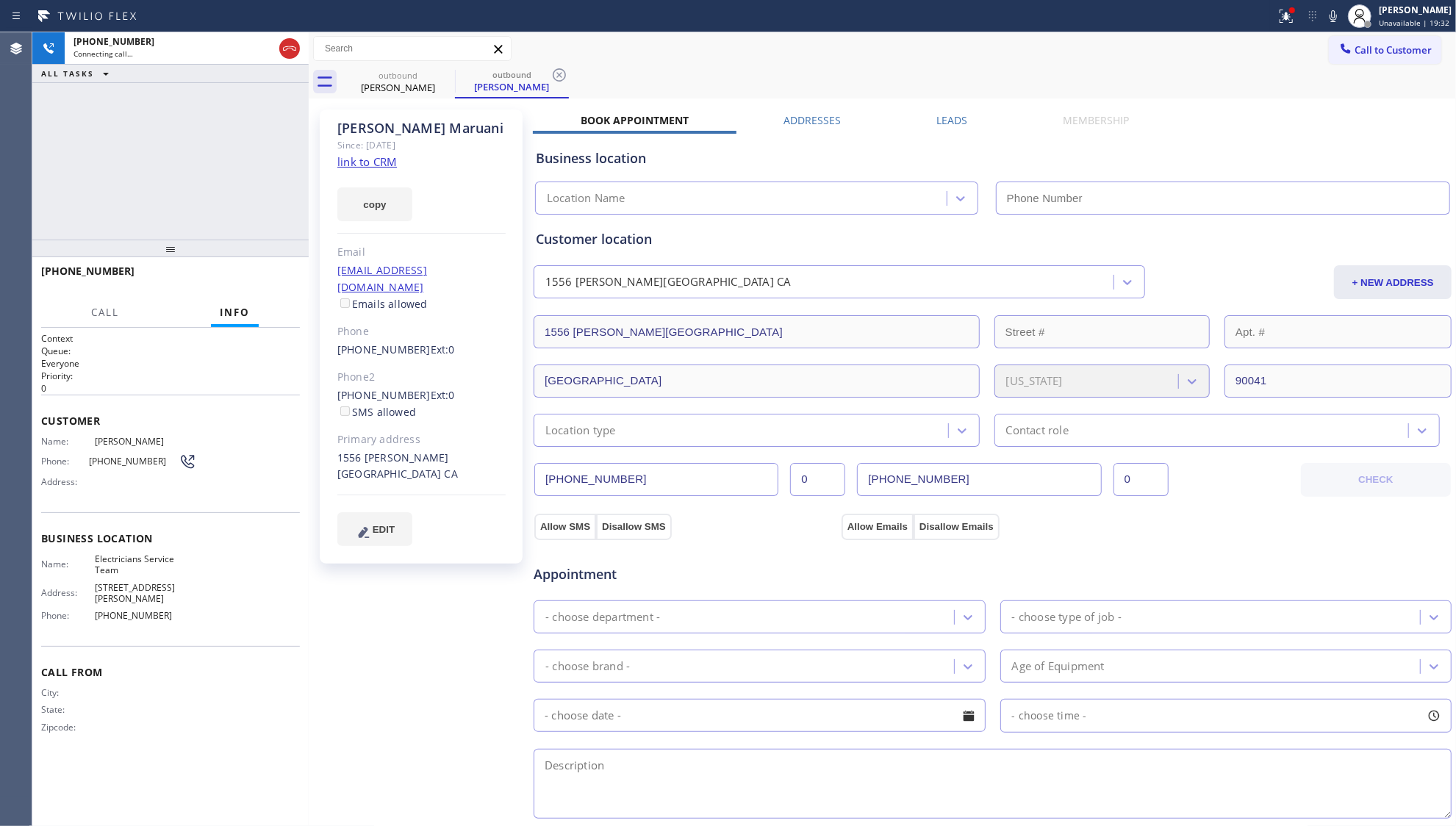
type input "[PHONE_NUMBER]"
click at [286, 296] on div "[PHONE_NUMBER] Live | 00:02 HANG UP" at bounding box center [170, 278] width 259 height 38
click at [277, 283] on button "HANG UP" at bounding box center [265, 278] width 68 height 20
click at [275, 282] on span "HANG UP" at bounding box center [265, 278] width 45 height 11
click at [274, 280] on span "HANG UP" at bounding box center [265, 278] width 45 height 11
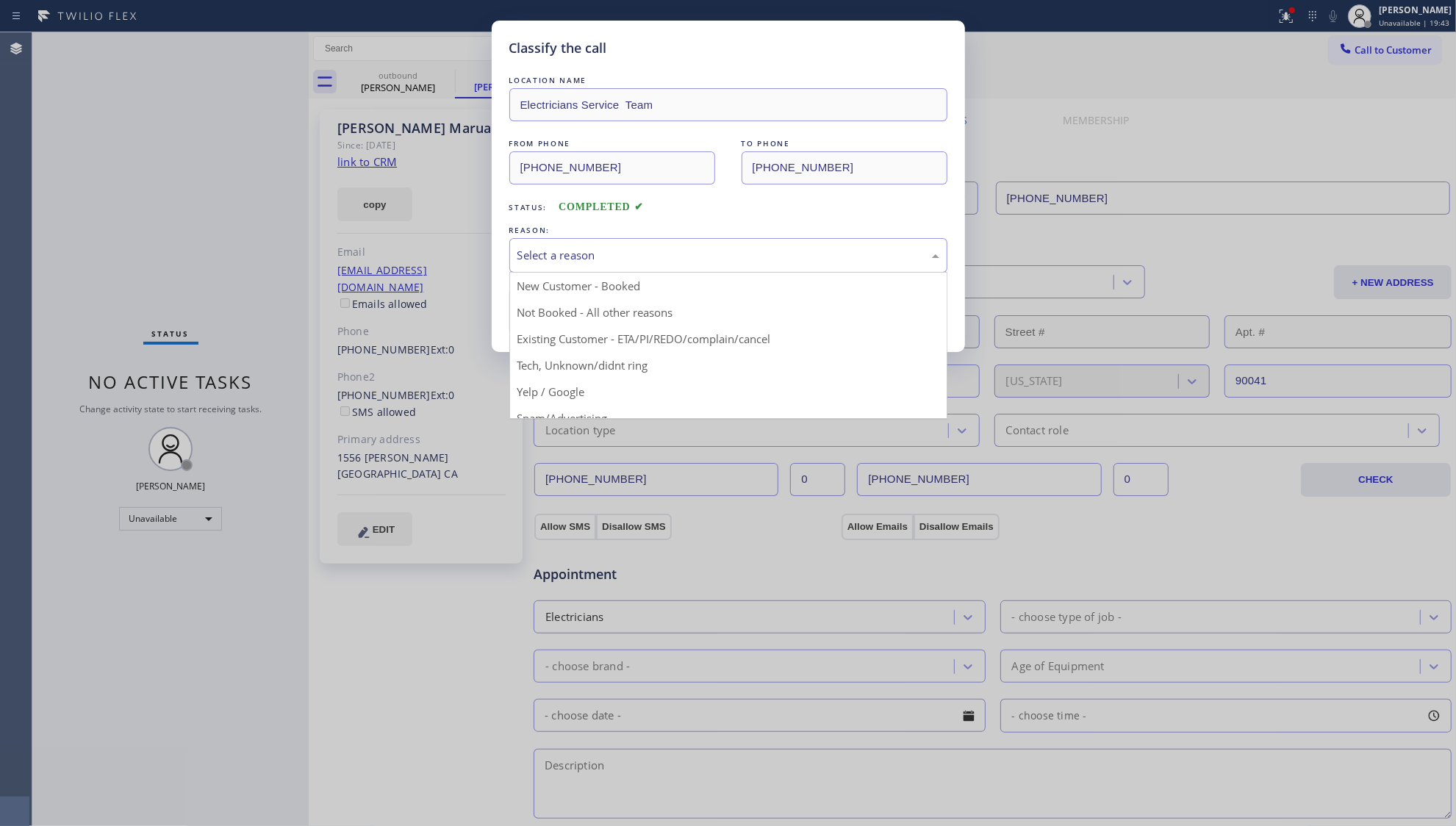
click at [641, 263] on div "Select a reason" at bounding box center [728, 255] width 422 height 17
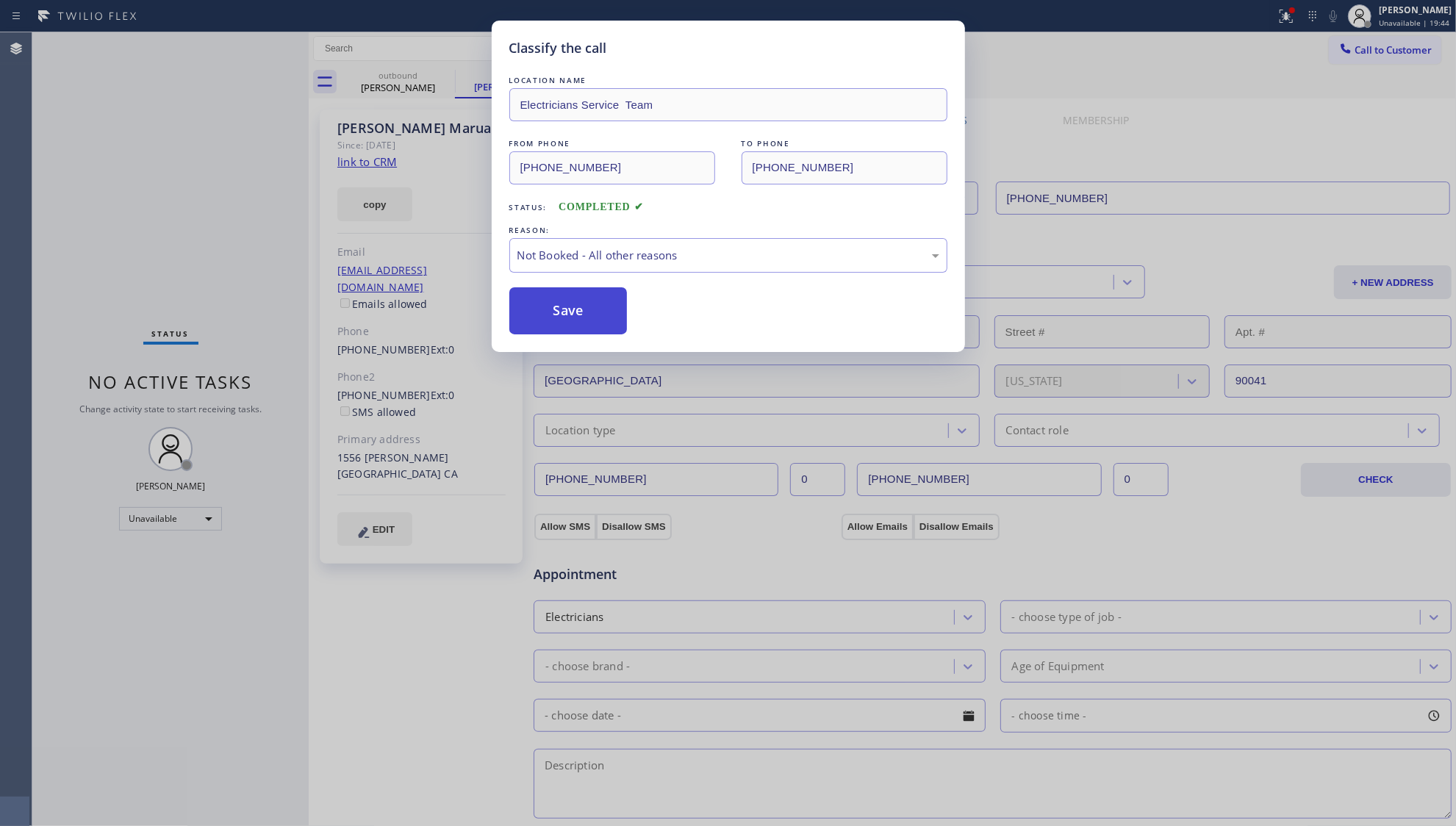
click at [541, 315] on button "Save" at bounding box center [568, 310] width 119 height 47
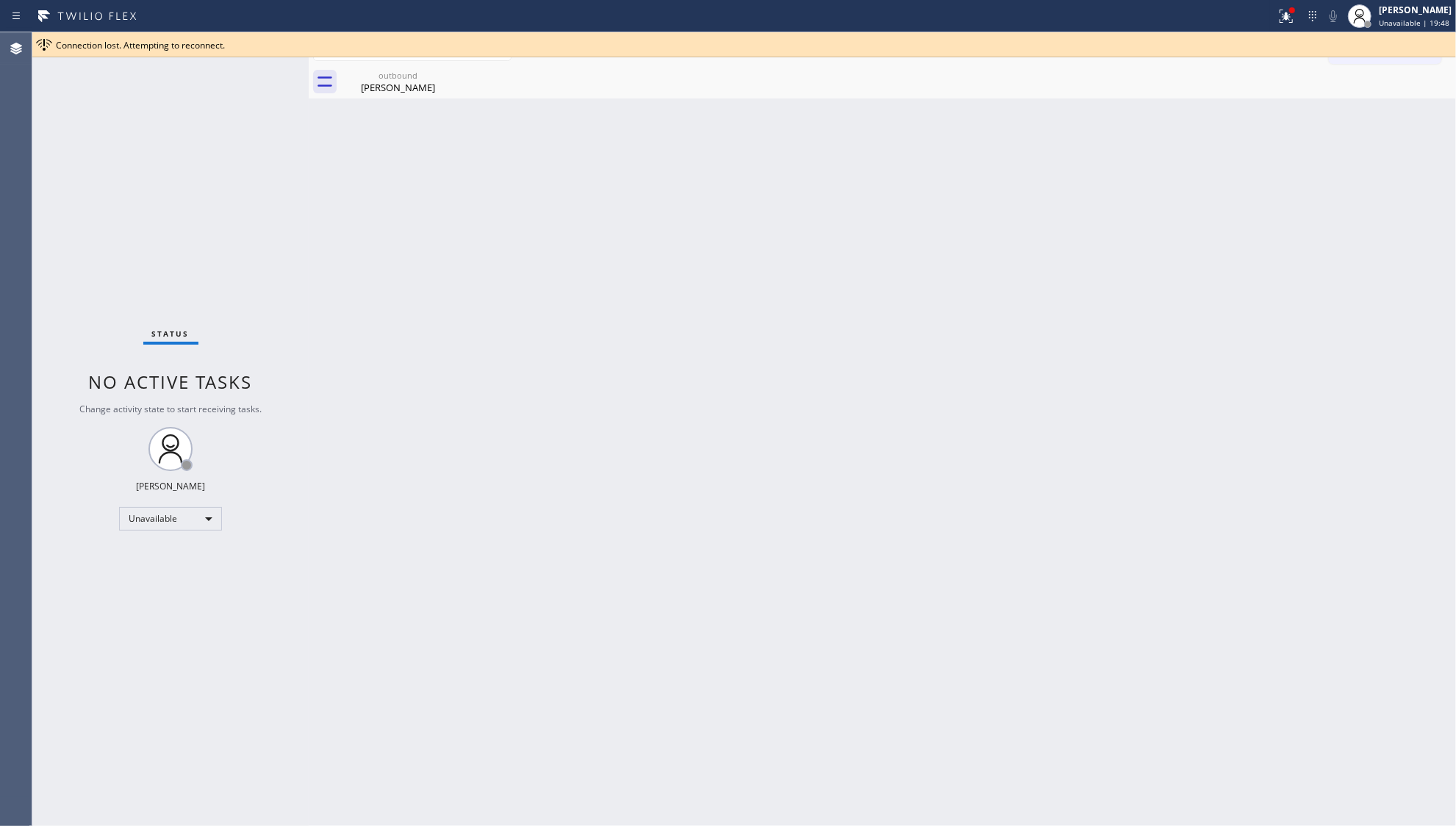
click at [1175, 160] on div "Back to Dashboard Change Sender ID Customers Technicians Select a contact Outbo…" at bounding box center [882, 430] width 1147 height 794
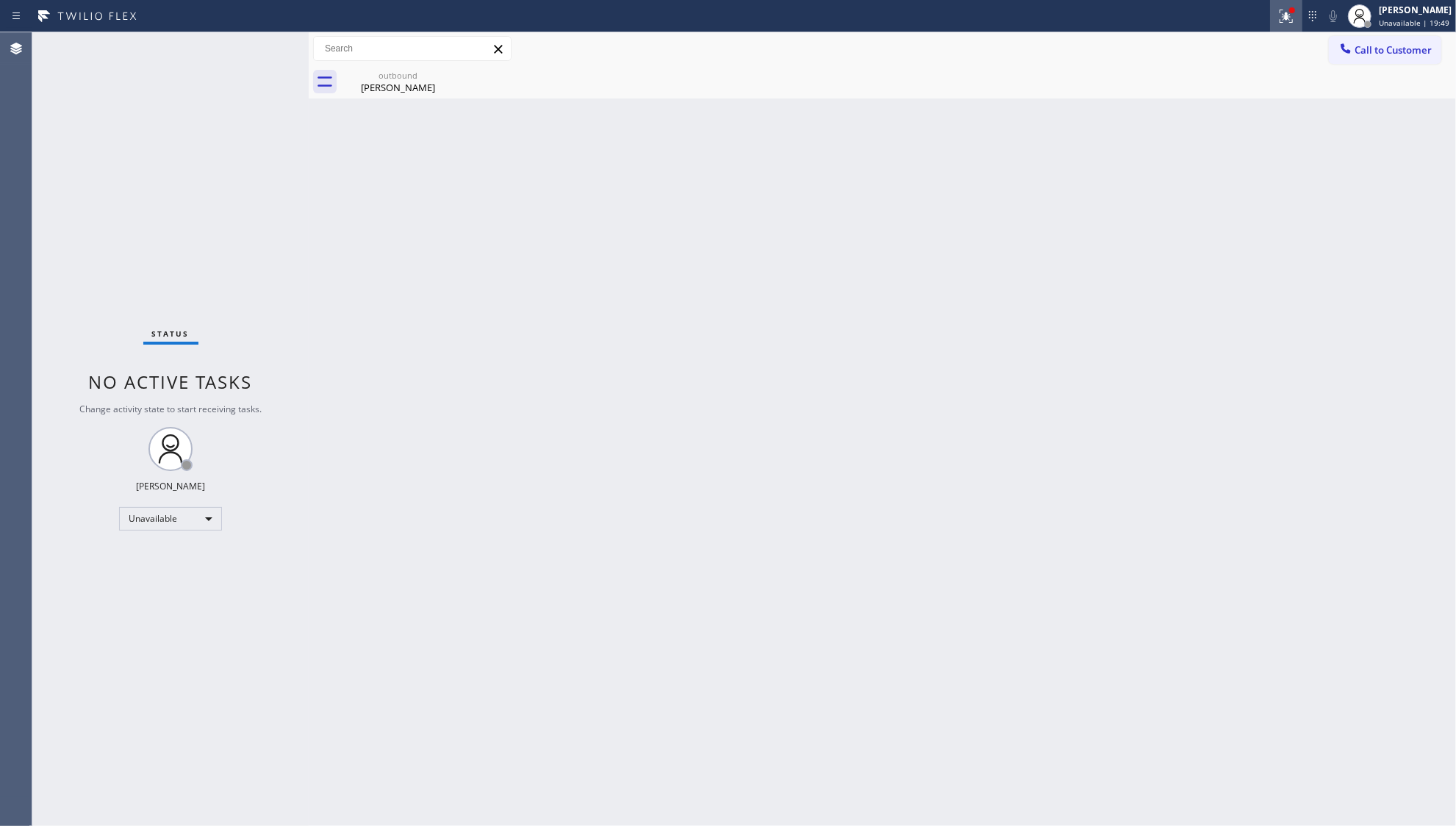
click at [1277, 22] on div at bounding box center [1286, 16] width 33 height 18
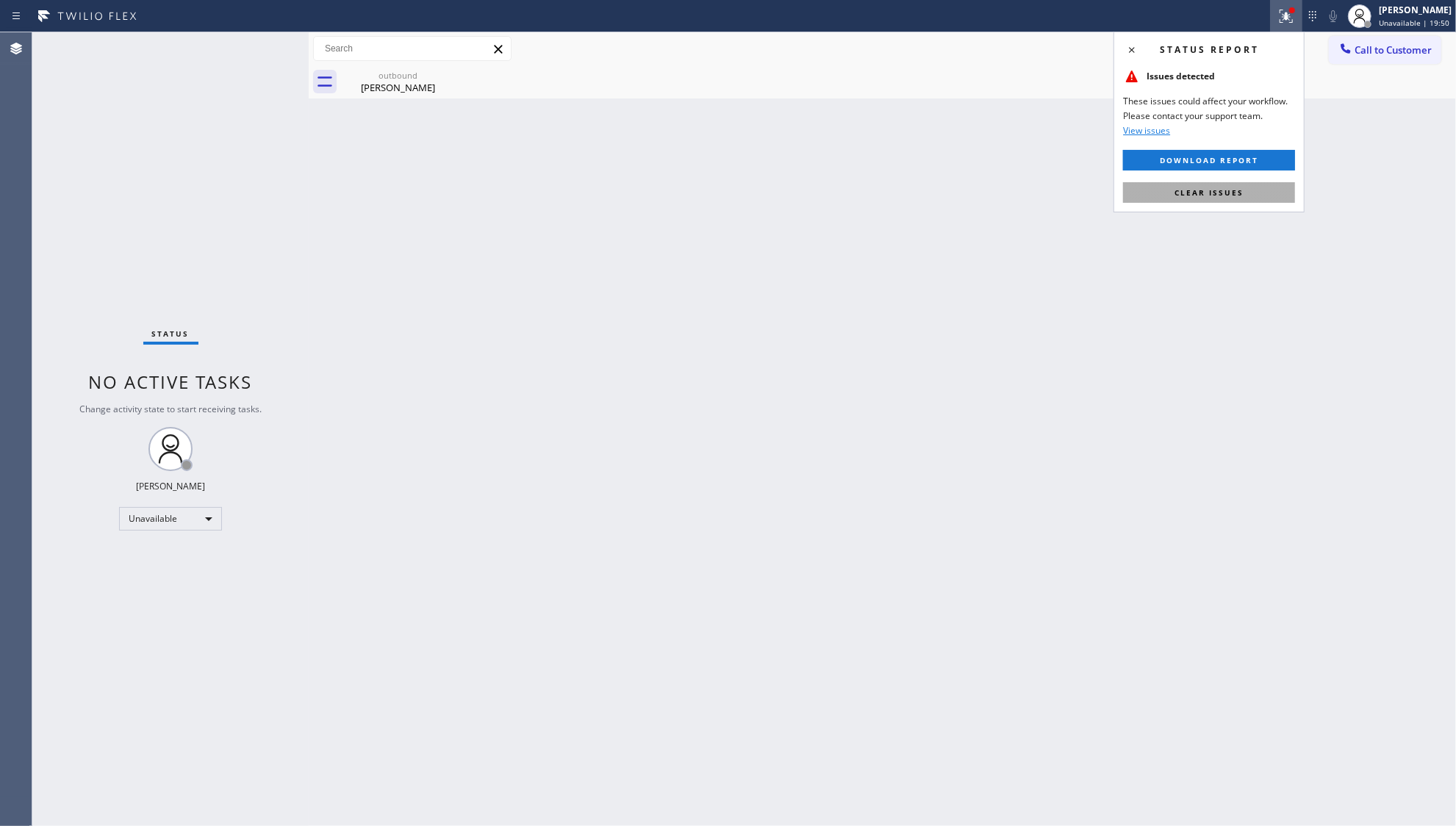
click at [1246, 191] on button "Clear issues" at bounding box center [1210, 192] width 172 height 20
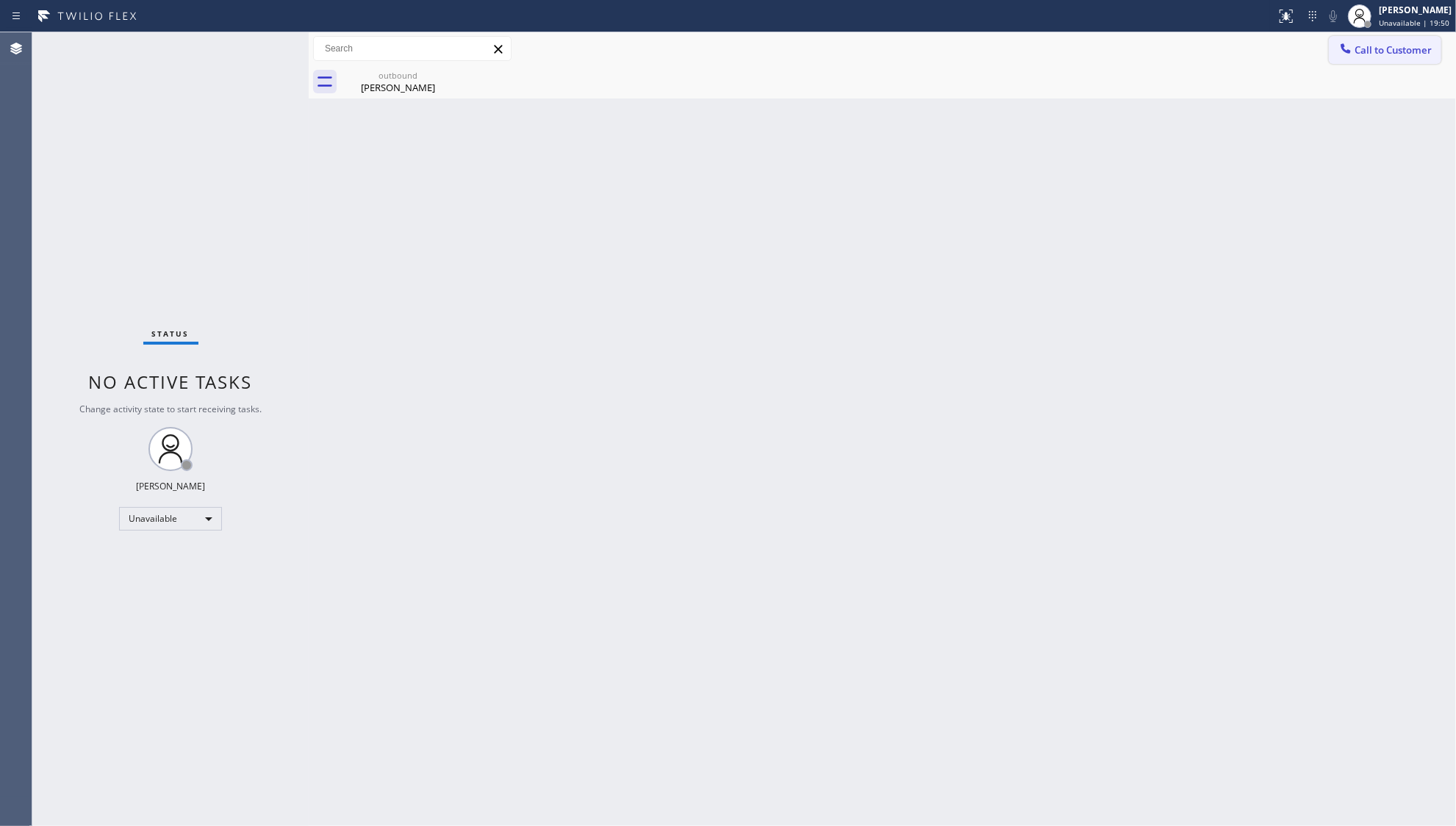
drag, startPoint x: 1392, startPoint y: 31, endPoint x: 1389, endPoint y: 39, distance: 8.5
click at [1392, 33] on div "Status report No issues detected If you experience an issue, please download th…" at bounding box center [728, 413] width 1456 height 826
drag, startPoint x: 1007, startPoint y: 74, endPoint x: 1015, endPoint y: 74, distance: 8.0
click at [1009, 74] on div "outbound [PERSON_NAME]" at bounding box center [899, 82] width 1115 height 33
click at [1331, 51] on button "Call to Customer" at bounding box center [1385, 50] width 112 height 28
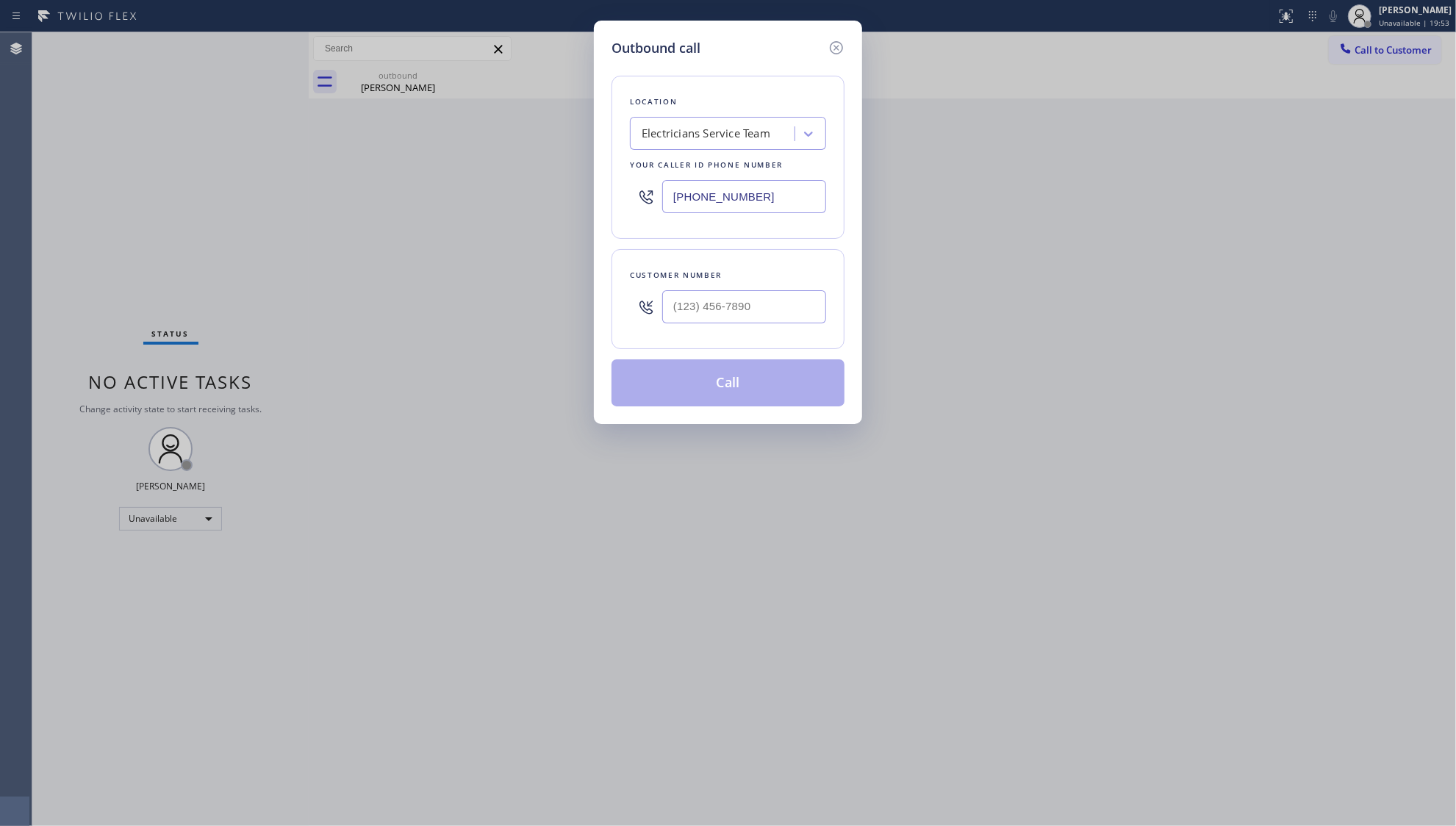
drag, startPoint x: 774, startPoint y: 187, endPoint x: 656, endPoint y: 206, distance: 119.5
click at [656, 206] on div "[PHONE_NUMBER]" at bounding box center [728, 196] width 197 height 47
paste input "480) 680-813"
type input "[PHONE_NUMBER]"
paste input "623) 227-4000"
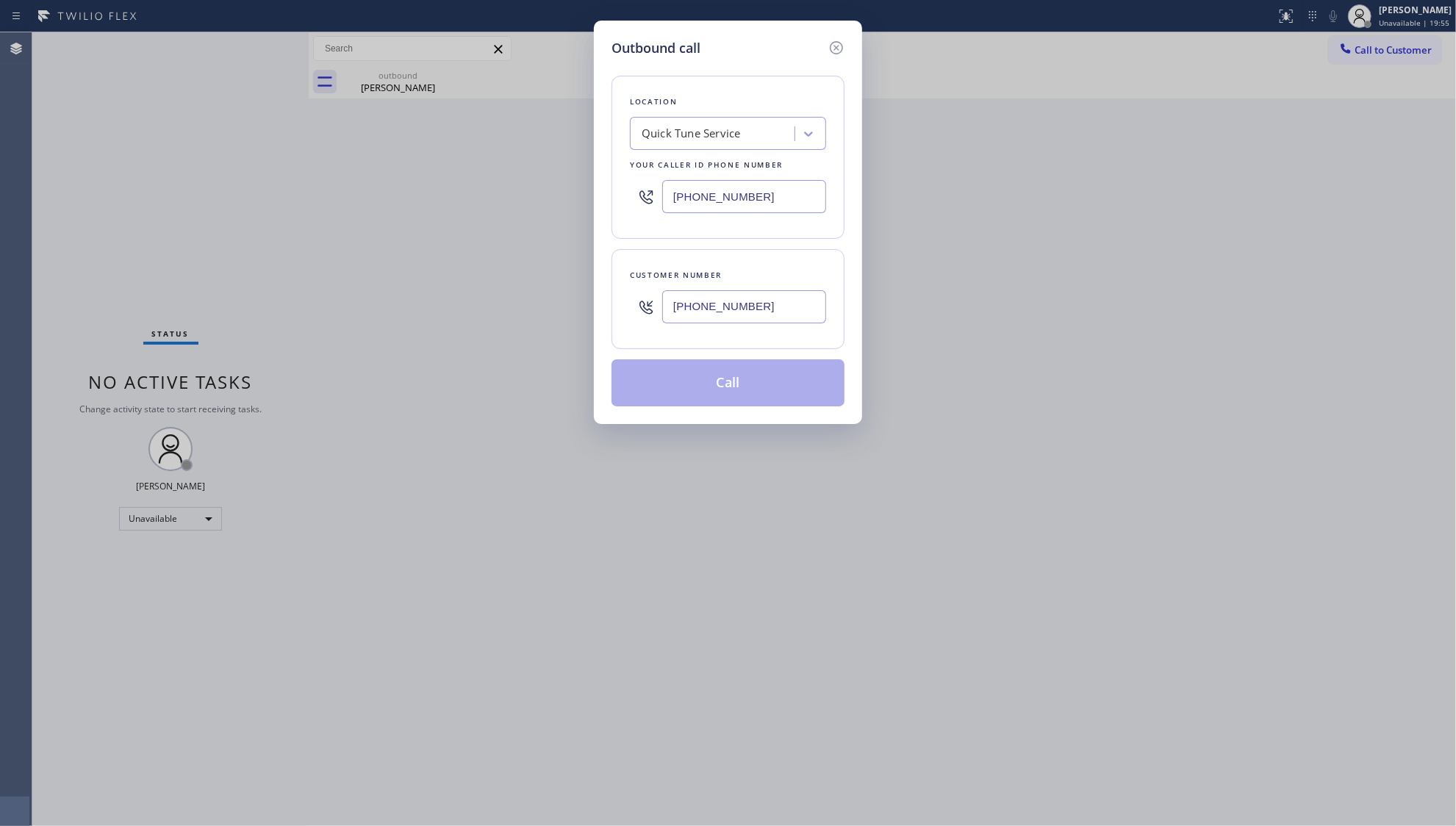
click at [812, 312] on input "[PHONE_NUMBER]" at bounding box center [744, 307] width 164 height 33
type input "[PHONE_NUMBER]"
click at [751, 369] on button "Call" at bounding box center [728, 382] width 233 height 47
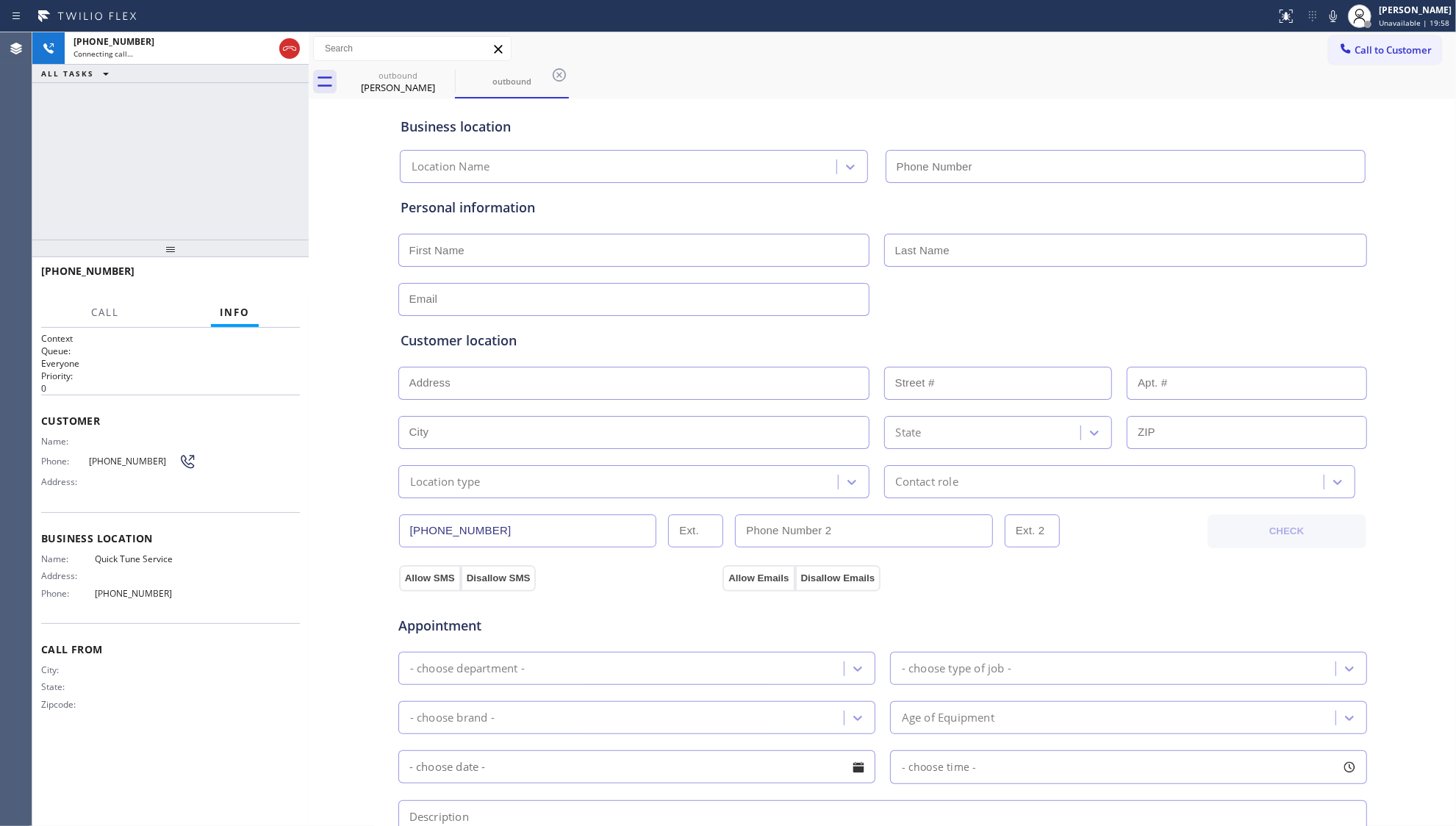
type input "[PHONE_NUMBER]"
click at [1007, 115] on div "Business location Quick Tune Service [PHONE_NUMBER]" at bounding box center [883, 142] width 970 height 81
click at [274, 287] on button "HANG UP" at bounding box center [265, 278] width 68 height 20
click at [271, 286] on button "HANG UP" at bounding box center [265, 278] width 68 height 20
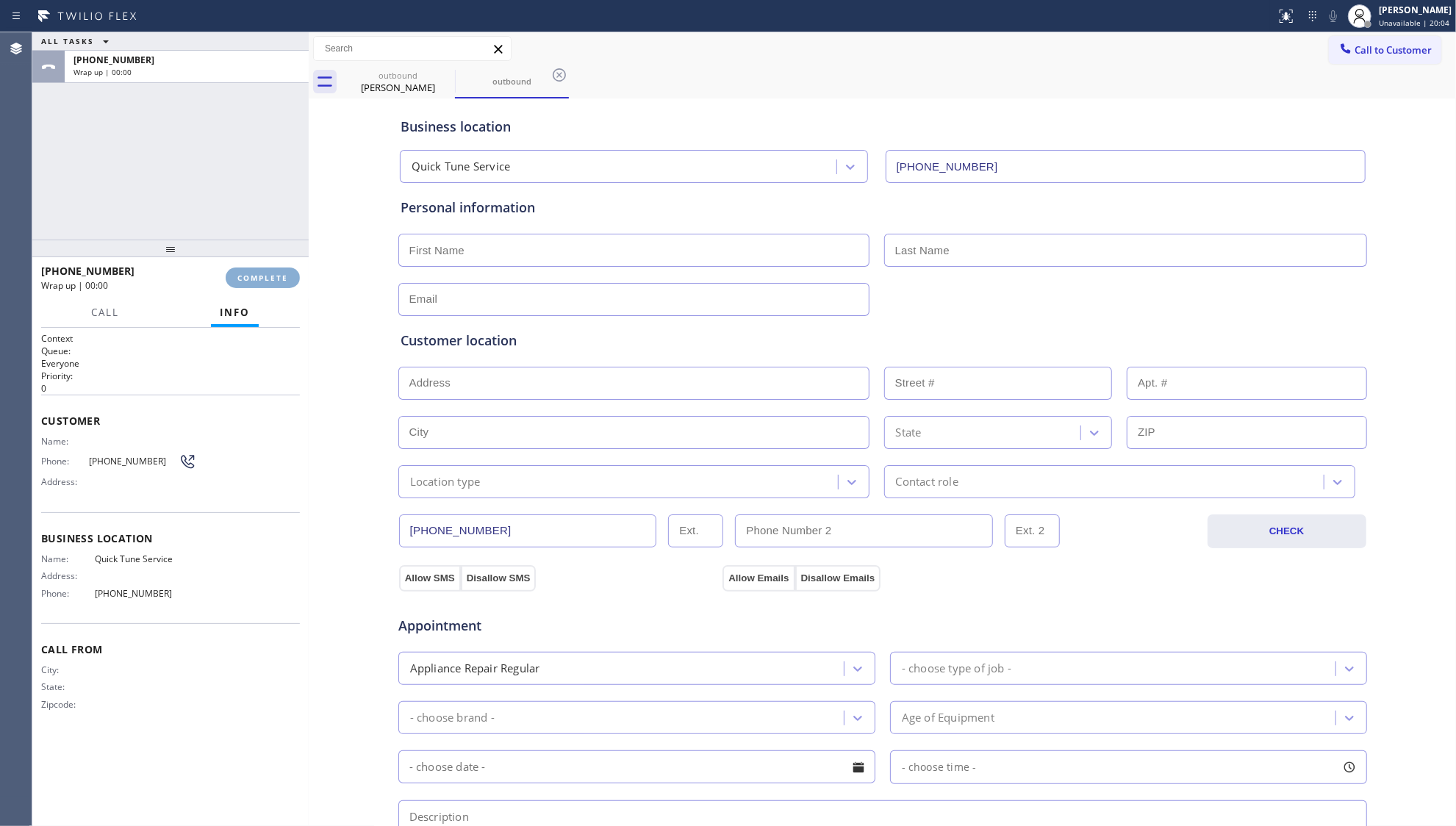
click at [271, 283] on button "COMPLETE" at bounding box center [263, 278] width 75 height 20
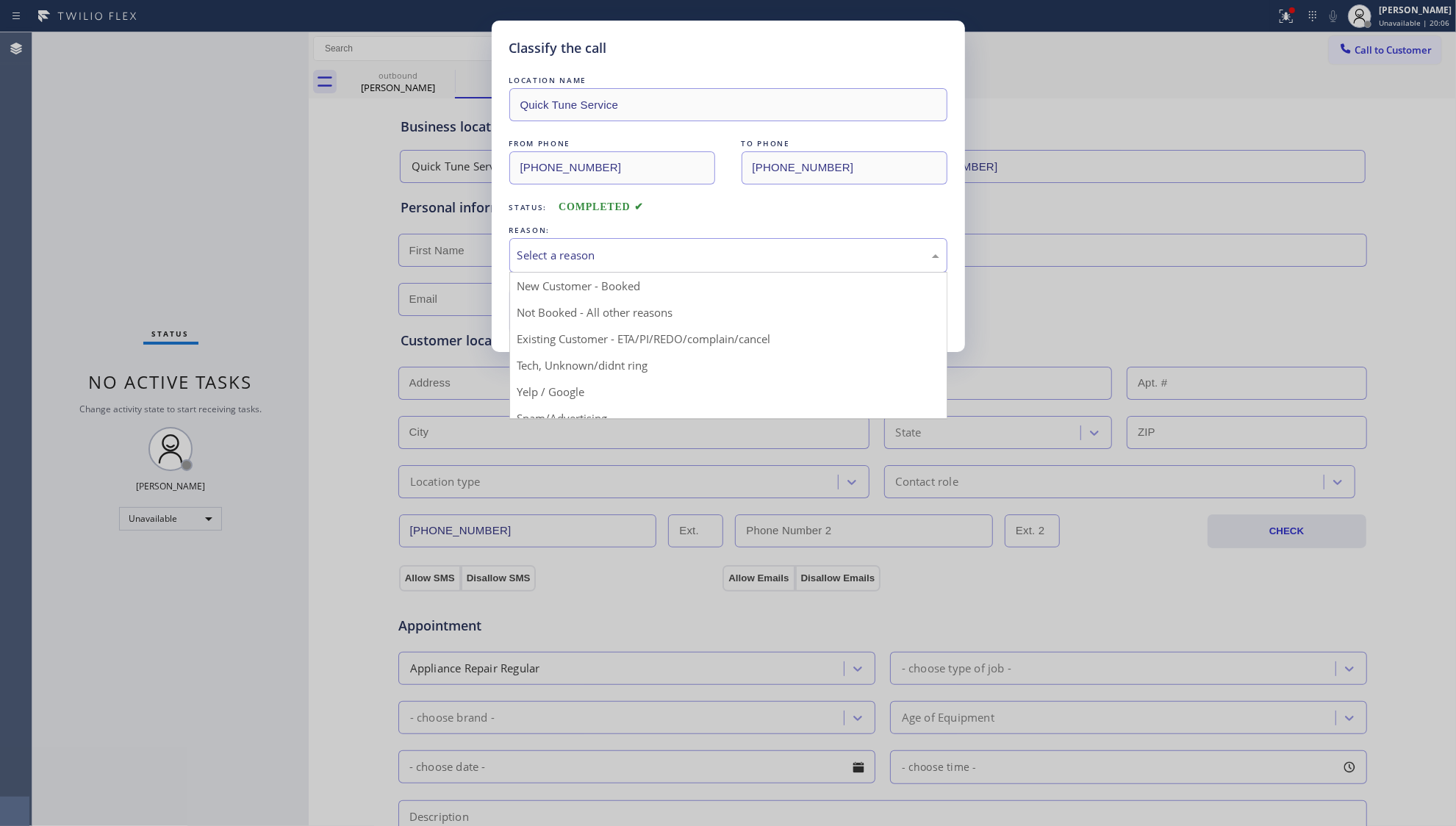
click at [557, 255] on div "Select a reason" at bounding box center [728, 255] width 422 height 17
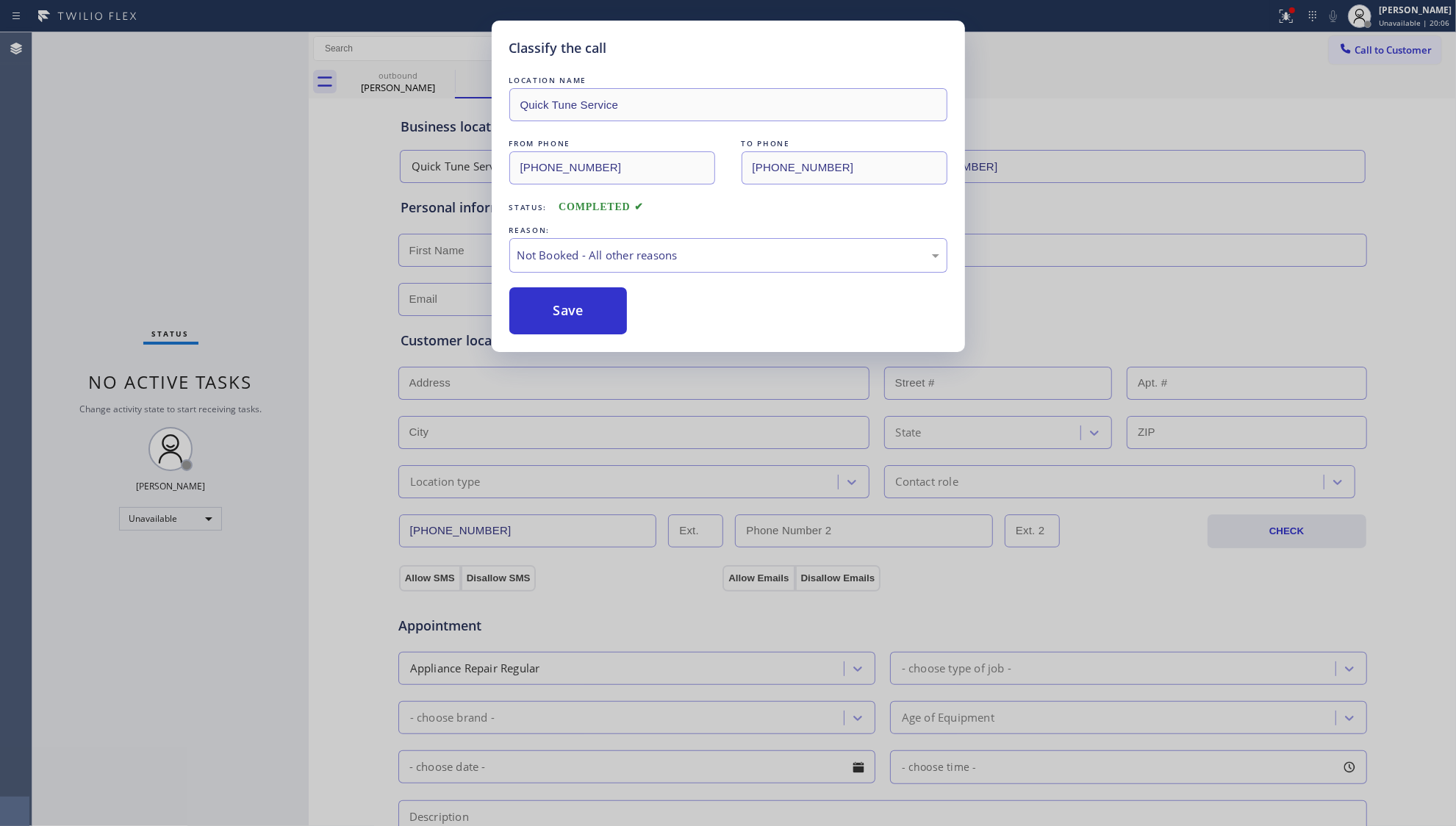
click at [556, 320] on button "Save" at bounding box center [568, 310] width 119 height 47
type input "[PHONE_NUMBER]"
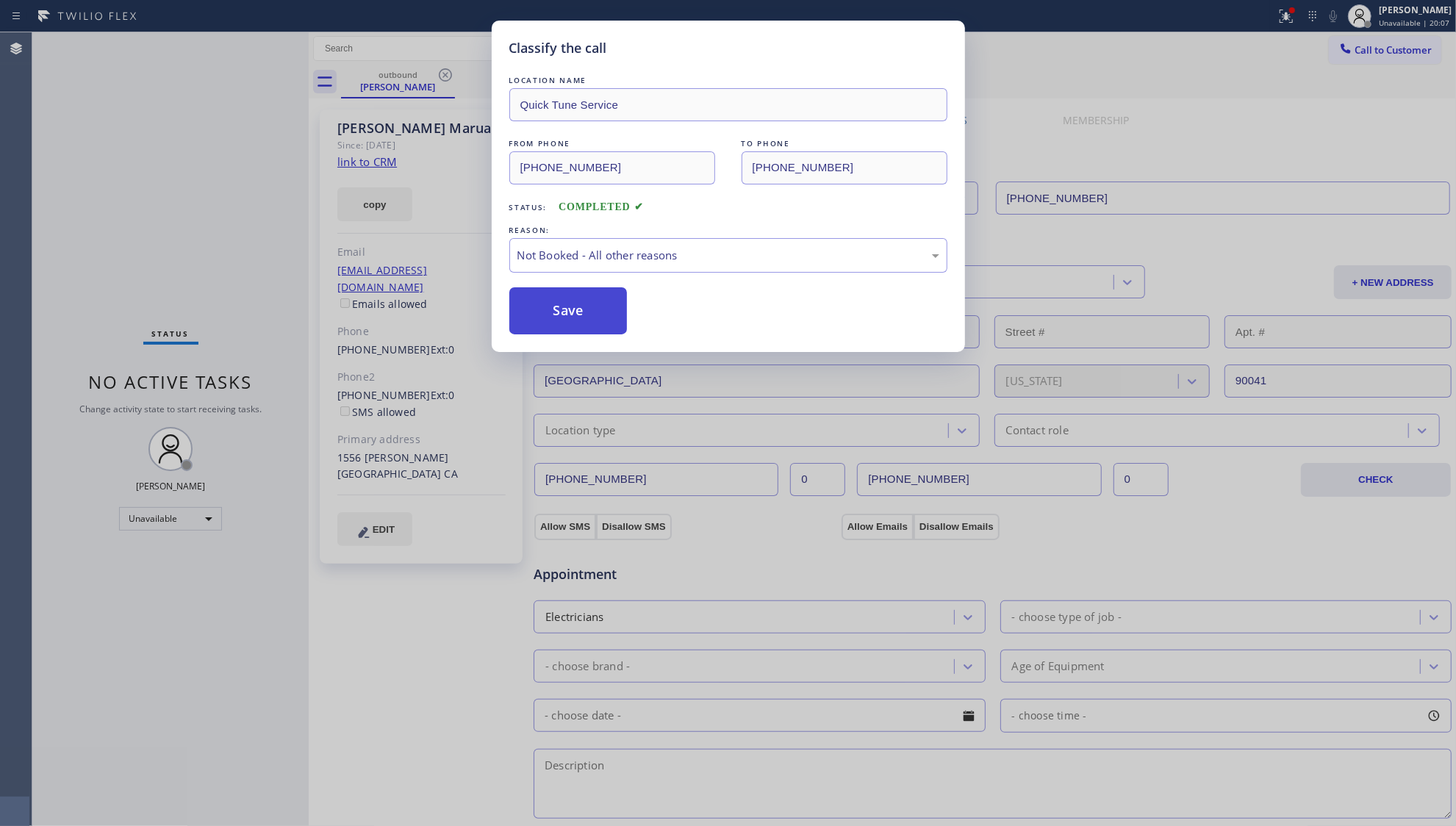
drag, startPoint x: 557, startPoint y: 319, endPoint x: 575, endPoint y: 313, distance: 19.0
click at [558, 318] on button "Save" at bounding box center [568, 310] width 119 height 47
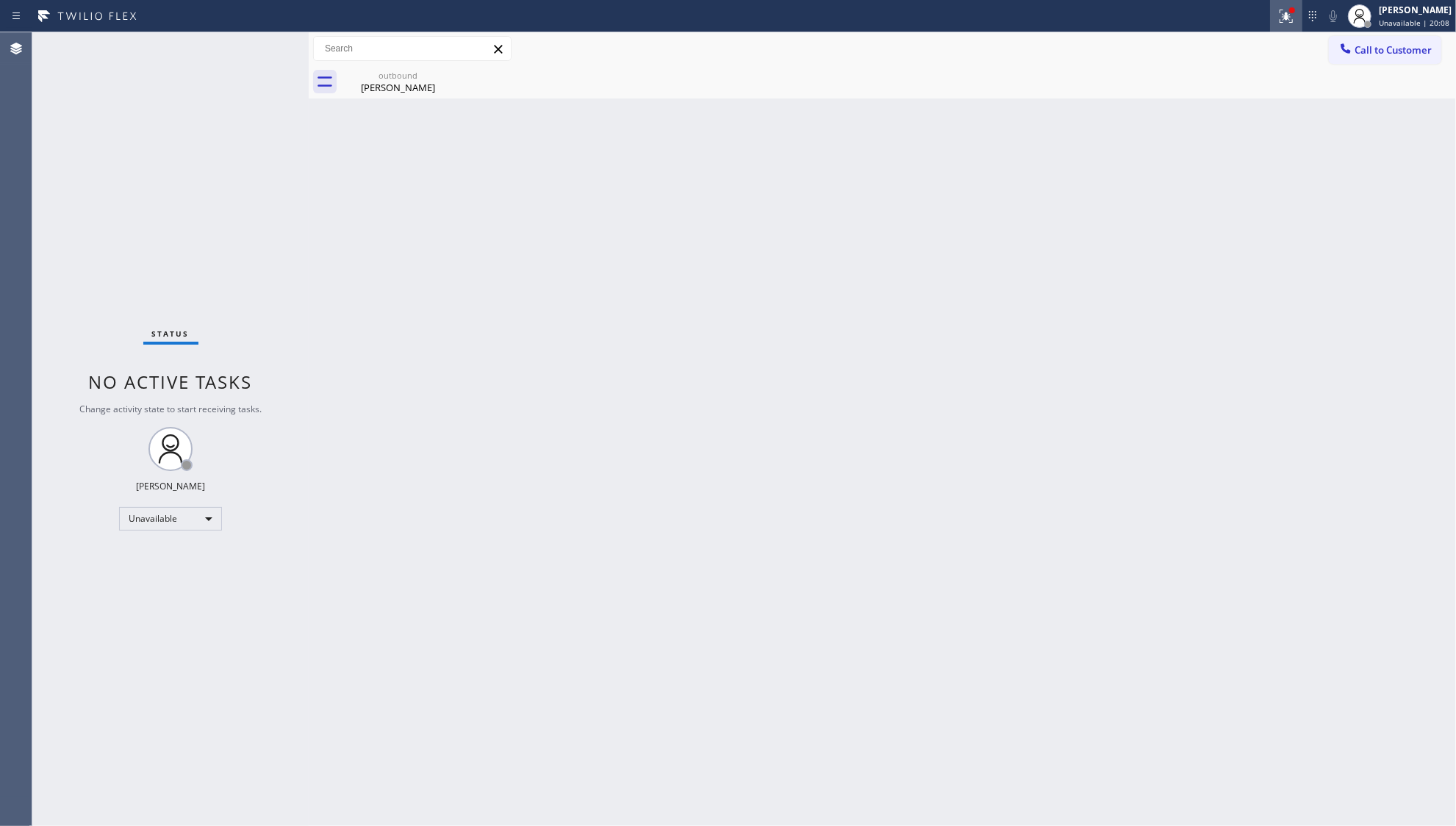
click at [1291, 27] on button at bounding box center [1286, 16] width 33 height 33
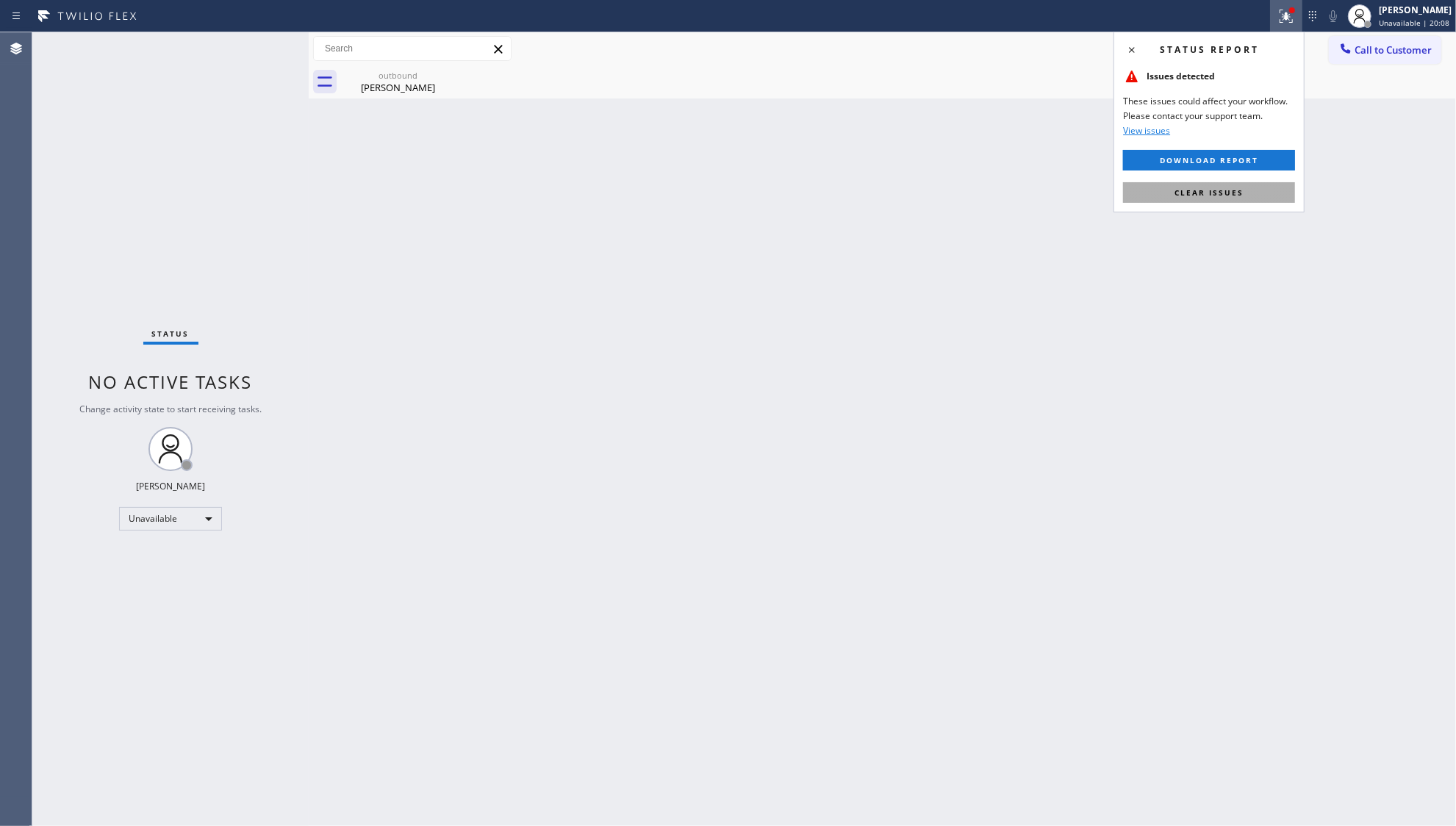
drag, startPoint x: 1227, startPoint y: 203, endPoint x: 1225, endPoint y: 192, distance: 11.2
click at [1227, 201] on div "Status report Issues detected These issues could affect your workflow. Please c…" at bounding box center [1209, 122] width 191 height 181
click at [1225, 192] on span "Clear issues" at bounding box center [1210, 192] width 69 height 11
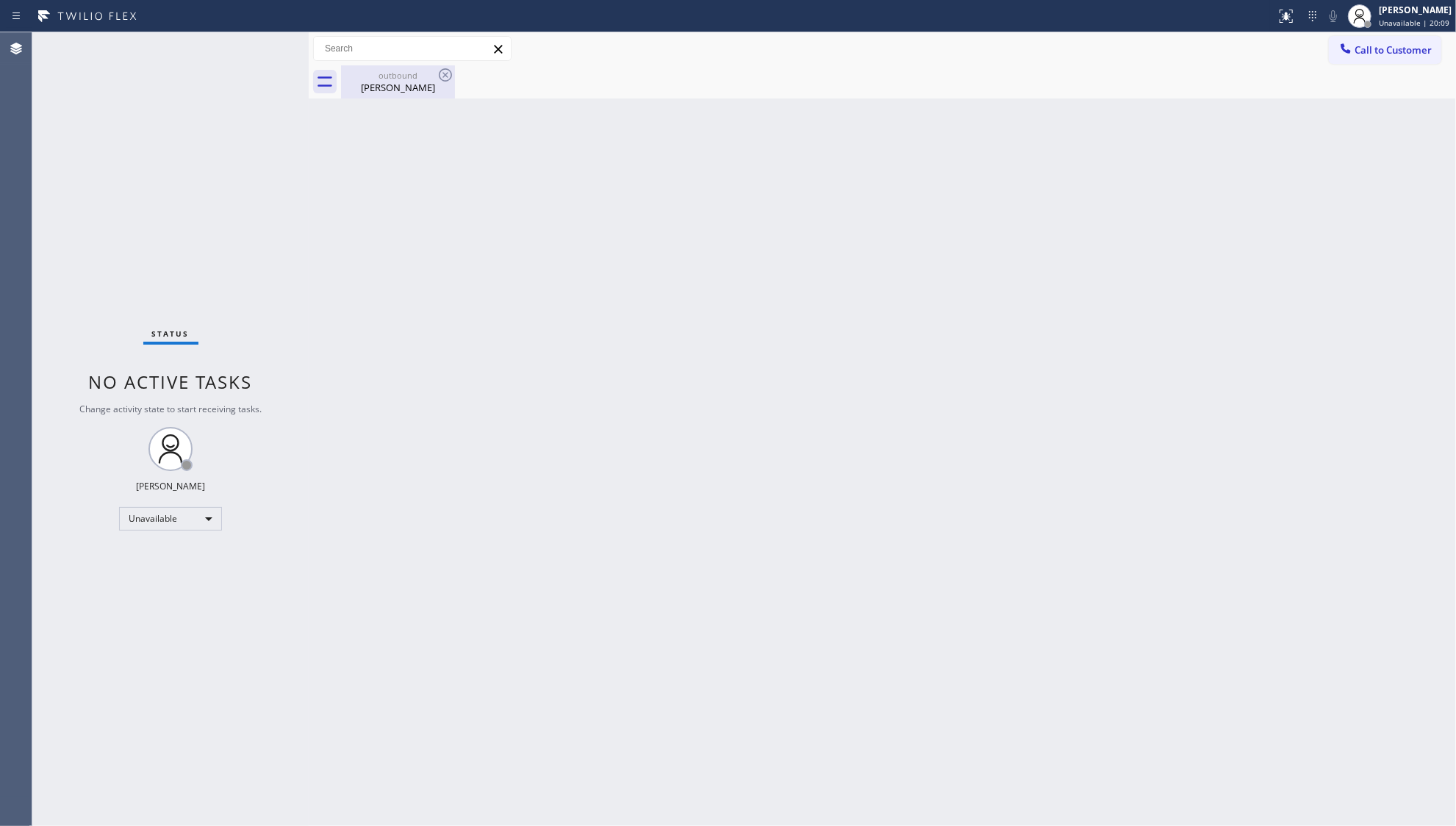
click at [410, 72] on div "outbound" at bounding box center [398, 74] width 111 height 11
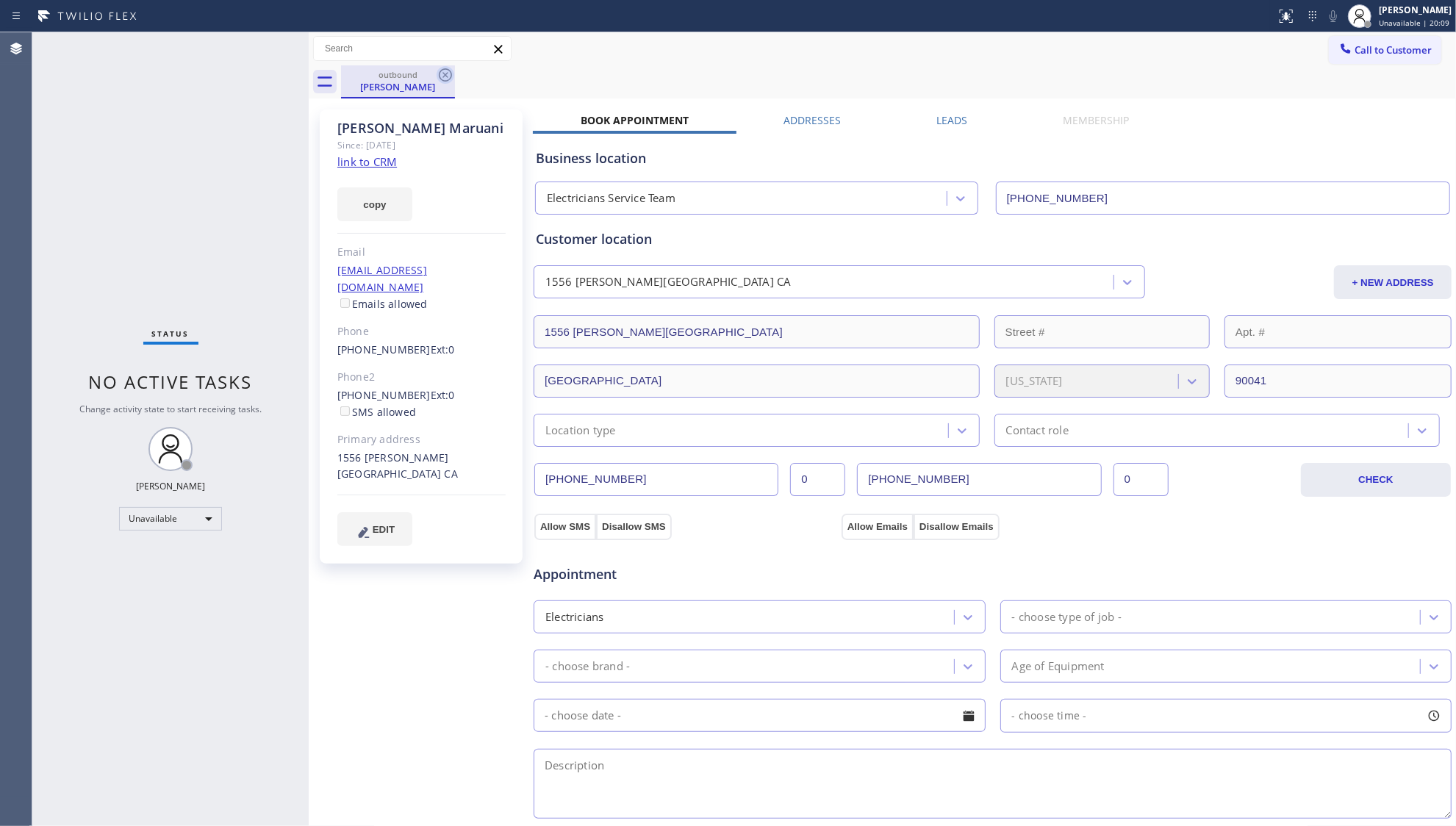
click at [439, 72] on icon at bounding box center [445, 75] width 18 height 18
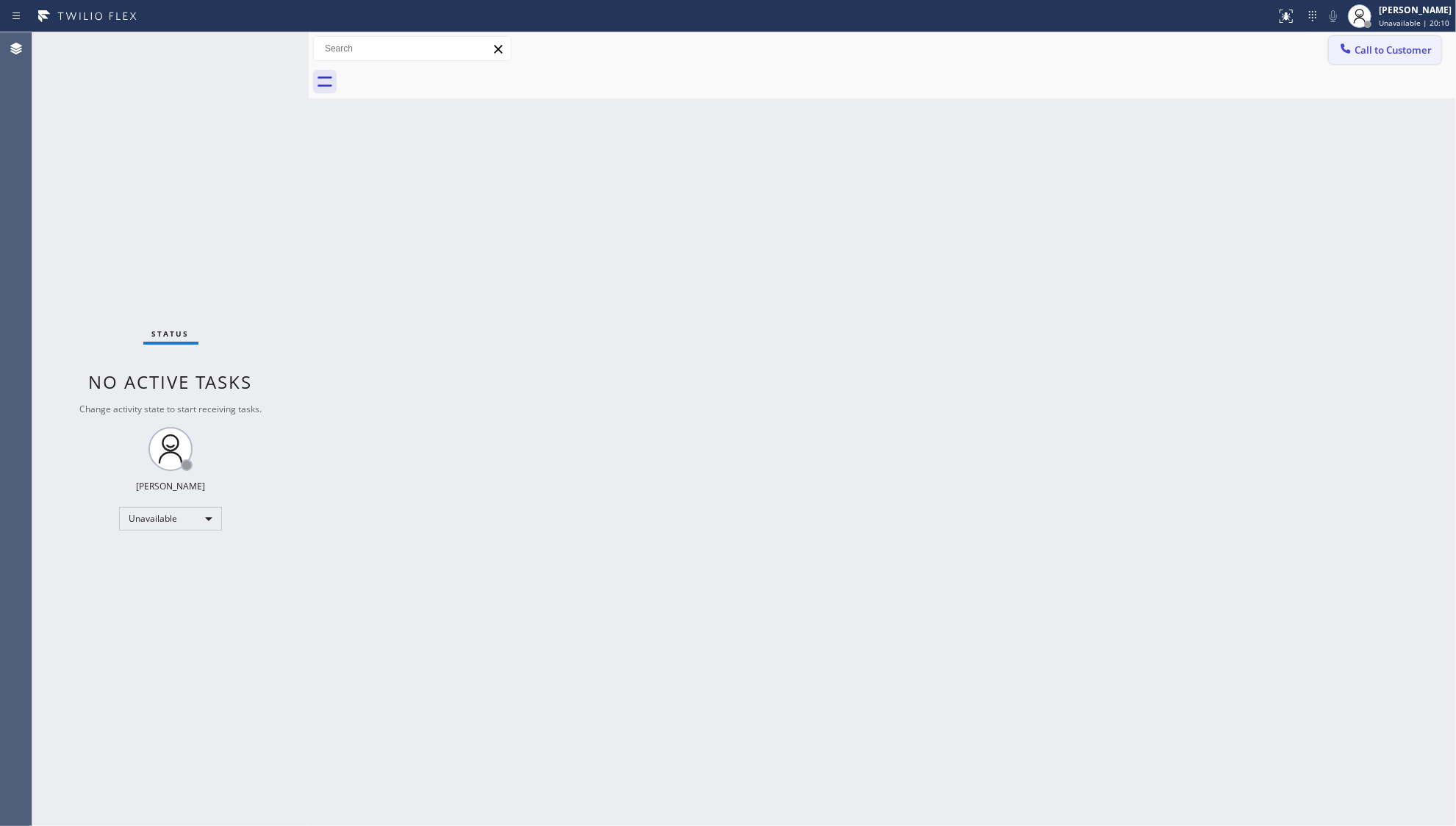
click at [1371, 52] on span "Call to Customer" at bounding box center [1394, 50] width 77 height 13
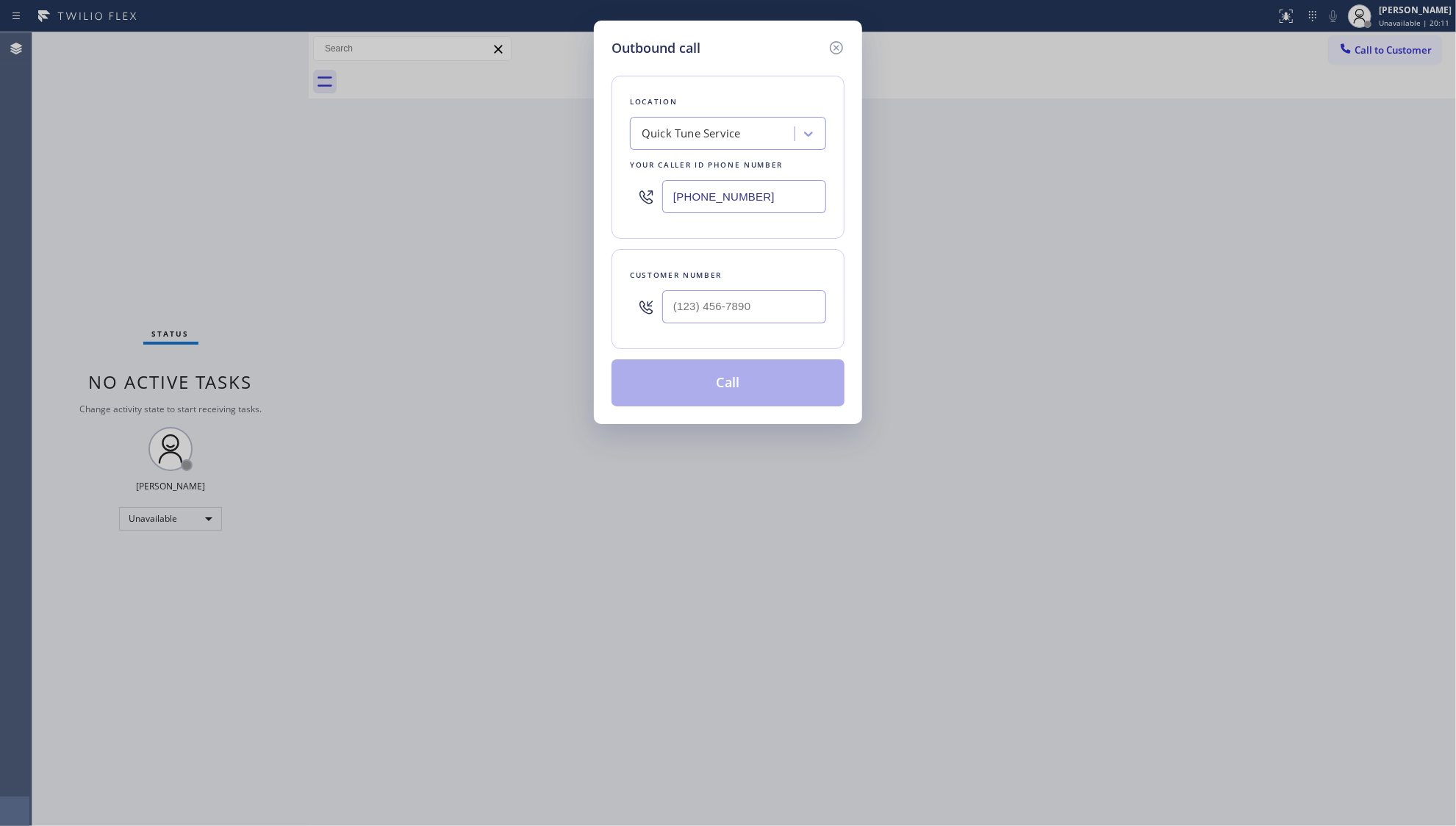
drag, startPoint x: 762, startPoint y: 205, endPoint x: 617, endPoint y: 197, distance: 145.2
click at [618, 198] on div "Location Quick Tune Service Your caller id phone number [PHONE_NUMBER]" at bounding box center [728, 156] width 233 height 163
paste input "25) 242-3989"
type input "[PHONE_NUMBER]"
click at [762, 305] on input "(___) ___-____" at bounding box center [744, 307] width 164 height 33
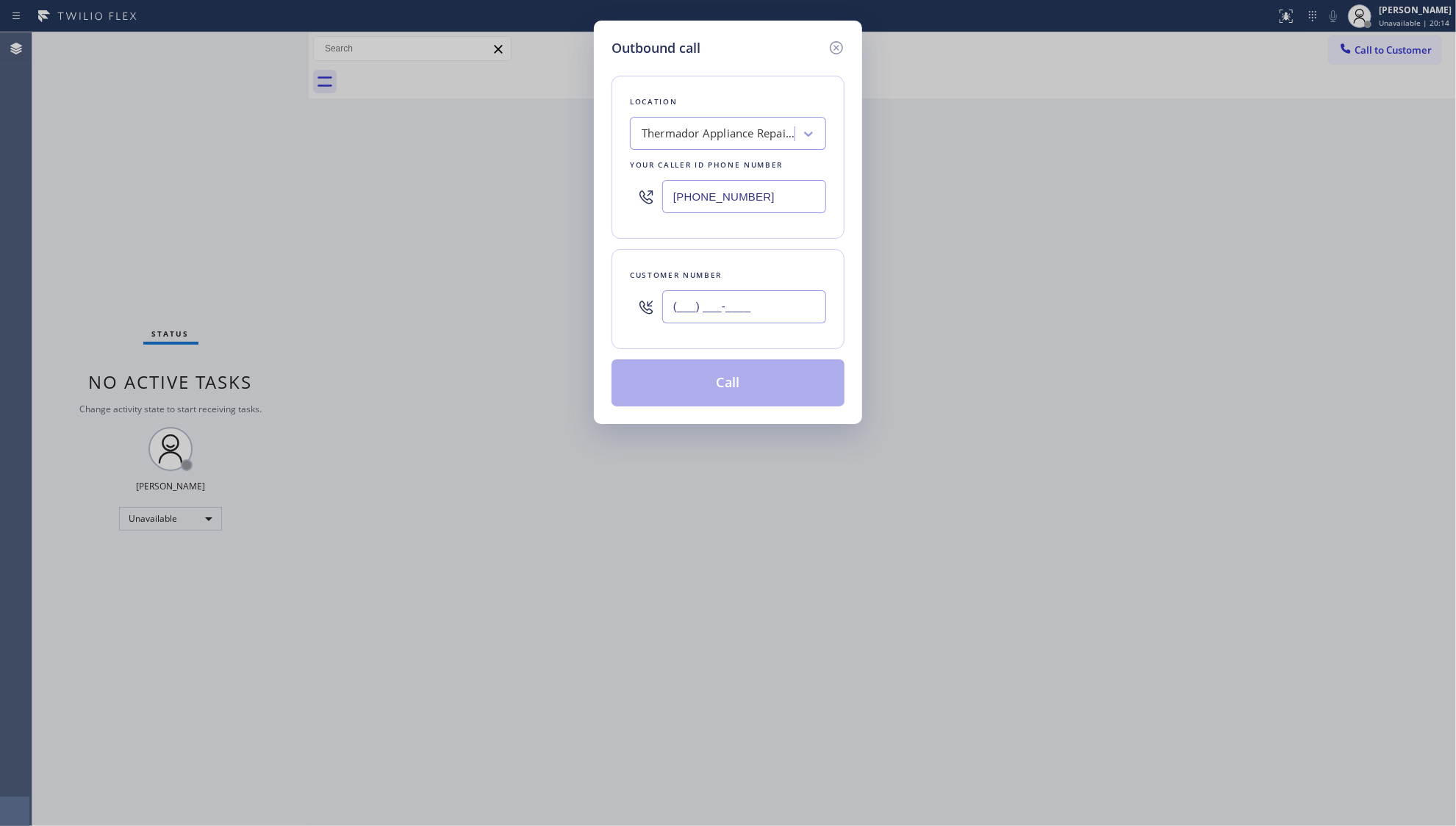
paste input "425) 507-1872"
type input "[PHONE_NUMBER]"
drag, startPoint x: 737, startPoint y: 380, endPoint x: 754, endPoint y: 390, distance: 19.7
click at [739, 381] on button "Call" at bounding box center [728, 382] width 233 height 47
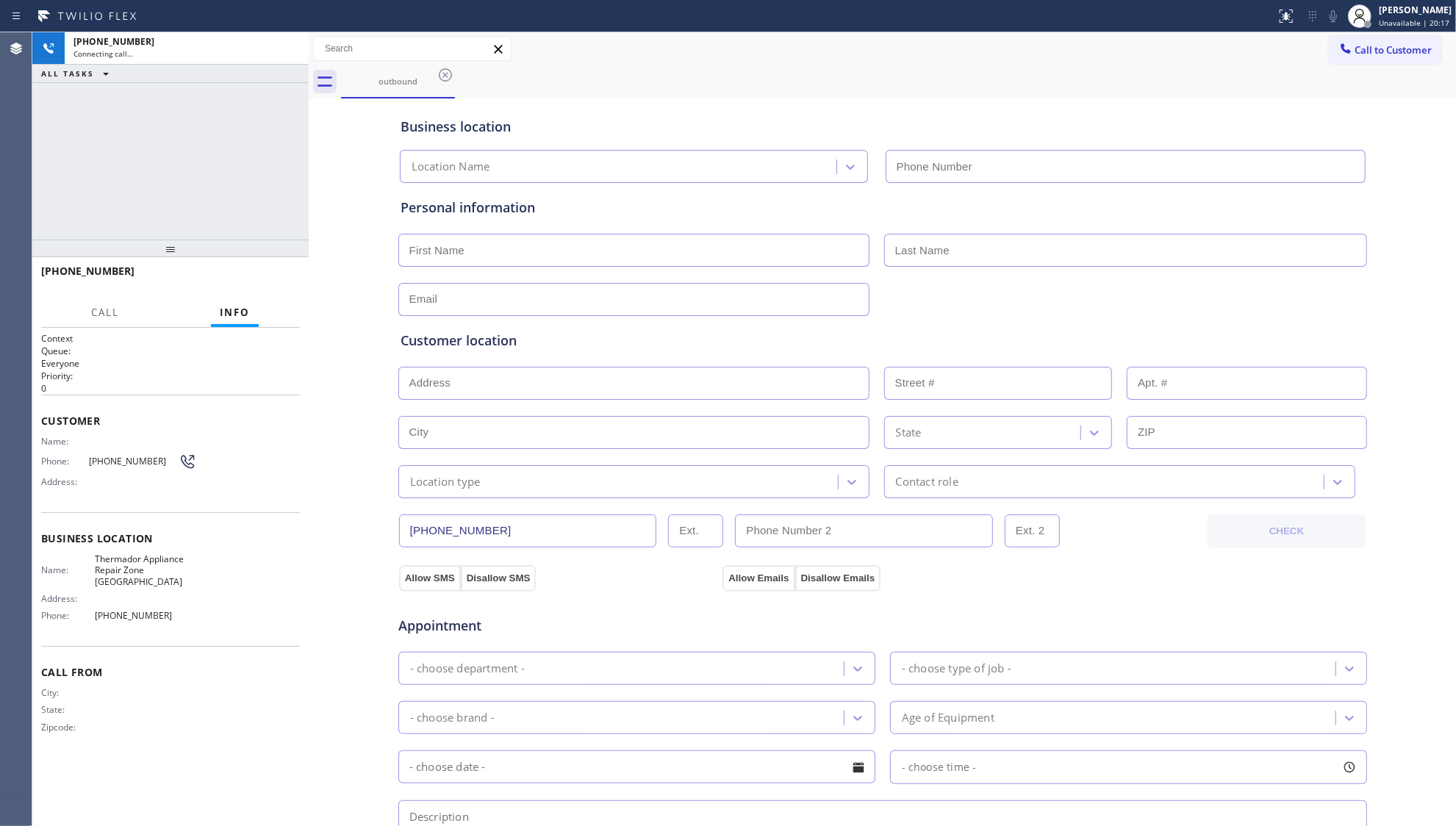
type input "[PHONE_NUMBER]"
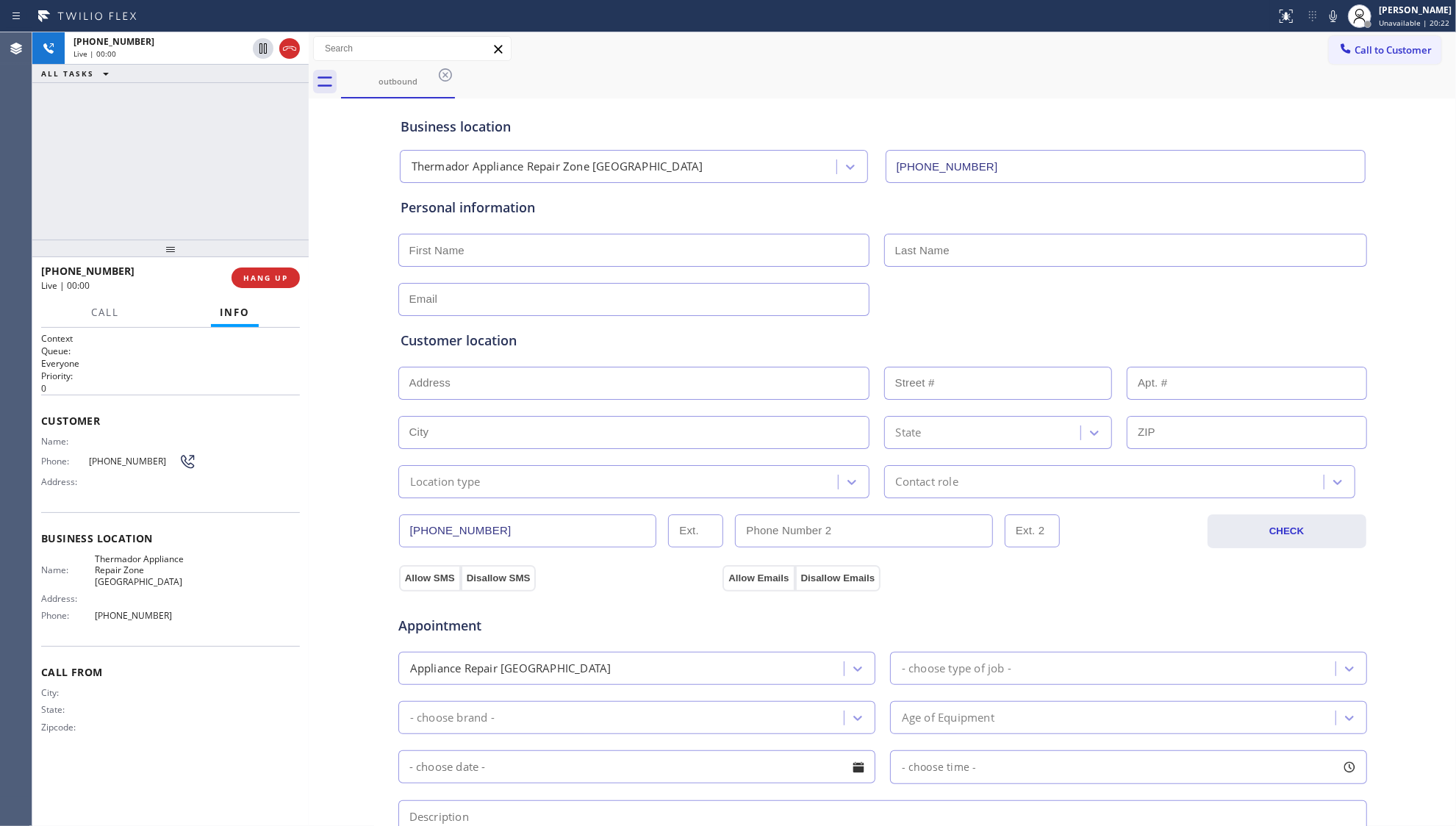
drag, startPoint x: 913, startPoint y: 77, endPoint x: 874, endPoint y: 68, distance: 40.0
click at [913, 77] on div "outbound" at bounding box center [899, 82] width 1115 height 33
click at [271, 277] on span "HANG UP" at bounding box center [265, 278] width 45 height 11
click at [271, 277] on span "COMPLETE" at bounding box center [263, 278] width 51 height 11
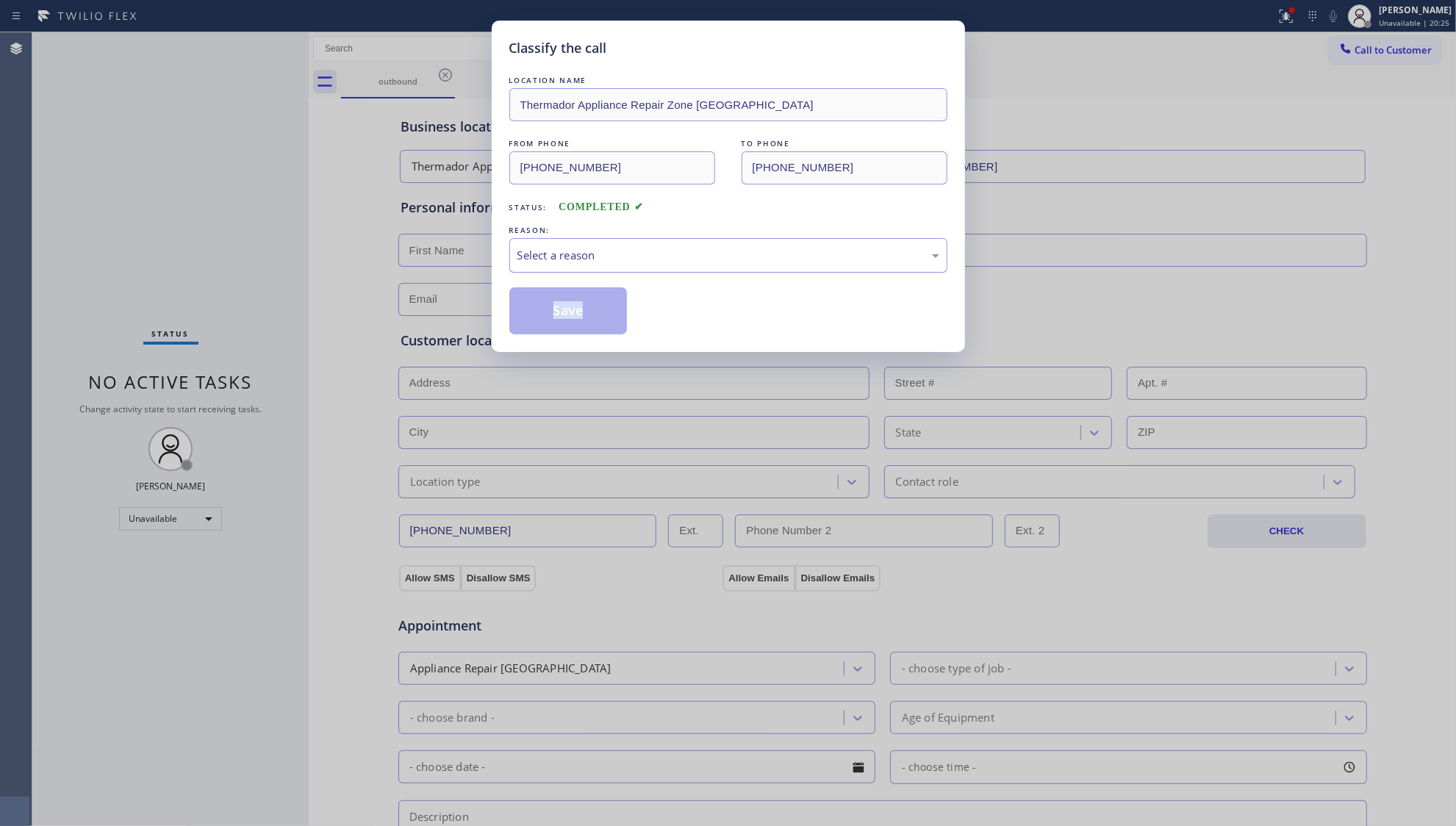
drag, startPoint x: 665, startPoint y: 273, endPoint x: 667, endPoint y: 262, distance: 11.2
click at [666, 269] on div "LOCATION NAME Thermador Appliance Repair Zone [GEOGRAPHIC_DATA] FROM PHONE [PHO…" at bounding box center [728, 204] width 438 height 262
click at [653, 268] on div "Select a reason" at bounding box center [728, 255] width 438 height 34
click at [577, 242] on div "Not Booked - All other reasons" at bounding box center [728, 255] width 438 height 34
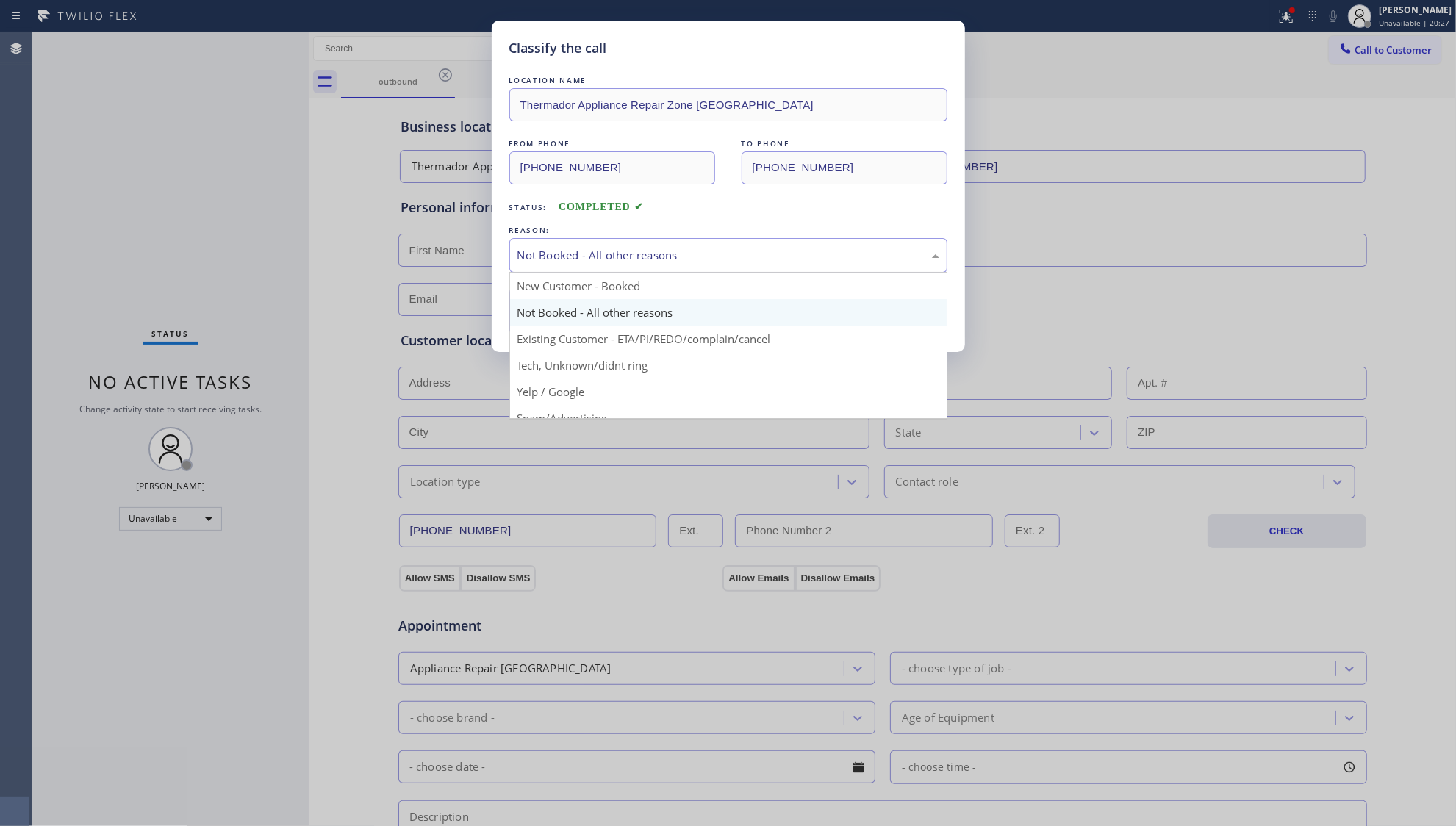
click at [572, 219] on div "LOCATION NAME Thermador Appliance Repair Zone [GEOGRAPHIC_DATA] FROM PHONE [PHO…" at bounding box center [728, 204] width 438 height 262
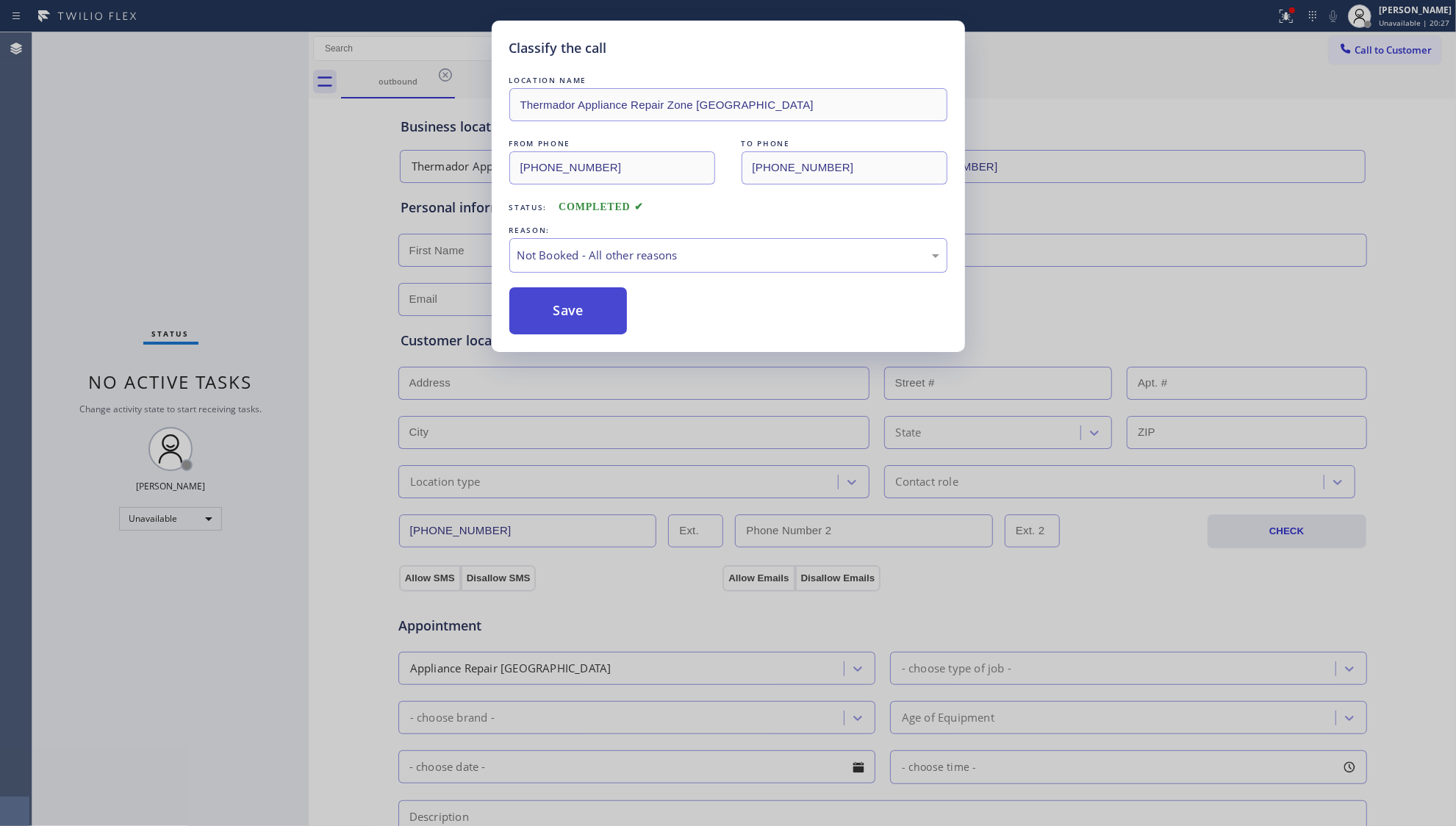
click at [571, 305] on button "Save" at bounding box center [568, 310] width 119 height 47
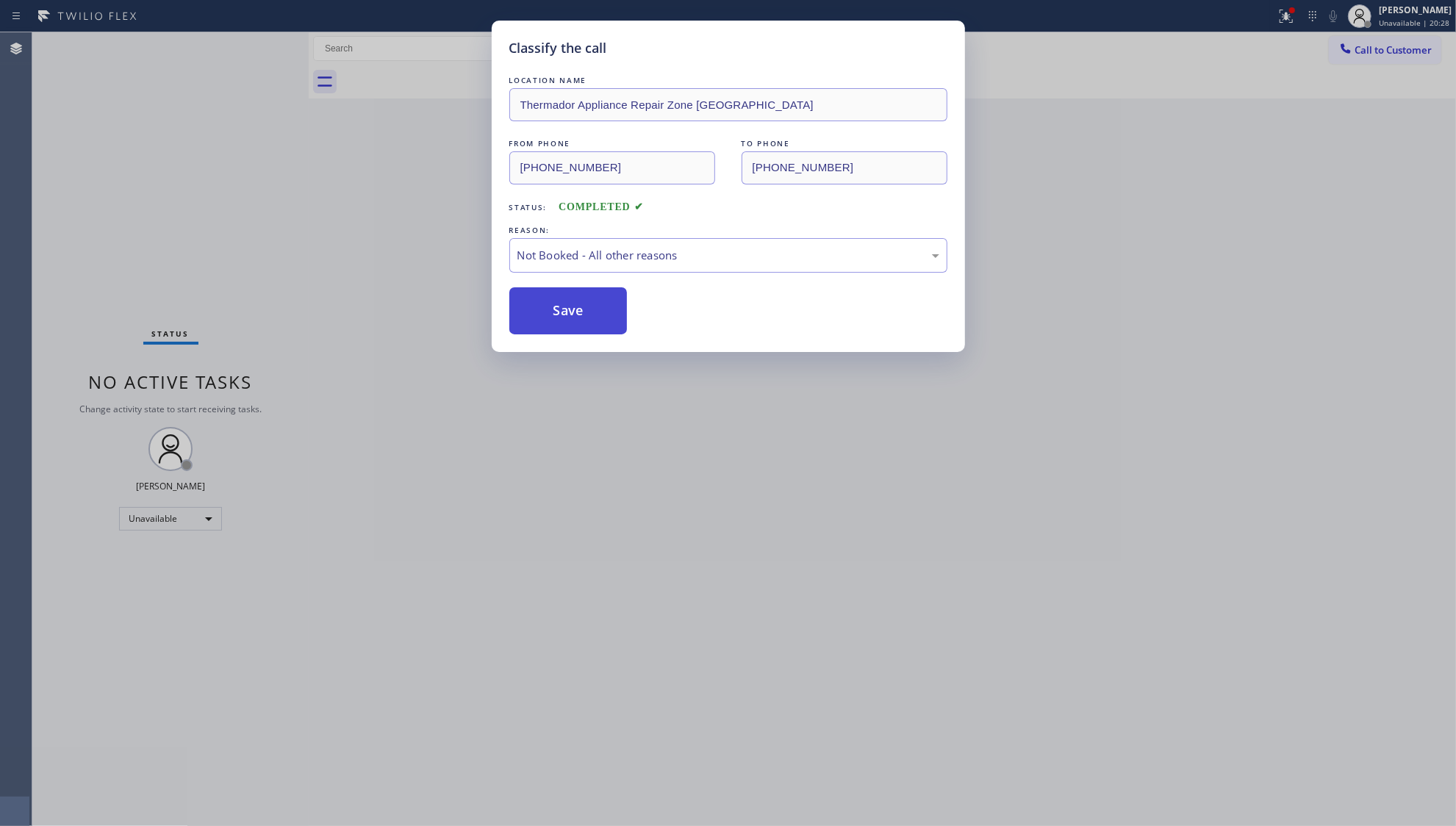
click at [571, 305] on button "Save" at bounding box center [568, 310] width 119 height 47
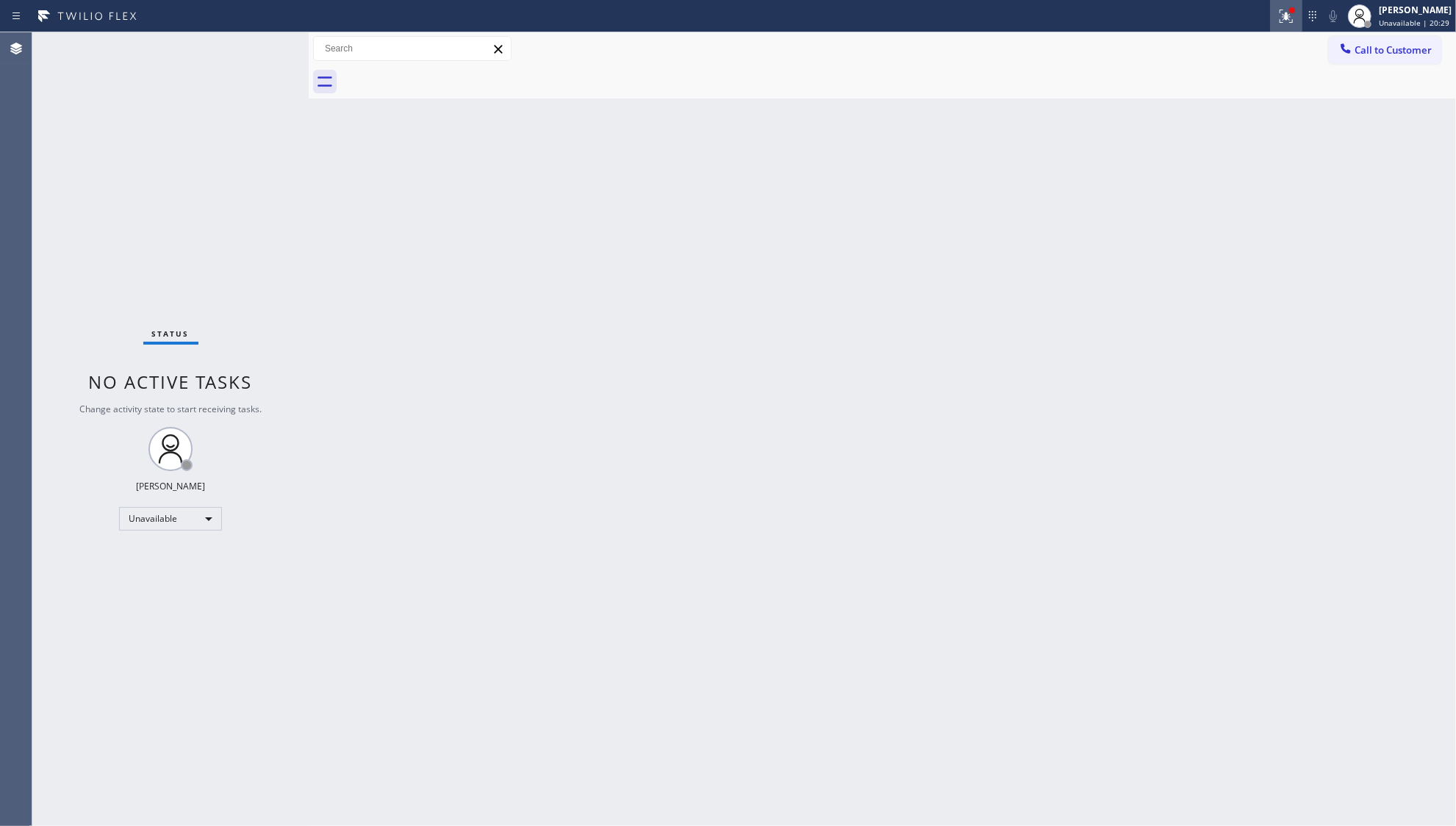
click at [1281, 26] on button at bounding box center [1286, 16] width 33 height 33
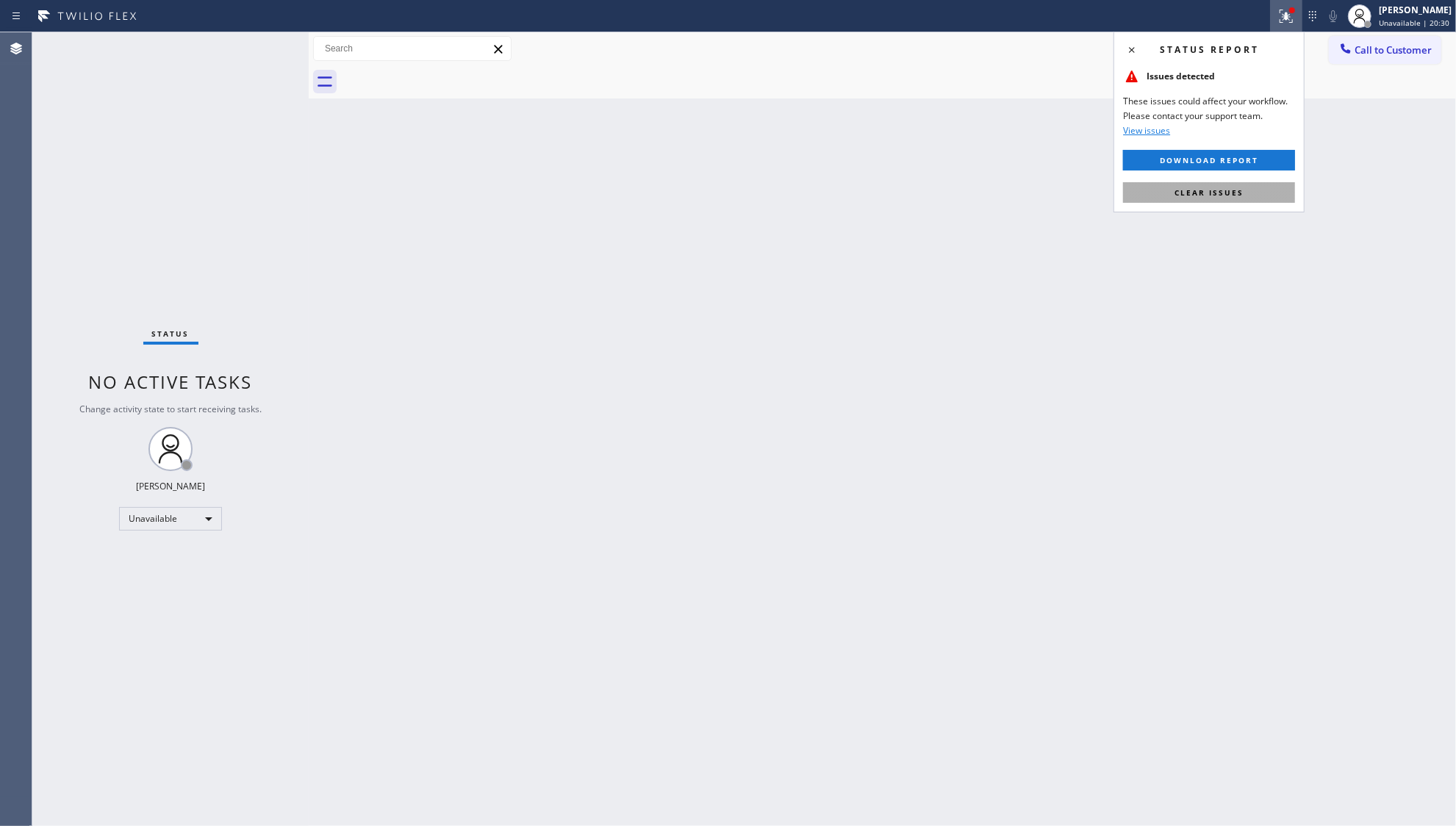
click at [1219, 197] on span "Clear issues" at bounding box center [1210, 192] width 69 height 11
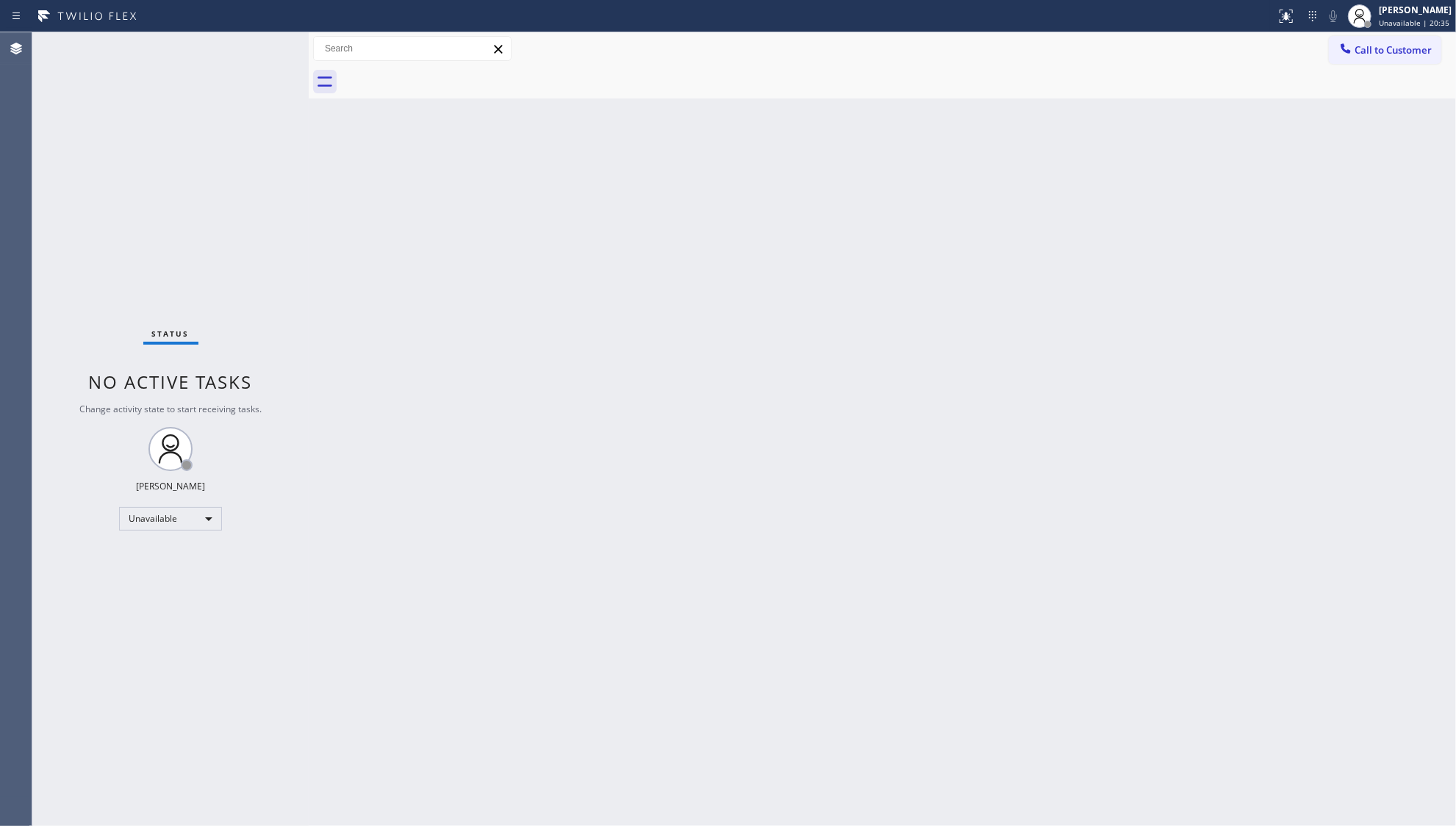
drag, startPoint x: 1381, startPoint y: 48, endPoint x: 1046, endPoint y: 183, distance: 361.2
click at [1377, 51] on span "Call to Customer" at bounding box center [1394, 50] width 77 height 13
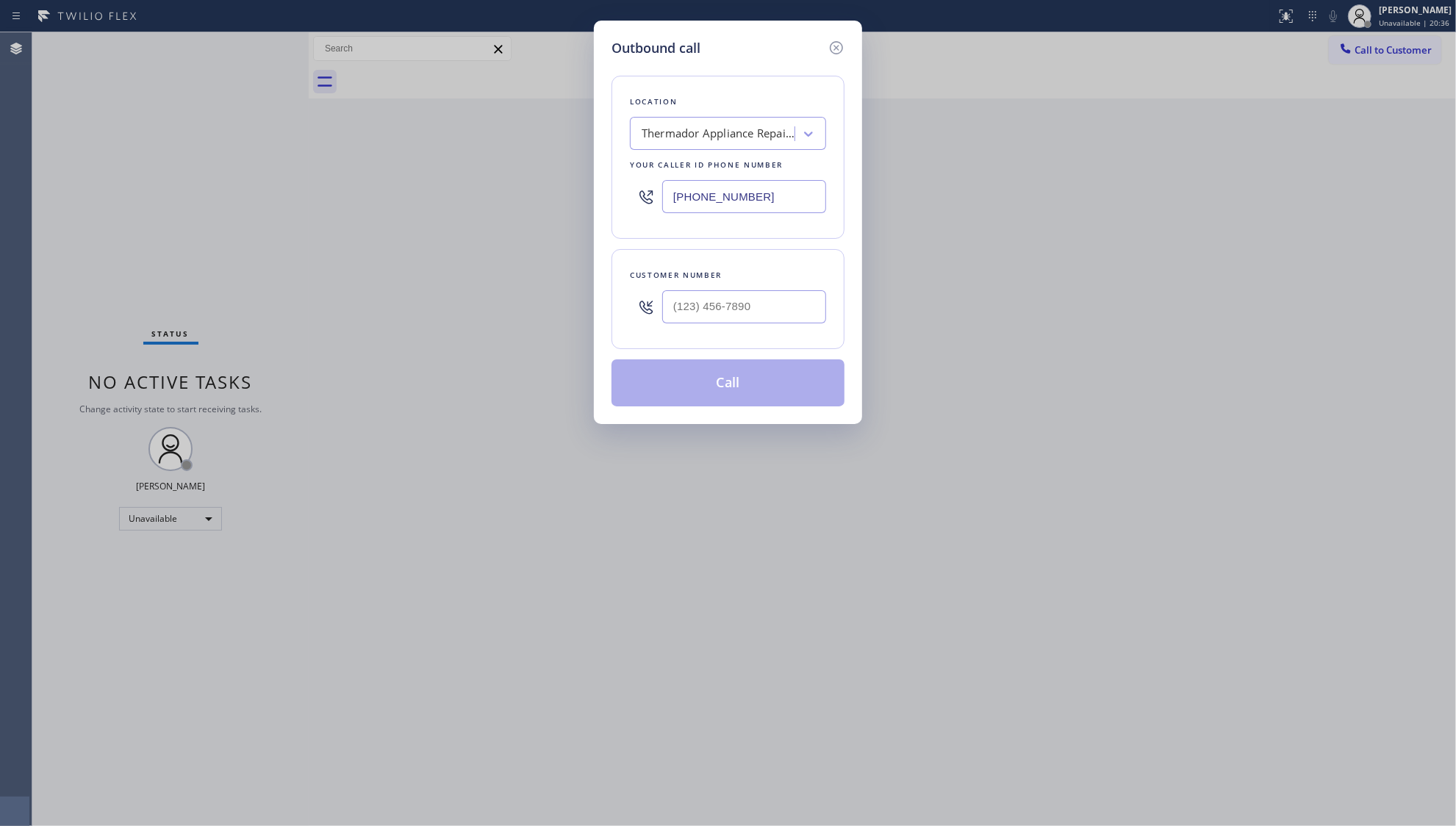
drag, startPoint x: 774, startPoint y: 206, endPoint x: 653, endPoint y: 224, distance: 122.3
click at [653, 224] on div "Location Thermador Appliance Repair Zone [GEOGRAPHIC_DATA] Your caller id phone…" at bounding box center [728, 156] width 233 height 163
paste input "562) 456-3053"
type input "[PHONE_NUMBER]"
click at [804, 313] on input "(___) ___-____" at bounding box center [744, 307] width 164 height 33
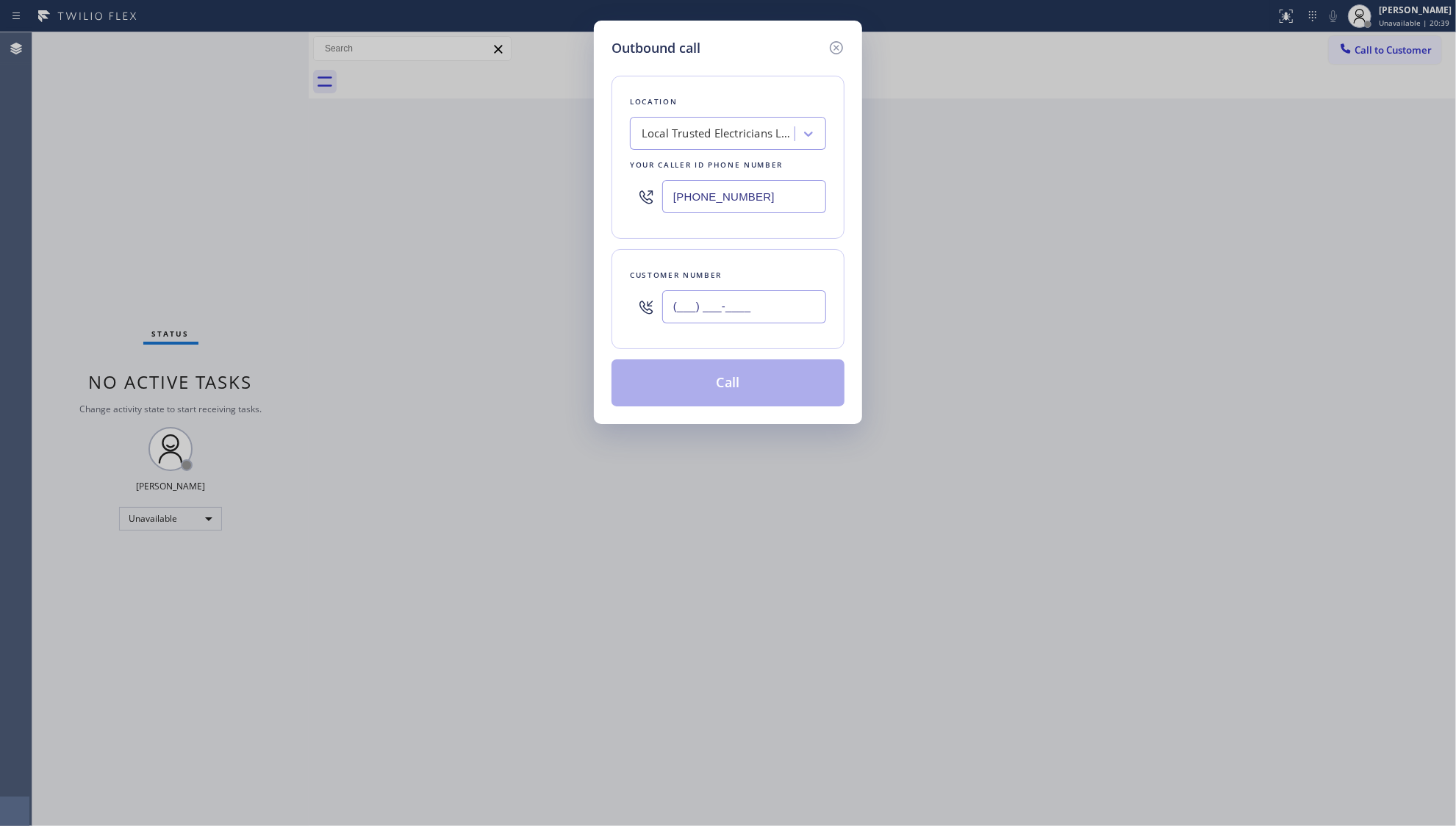
paste input "702) 885-5523"
type input "[PHONE_NUMBER]"
click at [757, 280] on div "Customer number" at bounding box center [728, 275] width 197 height 16
click at [736, 382] on button "Call" at bounding box center [728, 382] width 233 height 47
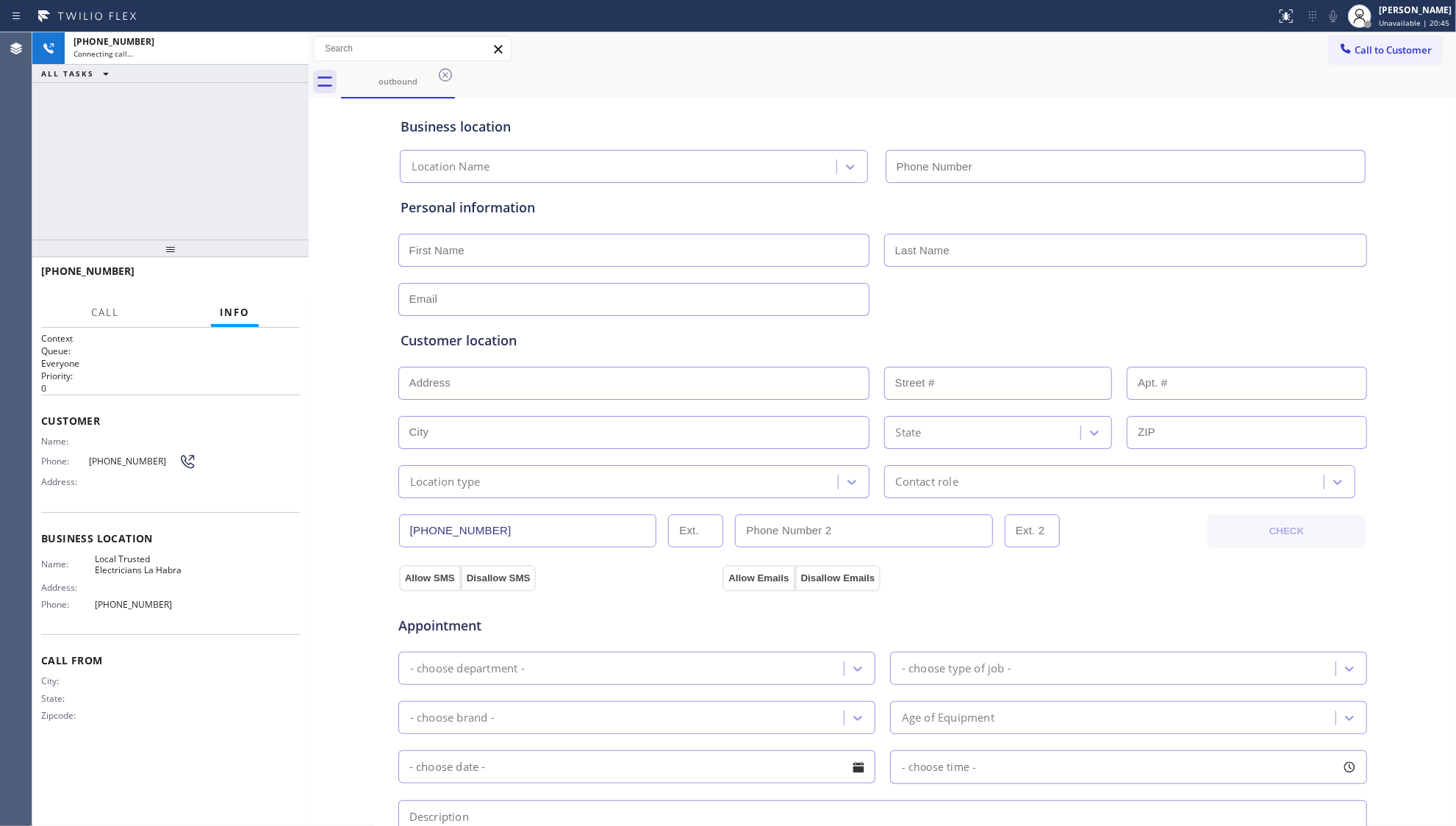
type input "[PHONE_NUMBER]"
click at [684, 36] on div "Call to Customer Outbound call Location Local Trusted Electricians [GEOGRAPHIC_…" at bounding box center [882, 48] width 1147 height 25
click at [274, 263] on div "[PHONE_NUMBER] Live | 00:01 HANG UP" at bounding box center [170, 278] width 259 height 38
click at [275, 286] on button "HANG UP" at bounding box center [265, 278] width 68 height 20
click at [274, 286] on button "HANG UP" at bounding box center [265, 278] width 68 height 20
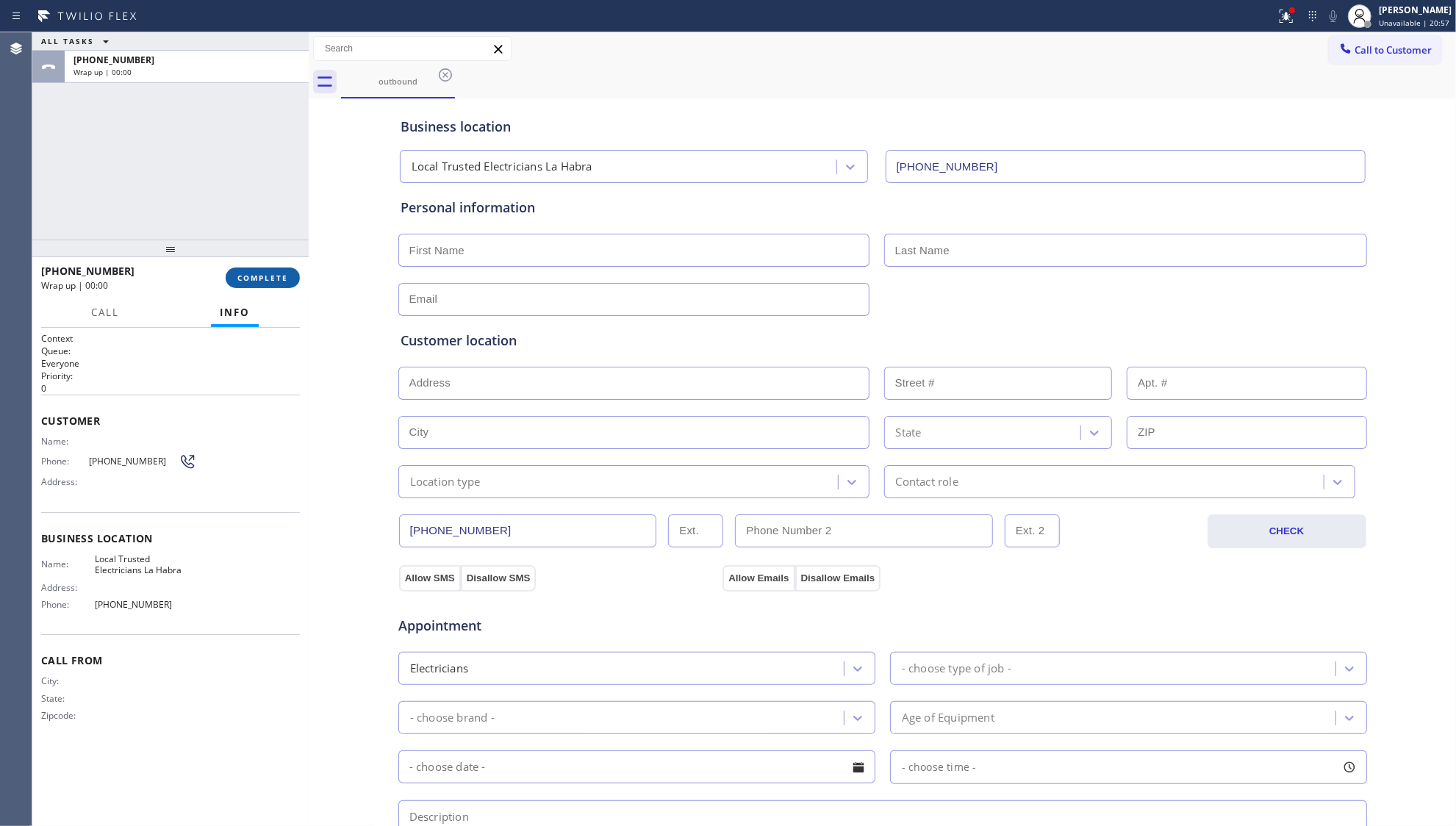
click at [274, 284] on button "COMPLETE" at bounding box center [263, 278] width 75 height 20
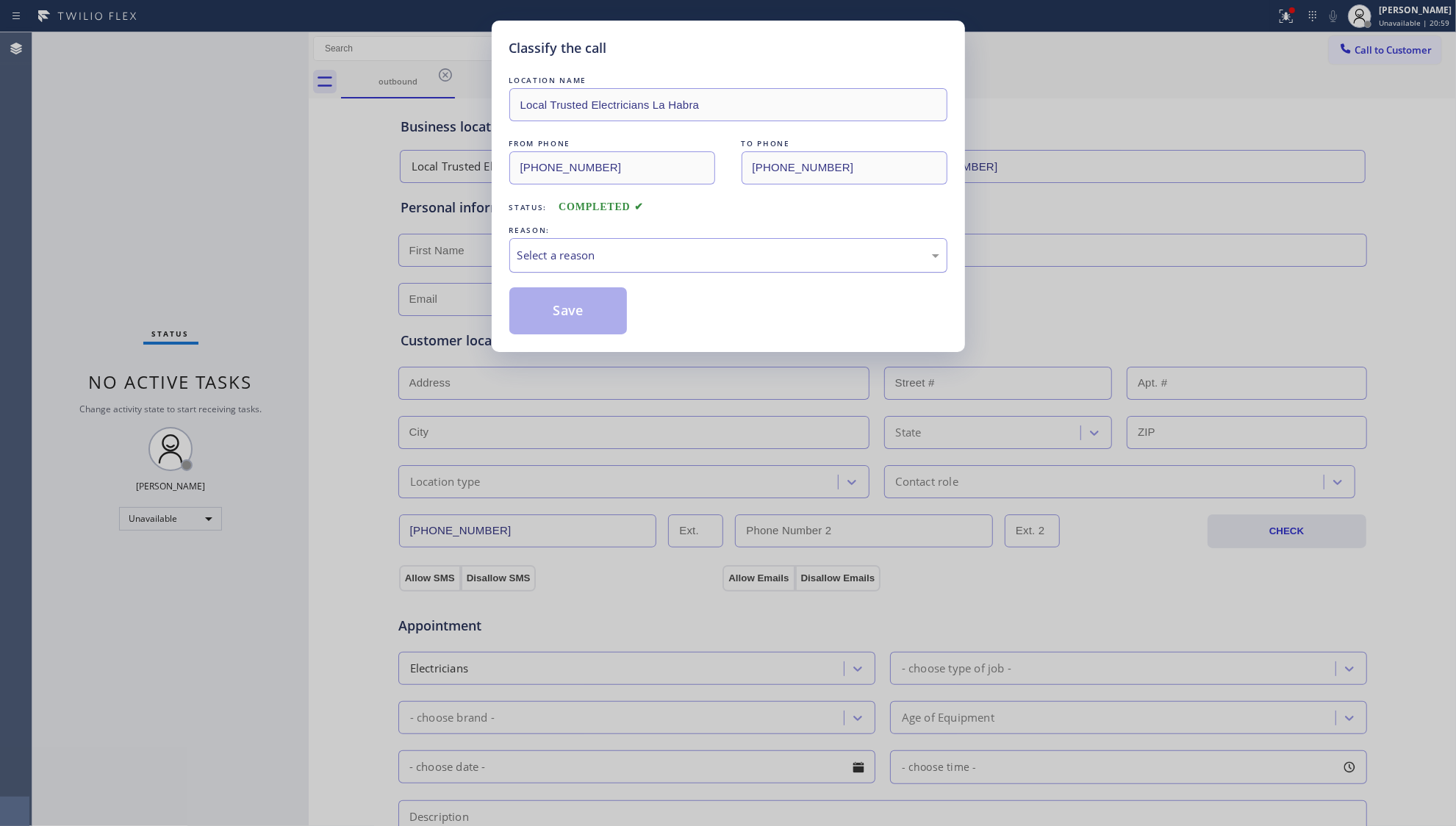
click at [601, 246] on div "Select a reason" at bounding box center [728, 255] width 438 height 34
click at [577, 314] on button "Save" at bounding box center [568, 310] width 119 height 47
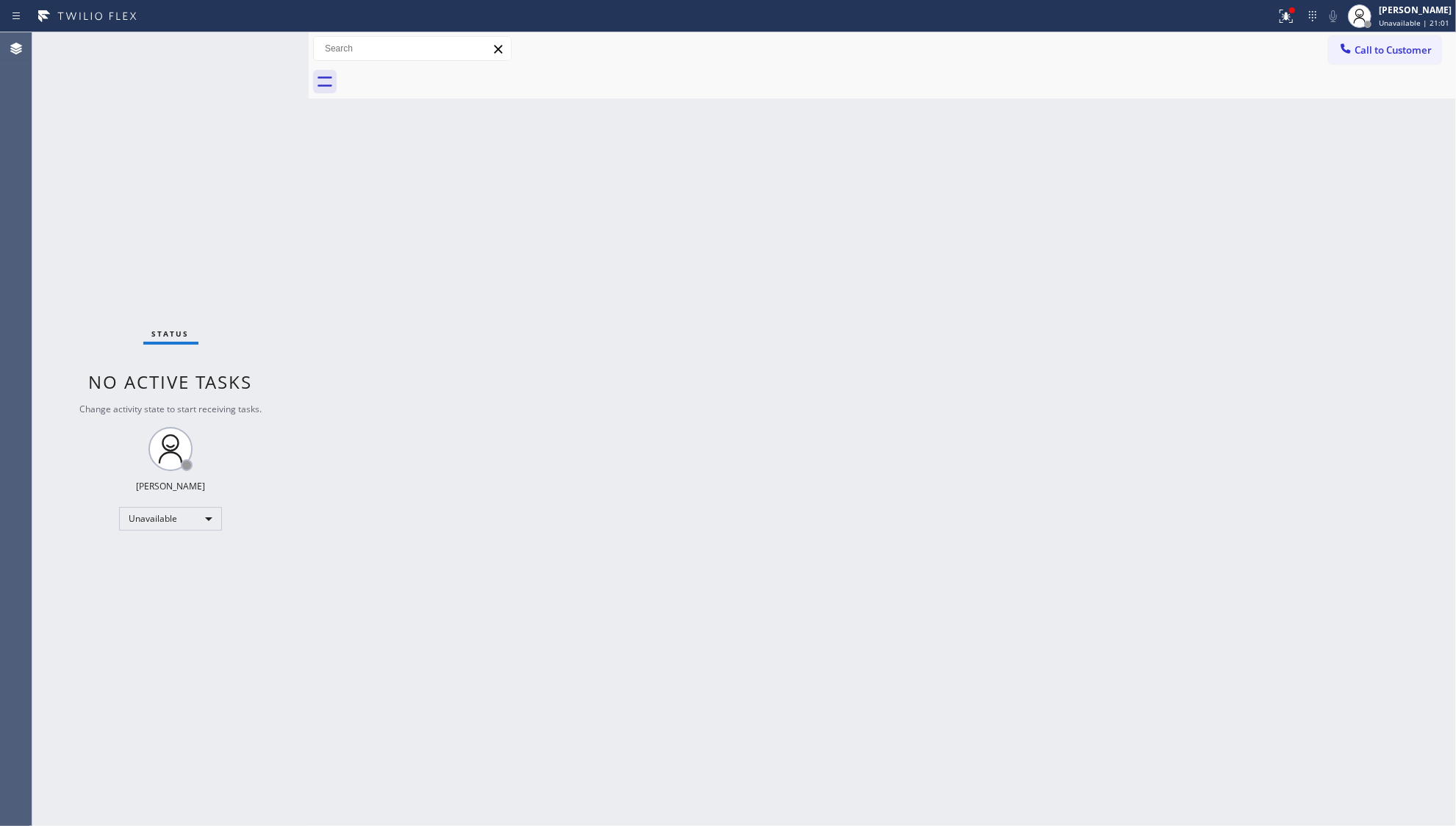
click at [1327, 48] on div "Call to Customer Outbound call Location Local Trusted Electricians [GEOGRAPHIC_…" at bounding box center [882, 48] width 1147 height 25
click at [1360, 57] on button "Call to Customer" at bounding box center [1385, 50] width 112 height 28
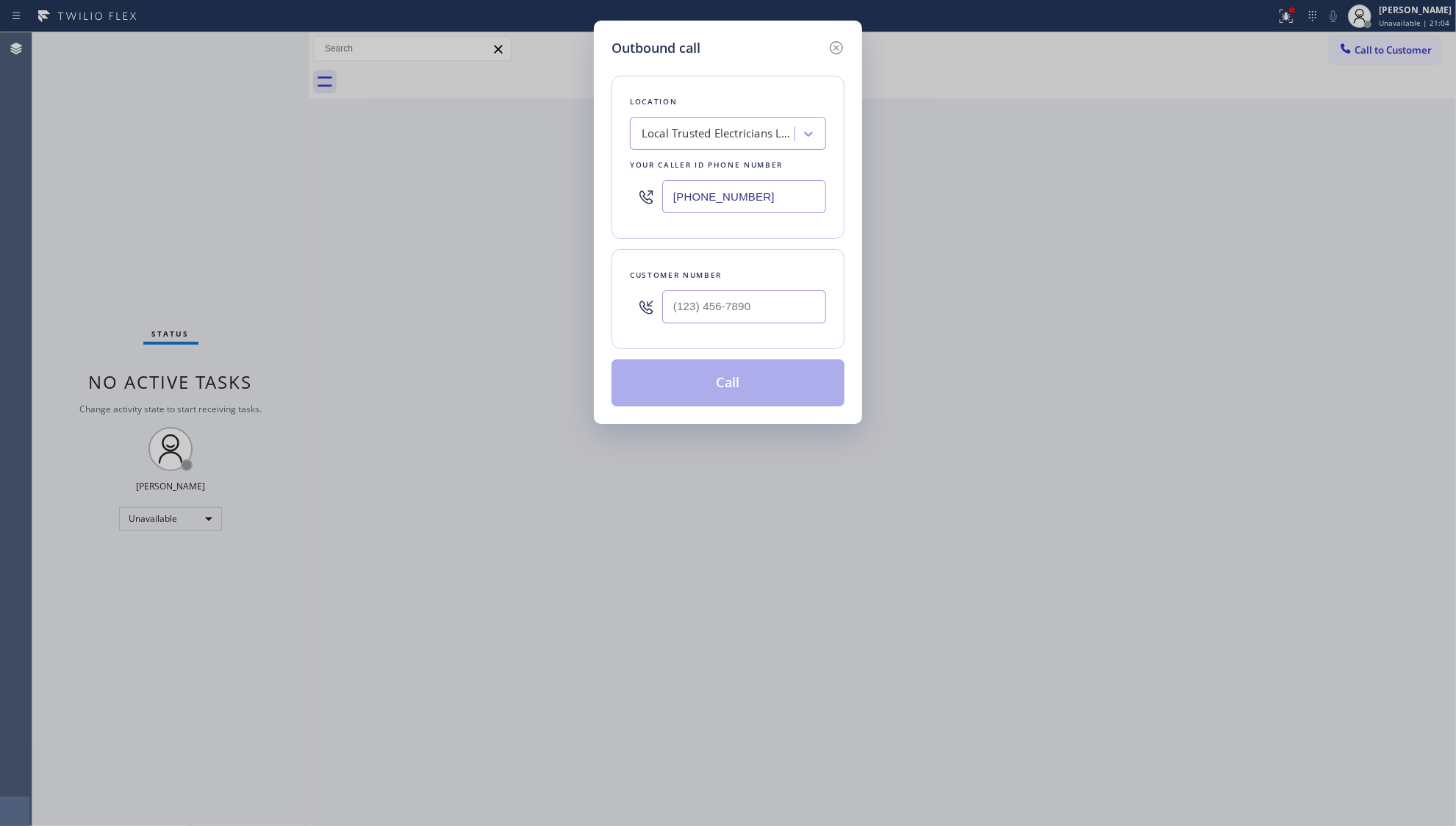
drag, startPoint x: 786, startPoint y: 212, endPoint x: 544, endPoint y: 218, distance: 242.1
click at [544, 218] on div "Outbound call Location Local Trusted Electricians [GEOGRAPHIC_DATA] Your caller…" at bounding box center [728, 413] width 1456 height 826
paste input "805) 892-6898"
type input "[PHONE_NUMBER]"
click at [1092, 272] on div "Outbound call Location Electrical Land Camarillo Your caller id phone number [P…" at bounding box center [728, 413] width 1456 height 826
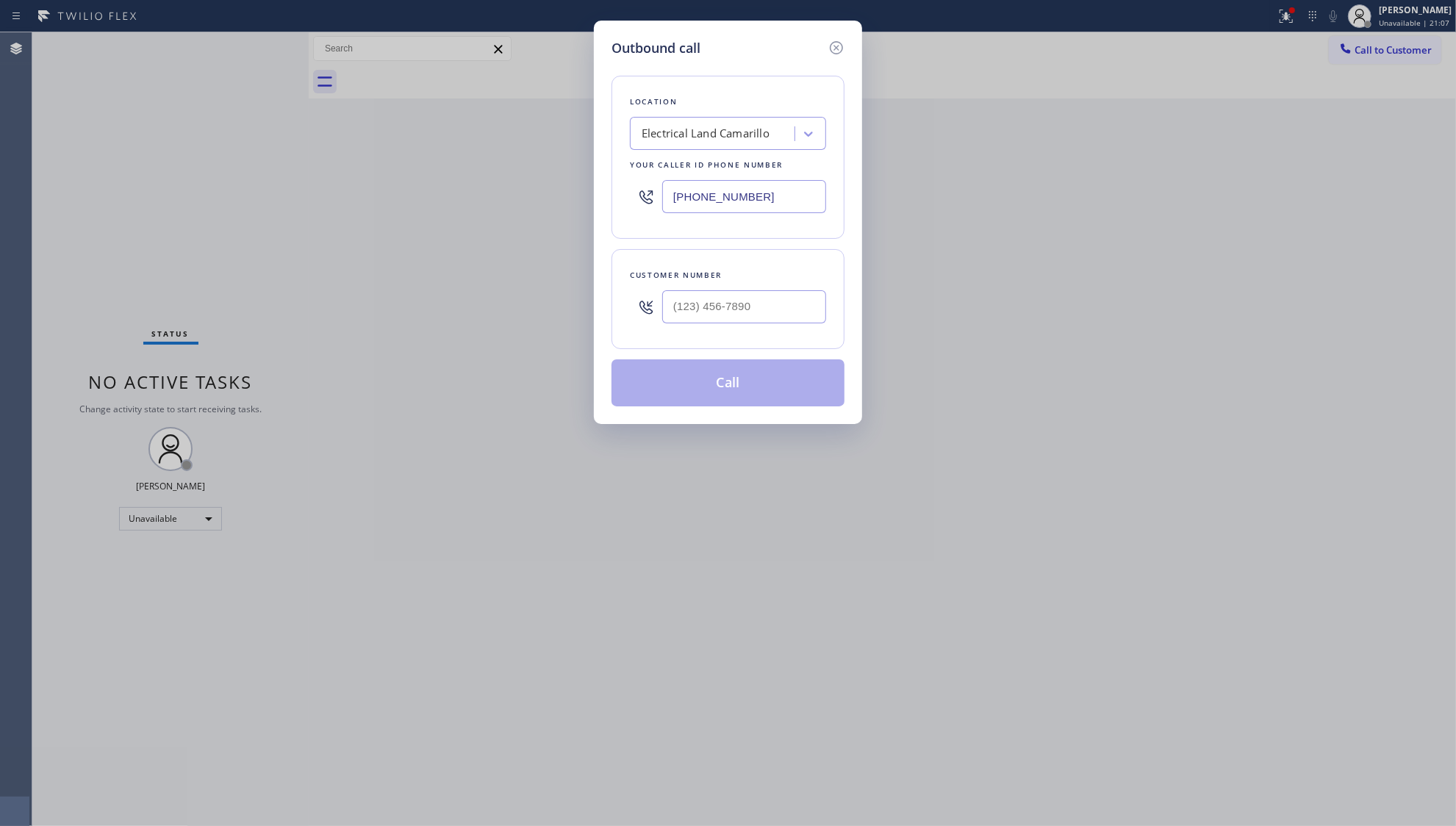
click at [801, 327] on div at bounding box center [744, 307] width 164 height 47
click at [772, 303] on input "(___) ___-____" at bounding box center [744, 307] width 164 height 33
paste input "747) 900-3573"
type input "[PHONE_NUMBER]"
click at [738, 392] on button "Call" at bounding box center [728, 382] width 233 height 47
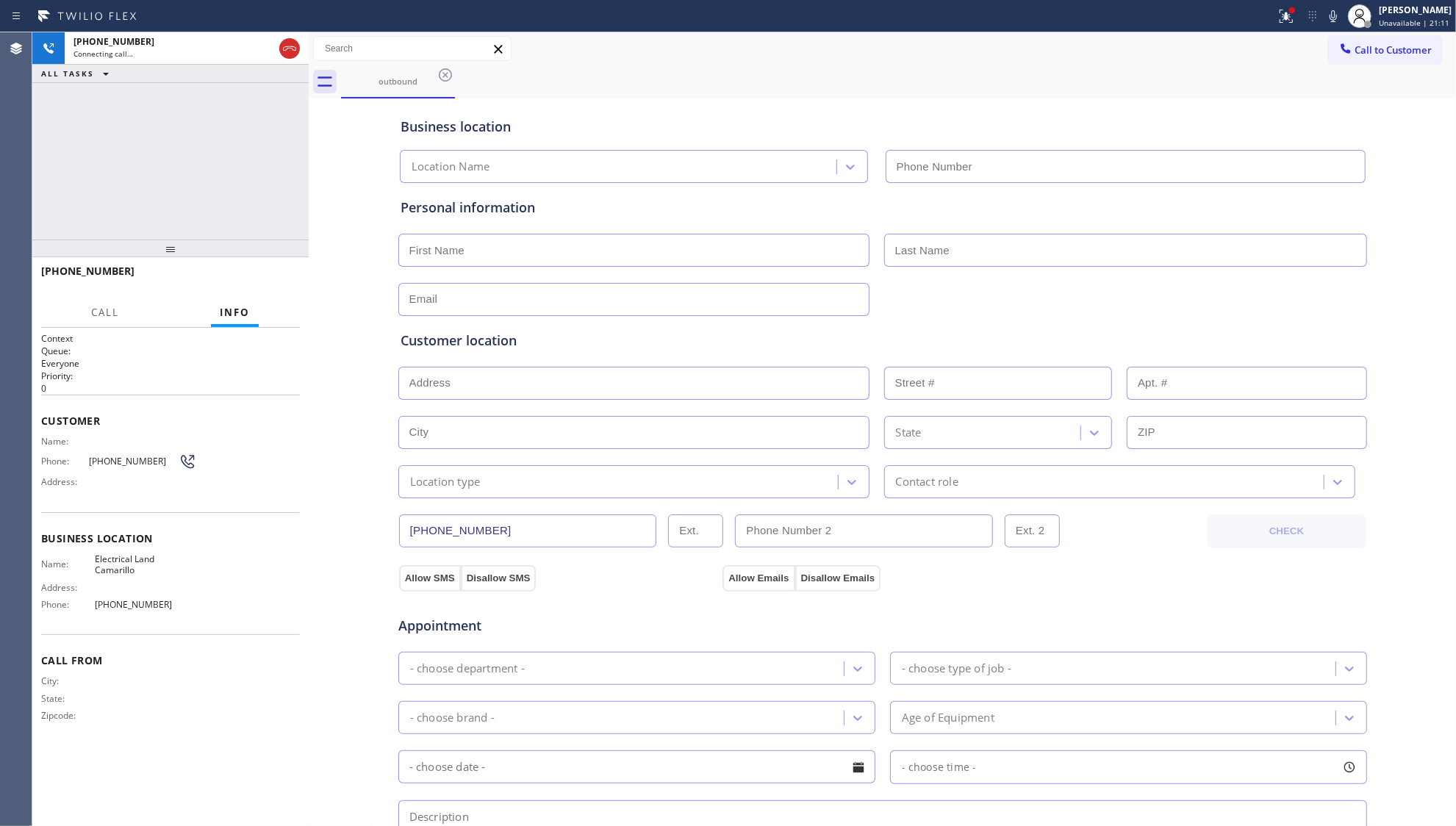
type input "[PHONE_NUMBER]"
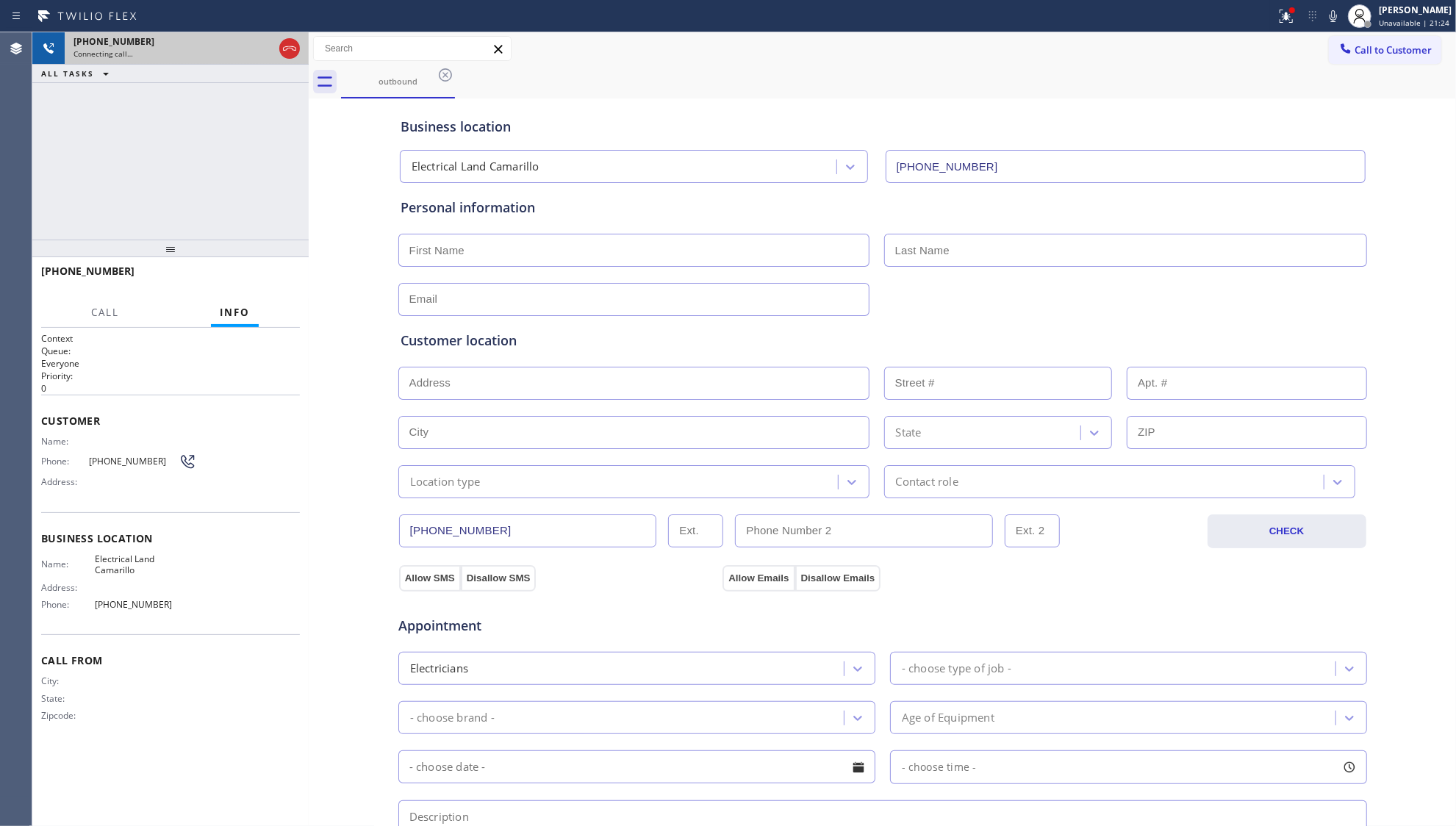
click at [296, 61] on div at bounding box center [290, 49] width 26 height 33
click at [289, 54] on icon at bounding box center [290, 48] width 18 height 18
click at [391, 59] on input "text" at bounding box center [412, 48] width 197 height 24
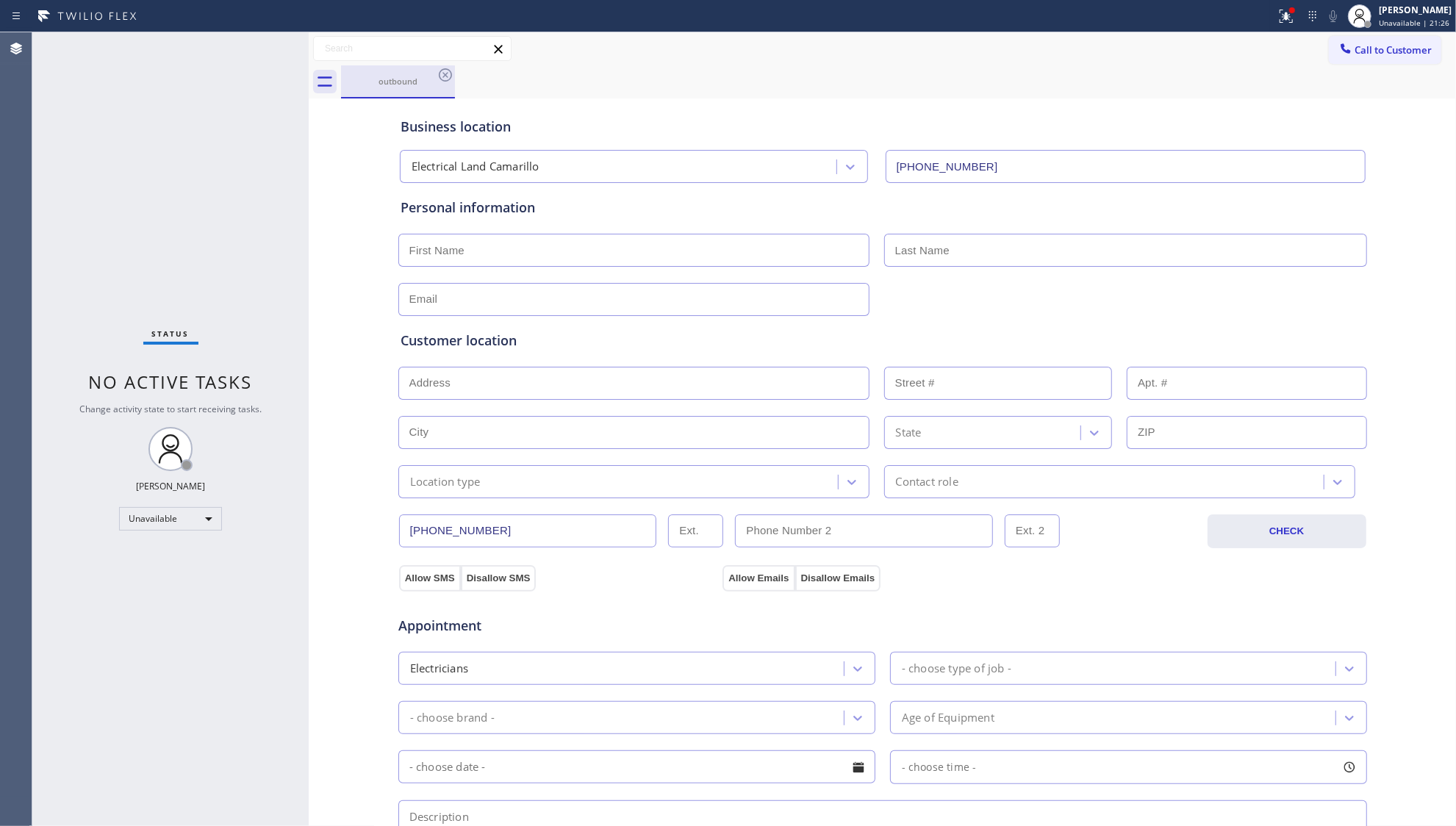
click at [430, 69] on div "outbound" at bounding box center [398, 81] width 111 height 32
click at [441, 72] on icon at bounding box center [445, 75] width 18 height 18
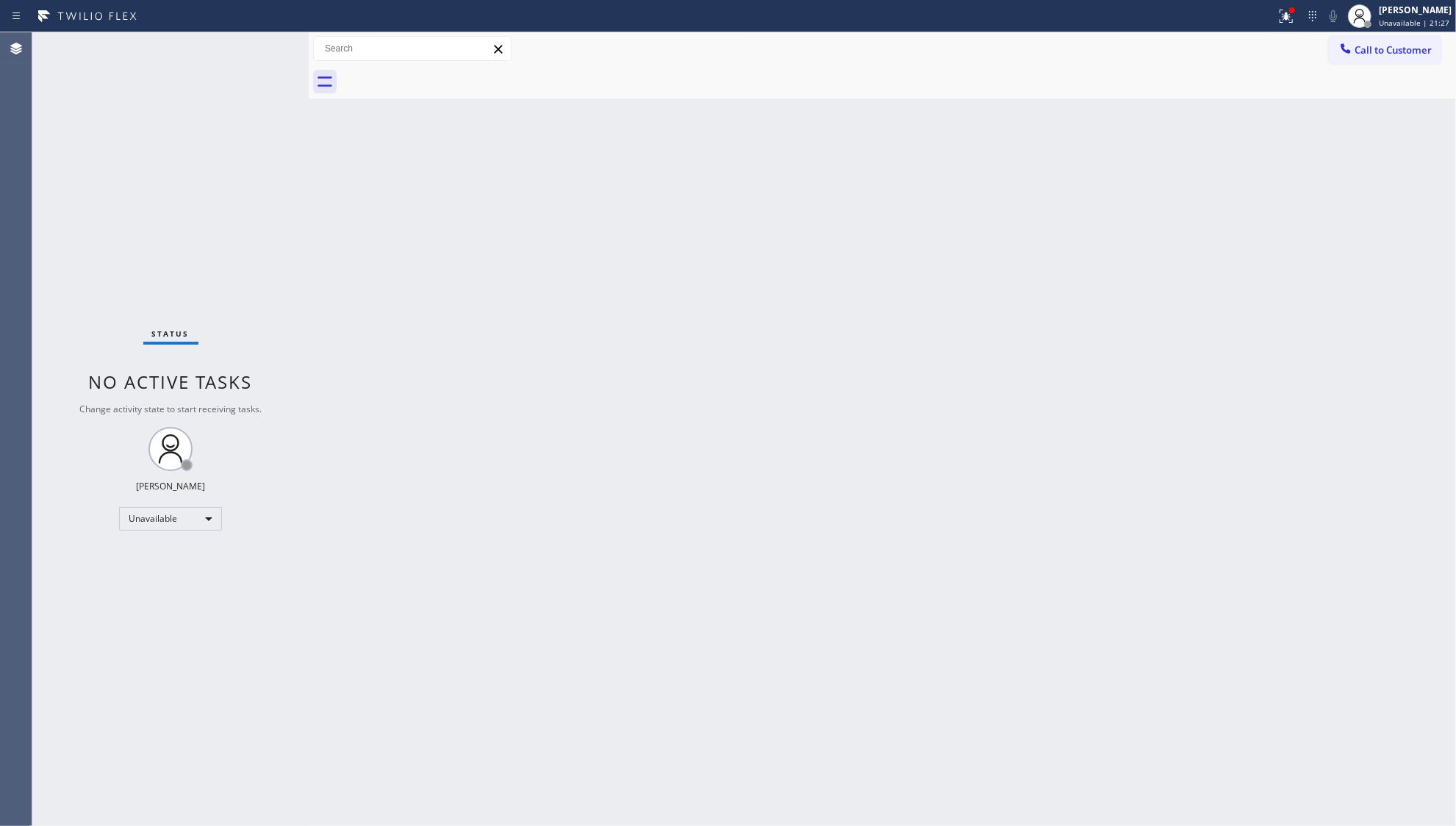
click at [442, 74] on div at bounding box center [899, 82] width 1115 height 33
click at [1377, 63] on button "Call to Customer" at bounding box center [1385, 50] width 112 height 28
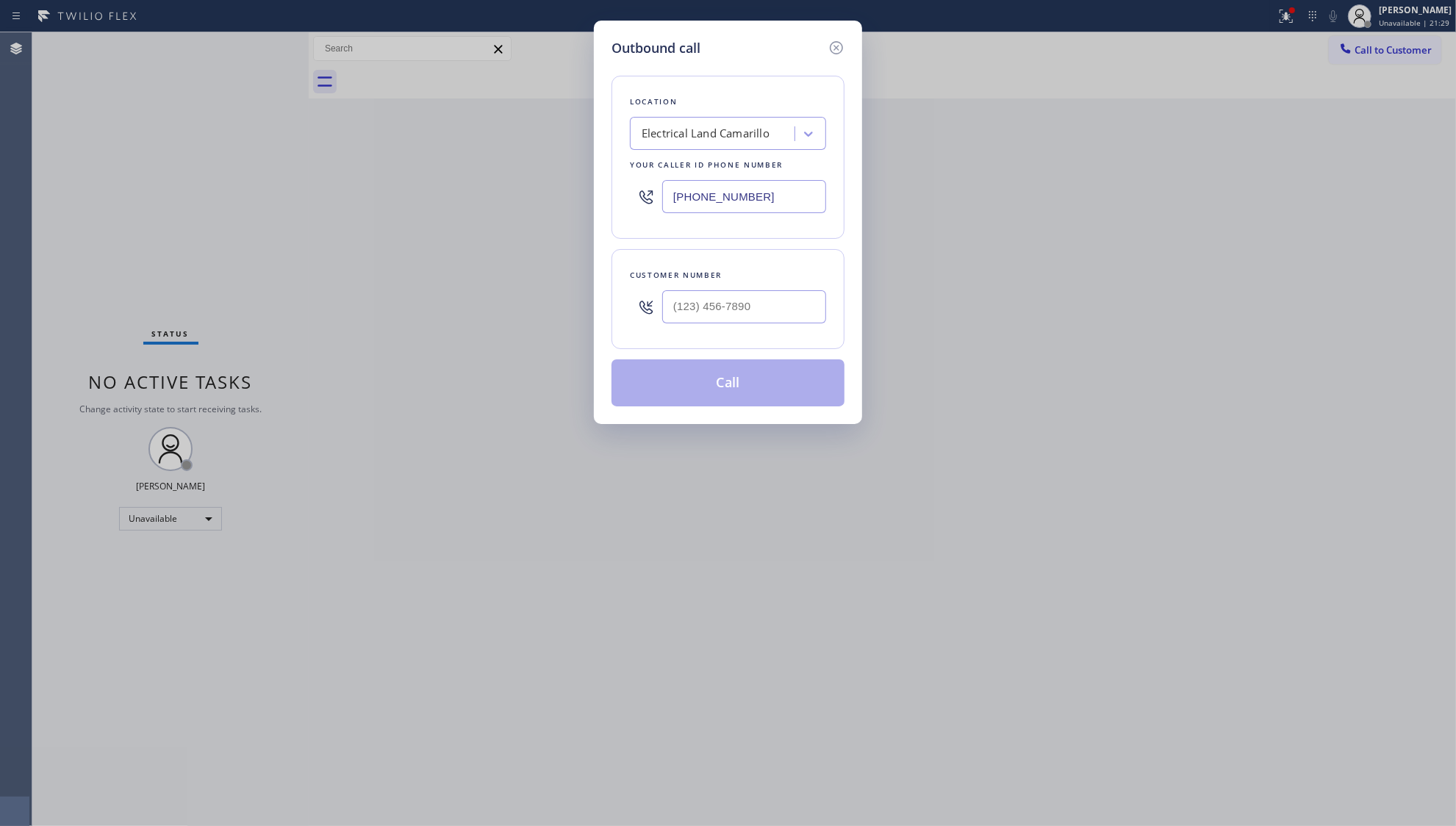
drag, startPoint x: 789, startPoint y: 187, endPoint x: 641, endPoint y: 180, distance: 148.2
click at [644, 191] on div "[PHONE_NUMBER]" at bounding box center [728, 196] width 197 height 47
paste input "509) 215-2993"
type input "[PHONE_NUMBER]"
click at [751, 312] on input "(___) ___-____" at bounding box center [744, 307] width 164 height 33
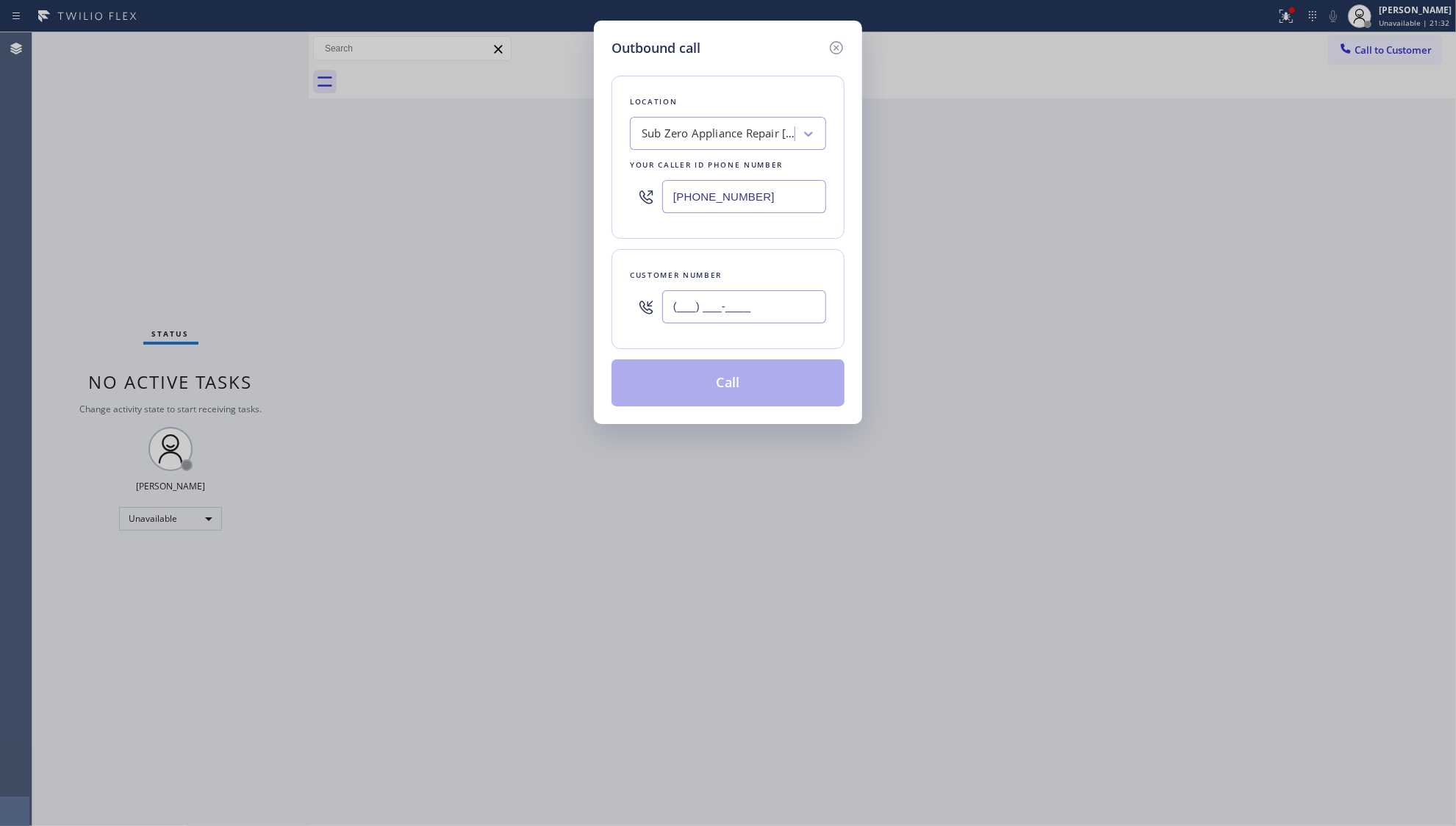
paste input "650) 647-2091"
type input "[PHONE_NUMBER]"
click at [724, 366] on button "Call" at bounding box center [728, 382] width 233 height 47
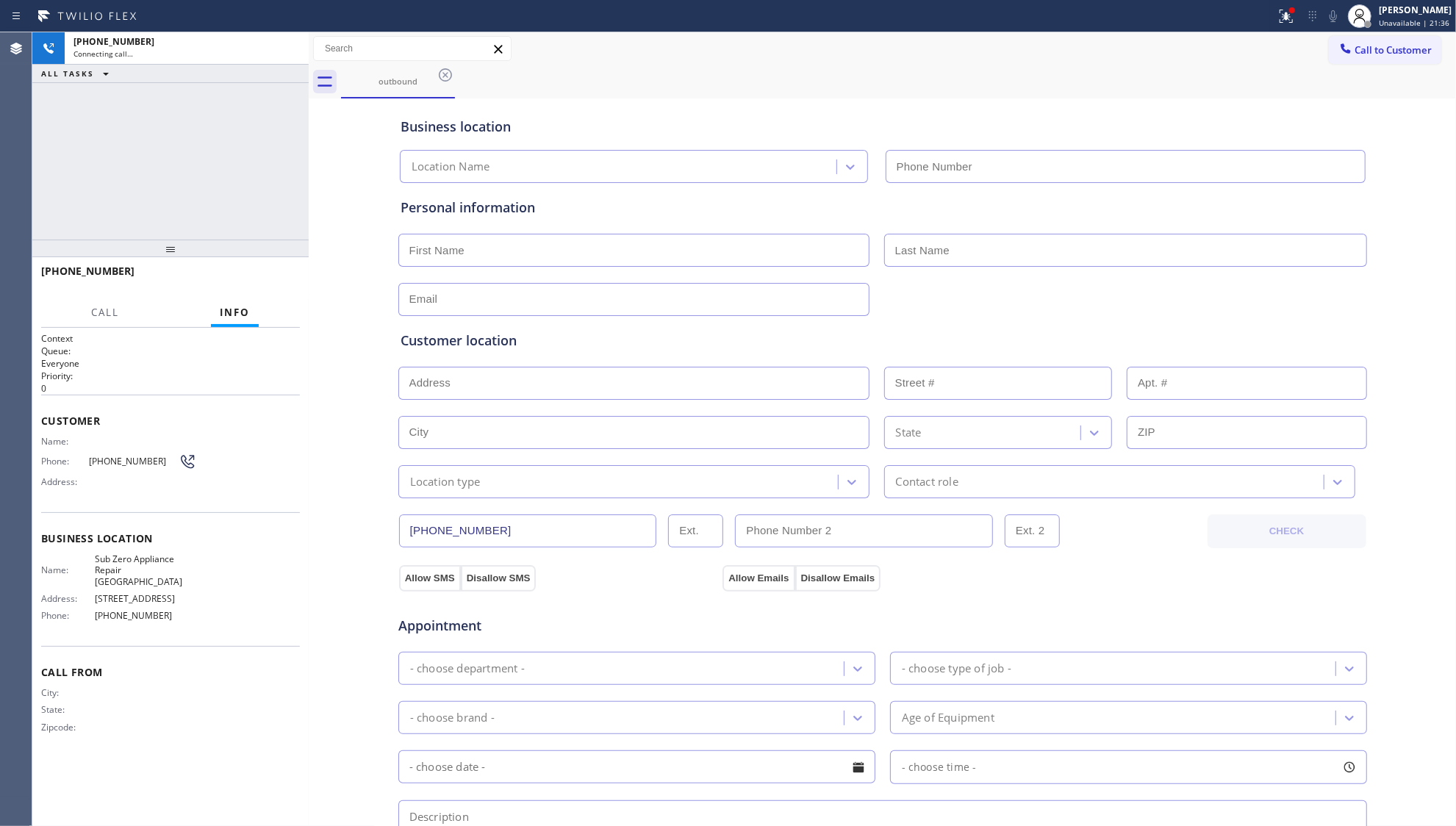
type input "[PHONE_NUMBER]"
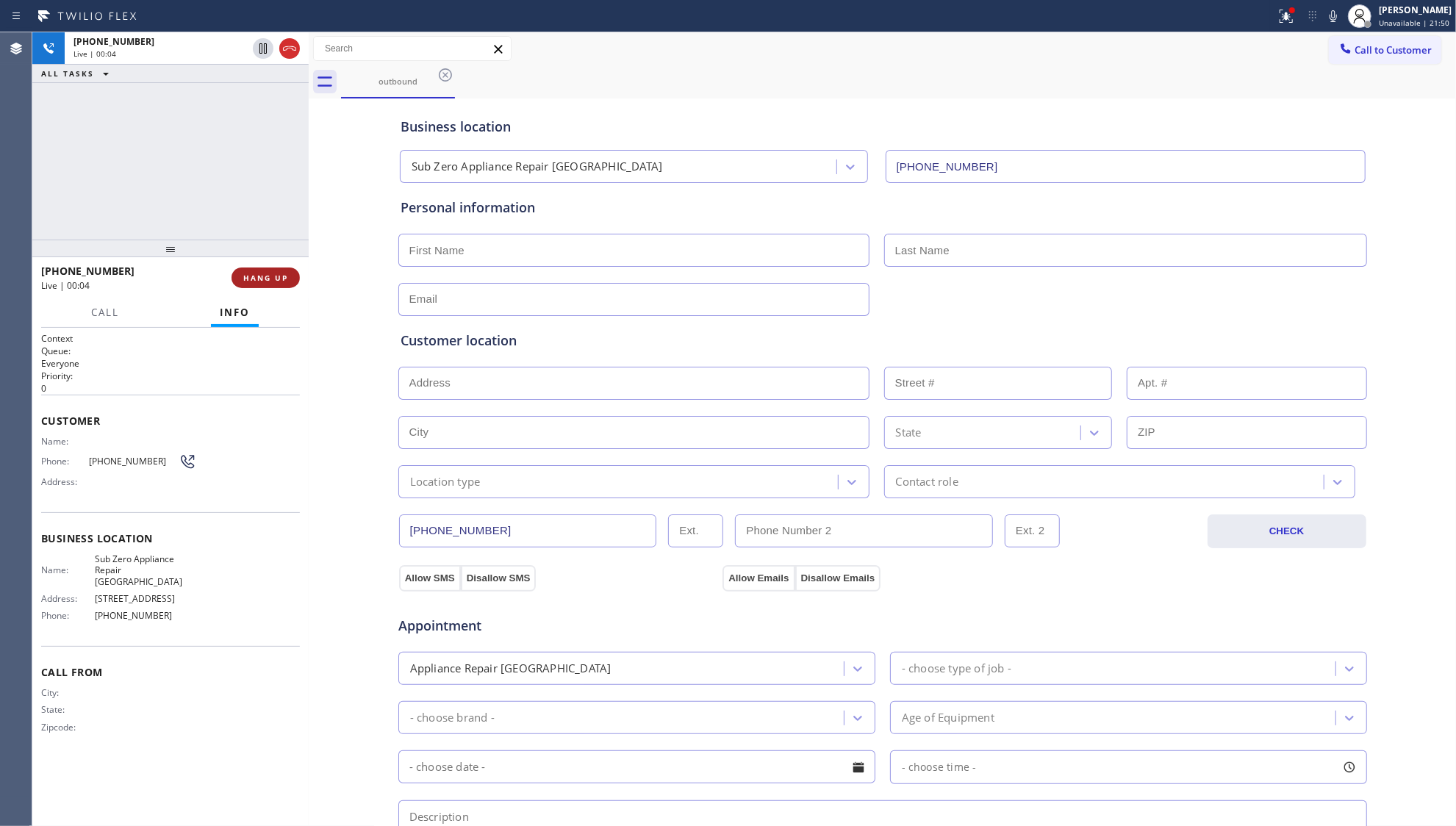
click at [257, 275] on span "HANG UP" at bounding box center [265, 278] width 45 height 11
click at [257, 273] on span "HANG UP" at bounding box center [265, 278] width 45 height 11
click at [260, 271] on button "COMPLETE" at bounding box center [263, 278] width 75 height 20
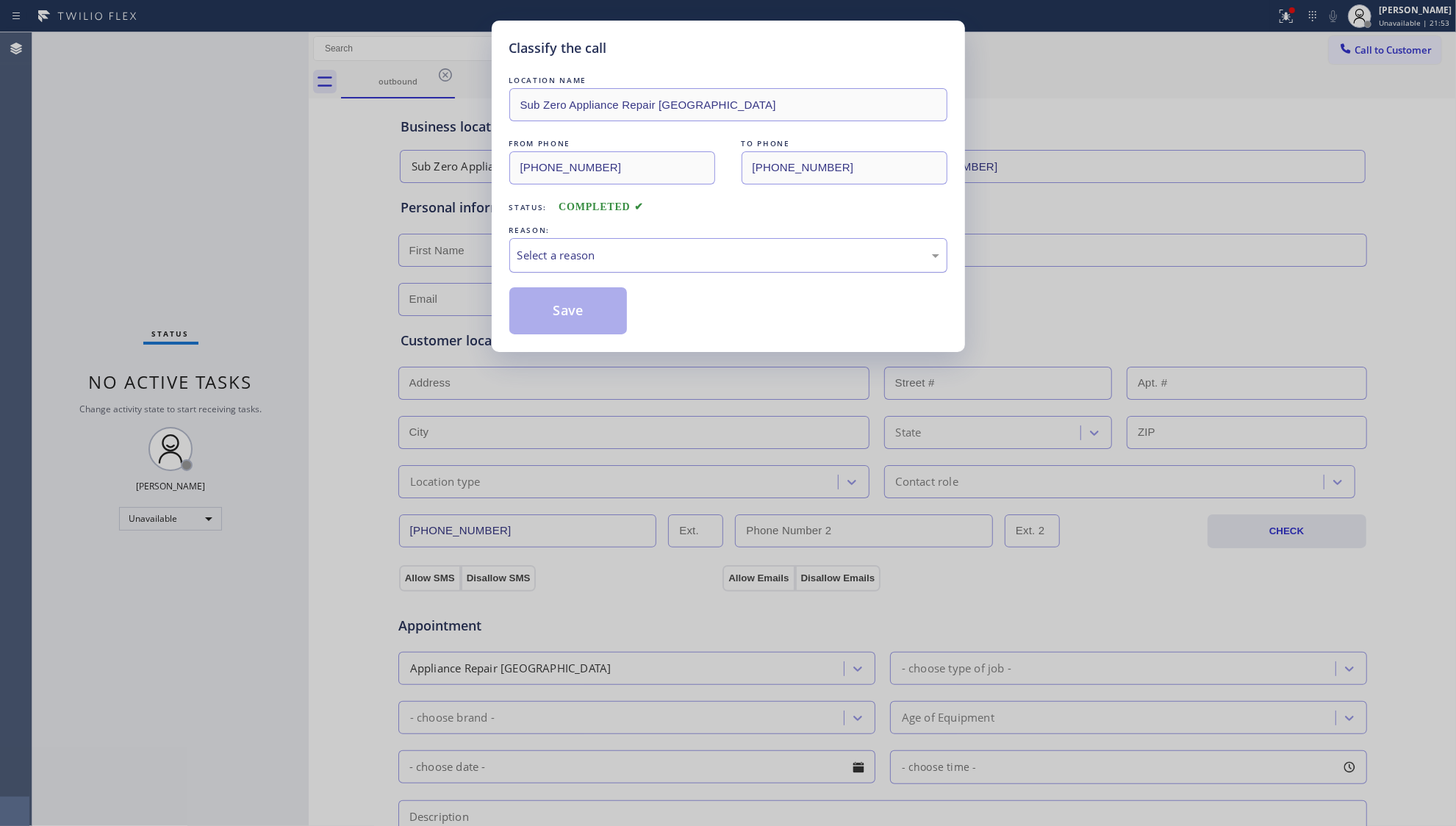
click at [550, 248] on div "Select a reason" at bounding box center [728, 255] width 422 height 17
click at [550, 300] on button "Save" at bounding box center [568, 310] width 119 height 47
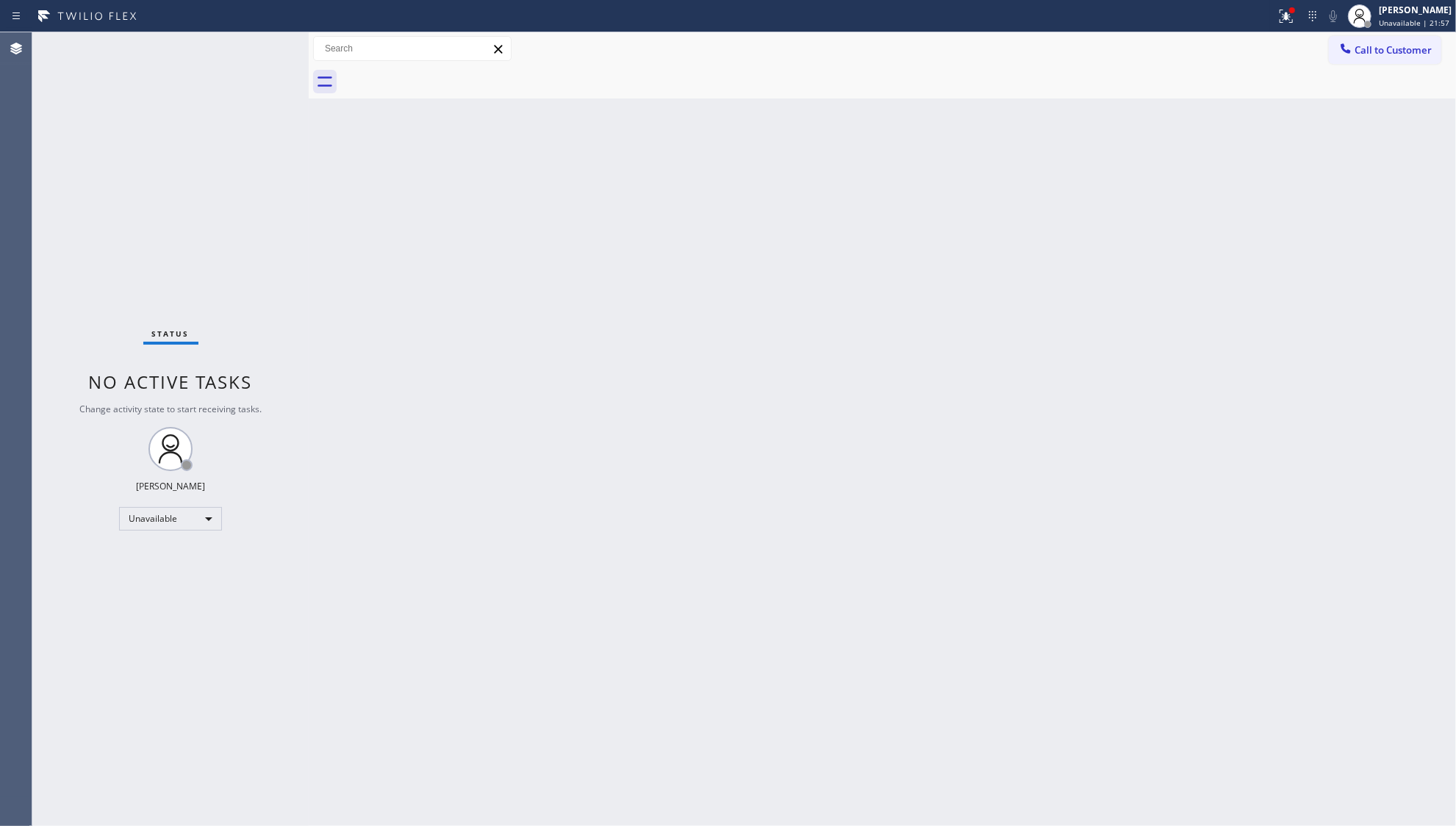
drag, startPoint x: 910, startPoint y: 225, endPoint x: 941, endPoint y: 214, distance: 32.9
click at [913, 224] on div "Back to Dashboard Change Sender ID Customers Technicians Select a contact Outbo…" at bounding box center [882, 430] width 1147 height 794
click at [1327, 42] on div "Call to Customer Outbound call Location Sub Zero Appliance Repair [GEOGRAPHIC_D…" at bounding box center [882, 48] width 1147 height 25
click at [1359, 59] on button "Call to Customer" at bounding box center [1385, 50] width 112 height 28
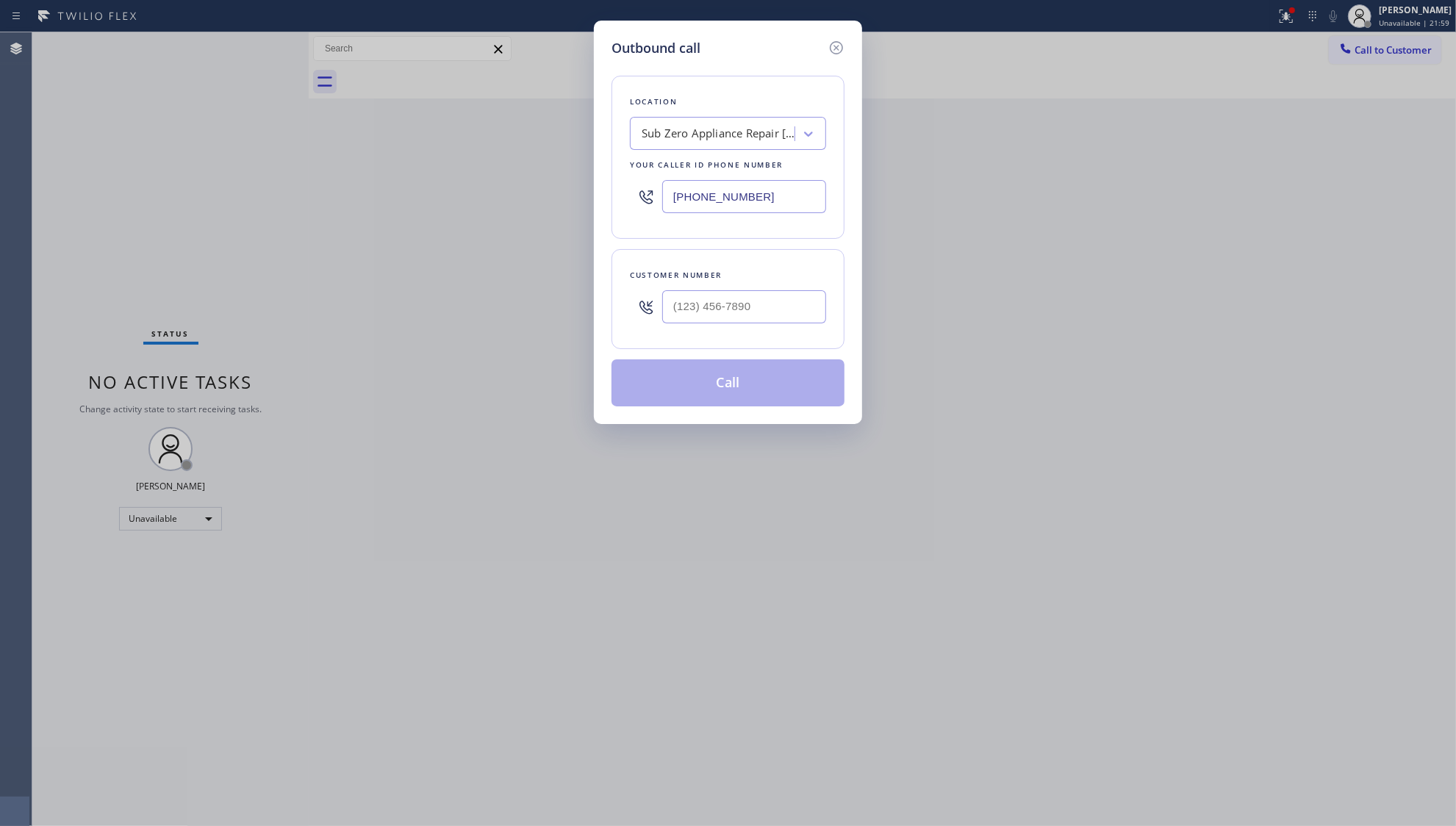
drag, startPoint x: 778, startPoint y: 181, endPoint x: 650, endPoint y: 181, distance: 128.0
click at [651, 189] on div "[PHONE_NUMBER]" at bounding box center [728, 196] width 197 height 47
paste input "626) 548-3326"
type input "[PHONE_NUMBER]"
click at [780, 320] on input "(___) ___-____" at bounding box center [744, 307] width 164 height 33
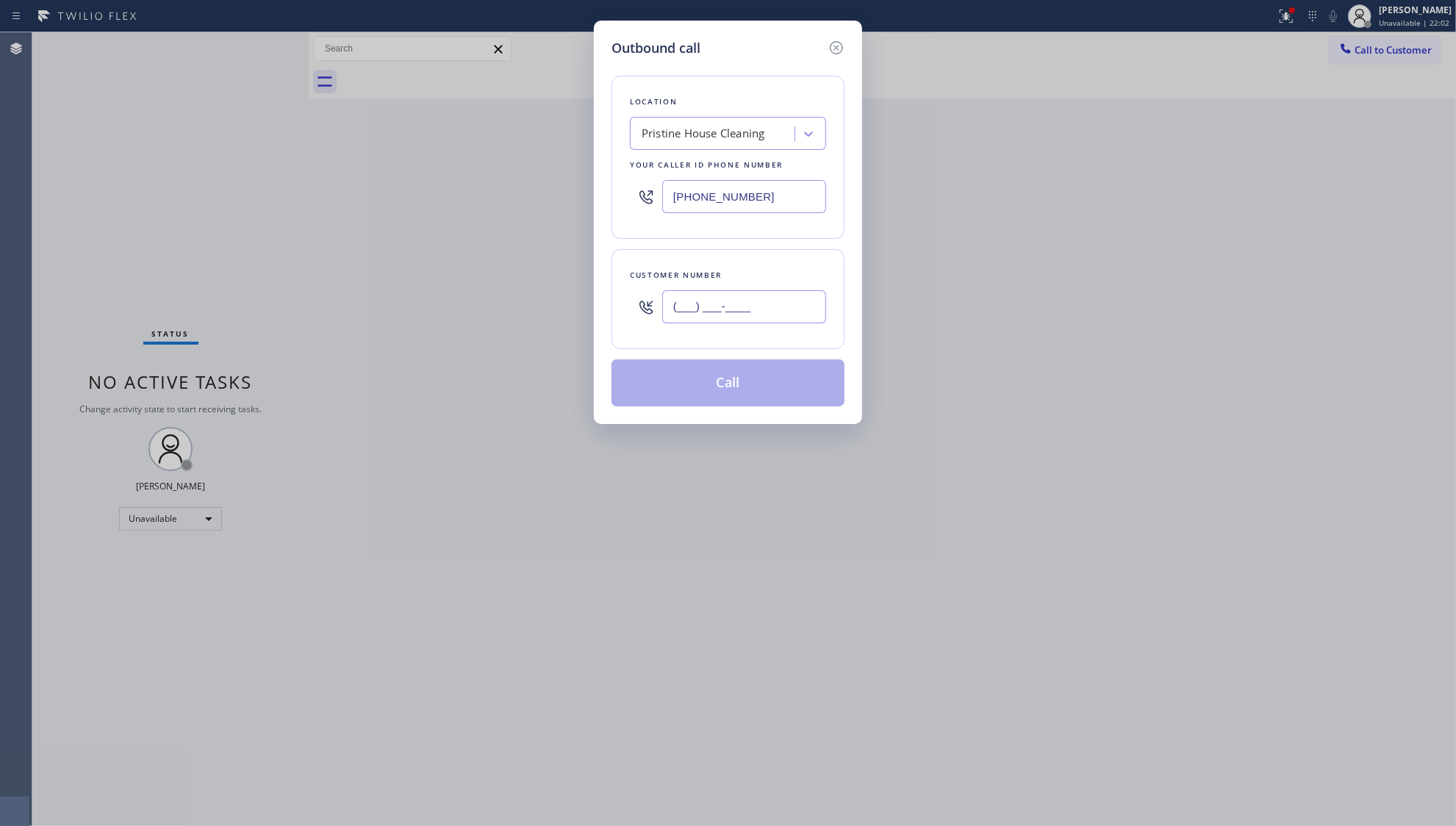
click at [778, 320] on input "(___) ___-____" at bounding box center [744, 307] width 164 height 33
paste input "text"
type input "(___) ___-____"
click at [651, 318] on div at bounding box center [646, 307] width 33 height 47
click at [662, 313] on div at bounding box center [646, 307] width 33 height 47
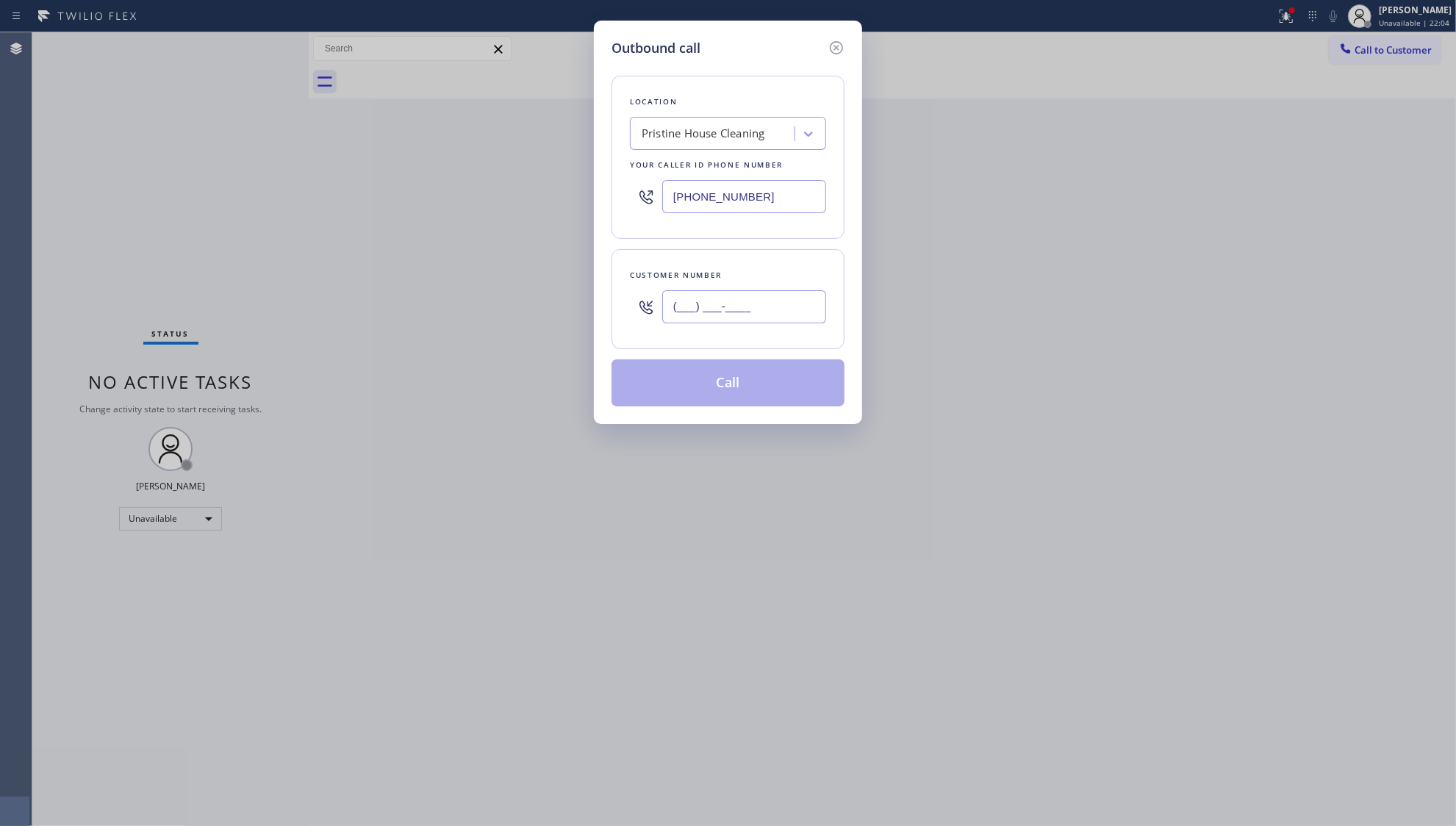
click at [669, 303] on input "(___) ___-____" at bounding box center [744, 307] width 164 height 33
paste input "310) 948-1733"
type input "[PHONE_NUMBER]"
click at [776, 389] on button "Call" at bounding box center [728, 382] width 233 height 47
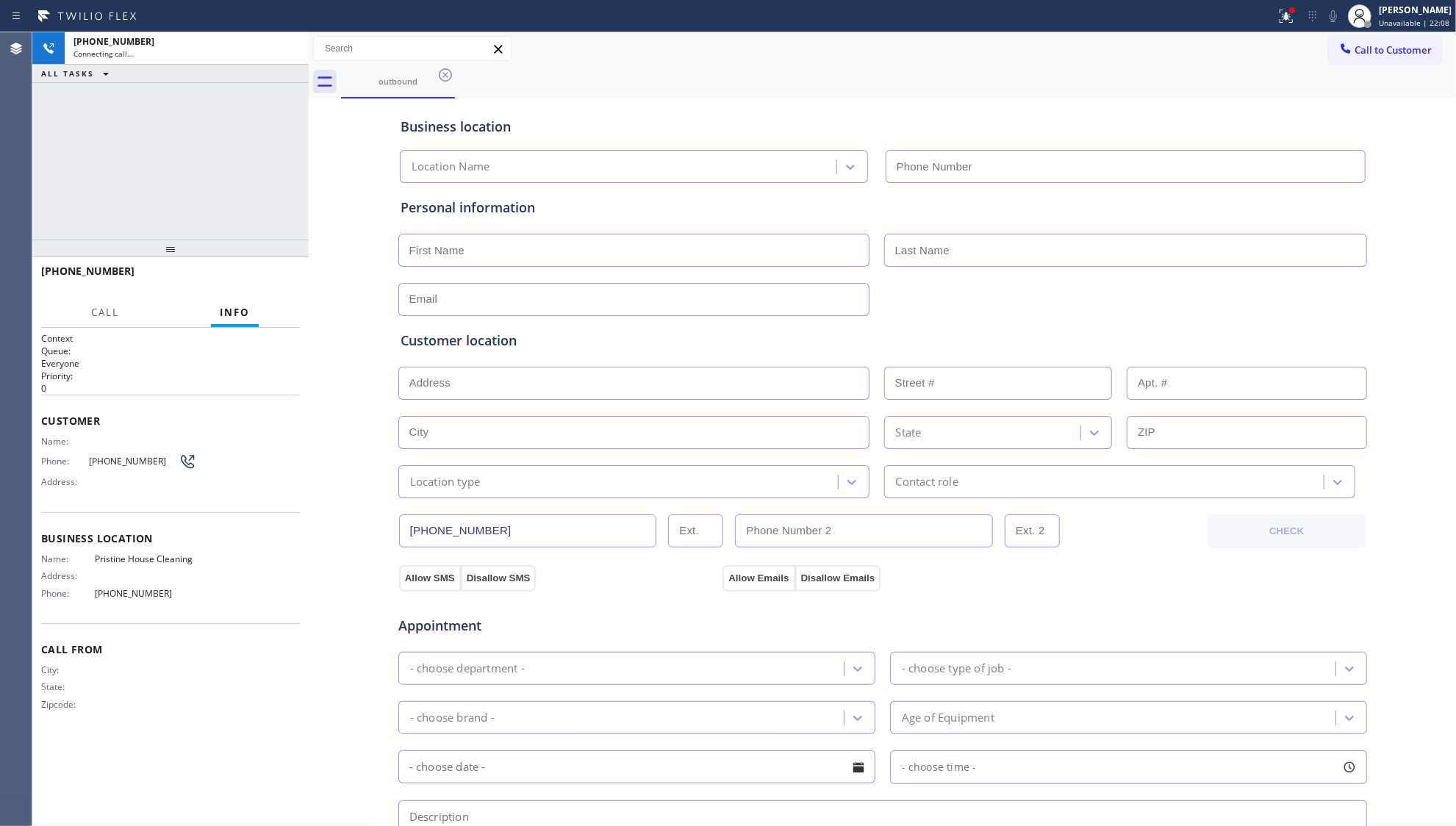
type input "[PHONE_NUMBER]"
click at [289, 286] on button "HANG UP" at bounding box center [265, 278] width 68 height 20
click at [288, 284] on button "HANG UP" at bounding box center [265, 278] width 68 height 20
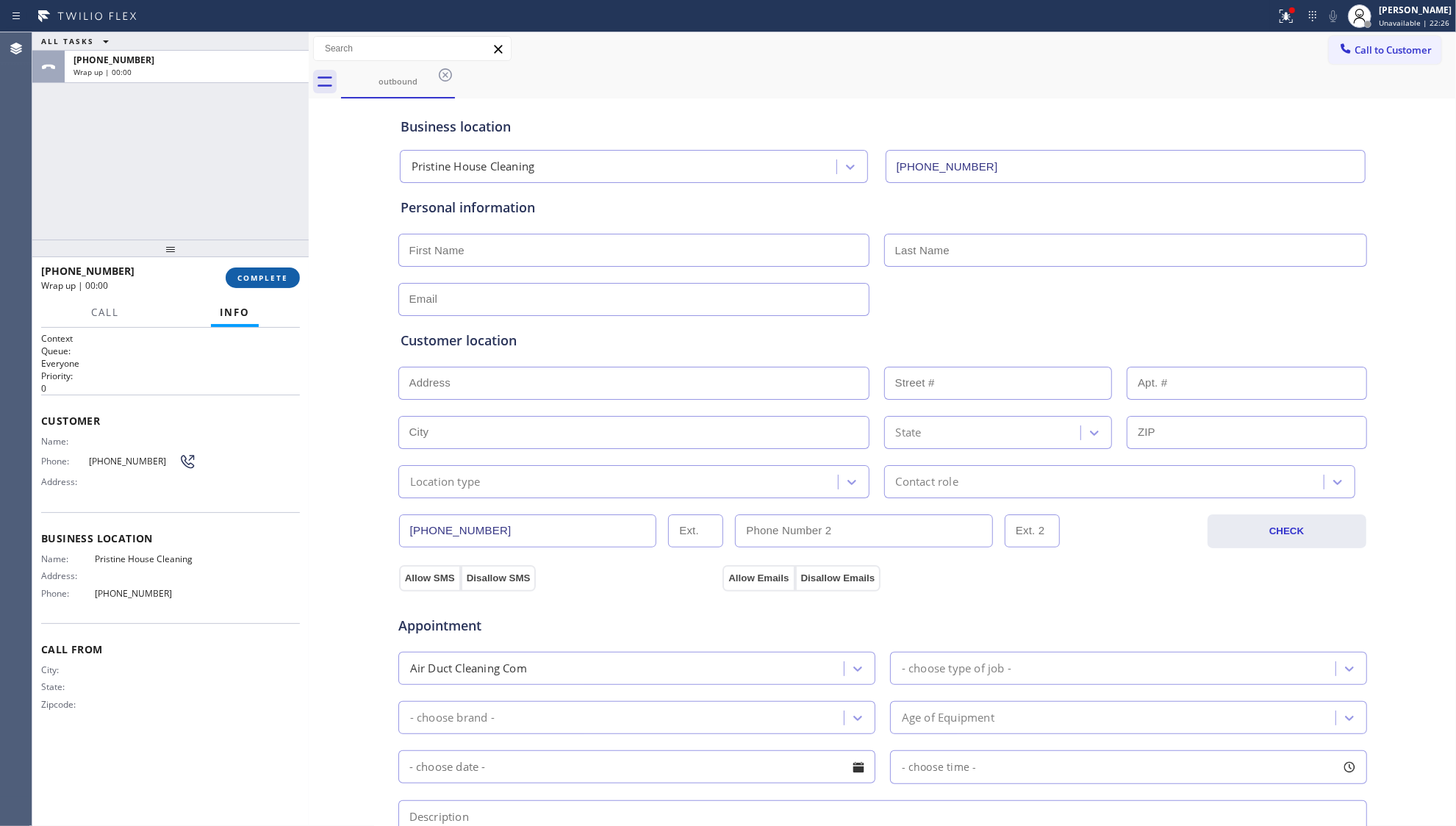
click at [286, 283] on button "COMPLETE" at bounding box center [263, 278] width 75 height 20
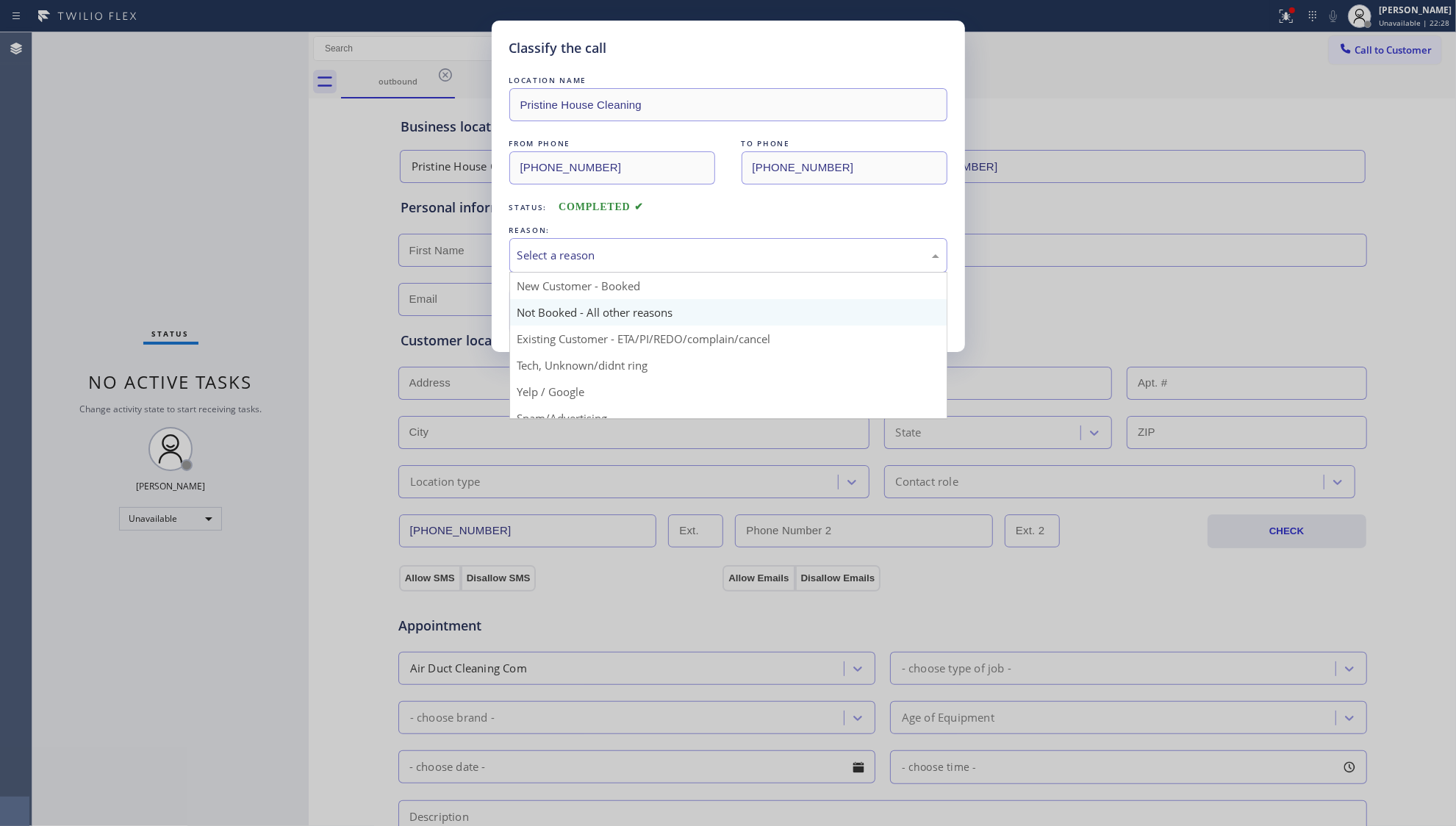
drag, startPoint x: 712, startPoint y: 268, endPoint x: 615, endPoint y: 322, distance: 111.0
click at [708, 268] on div "Select a reason" at bounding box center [728, 255] width 438 height 34
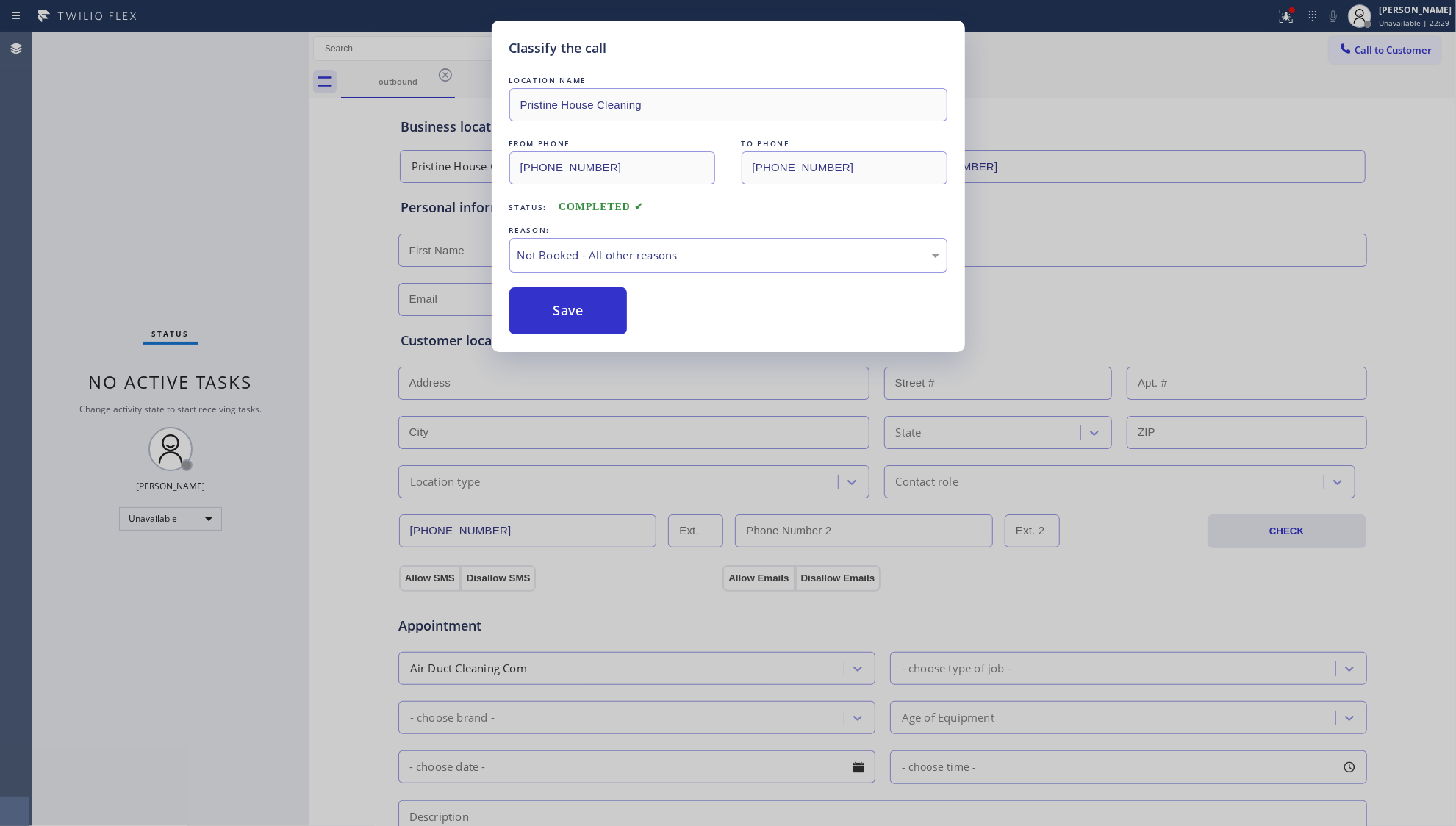
click at [571, 314] on button "Save" at bounding box center [568, 310] width 119 height 47
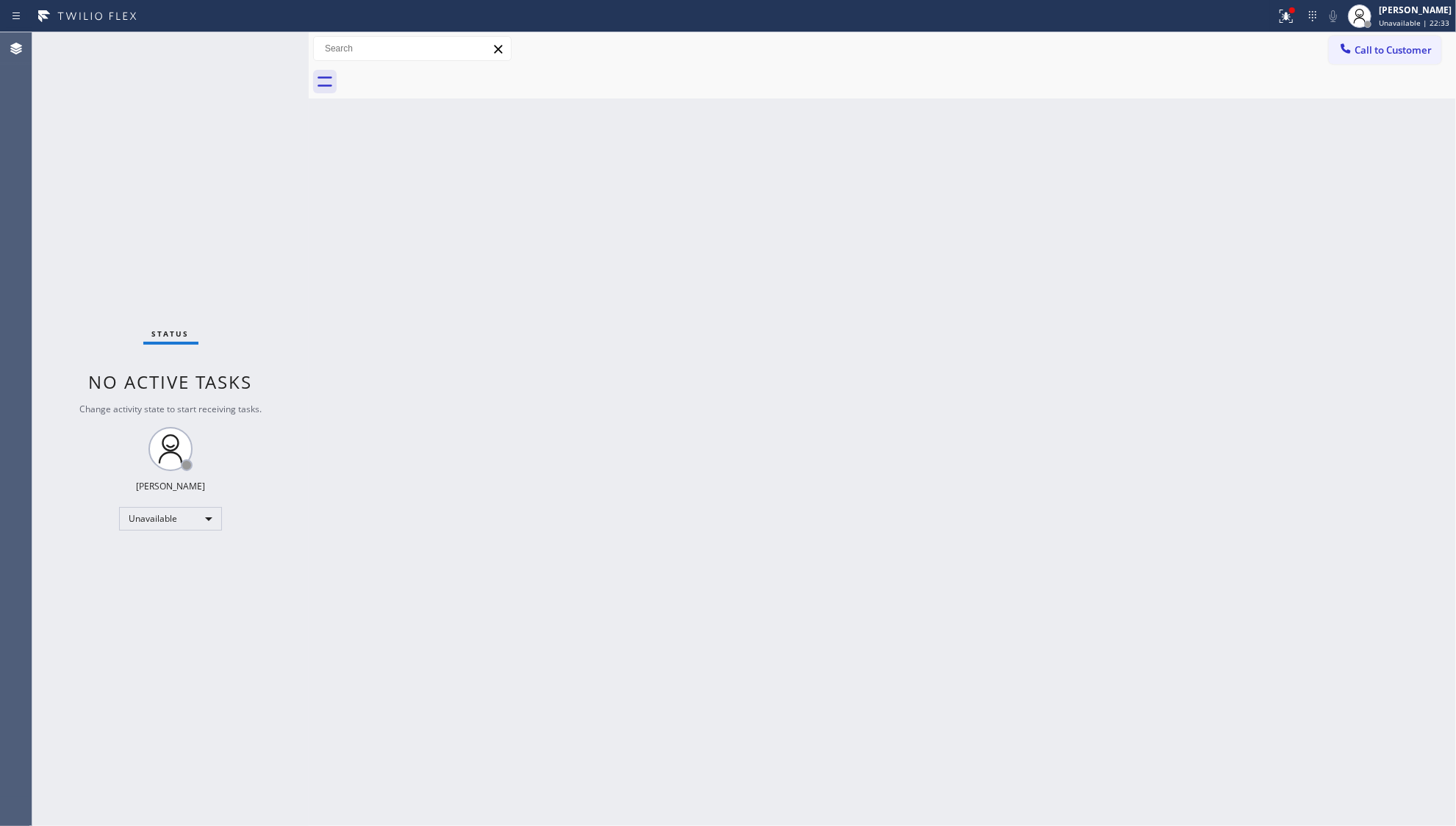
click at [1100, 210] on div "Back to Dashboard Change Sender ID Customers Technicians Select a contact Outbo…" at bounding box center [882, 430] width 1147 height 794
click at [1391, 52] on span "Call to Customer" at bounding box center [1394, 50] width 77 height 13
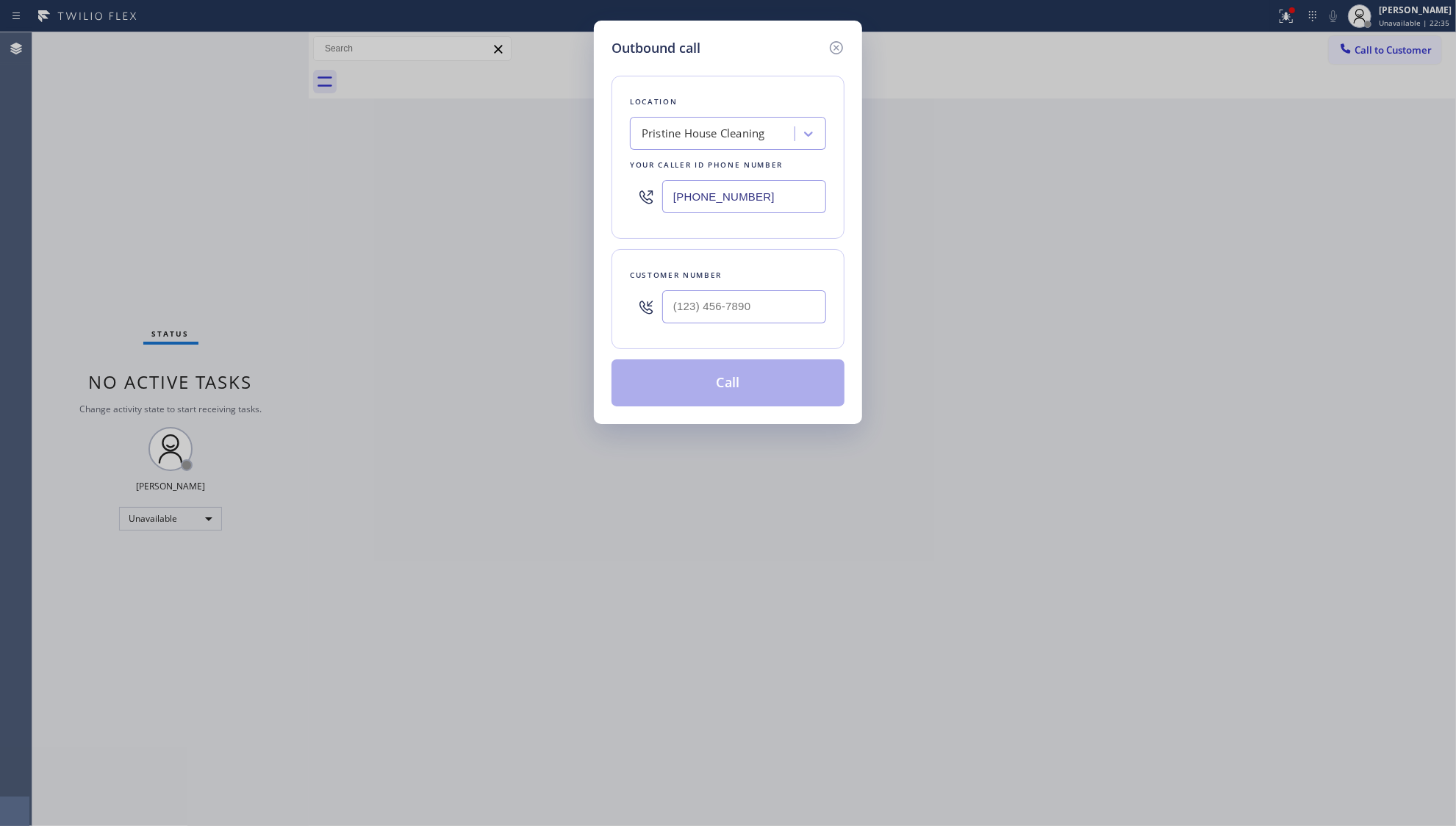
drag, startPoint x: 776, startPoint y: 201, endPoint x: 632, endPoint y: 197, distance: 144.1
click at [632, 197] on div "[PHONE_NUMBER]" at bounding box center [728, 196] width 197 height 47
paste input "480) 660-3703"
type input "[PHONE_NUMBER]"
click at [798, 298] on input "(___) ___-____" at bounding box center [744, 307] width 164 height 33
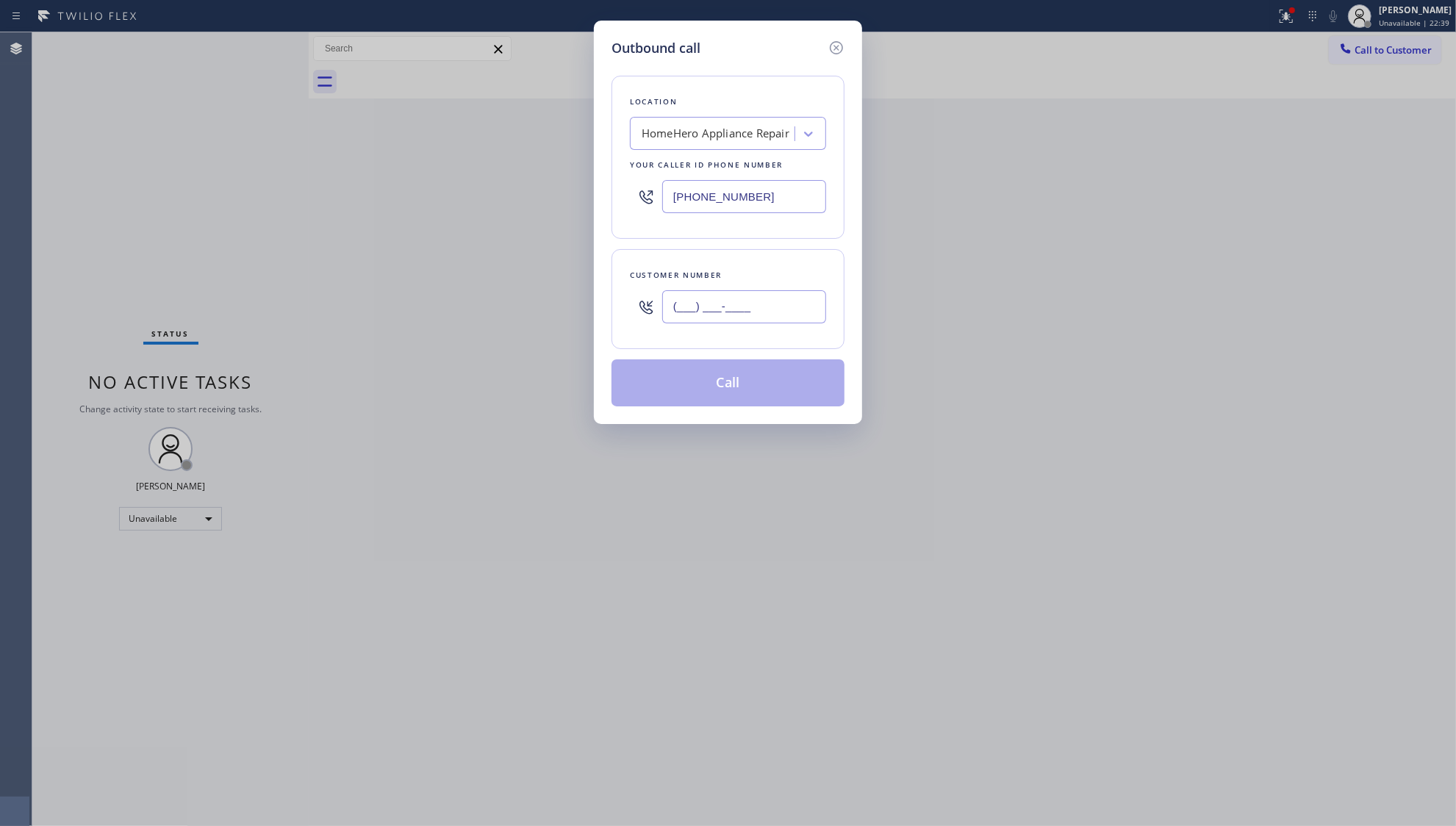
paste input "480) 285-2875"
type input "[PHONE_NUMBER]"
click at [713, 409] on div "Outbound call Location HomeHero Appliance Repair Your caller id phone number [P…" at bounding box center [728, 222] width 269 height 404
click at [752, 391] on button "Call" at bounding box center [728, 382] width 233 height 47
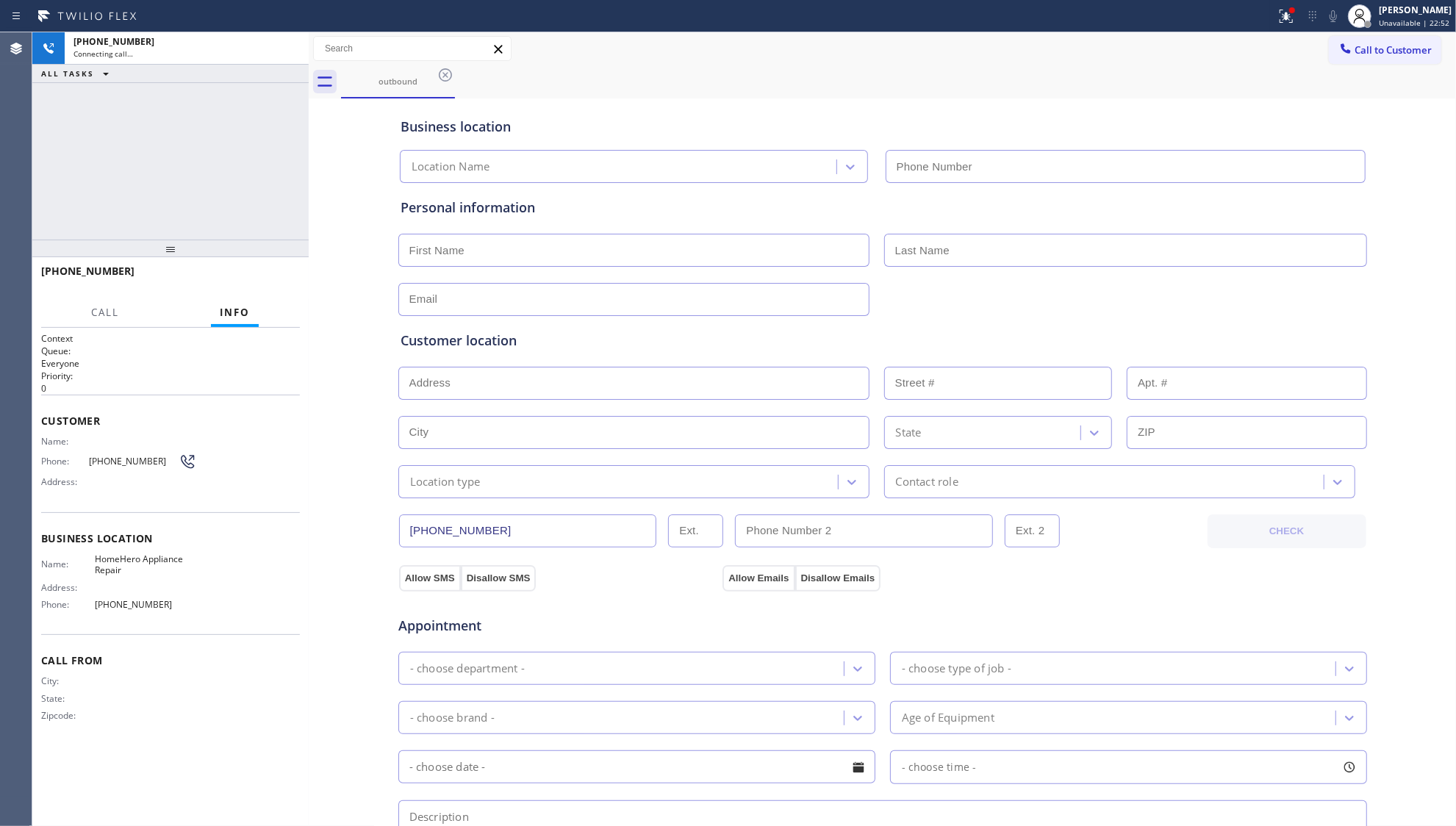
type input "[PHONE_NUMBER]"
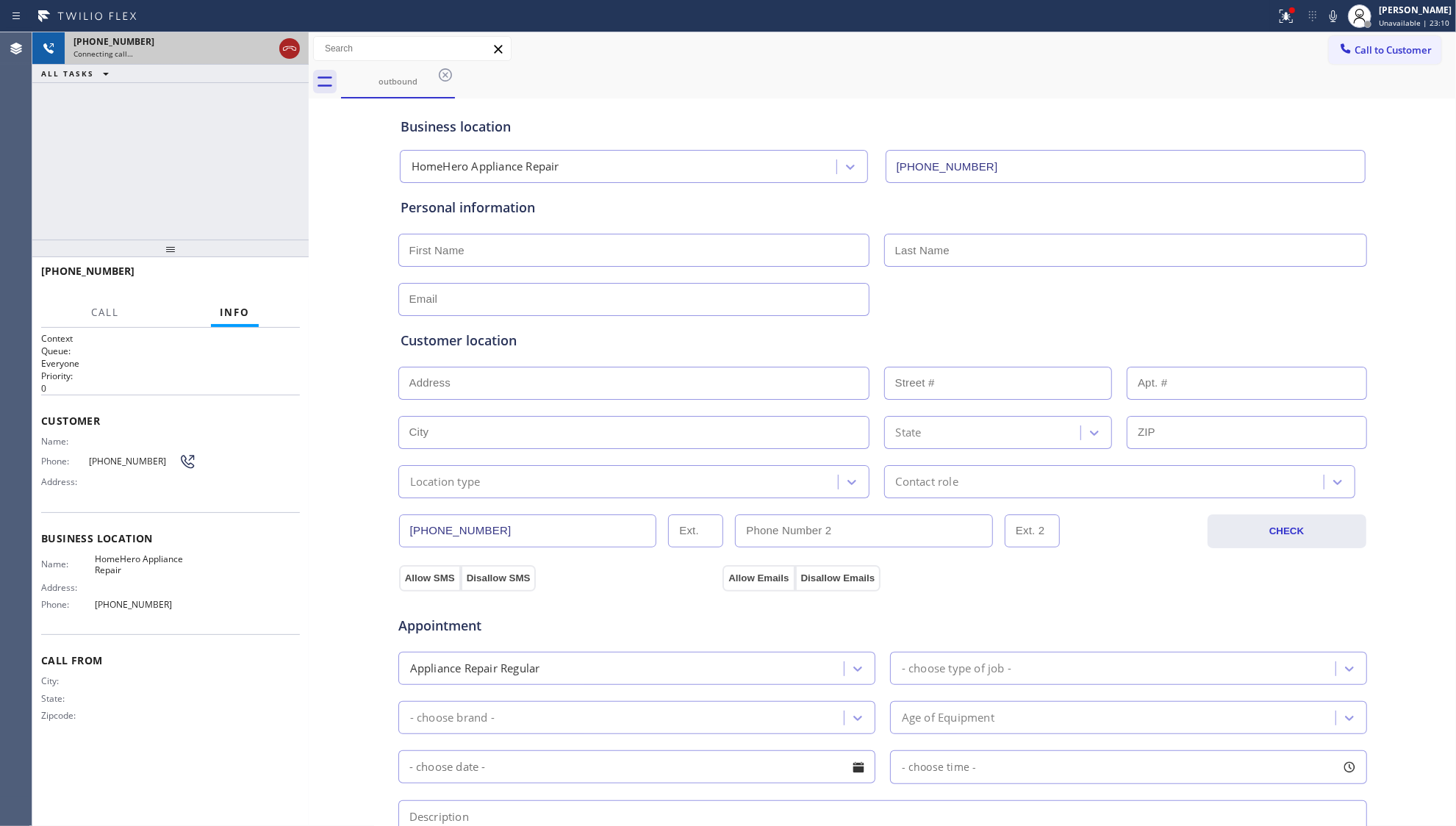
click at [285, 46] on icon at bounding box center [290, 48] width 18 height 18
click at [480, 92] on div "outbound" at bounding box center [899, 82] width 1115 height 33
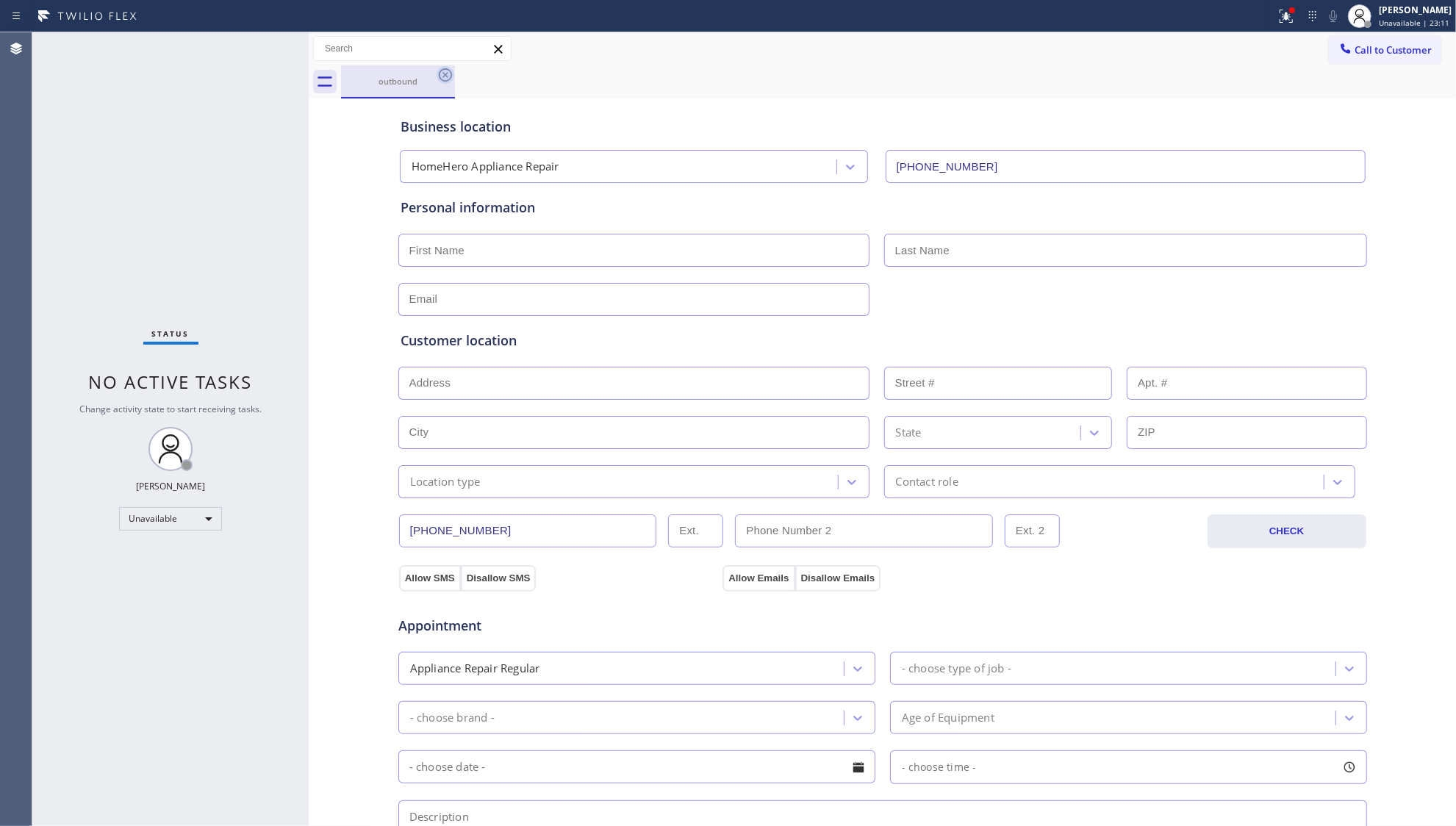
click at [450, 80] on icon at bounding box center [445, 75] width 18 height 18
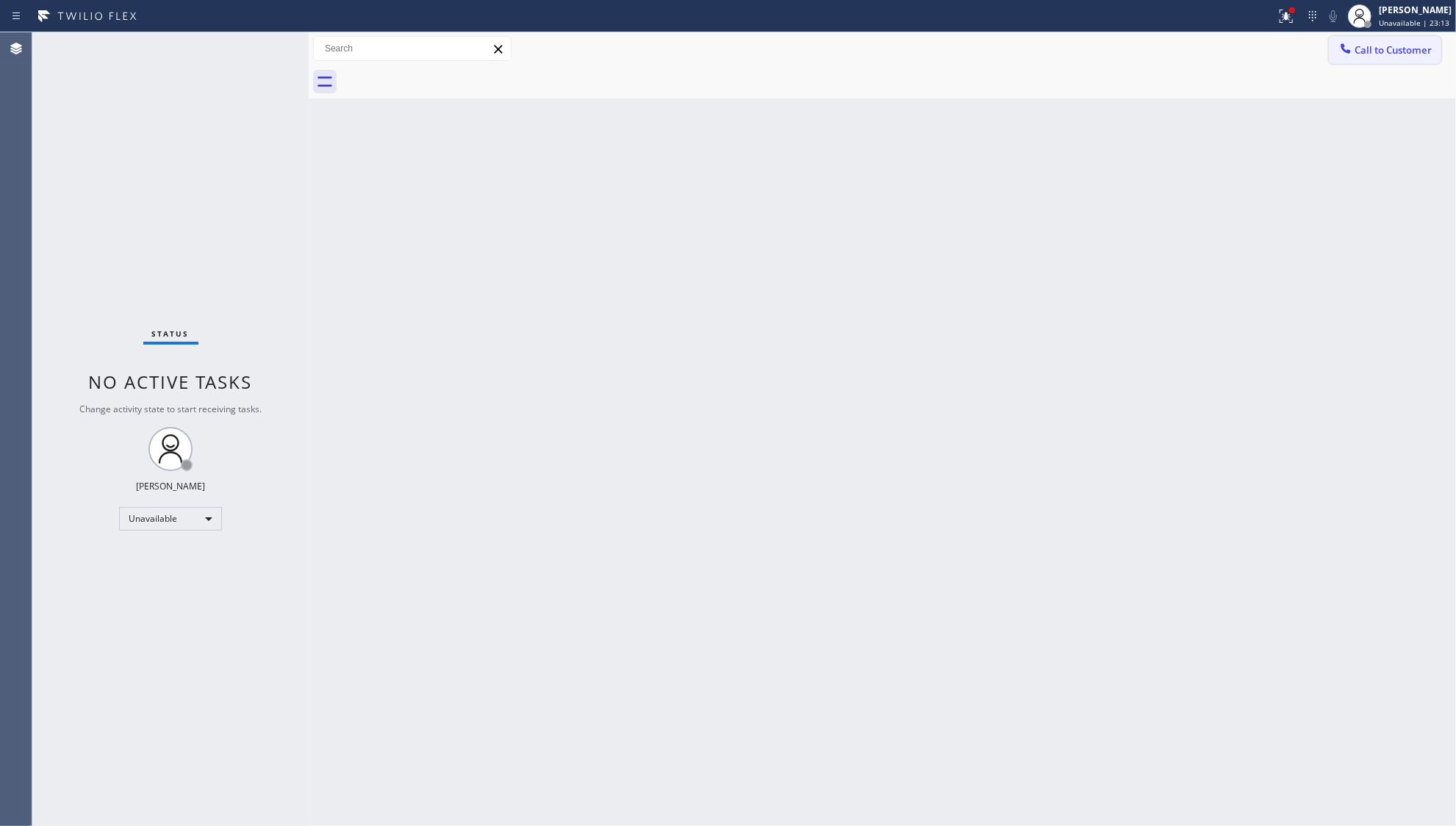
click at [1395, 53] on span "Call to Customer" at bounding box center [1394, 50] width 77 height 13
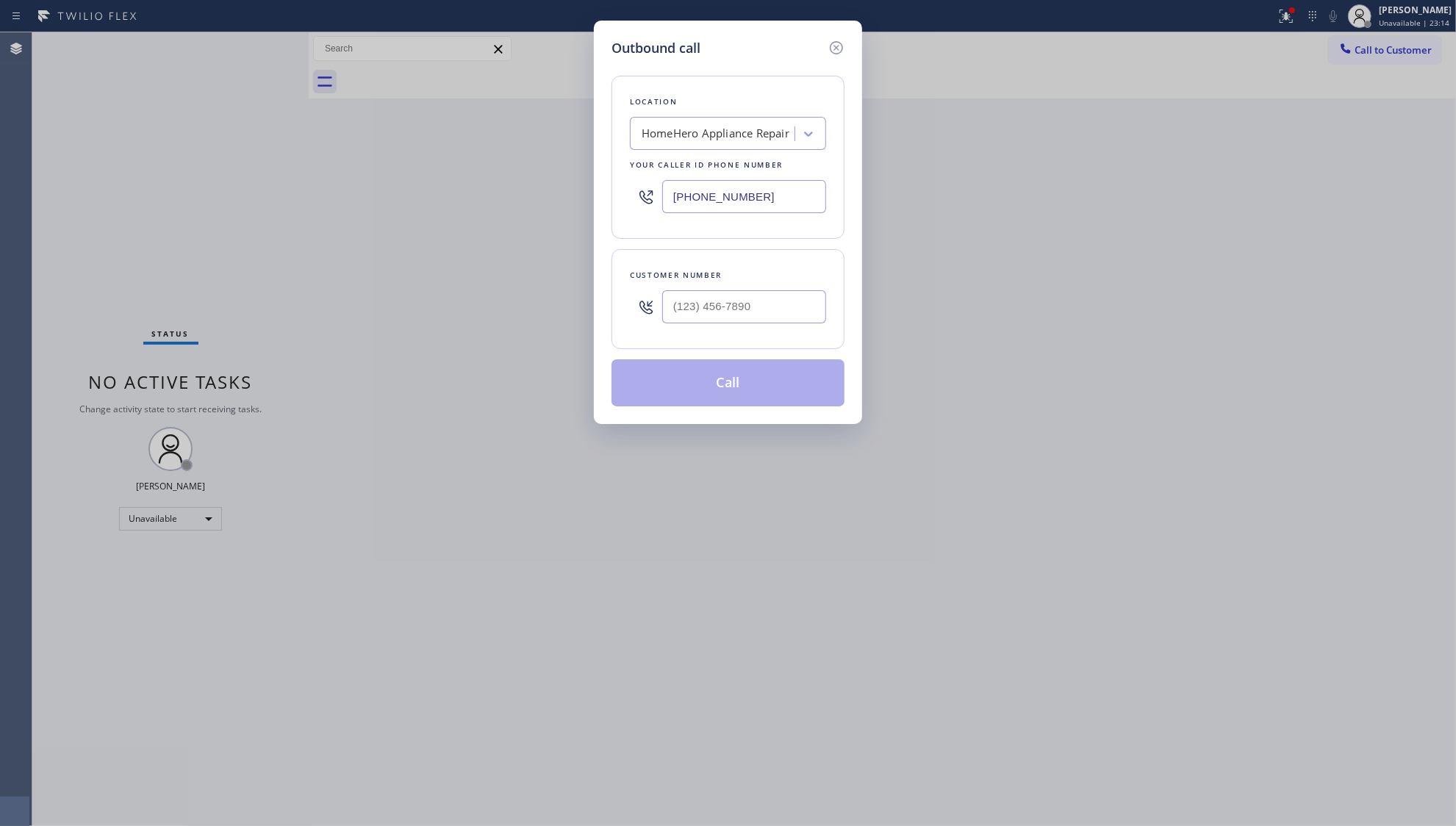
drag, startPoint x: 682, startPoint y: 212, endPoint x: 556, endPoint y: 198, distance: 126.8
click at [558, 205] on div "Outbound call Location HomeHero Appliance Repair Your caller id phone number [P…" at bounding box center [728, 413] width 1456 height 826
paste input "347) 919-6235"
type input "[PHONE_NUMBER]"
click at [803, 303] on input "(___) ___-____" at bounding box center [744, 307] width 164 height 33
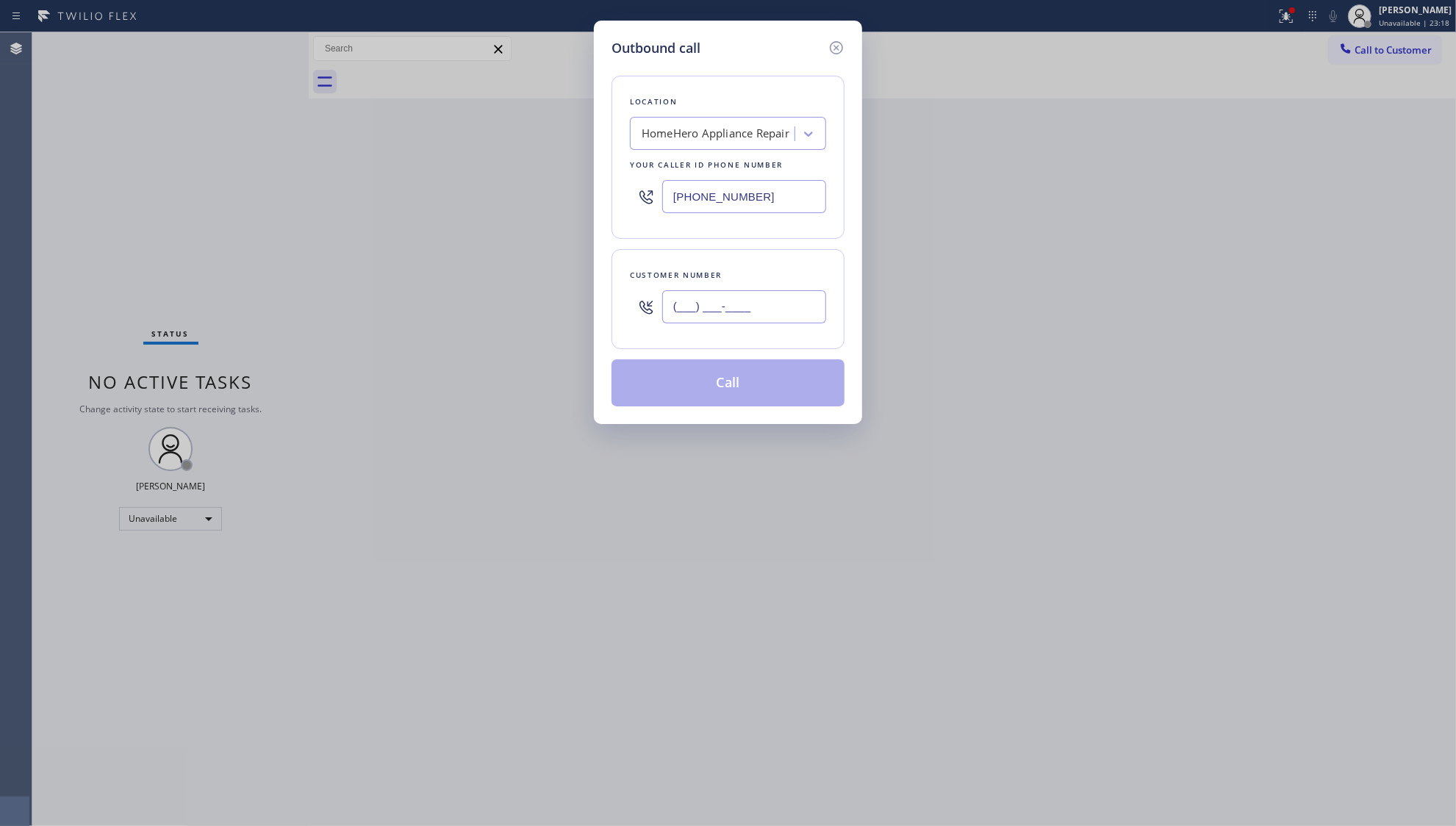
paste input "347) 795-7951"
type input "[PHONE_NUMBER]"
click at [798, 386] on button "Call" at bounding box center [728, 382] width 233 height 47
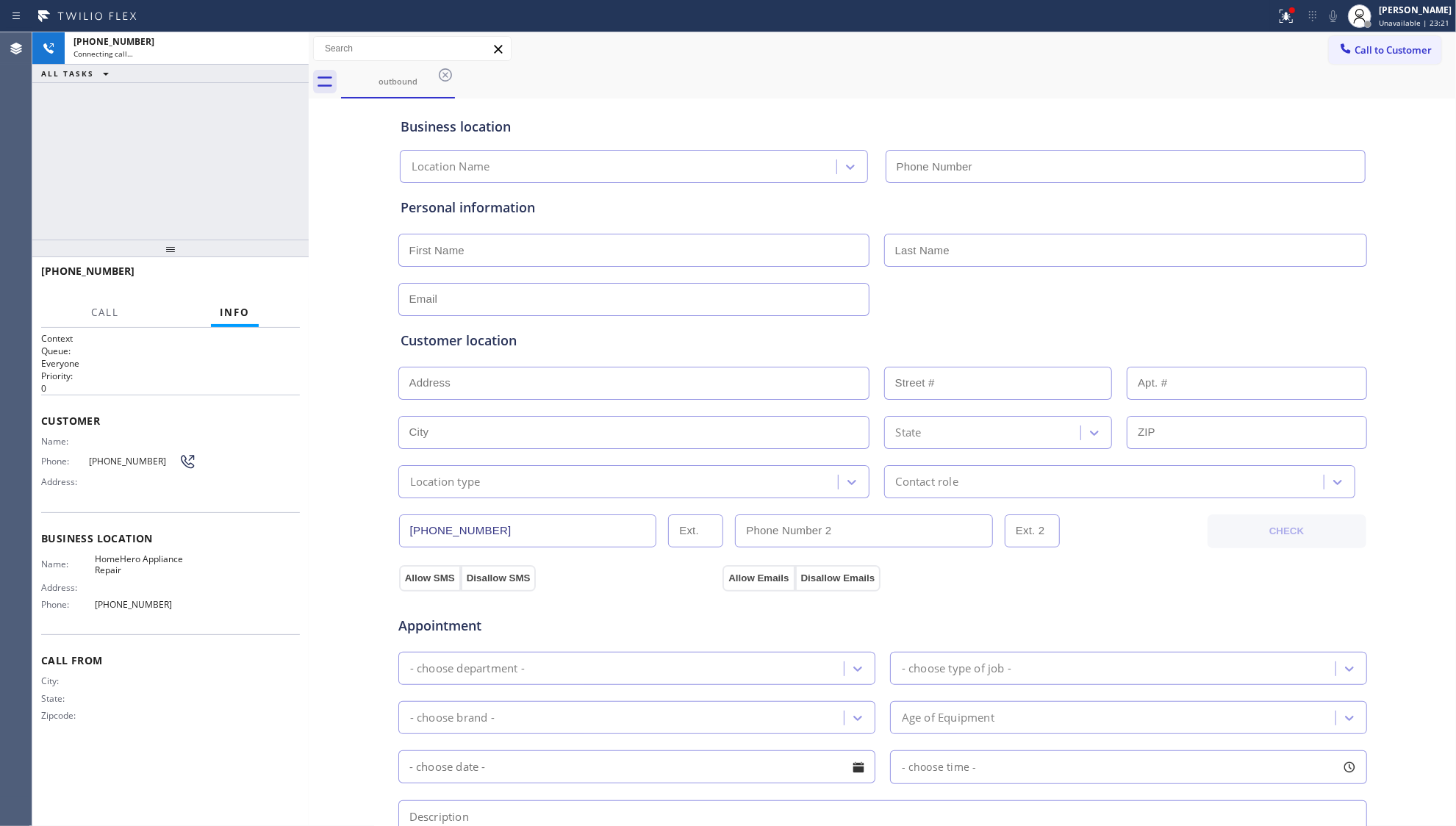
type input "[PHONE_NUMBER]"
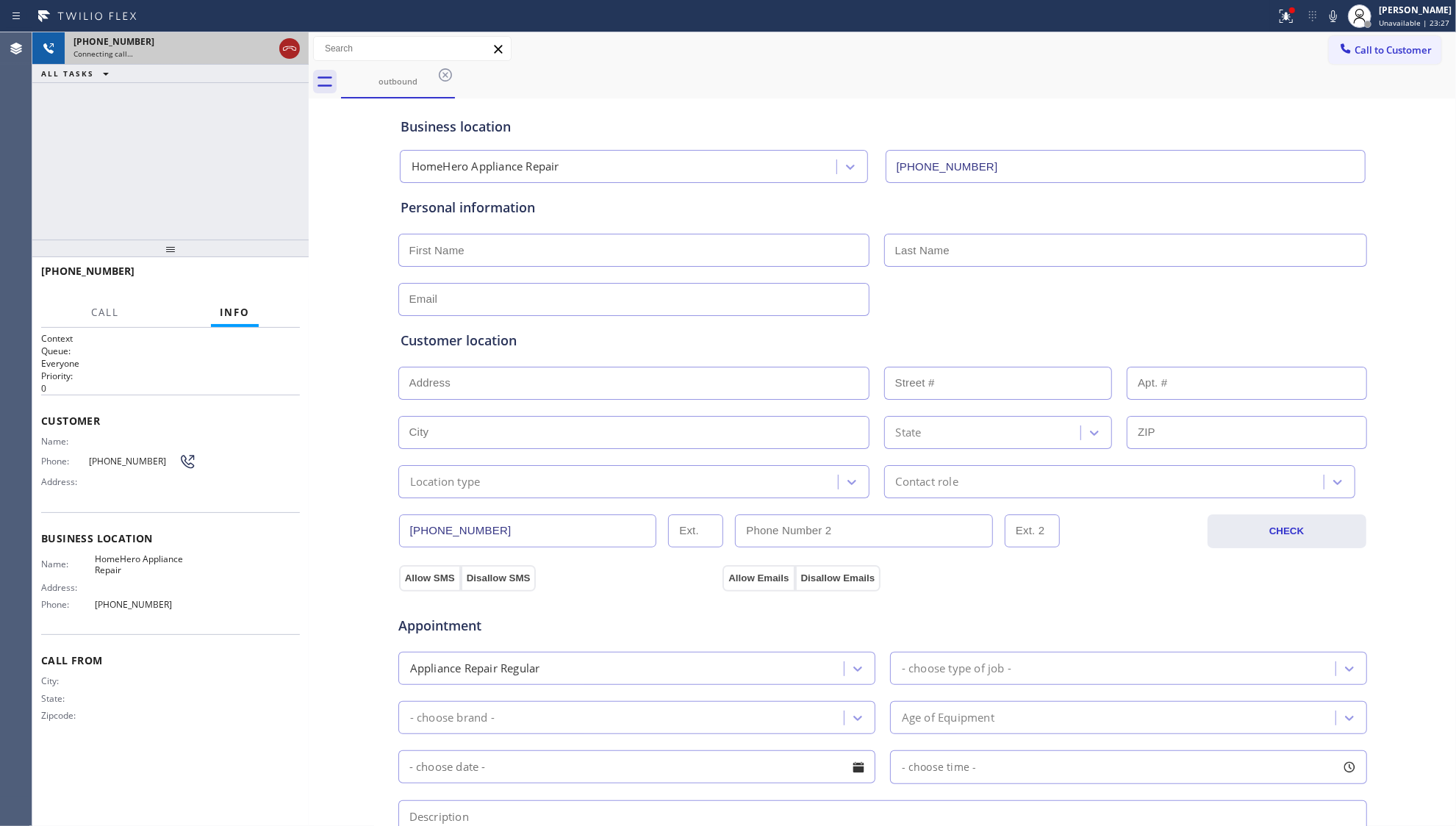
click at [292, 56] on icon at bounding box center [290, 48] width 18 height 18
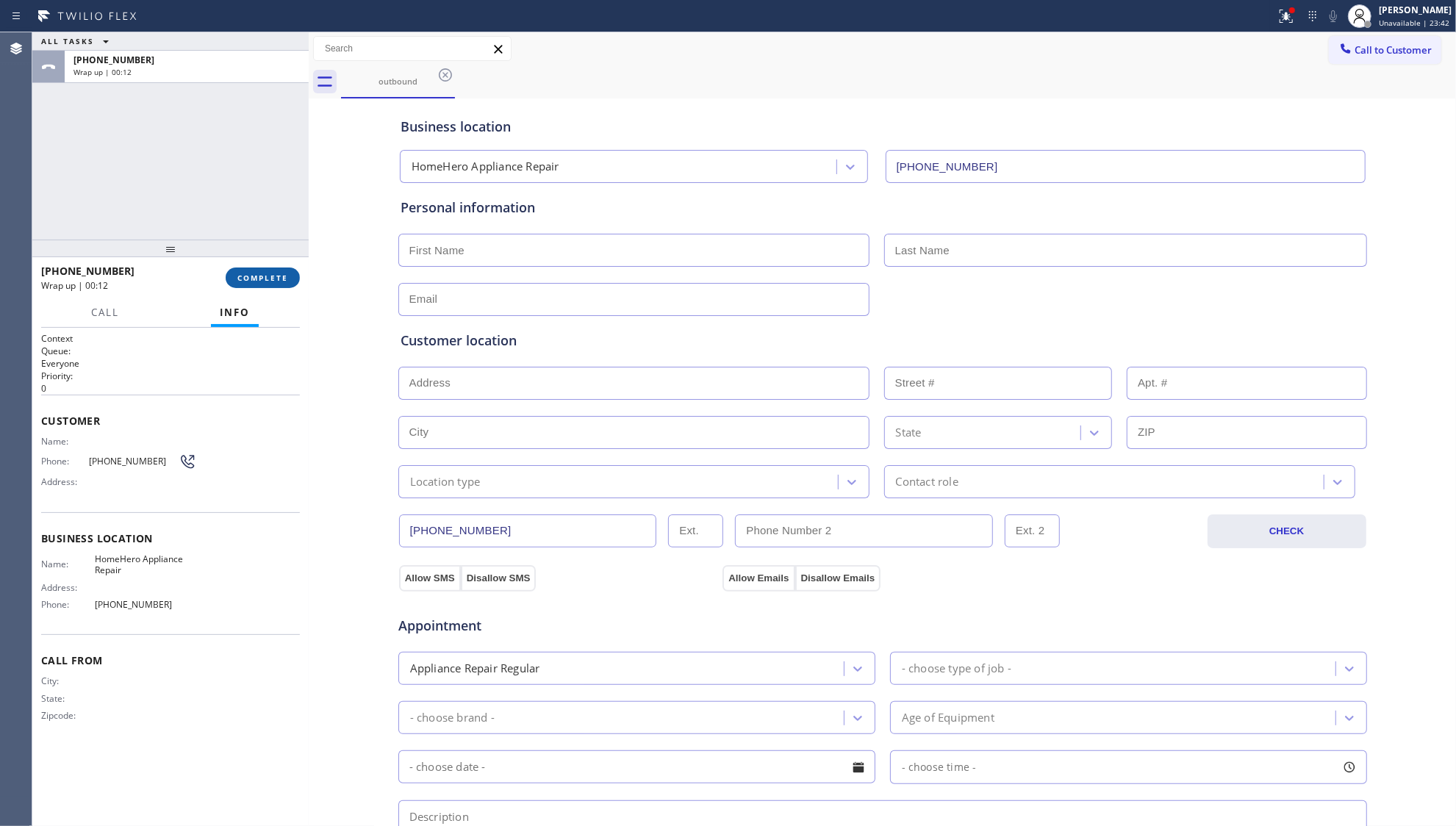
click at [274, 286] on button "COMPLETE" at bounding box center [263, 278] width 75 height 20
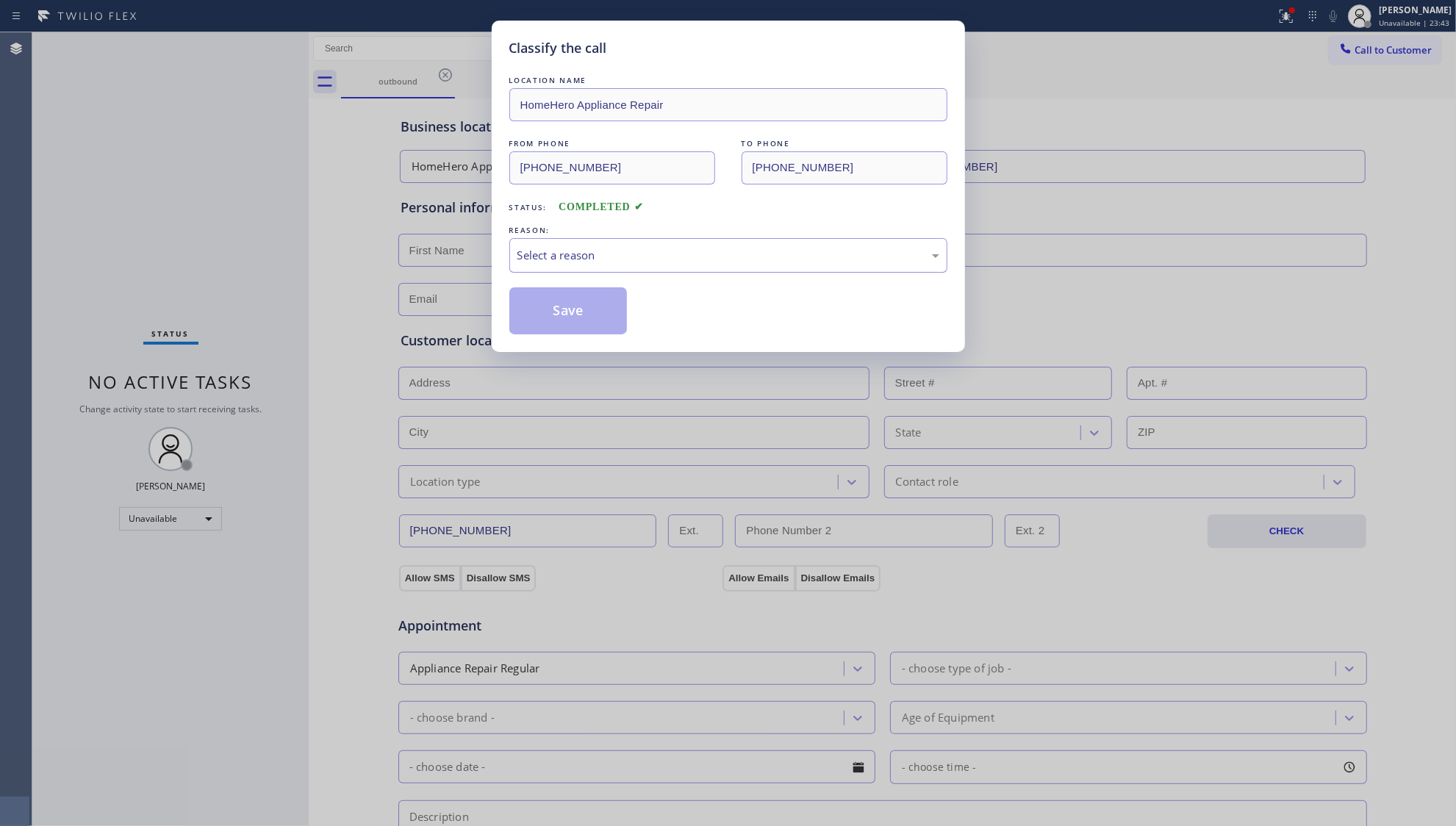
drag, startPoint x: 490, startPoint y: 255, endPoint x: 510, endPoint y: 257, distance: 20.1
click at [493, 255] on div "Classify the call LOCATION NAME HomeHero Appliance Repair FROM PHONE [PHONE_NUM…" at bounding box center [728, 413] width 1456 height 826
click at [524, 259] on div "Select a reason" at bounding box center [728, 255] width 422 height 17
click at [562, 312] on button "Save" at bounding box center [568, 310] width 119 height 47
